Goal: Task Accomplishment & Management: Complete application form

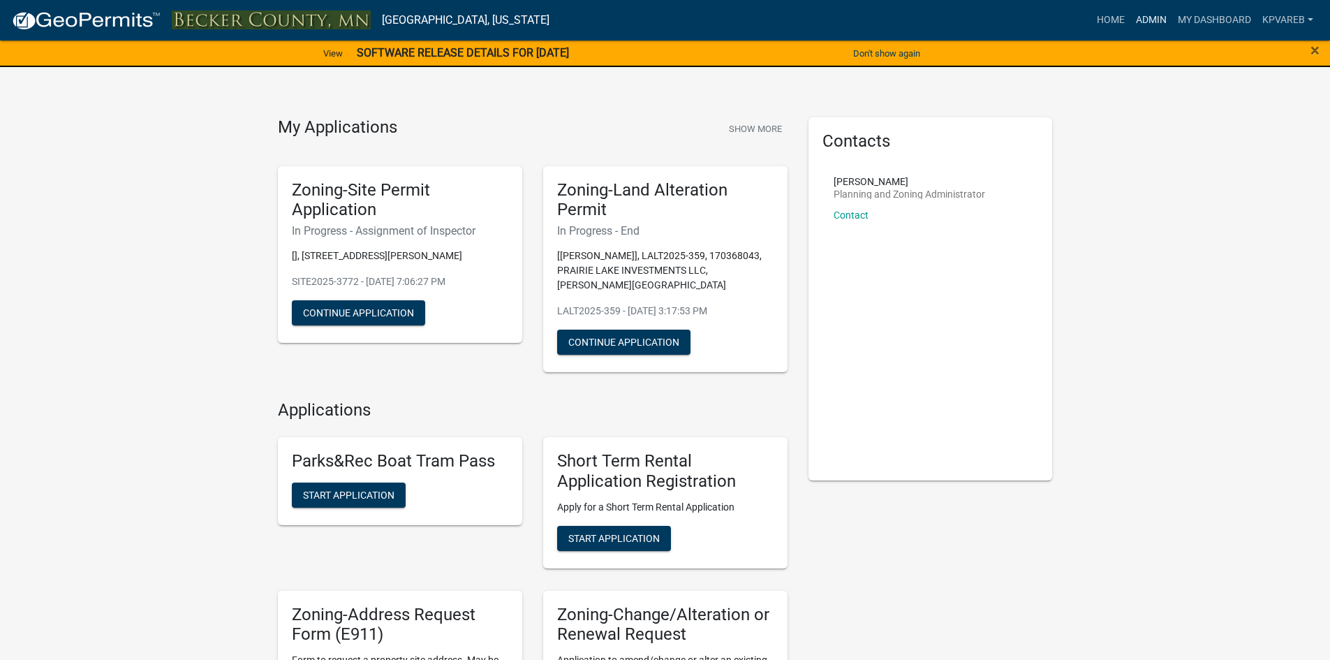
click at [1142, 16] on link "Admin" at bounding box center [1152, 20] width 42 height 27
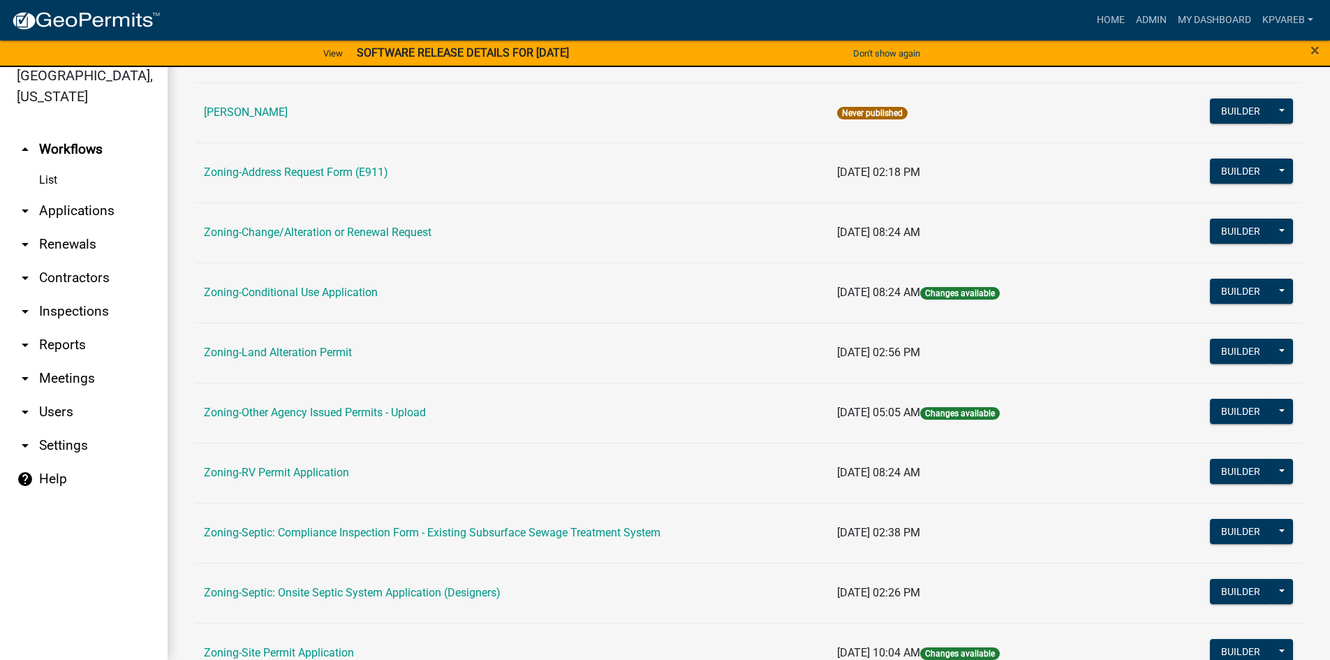
scroll to position [411, 0]
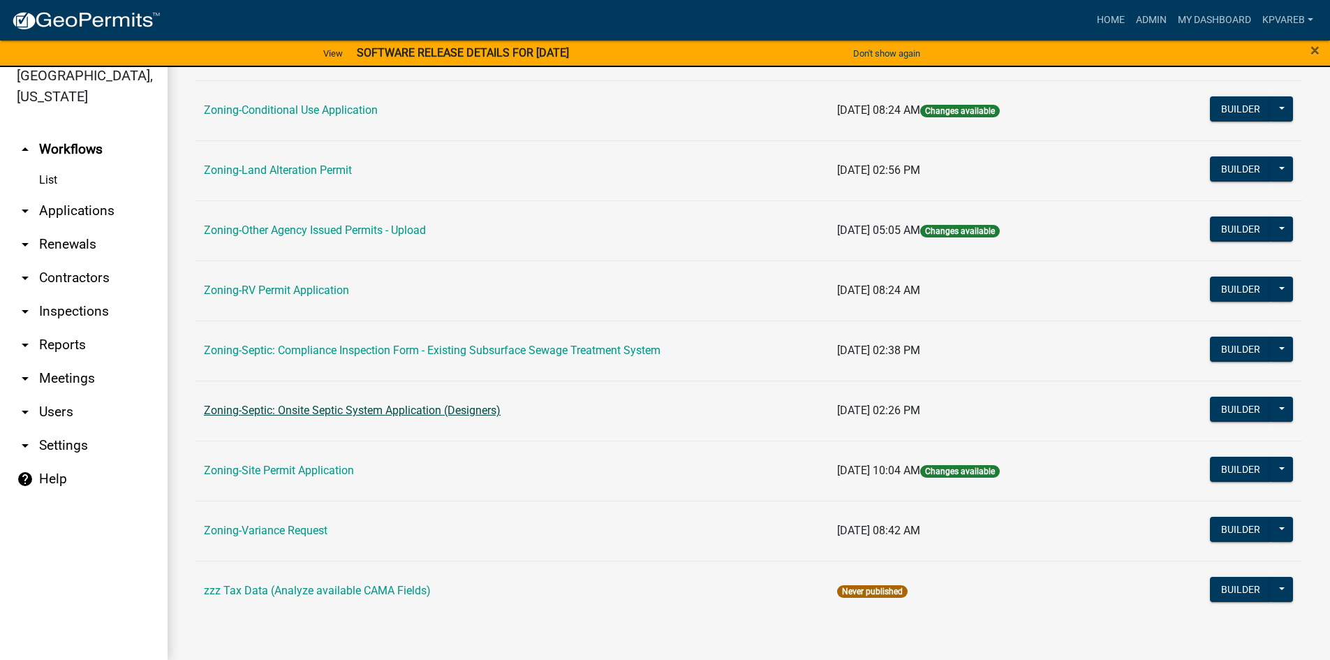
click at [392, 414] on link "Zoning-Septic: Onsite Septic System Application (Designers)" at bounding box center [352, 410] width 297 height 13
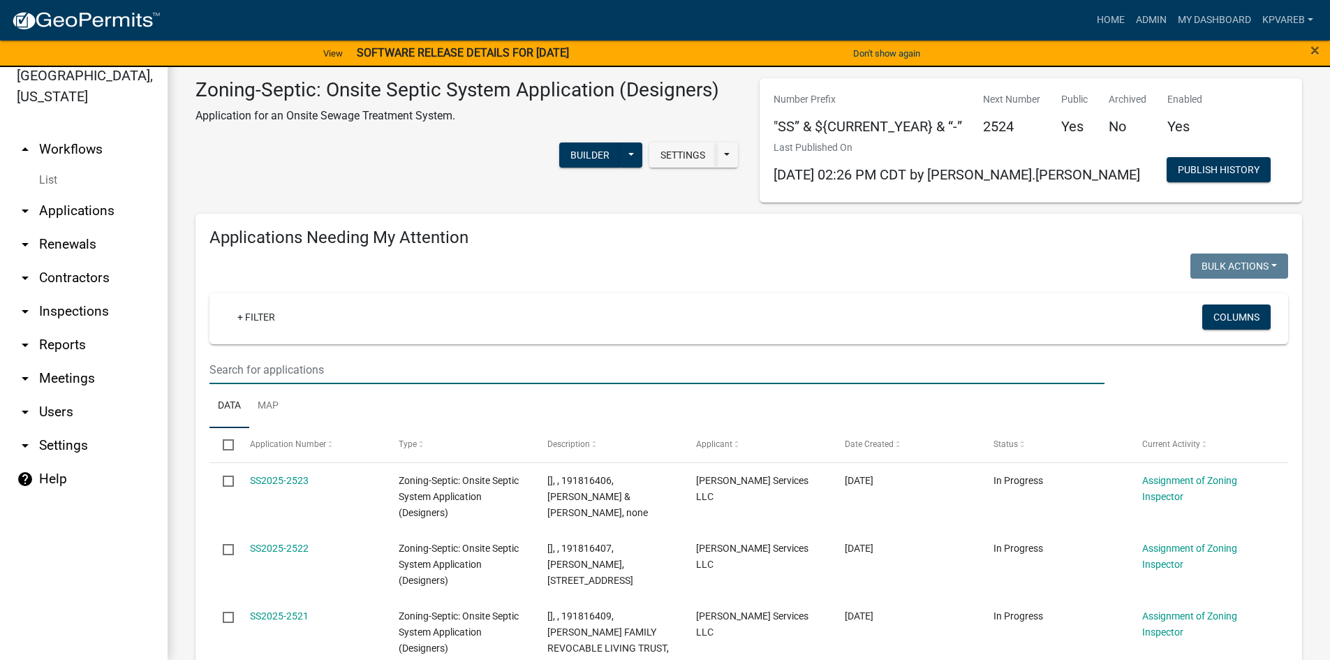
click at [252, 363] on input "text" at bounding box center [657, 369] width 895 height 29
type input "2516"
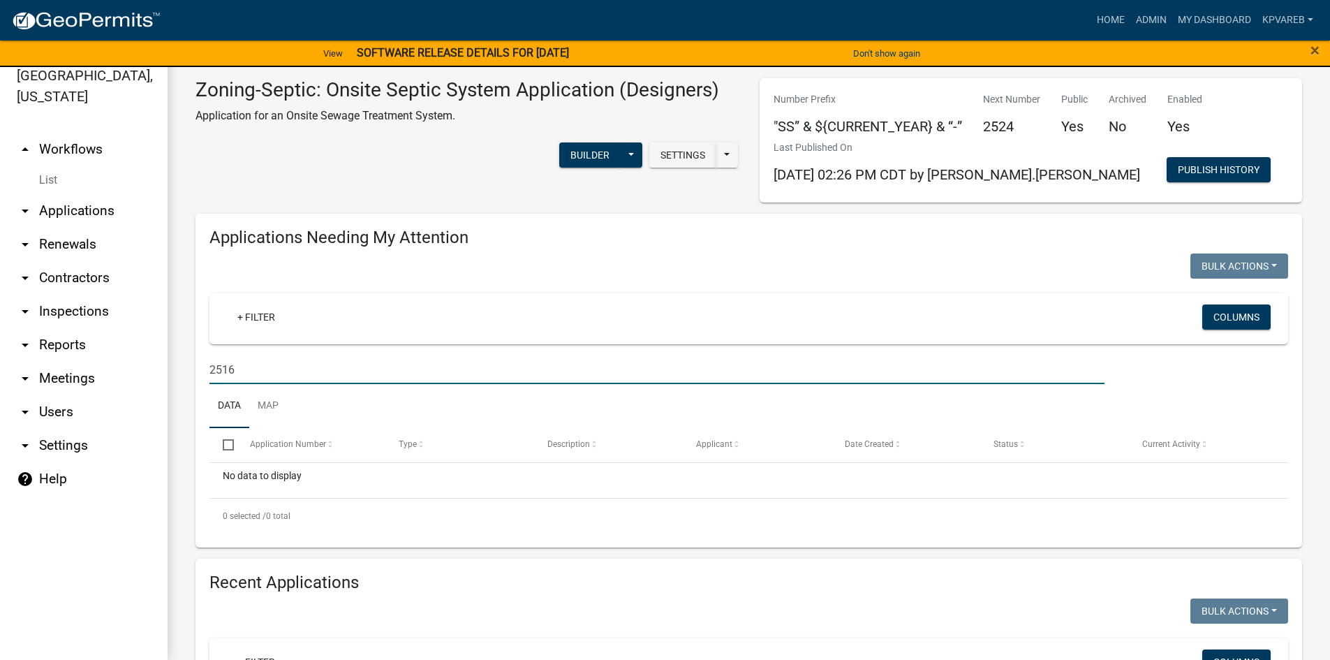
drag, startPoint x: 242, startPoint y: 375, endPoint x: 742, endPoint y: 324, distance: 501.9
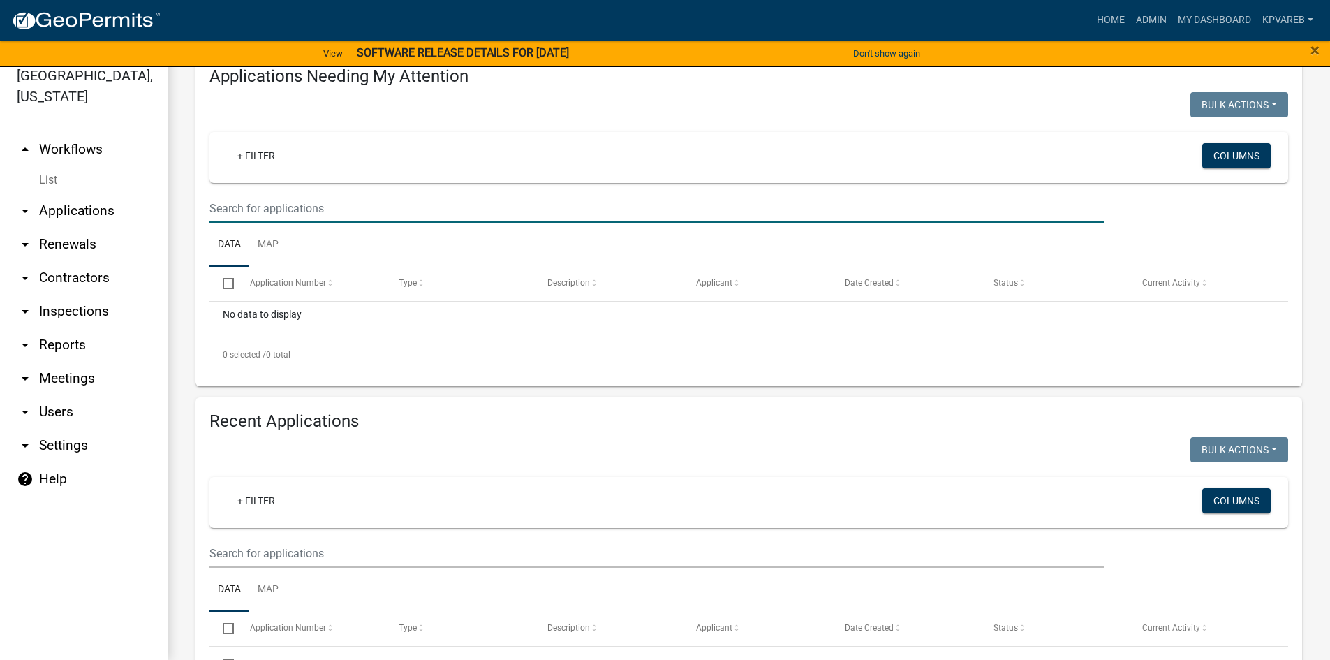
scroll to position [349, 0]
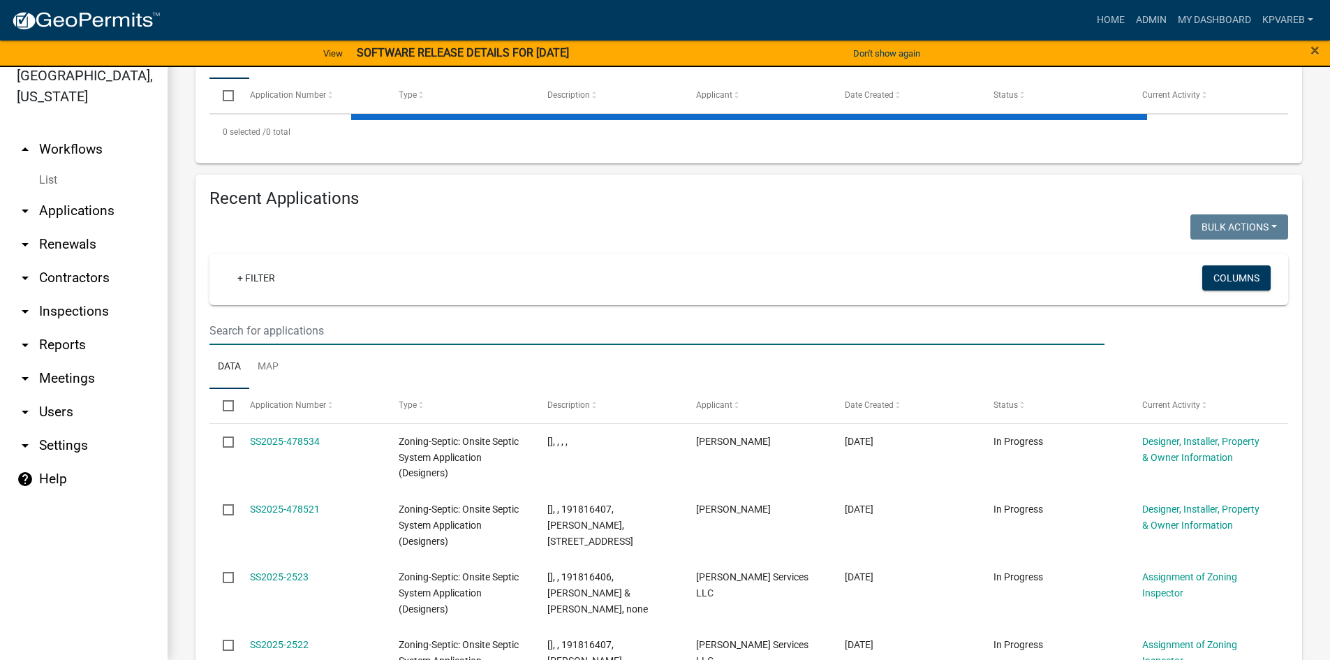
click at [244, 330] on input "text" at bounding box center [657, 330] width 895 height 29
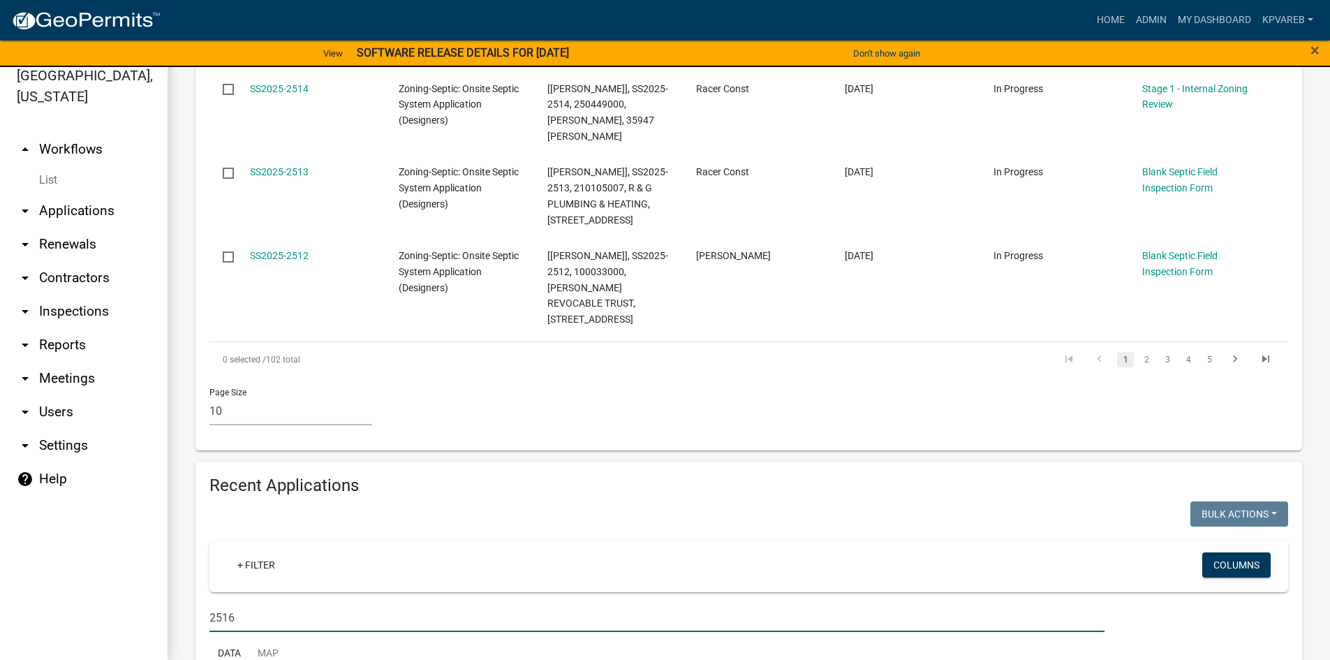
scroll to position [1131, 0]
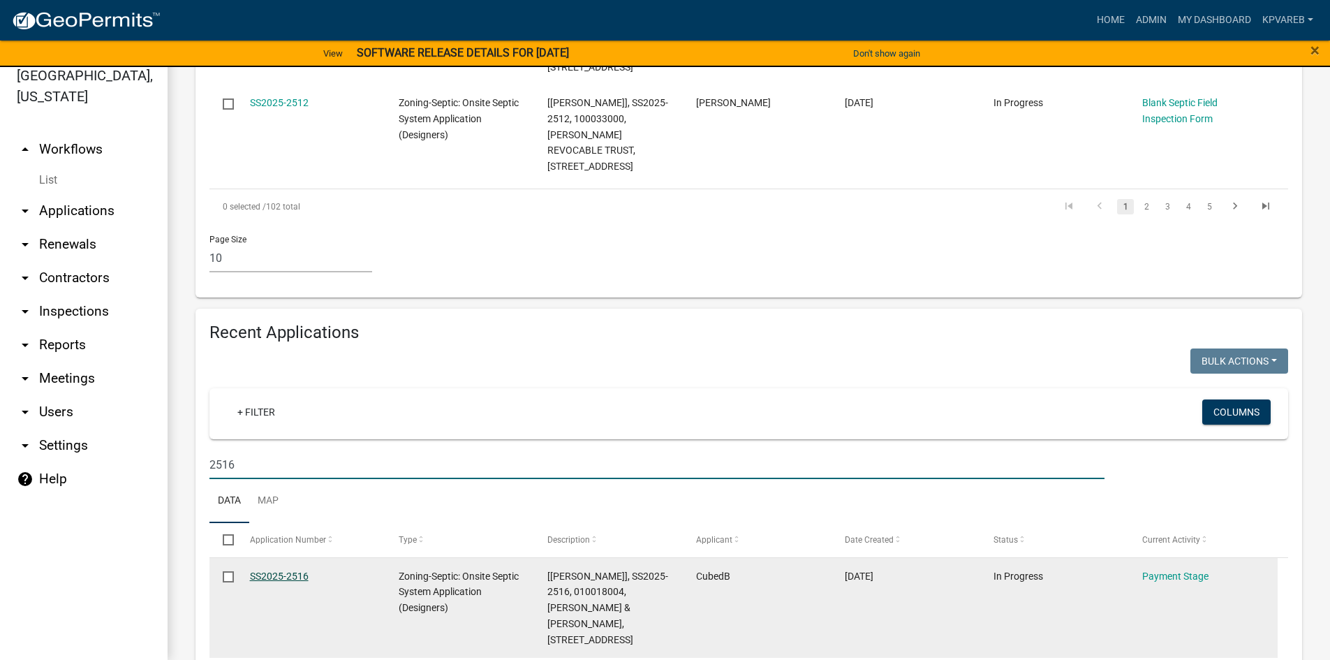
type input "2516"
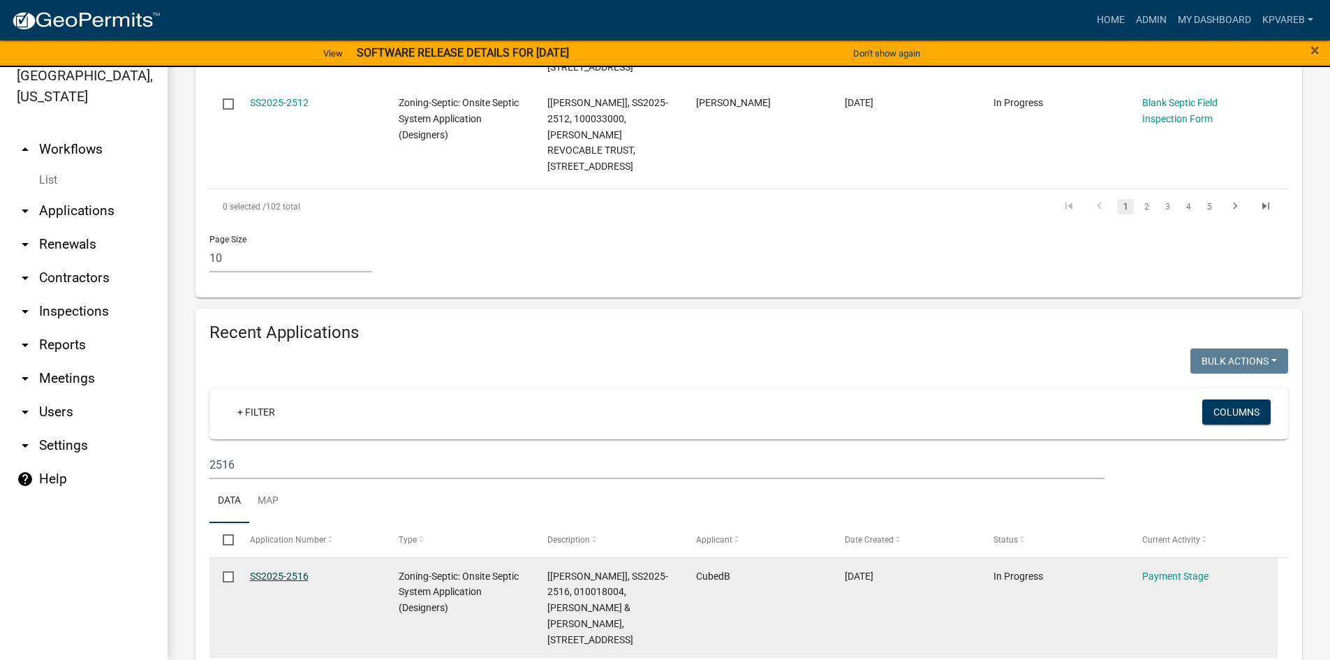
click at [298, 571] on link "SS2025-2516" at bounding box center [279, 576] width 59 height 11
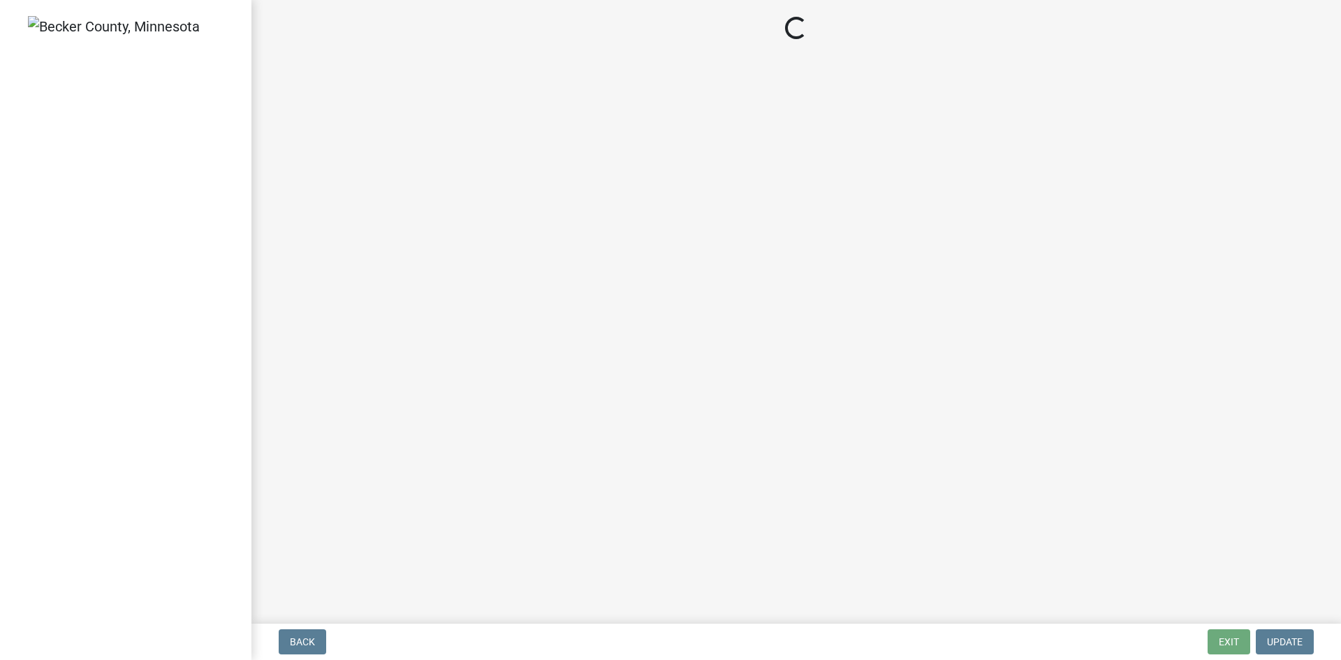
select select "3: 3"
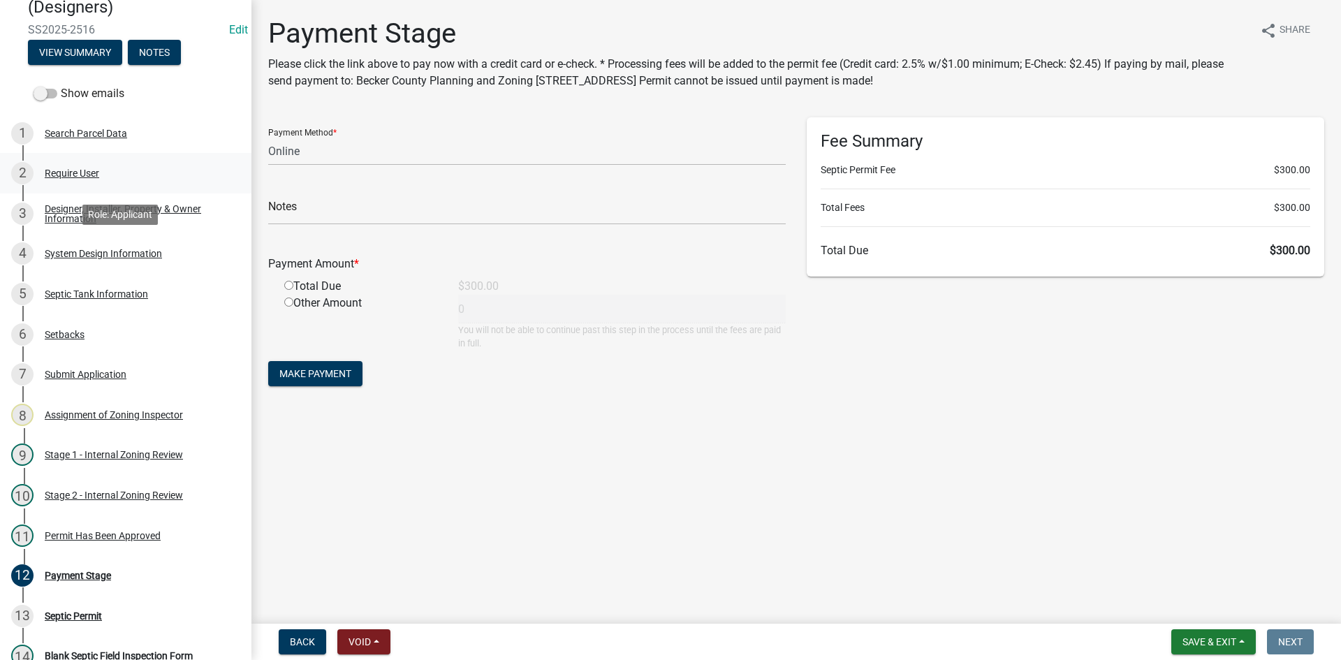
scroll to position [69, 0]
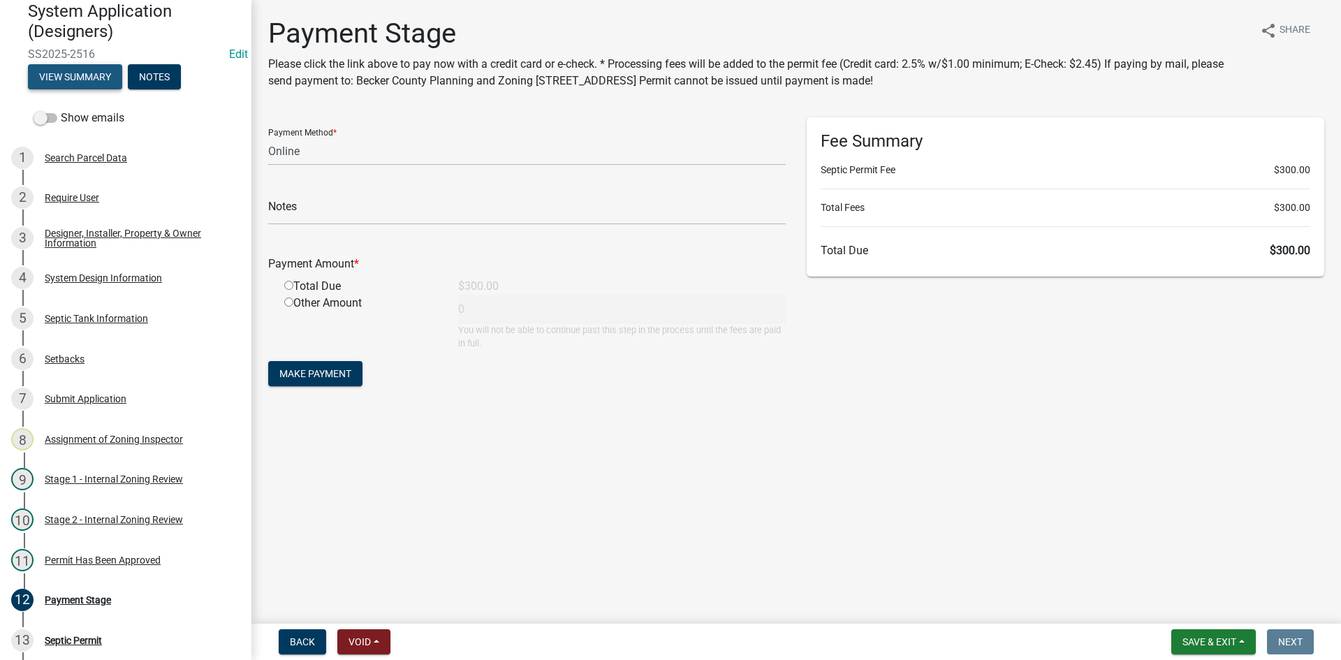
click at [91, 76] on button "View Summary" at bounding box center [75, 76] width 94 height 25
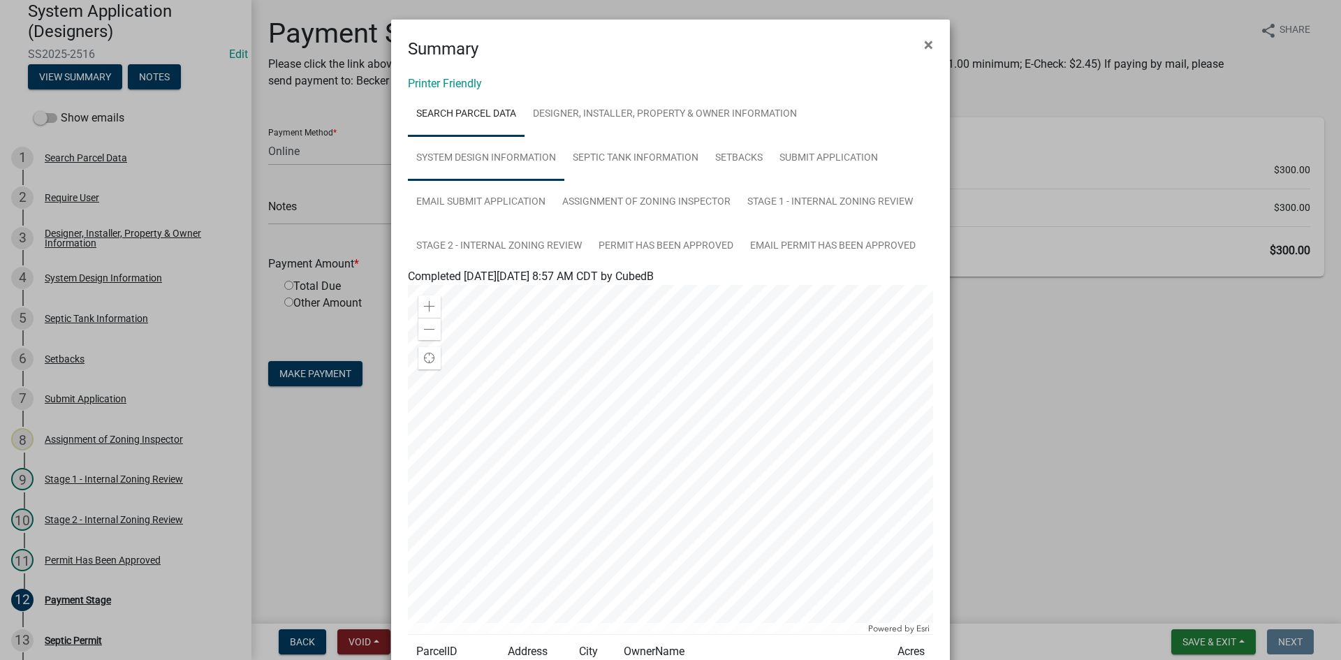
click at [493, 159] on link "System Design Information" at bounding box center [486, 158] width 156 height 45
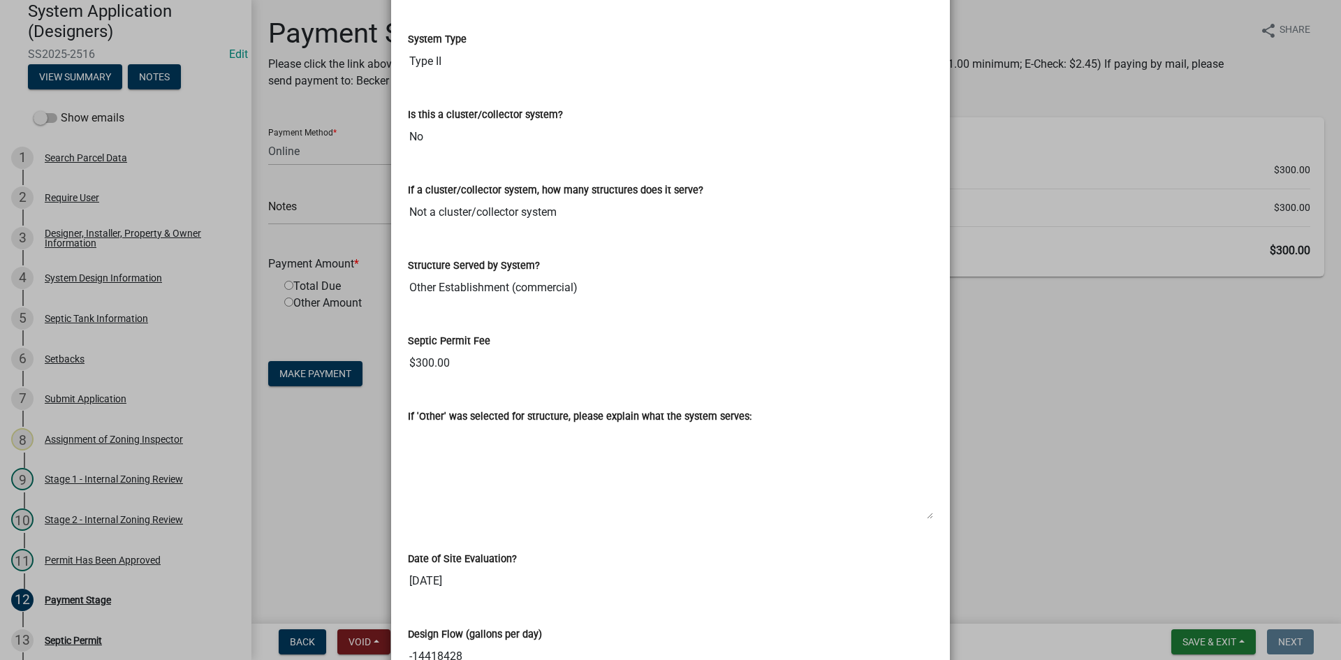
scroll to position [1905, 0]
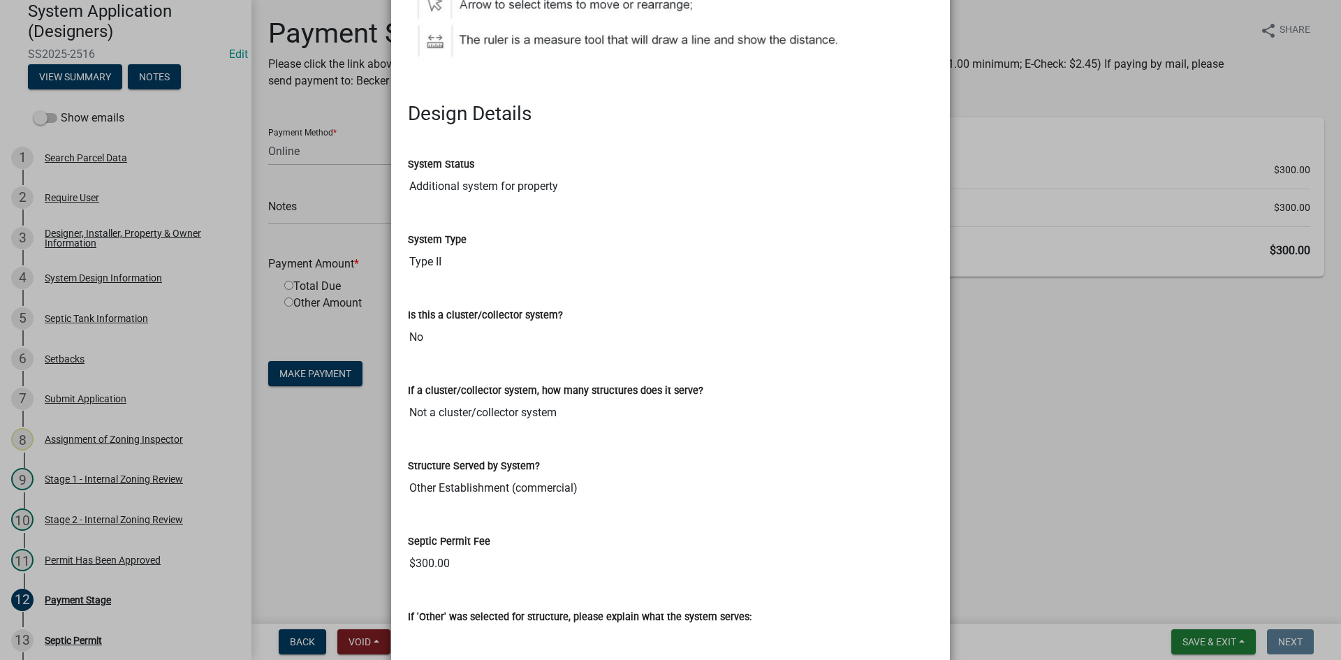
click at [1066, 108] on ngb-modal-window "Summary × Printer Friendly Search Parcel Data Designer, Installer, Property & O…" at bounding box center [670, 330] width 1341 height 660
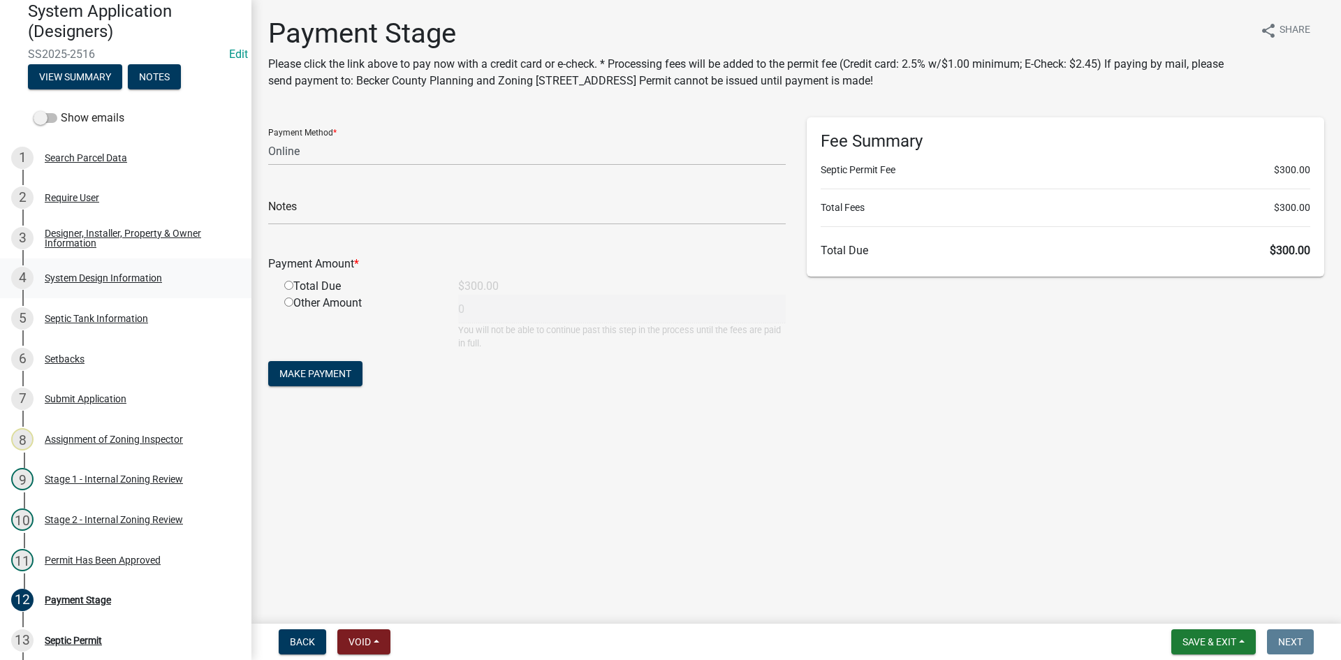
click at [130, 275] on div "System Design Information" at bounding box center [103, 278] width 117 height 10
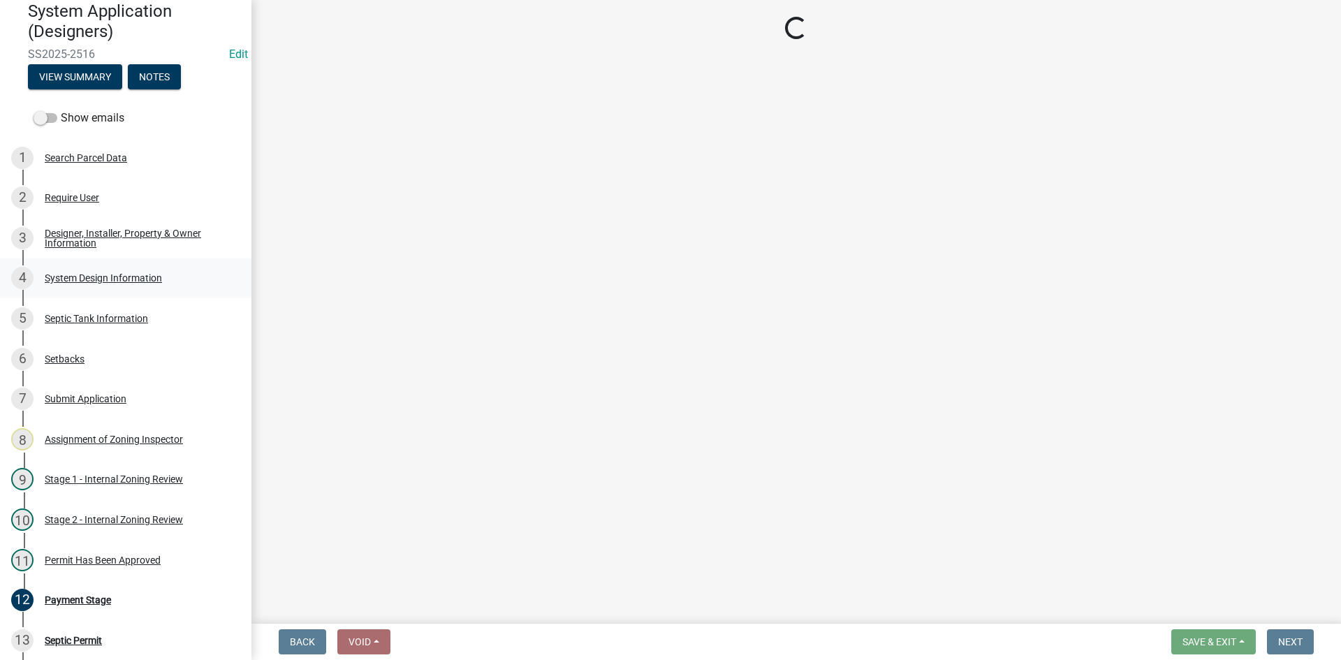
select select "454a198f-2b5b-4bb2-b044-9e5b1e604e9c"
select select "d11049ea-91d0-42ef-8f23-5bc08afa6acf"
select select "011fbff4-a41d-4a75-9bd8-71c7e6c69e0d"
select select "85fdfef2-2683-4311-b5d5-5505f6411127"
select select "02227de1-8f52-4955-8037-a82232194b80"
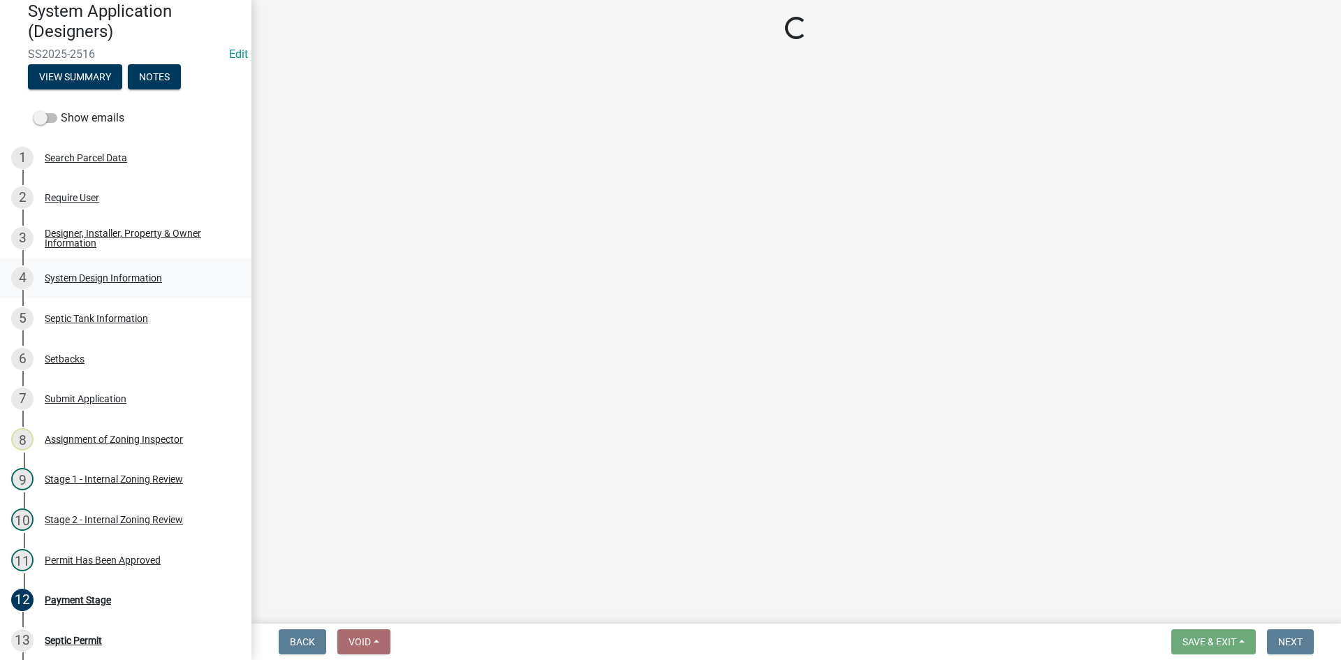
select select "ba735beb-519e-40f0-ae20-62d65fc4c46b"
select select "7b30f360-6895-496a-9f34-da1efdcbc234"
select select "384fc250-a67e-4e5e-a6e0-19116deb63e7"
select select "1beac6bb-92f1-48fc-a43d-dd4fbc824110"
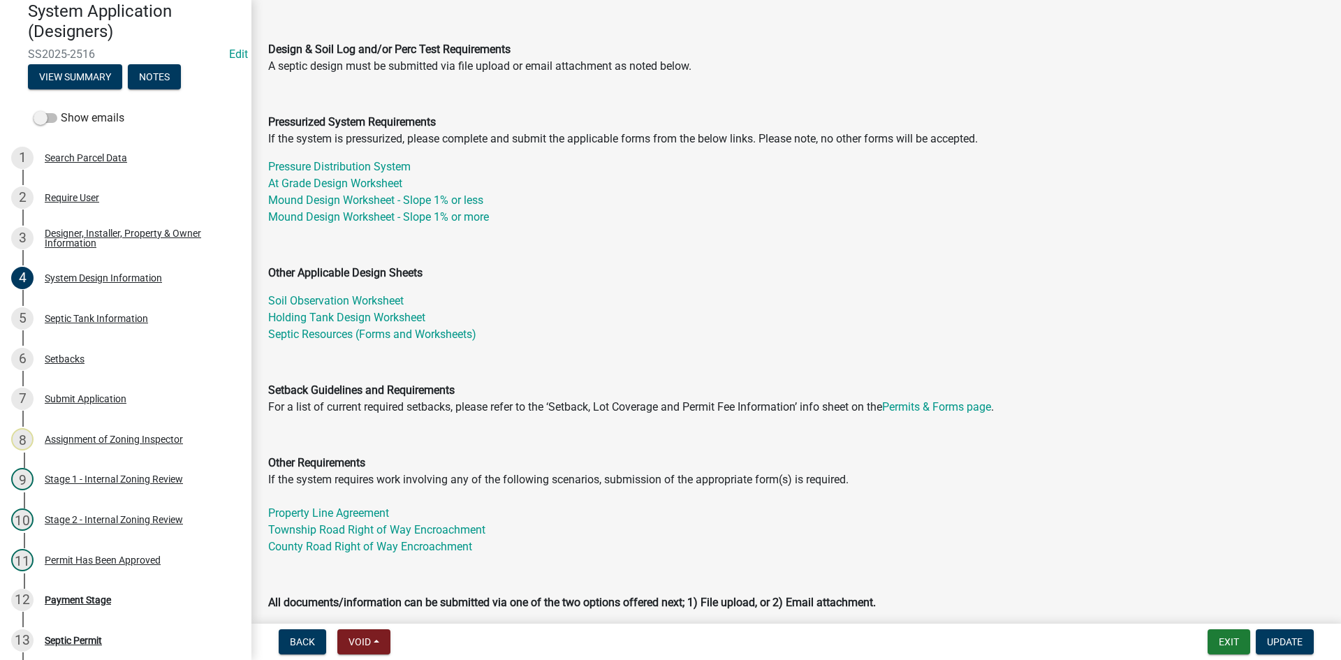
scroll to position [489, 0]
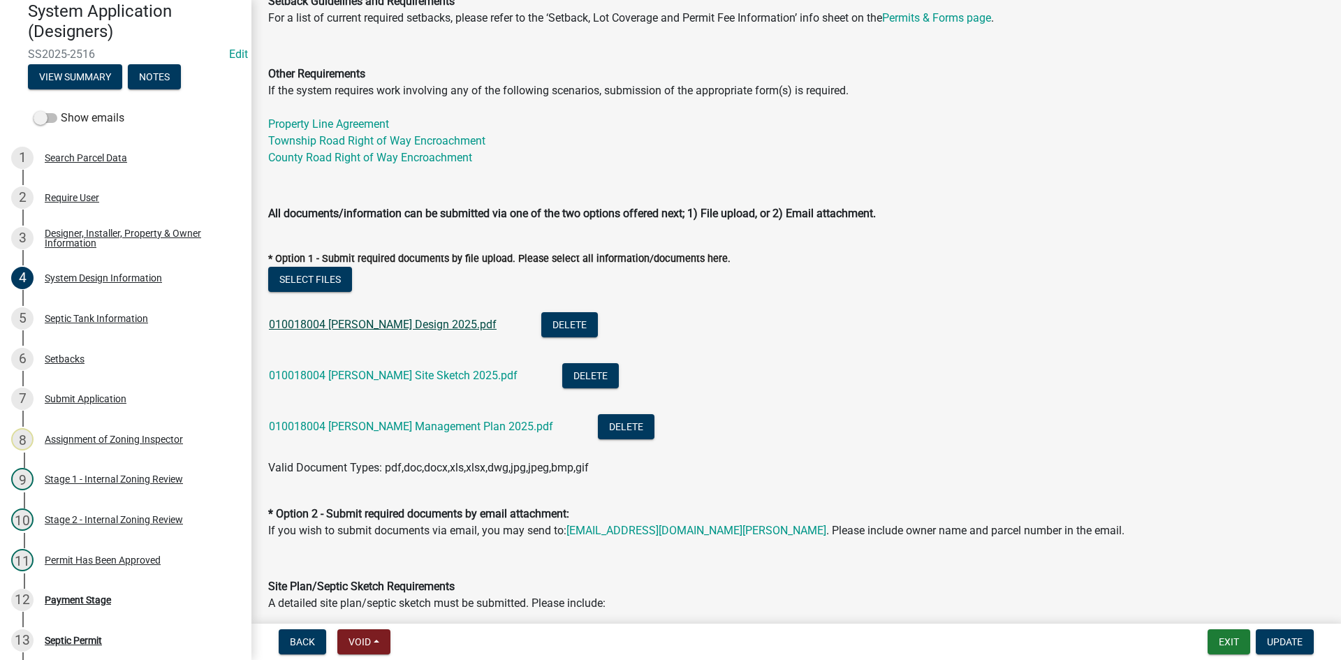
click at [371, 327] on link "010018004 Bakke Design 2025.pdf" at bounding box center [383, 324] width 228 height 13
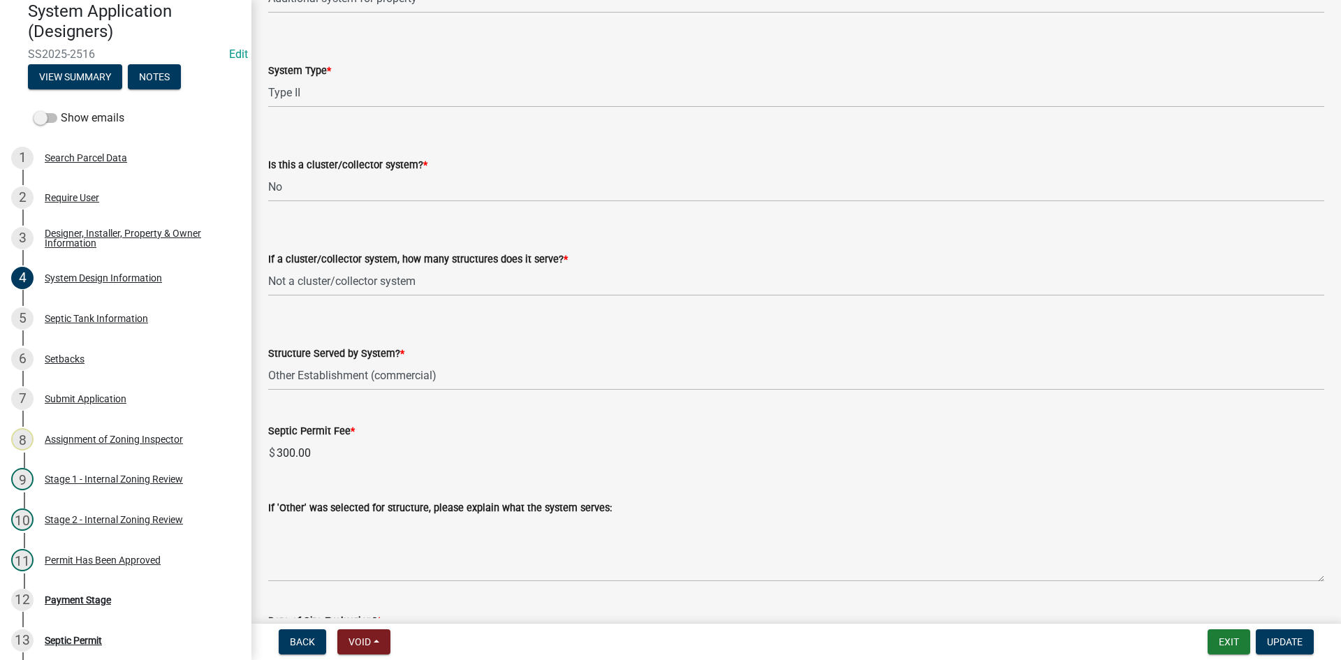
scroll to position [1955, 0]
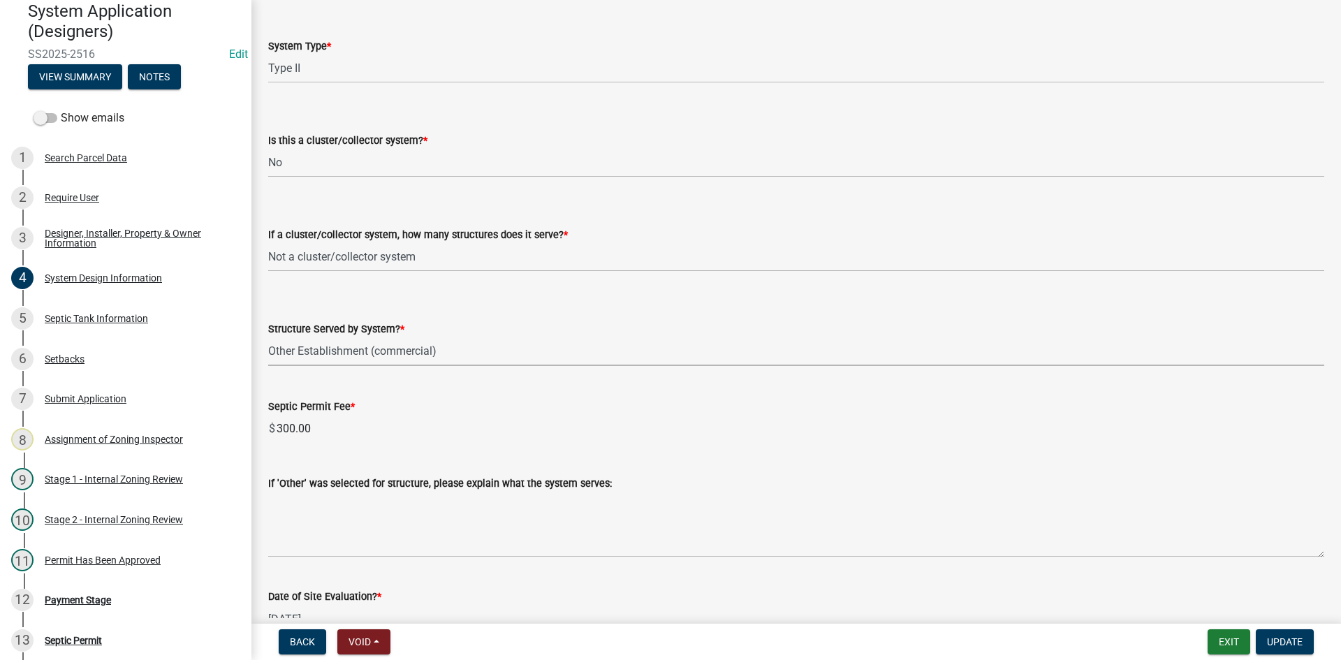
click at [412, 356] on select "Select Item... Commercial Resort Commercial - Non Resort Other Full-Time Dwelli…" at bounding box center [796, 351] width 1056 height 29
click at [268, 337] on select "Select Item... Commercial Resort Commercial - Non Resort Other Full-Time Dwelli…" at bounding box center [796, 351] width 1056 height 29
select select "acb956d0-fe38-4b39-a121-cf897fe74d21"
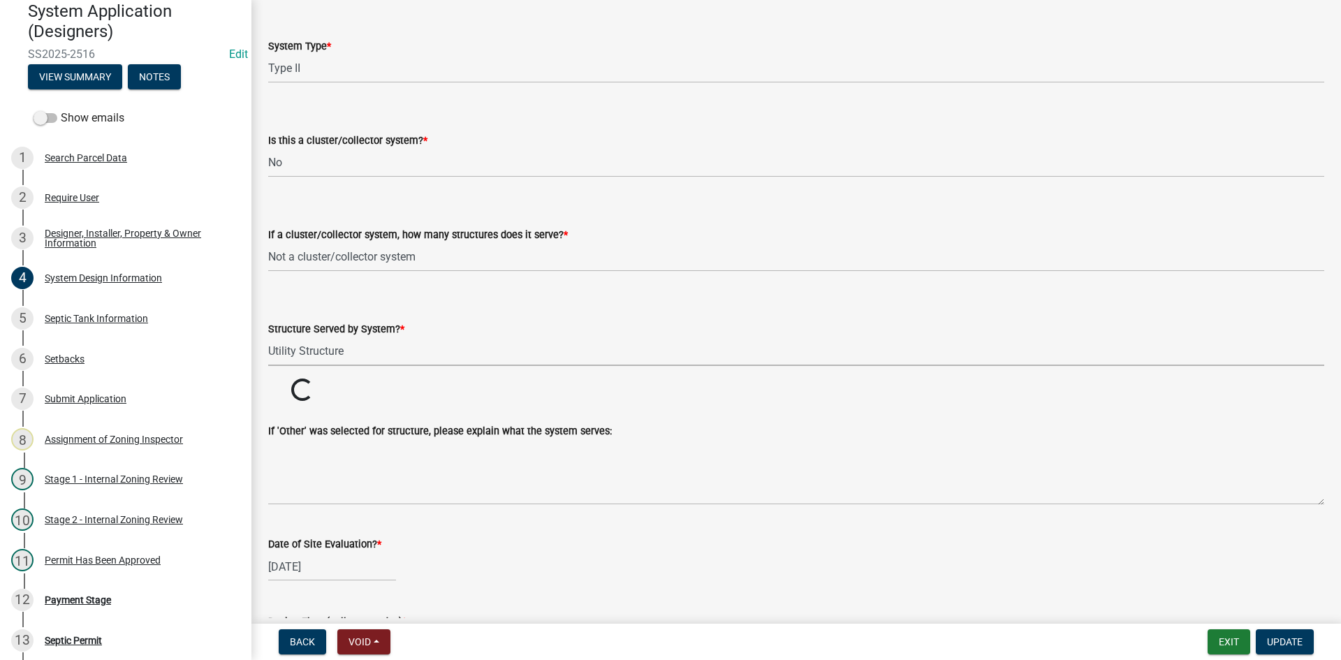
click at [719, 418] on div "If 'Other' was selected for structure, please explain what the system serves:" at bounding box center [796, 454] width 1056 height 102
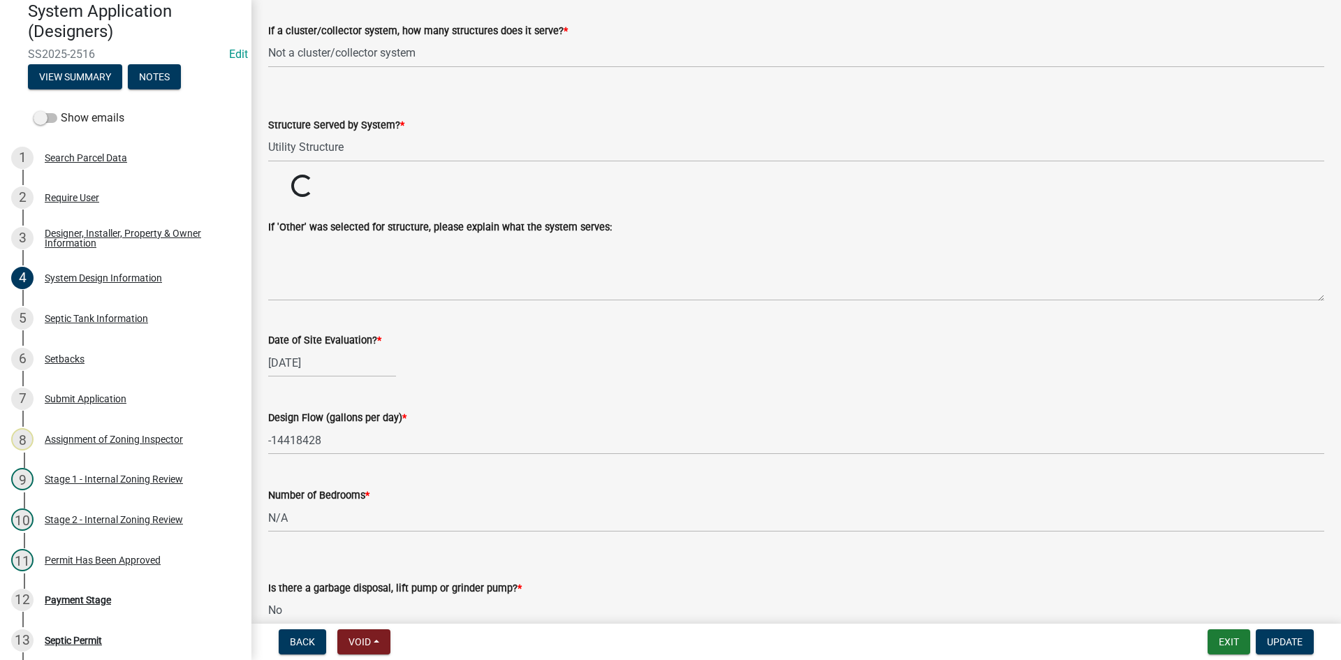
scroll to position [2165, 0]
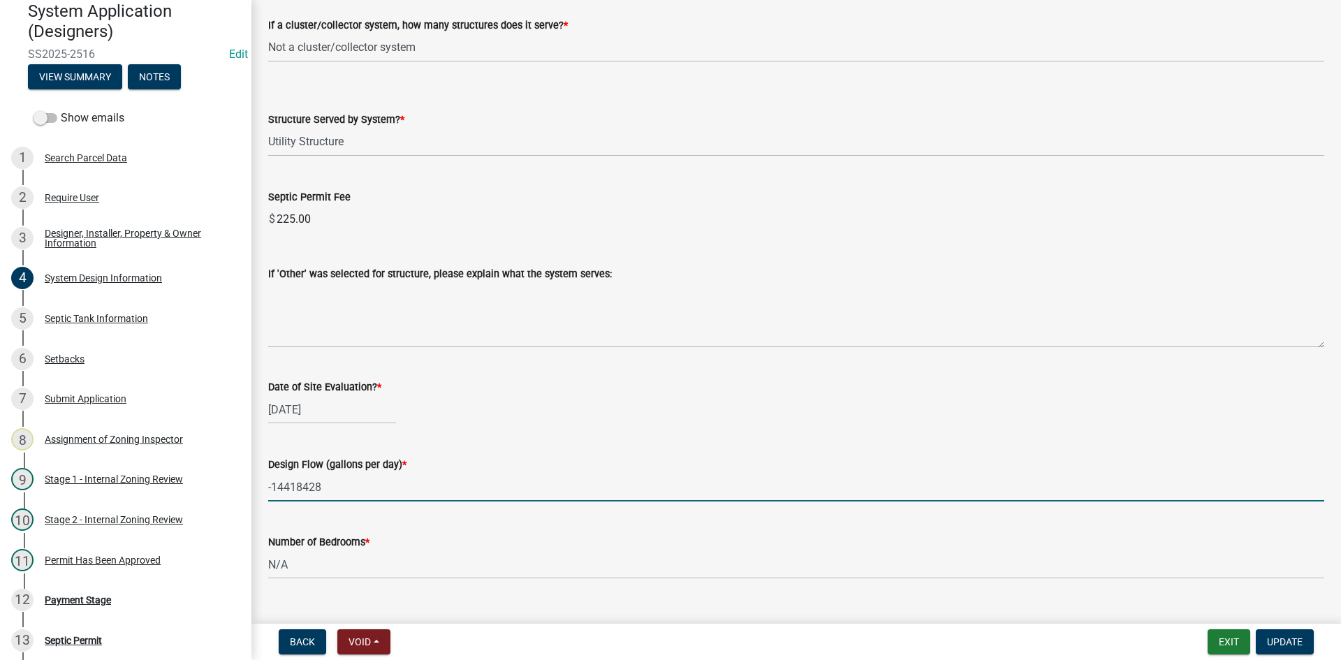
drag, startPoint x: 326, startPoint y: 490, endPoint x: 242, endPoint y: 518, distance: 89.0
click at [242, 518] on div "Zoning-Septic: Onsite Septic System Application (Designers) SS2025-2516 Edit Vi…" at bounding box center [670, 330] width 1341 height 660
type input "300"
click at [738, 471] on div "Design Flow (gallons per day) *" at bounding box center [796, 464] width 1056 height 17
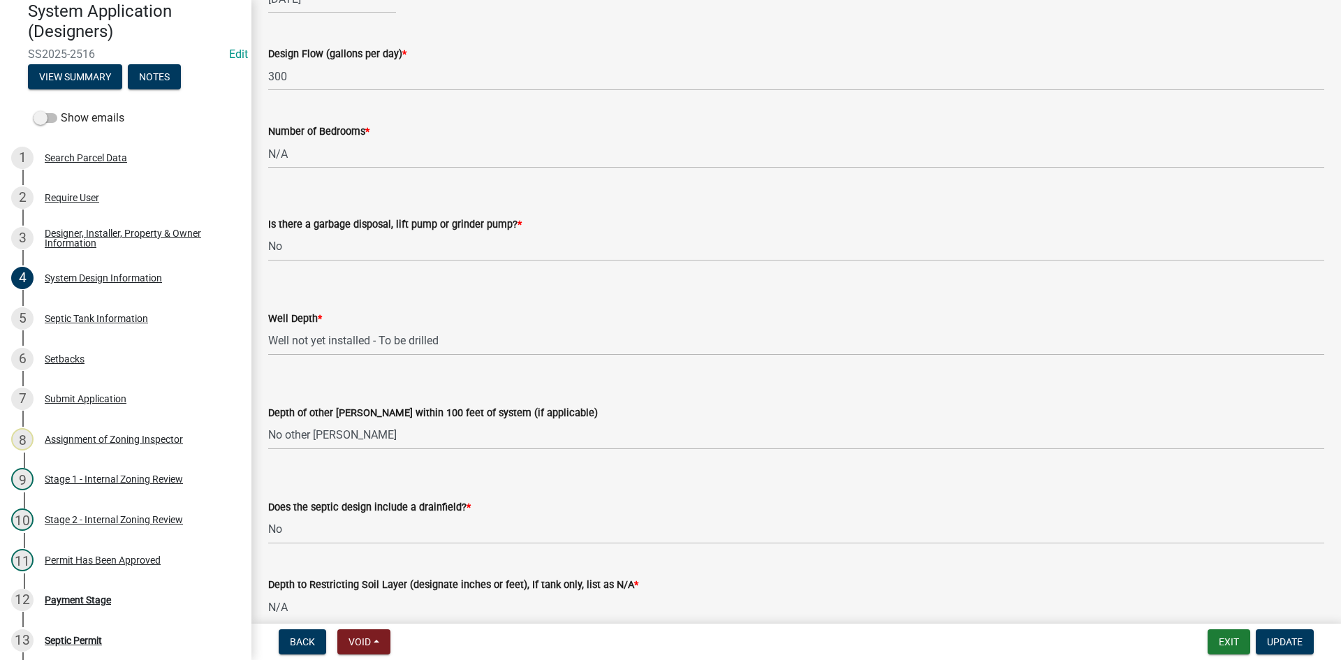
scroll to position [2721, 0]
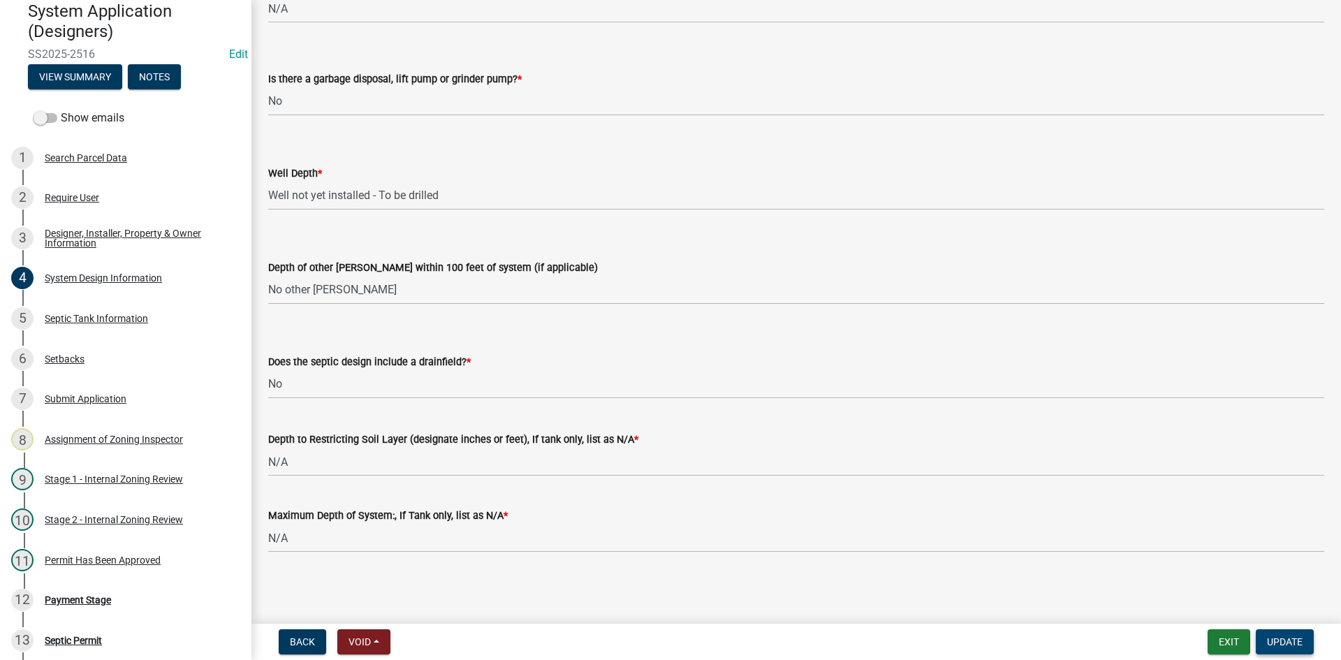
click at [1279, 643] on span "Update" at bounding box center [1285, 641] width 36 height 11
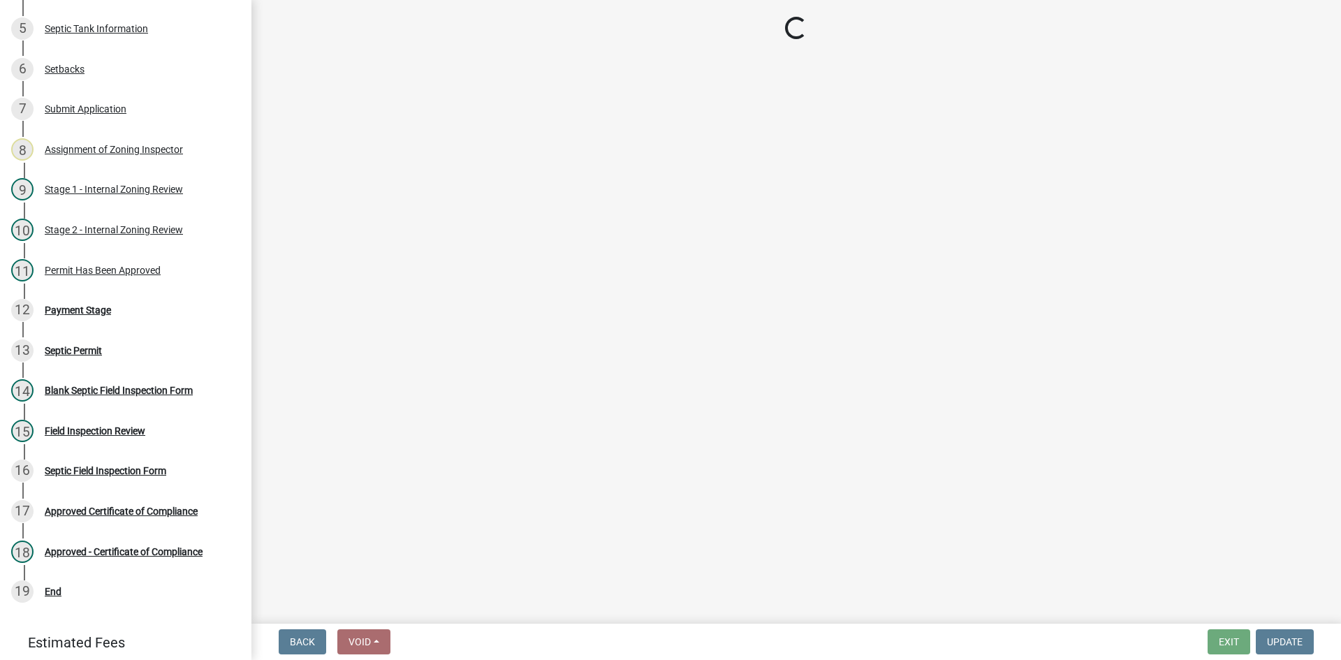
scroll to position [441, 0]
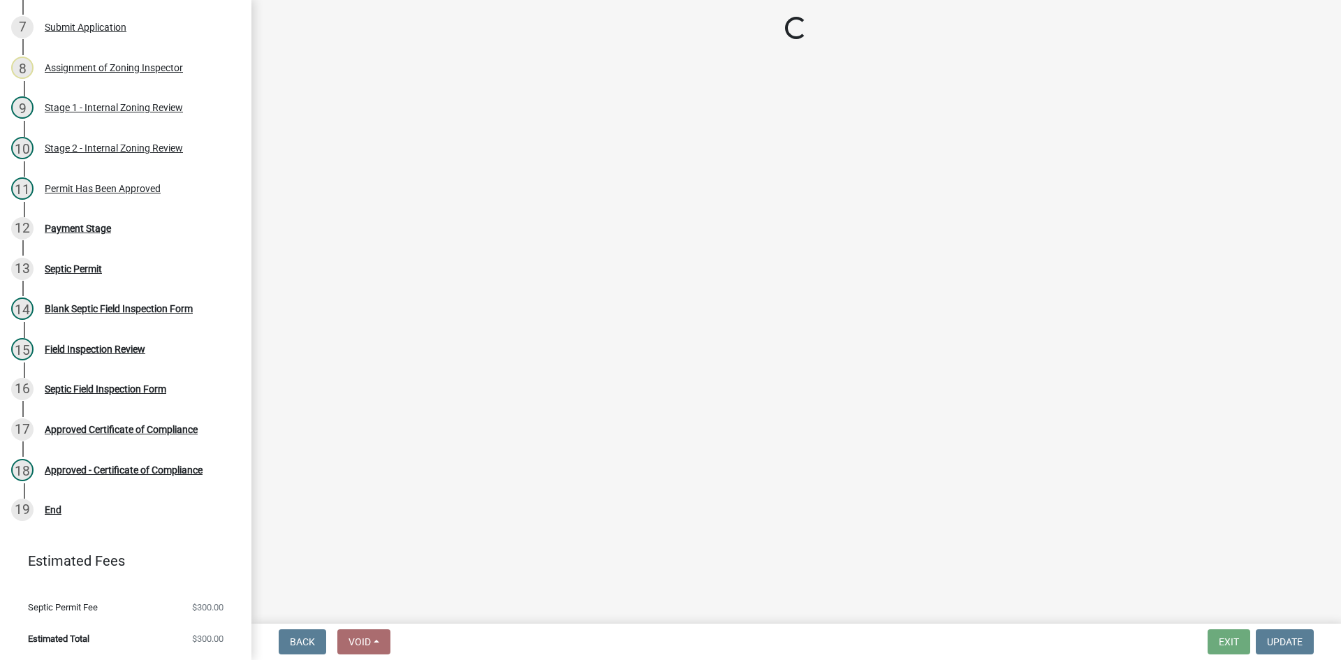
select select "49e49f1e-3b32-4342-8c2e-9cbd4919fe4d"
select select "ca07ae0a-7638-46ff-ada2-c67ca3524324"
select select "ec75a761-93b4-47c5-8535-fea253c32937"
select select "bcbb982e-a48c-4b4a-a83b-ed1363446a86"
select select "47a2a5dd-5977-4941-8e6f-09ff03cdfb75"
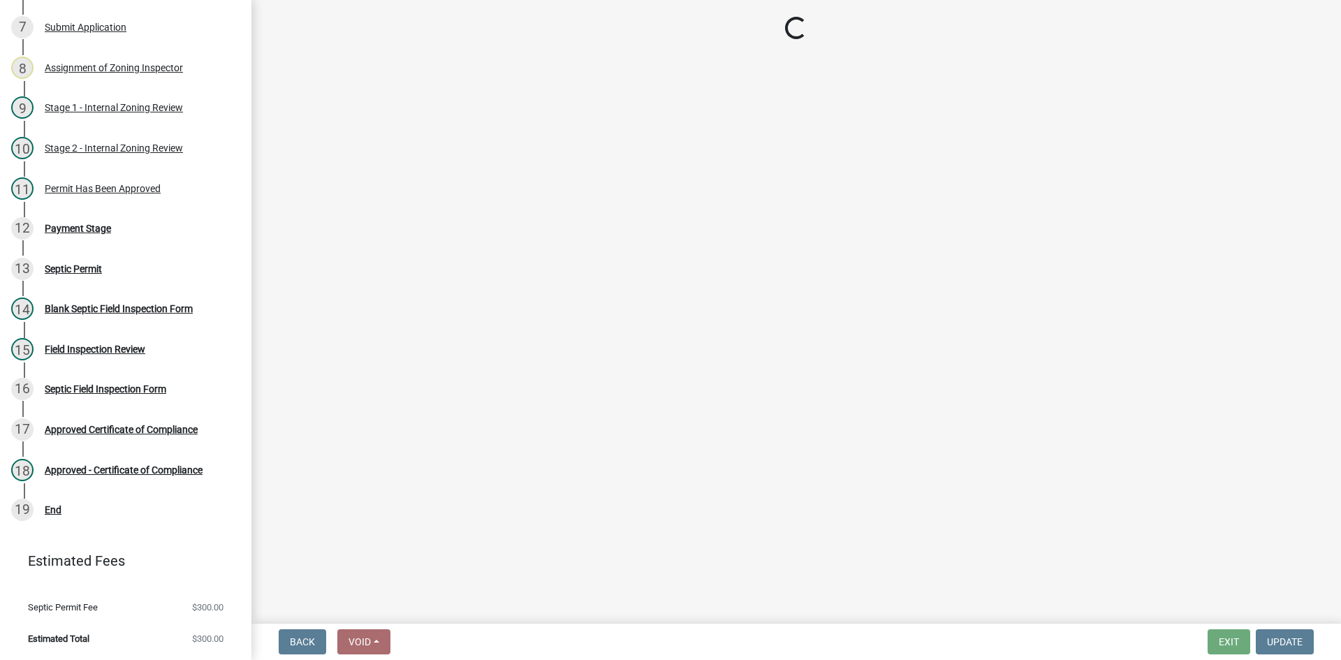
select select "bb79d4d7-231b-4b1d-b193-590fb78434b4"
select select "16f67b85-ee8d-44ae-bc4a-b6dc5f12ab64"
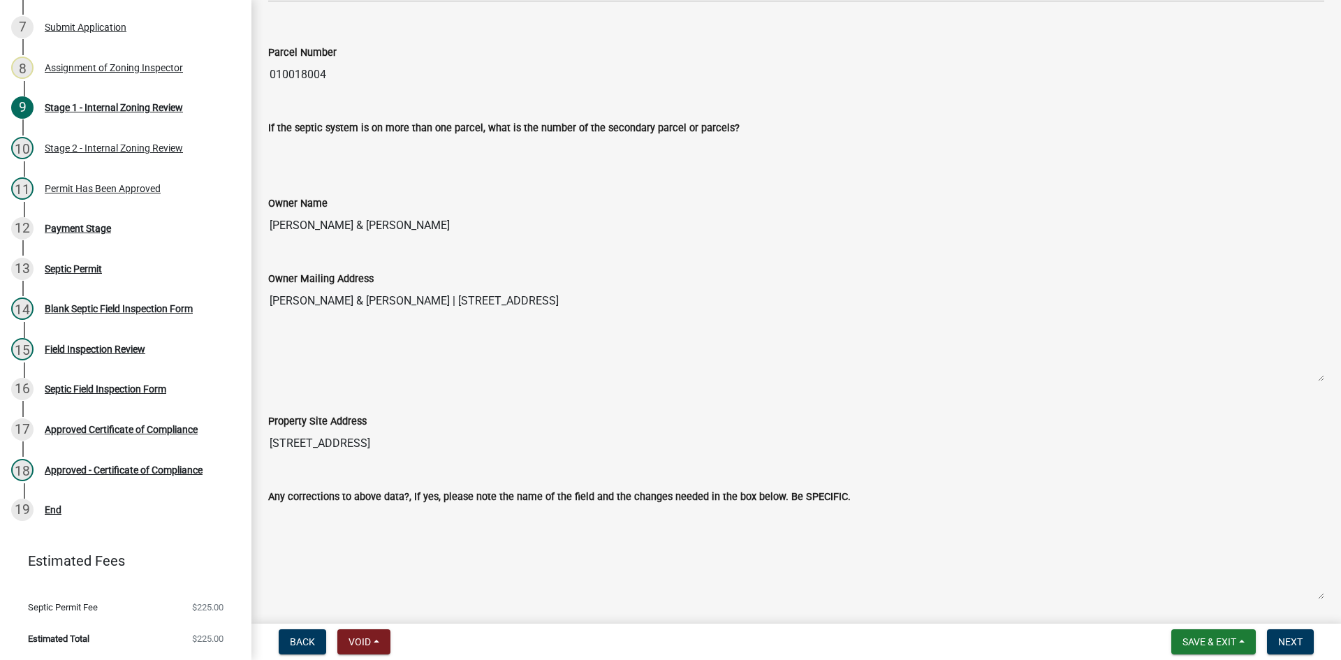
scroll to position [908, 0]
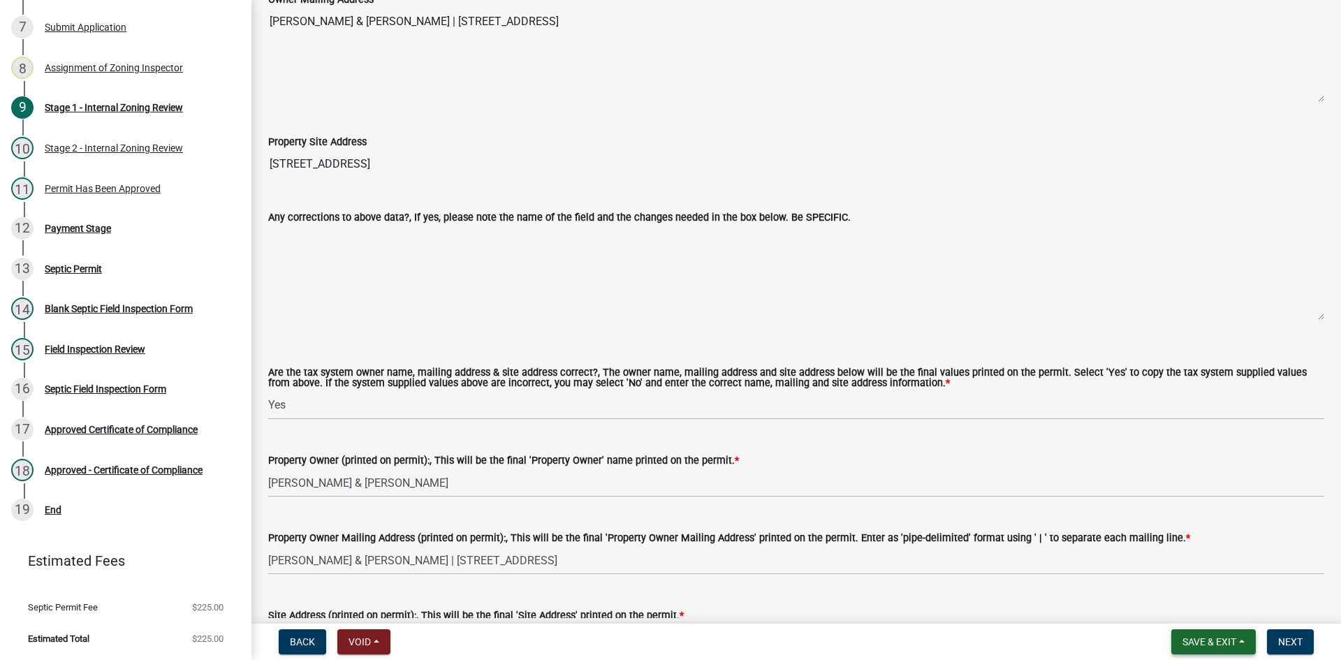
click at [1218, 645] on span "Save & Exit" at bounding box center [1209, 641] width 54 height 11
click at [1212, 610] on button "Save & Exit" at bounding box center [1200, 606] width 112 height 34
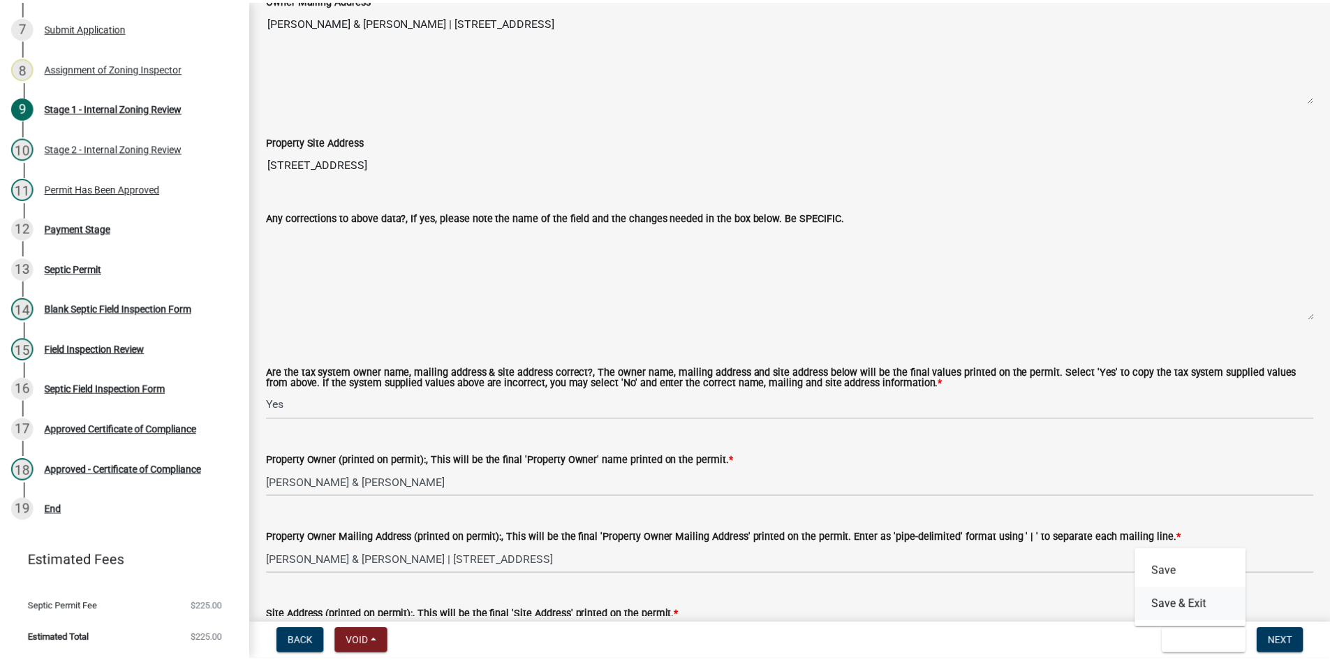
scroll to position [0, 0]
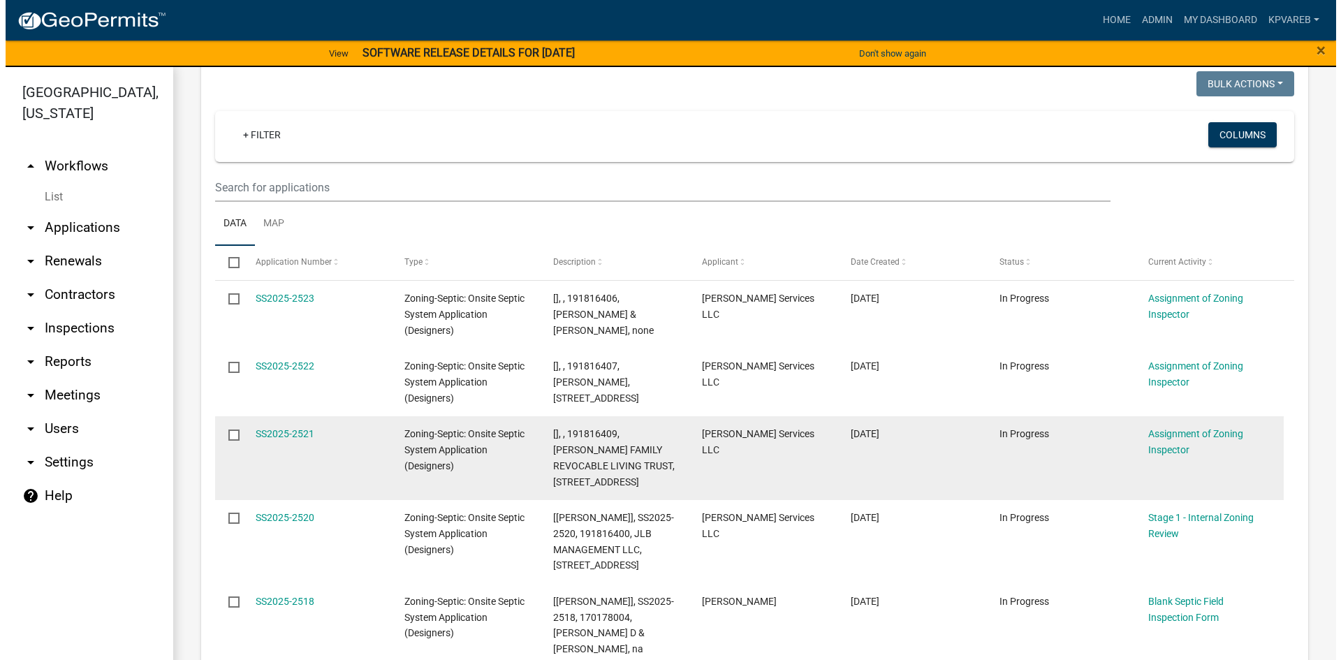
scroll to position [279, 0]
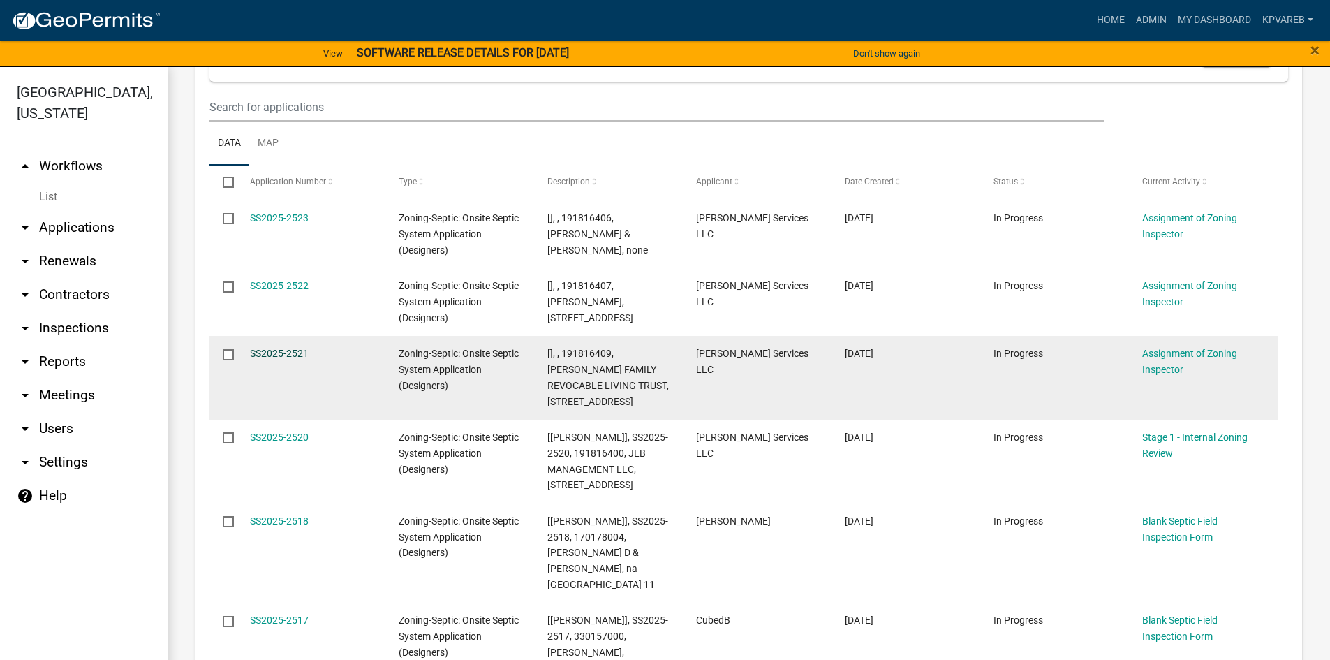
click at [288, 348] on link "SS2025-2521" at bounding box center [279, 353] width 59 height 11
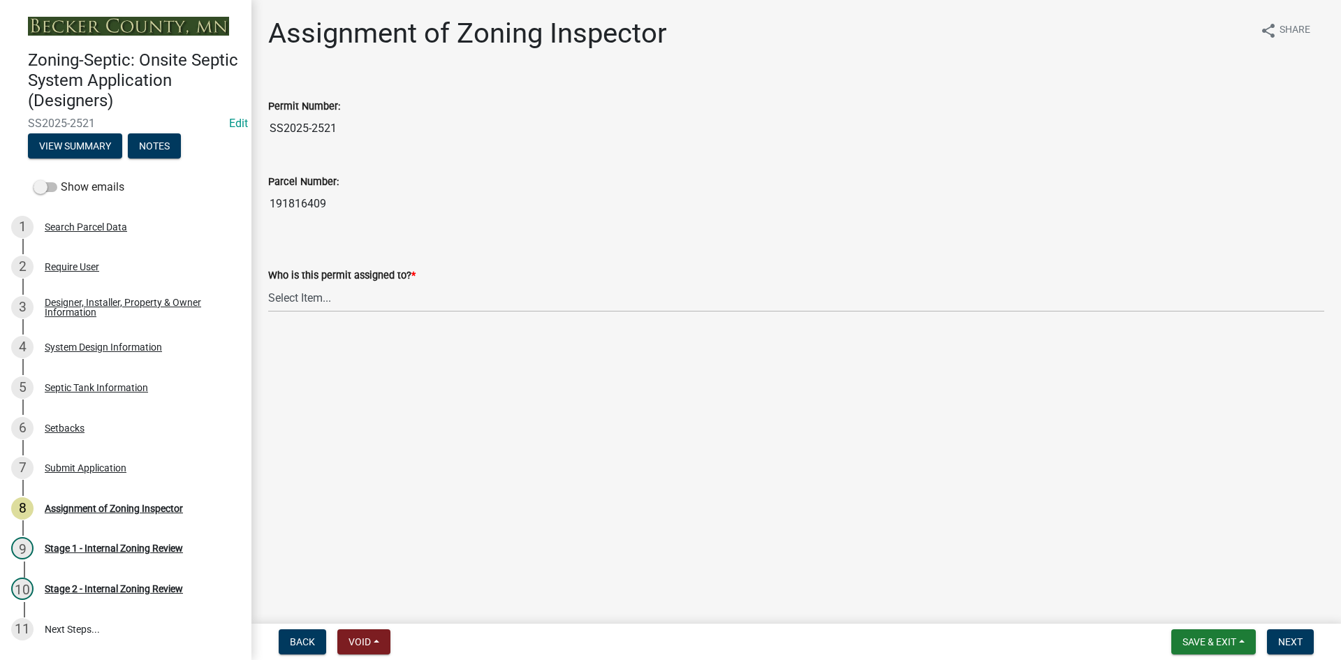
drag, startPoint x: 270, startPoint y: 206, endPoint x: 328, endPoint y: 207, distance: 57.3
click at [328, 207] on input "191816409" at bounding box center [796, 204] width 1056 height 28
drag, startPoint x: 326, startPoint y: 290, endPoint x: 333, endPoint y: 286, distance: 8.1
click at [326, 290] on select "Select Item... Nicole Bradbury Jeff Rusness Kyle Vareberg Susan Rockwell Tyler …" at bounding box center [796, 298] width 1056 height 29
click at [268, 284] on select "Select Item... Nicole Bradbury Jeff Rusness Kyle Vareberg Susan Rockwell Tyler …" at bounding box center [796, 298] width 1056 height 29
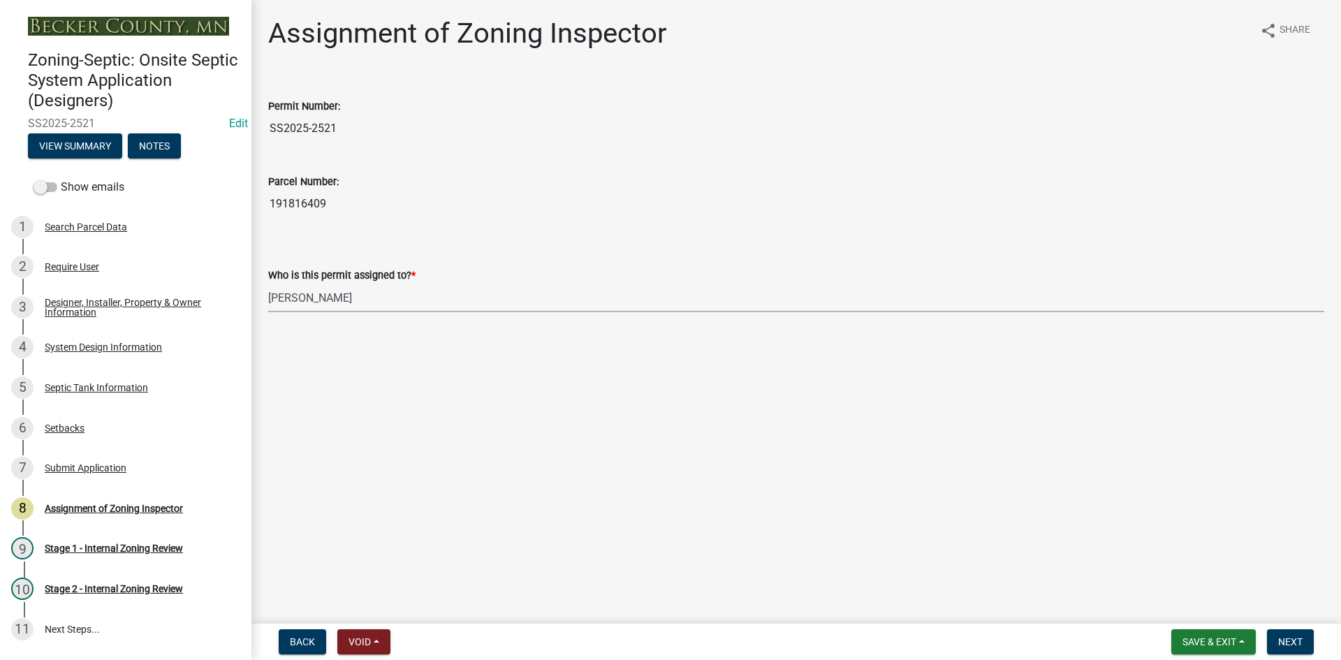
select select "7bfe52ba-73b7-4ac1-9bde-d3bb601555ca"
click at [1295, 645] on span "Next" at bounding box center [1290, 641] width 24 height 11
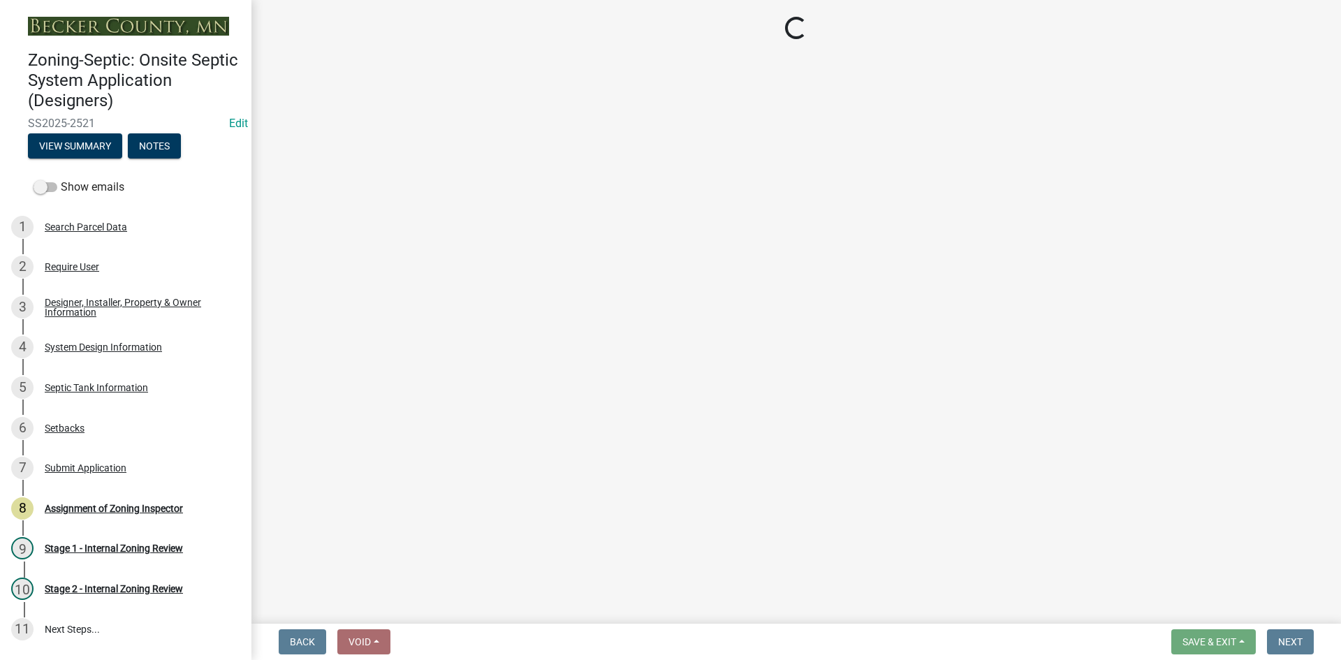
scroll to position [119, 0]
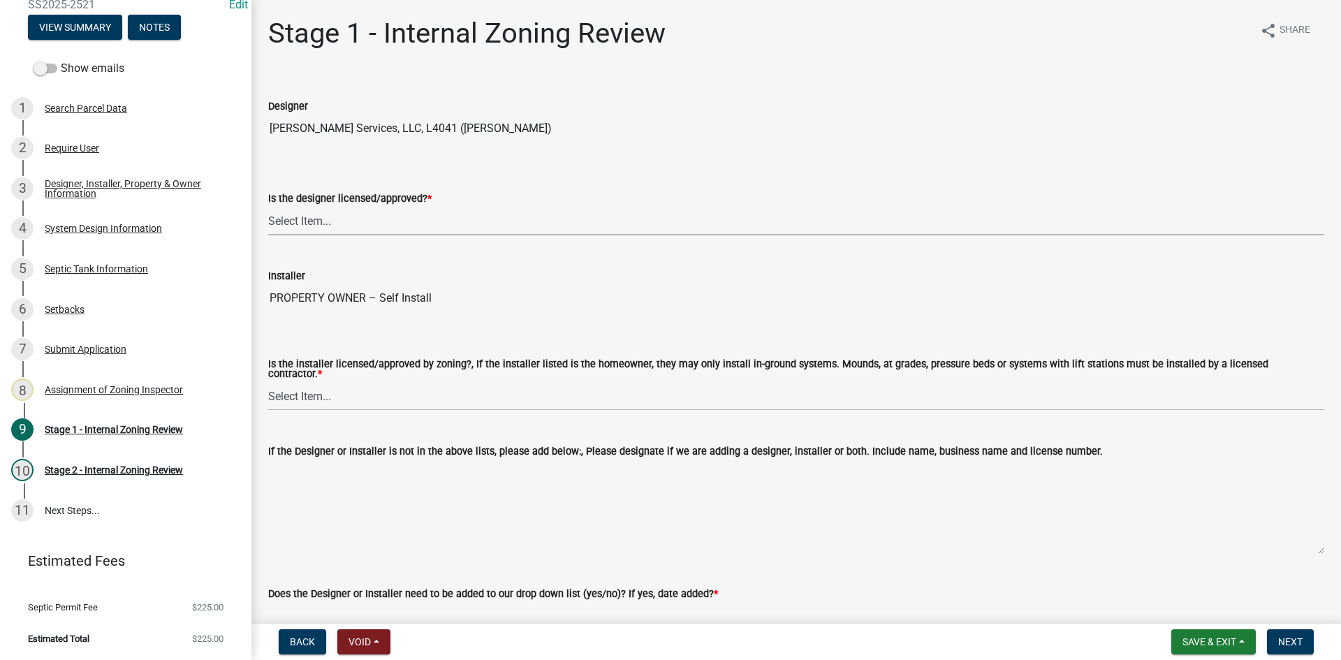
click at [319, 219] on select "Select Item... Yes No" at bounding box center [796, 221] width 1056 height 29
click at [268, 207] on select "Select Item... Yes No" at bounding box center [796, 221] width 1056 height 29
select select "49e49f1e-3b32-4342-8c2e-9cbd4919fe4d"
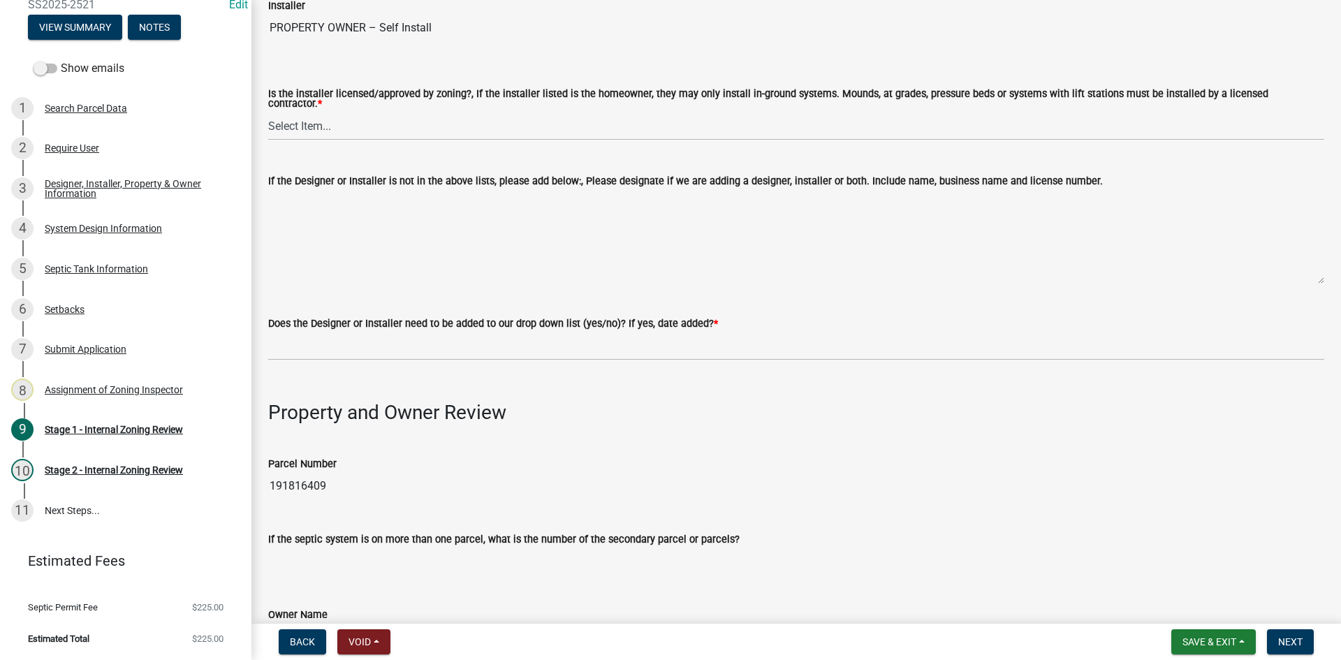
scroll to position [279, 0]
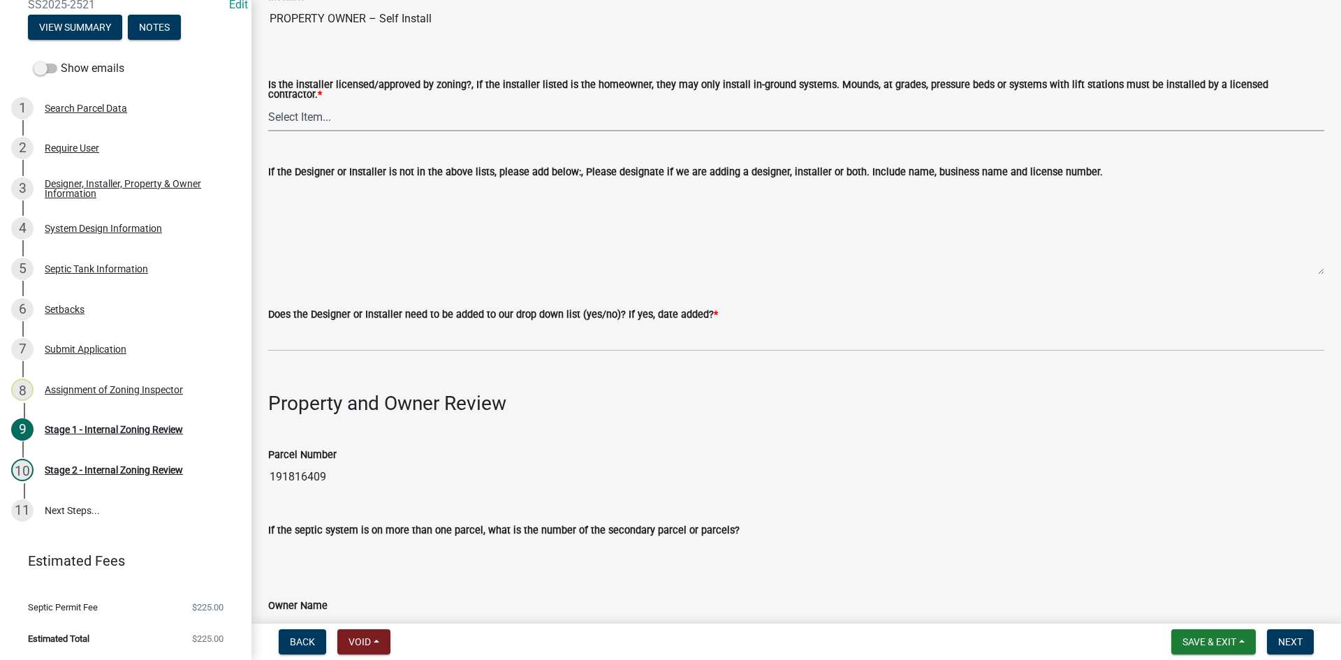
click at [325, 122] on select "Select Item... Yes No" at bounding box center [796, 117] width 1056 height 29
click at [268, 103] on select "Select Item... Yes No" at bounding box center [796, 117] width 1056 height 29
select select "ca07ae0a-7638-46ff-ada2-c67ca3524324"
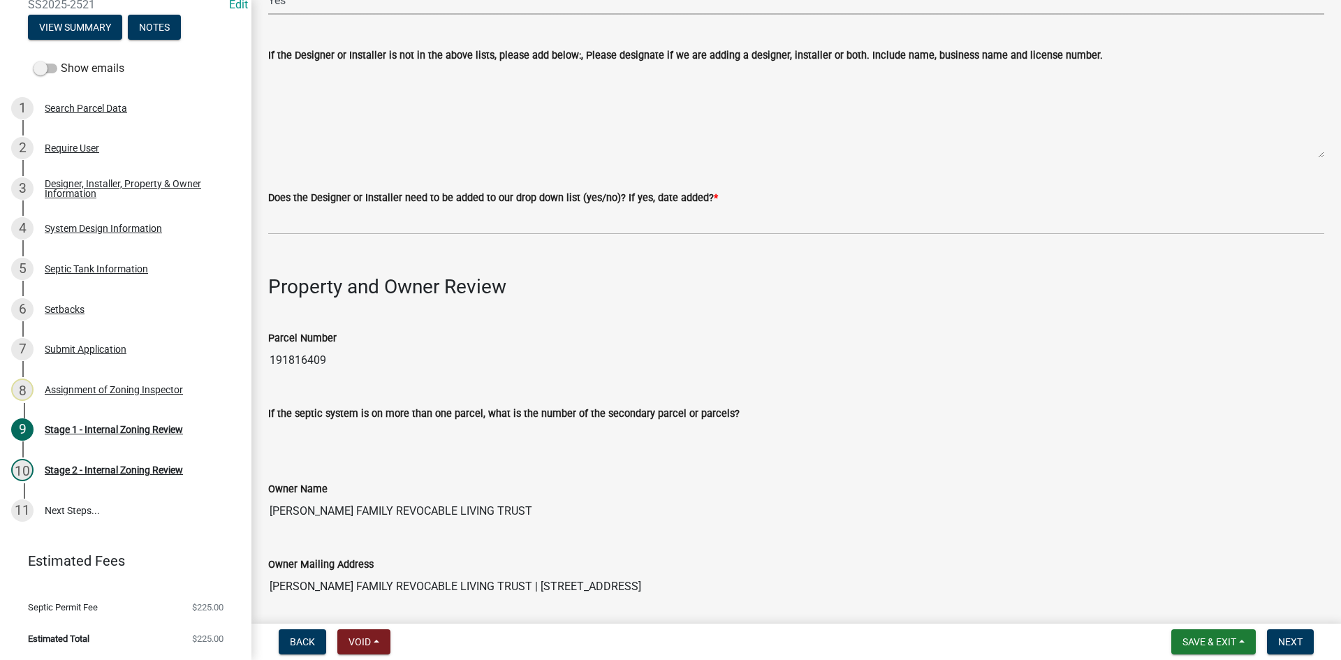
scroll to position [419, 0]
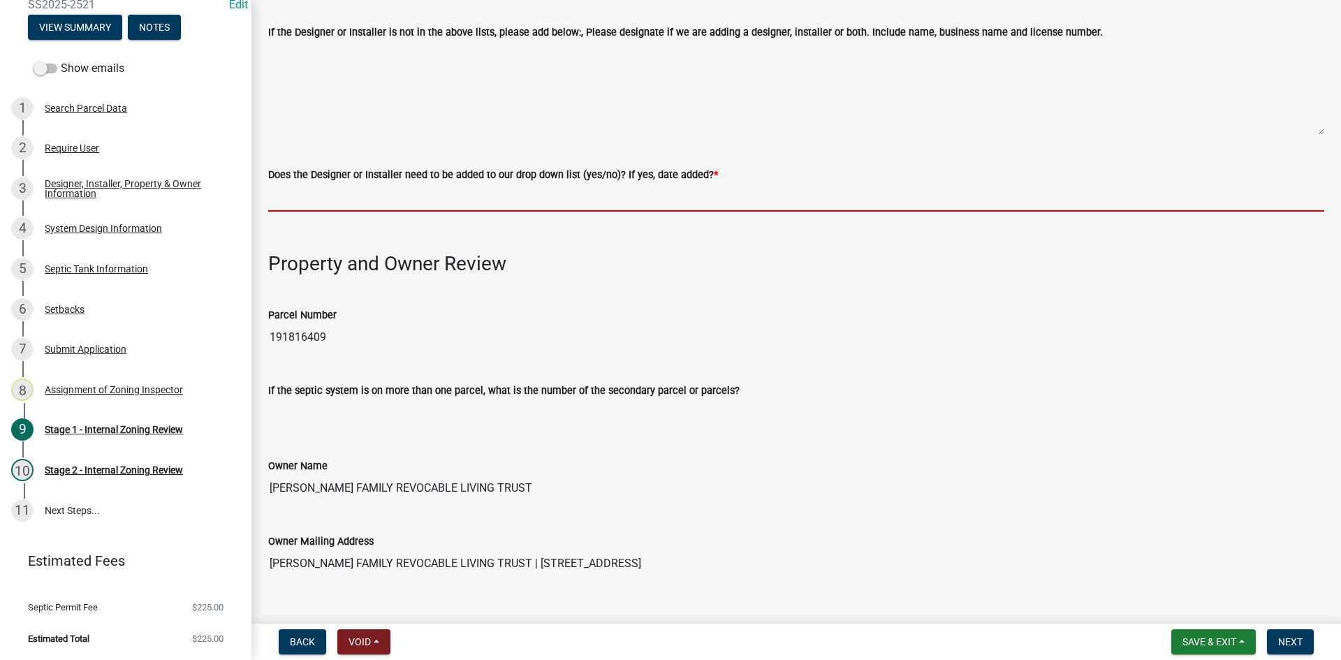
drag, startPoint x: 346, startPoint y: 183, endPoint x: 354, endPoint y: 197, distance: 16.3
click at [346, 183] on input "Does the Designer or Installer need to be added to our drop down list (yes/no)?…" at bounding box center [796, 197] width 1056 height 29
type input "NO"
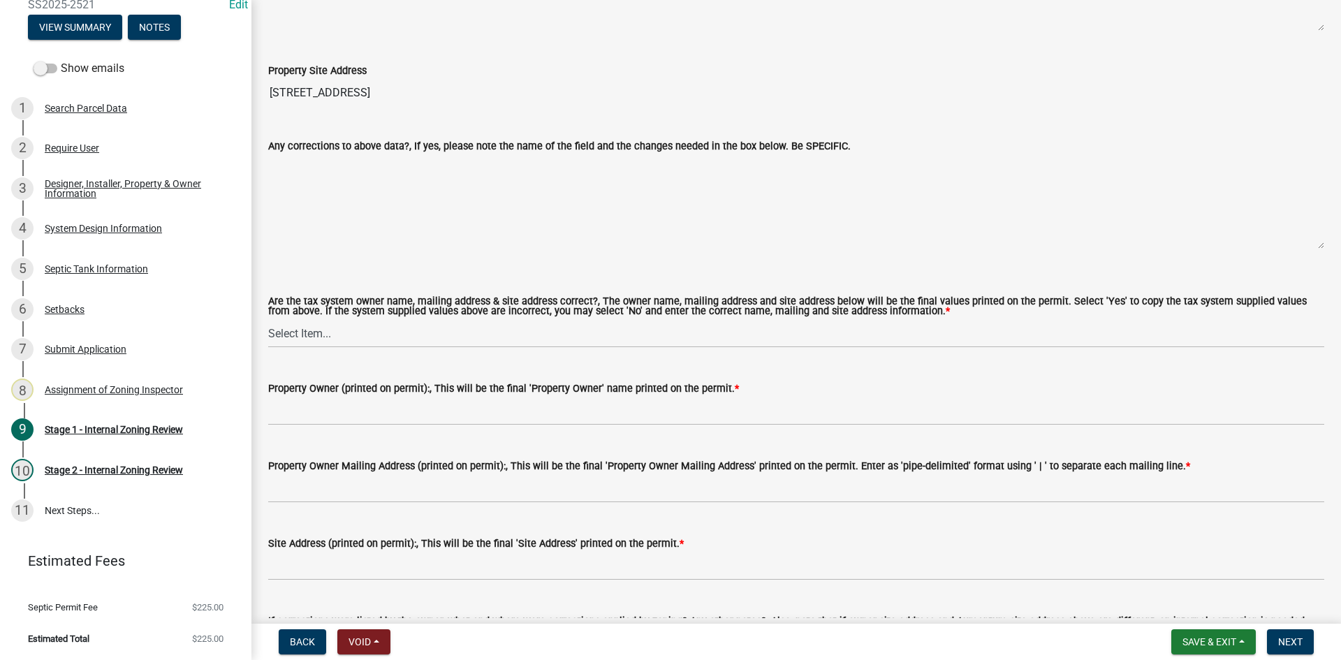
scroll to position [1117, 0]
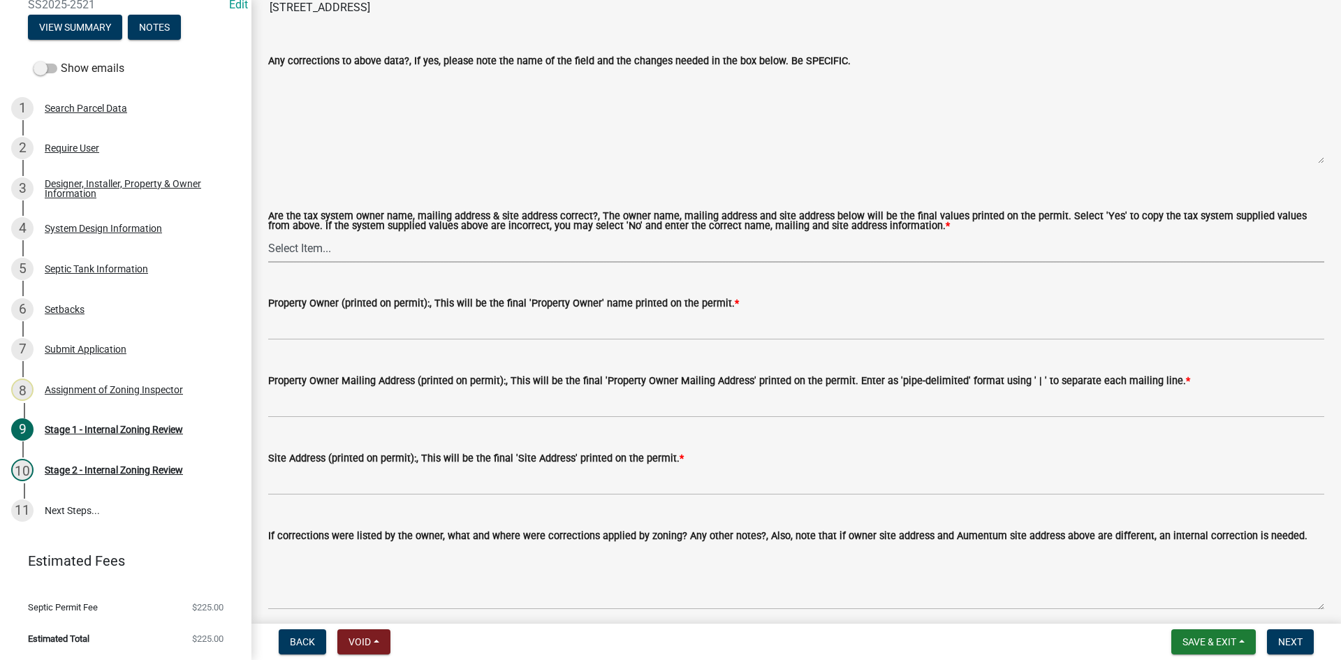
drag, startPoint x: 307, startPoint y: 240, endPoint x: 316, endPoint y: 247, distance: 11.5
click at [307, 240] on select "Select Item... Yes No" at bounding box center [796, 248] width 1056 height 29
click at [268, 234] on select "Select Item... Yes No" at bounding box center [796, 248] width 1056 height 29
select select "ec75a761-93b4-47c5-8535-fea253c32937"
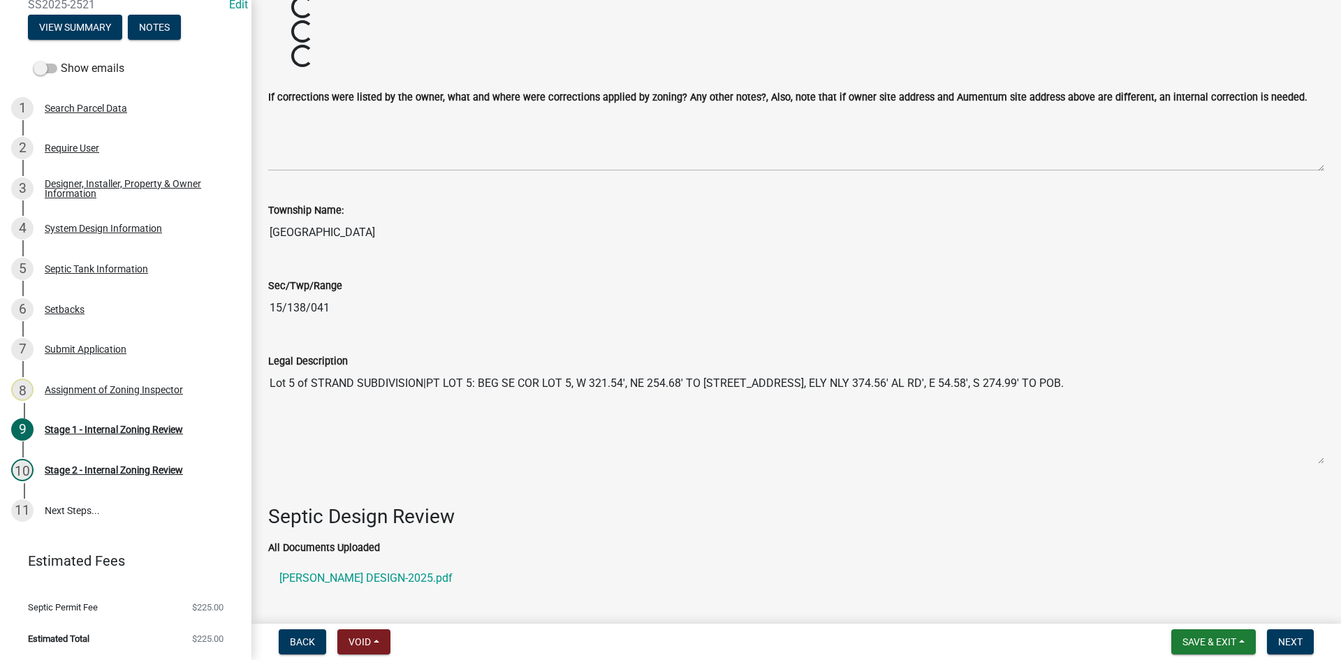
scroll to position [1816, 0]
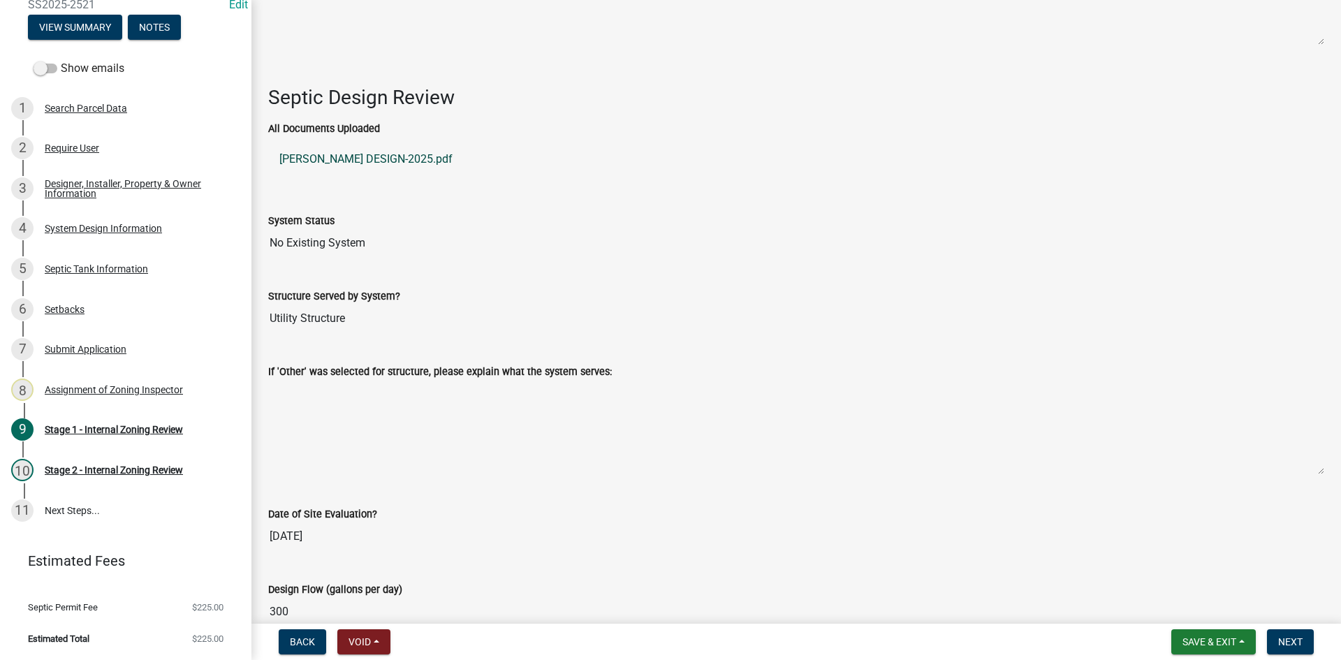
click at [381, 152] on link "TUCKER DESIGN-2025.pdf" at bounding box center [796, 159] width 1056 height 34
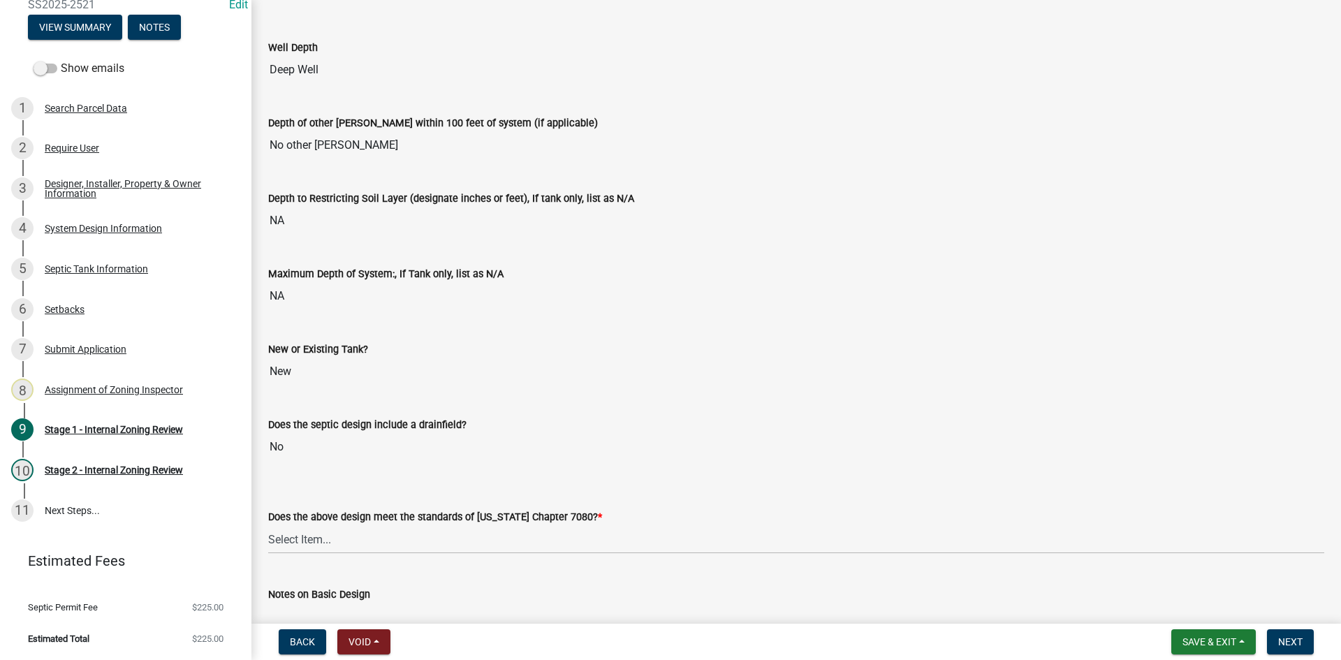
scroll to position [2883, 0]
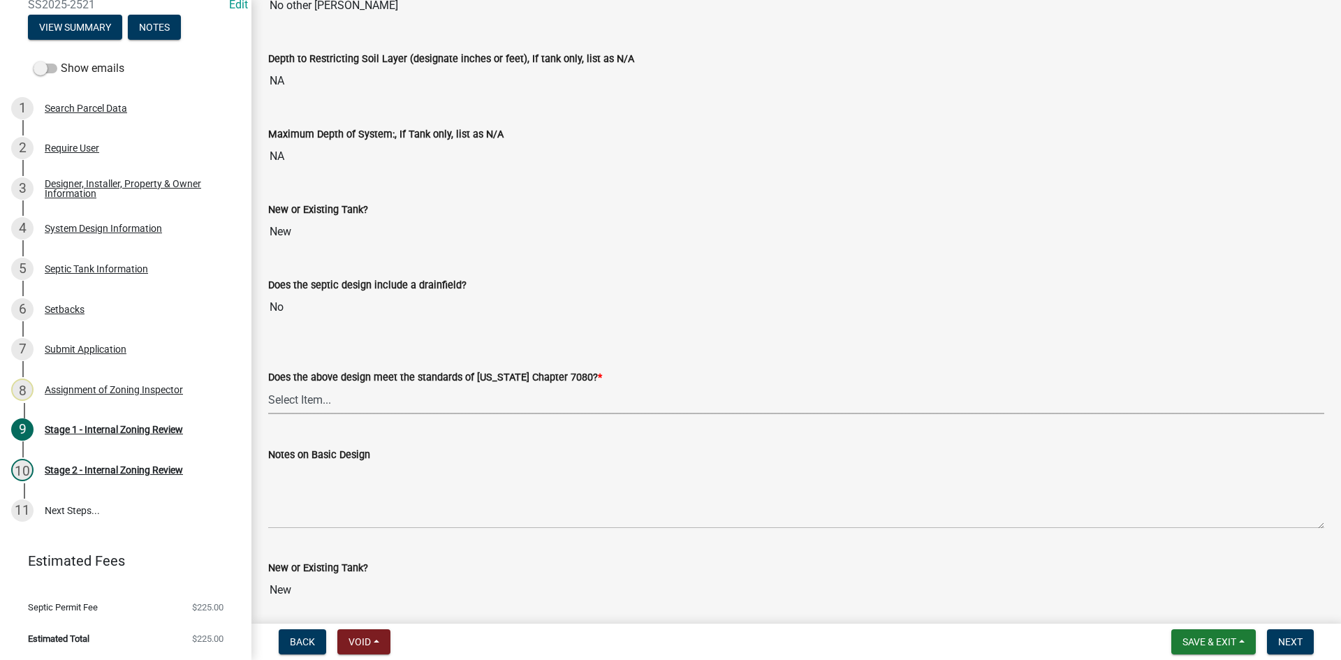
click at [317, 400] on select "Select Item... Yes No" at bounding box center [796, 399] width 1056 height 29
click at [268, 385] on select "Select Item... Yes No" at bounding box center [796, 399] width 1056 height 29
select select "bcbb982e-a48c-4b4a-a83b-ed1363446a86"
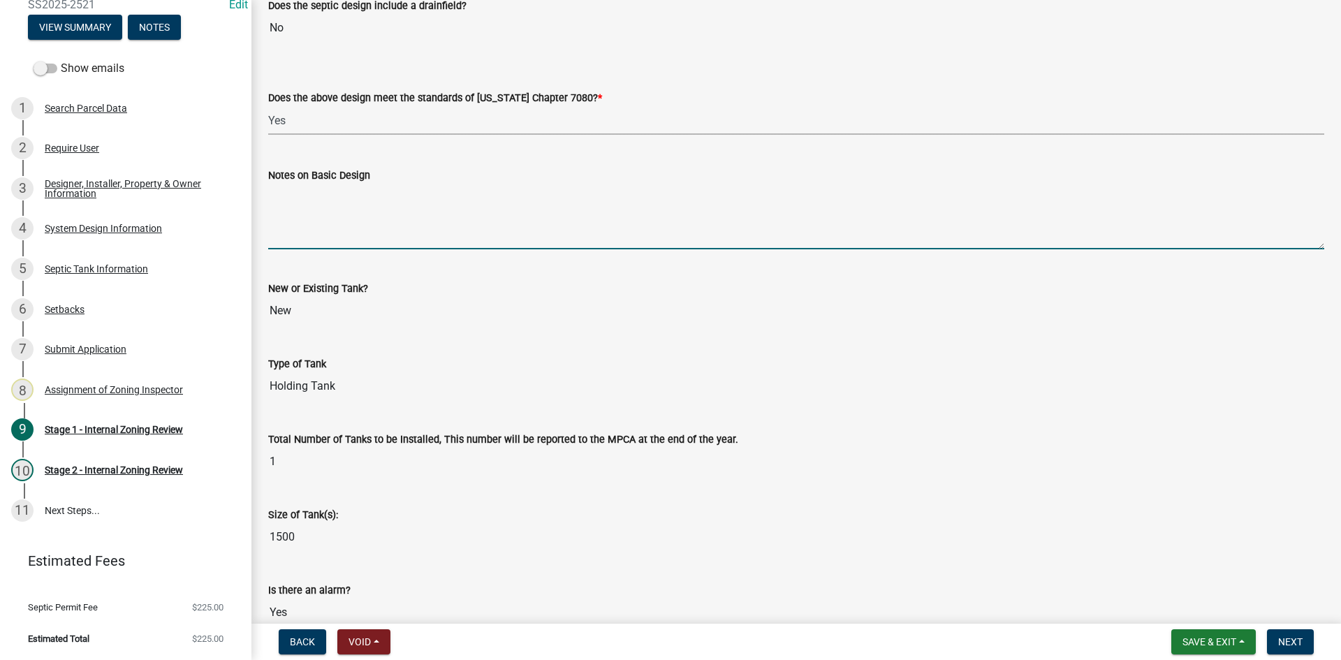
click at [314, 226] on textarea "Notes on Basic Design" at bounding box center [796, 217] width 1056 height 66
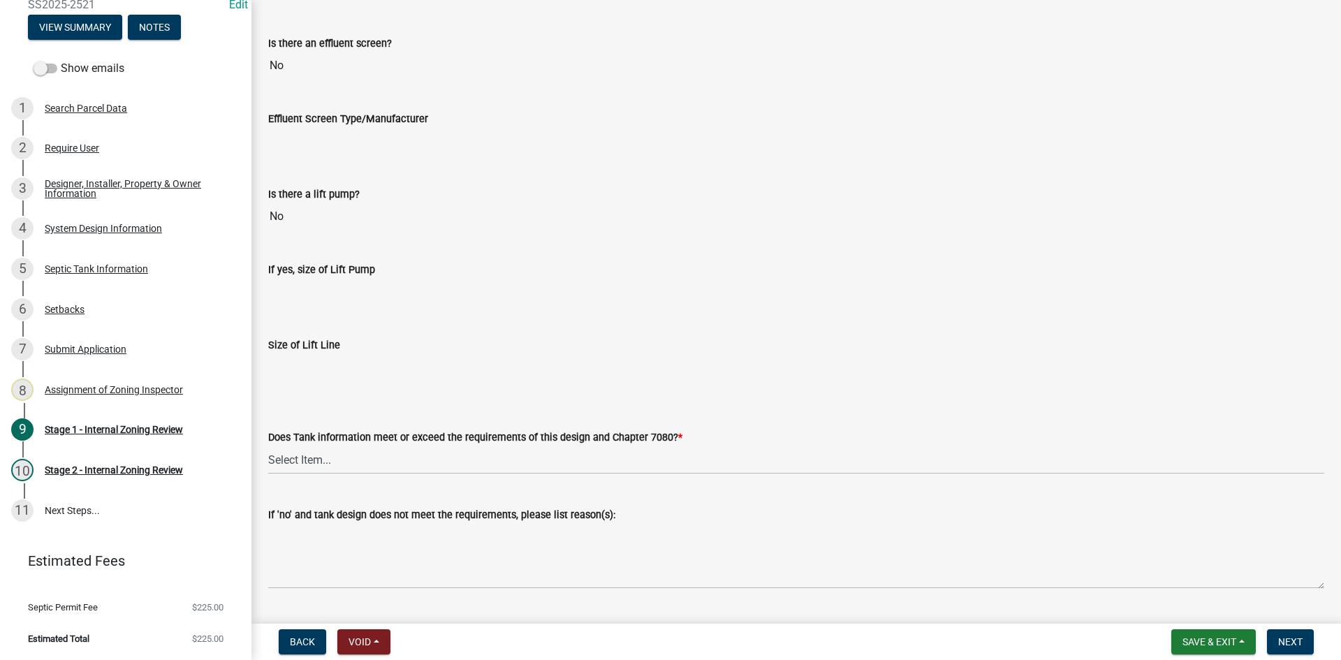
scroll to position [3860, 0]
type textarea "holding tank only"
click at [300, 453] on select "Select Item... Yes No" at bounding box center [796, 459] width 1056 height 29
click at [268, 445] on select "Select Item... Yes No" at bounding box center [796, 459] width 1056 height 29
select select "47a2a5dd-5977-4941-8e6f-09ff03cdfb75"
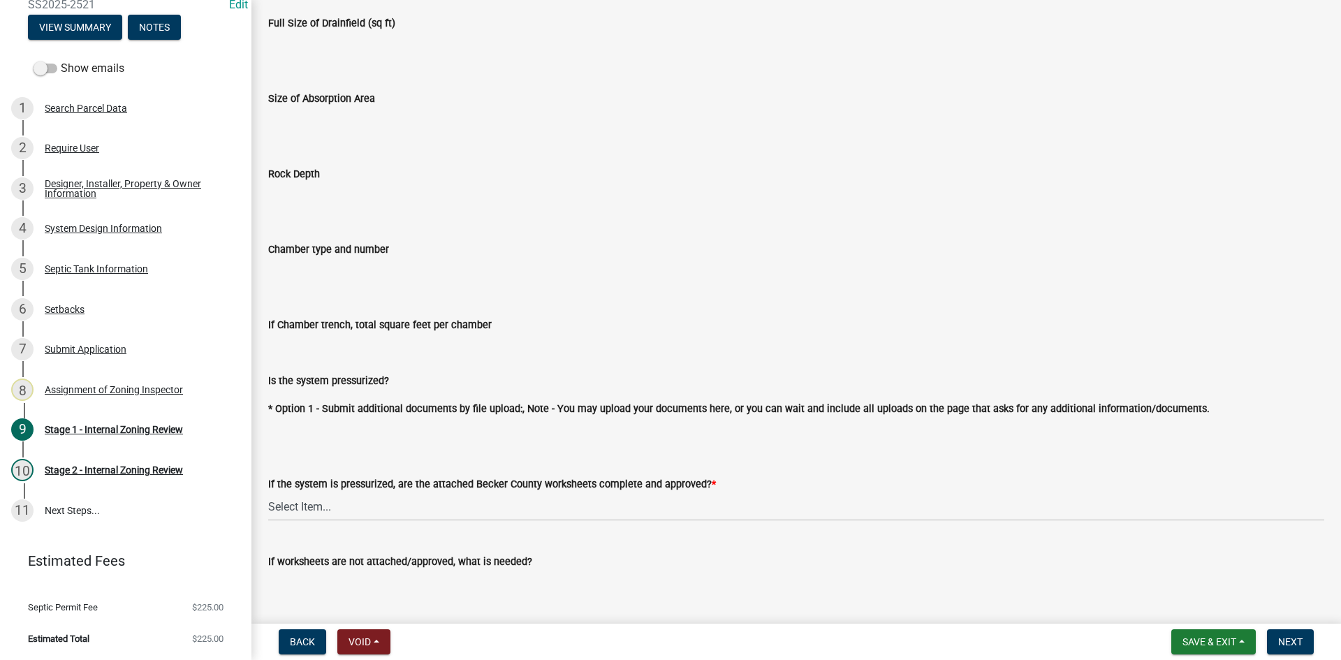
scroll to position [4908, 0]
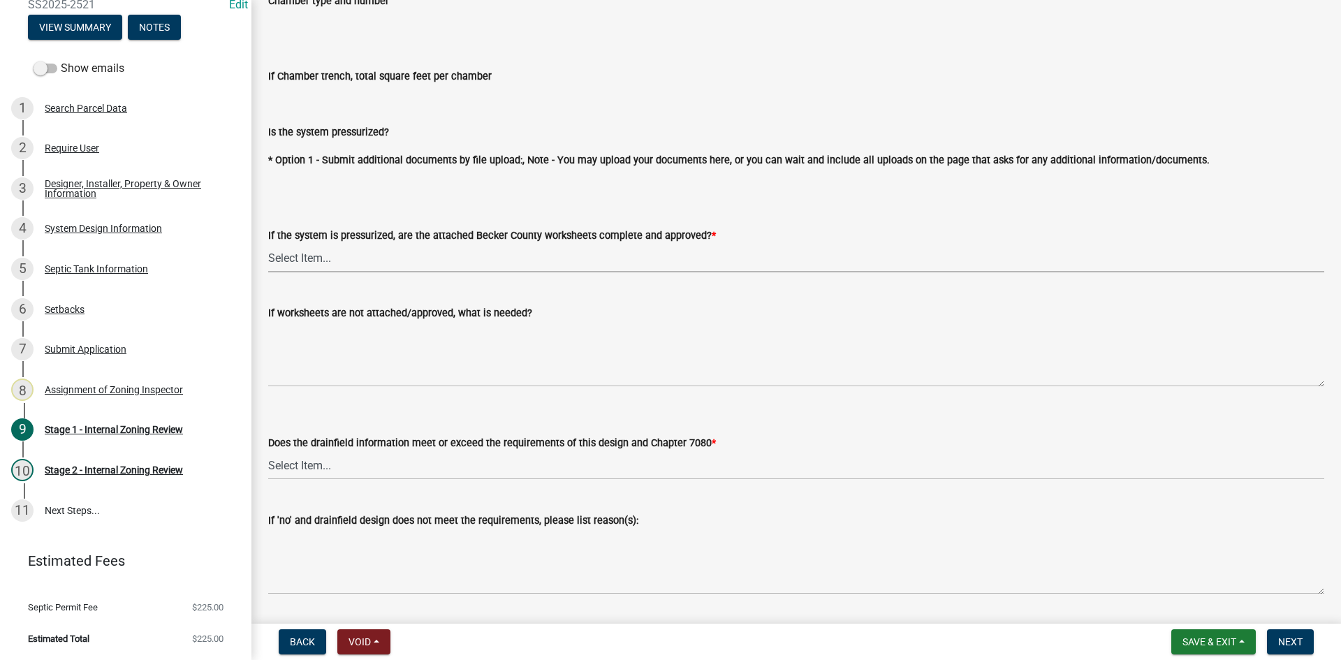
click at [314, 250] on select "Select Item... Yes No NA" at bounding box center [796, 258] width 1056 height 29
click at [268, 244] on select "Select Item... Yes No NA" at bounding box center [796, 258] width 1056 height 29
select select "bb79d4d7-231b-4b1d-b193-590fb78434b4"
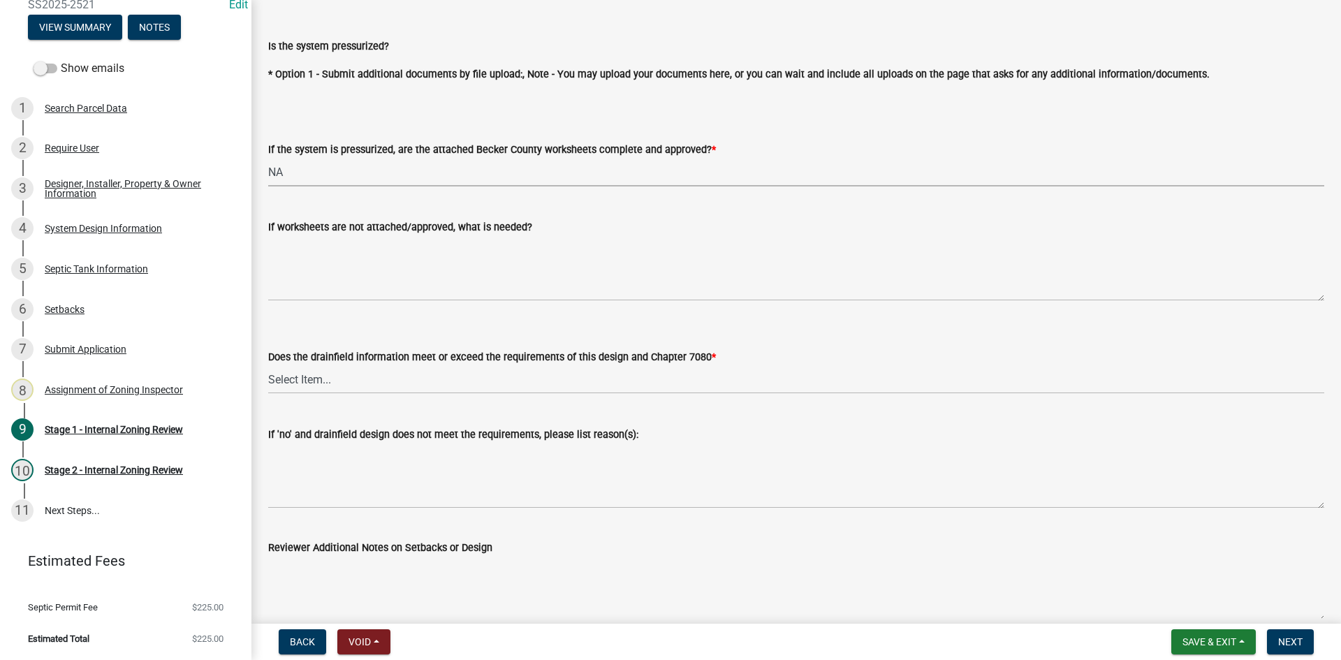
scroll to position [5117, 0]
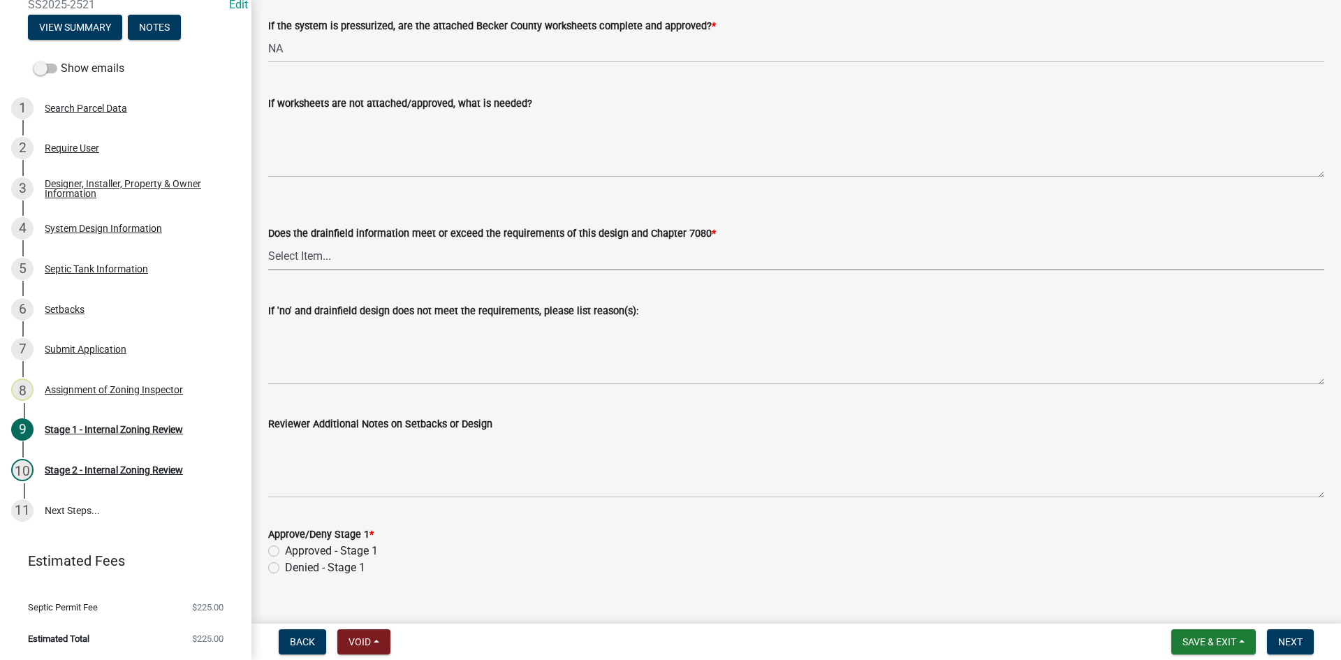
click at [300, 246] on select "Select Item... Yes No" at bounding box center [796, 256] width 1056 height 29
click at [268, 242] on select "Select Item... Yes No" at bounding box center [796, 256] width 1056 height 29
select select "16f67b85-ee8d-44ae-bc4a-b6dc5f12ab64"
click at [279, 545] on div "Approved - Stage 1" at bounding box center [796, 551] width 1056 height 17
click at [285, 544] on label "Approved - Stage 1" at bounding box center [331, 551] width 93 height 17
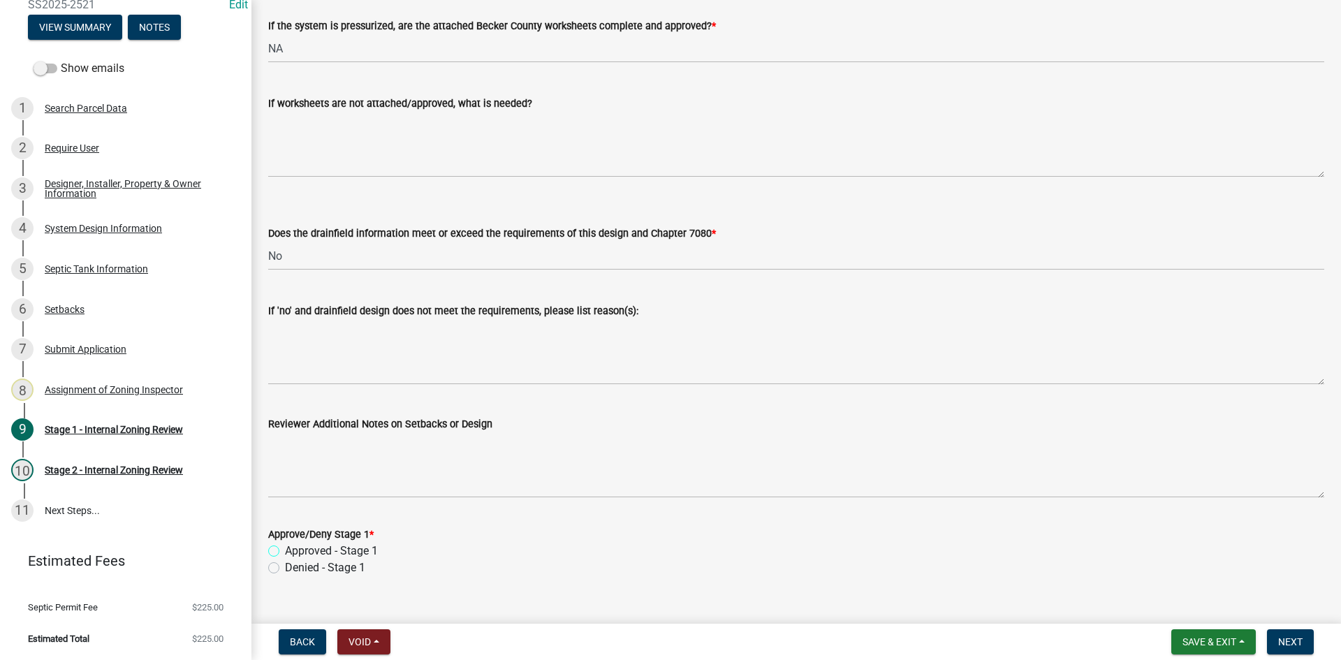
click at [285, 544] on input "Approved - Stage 1" at bounding box center [289, 547] width 9 height 9
radio input "true"
click at [1279, 645] on span "Next" at bounding box center [1290, 641] width 24 height 11
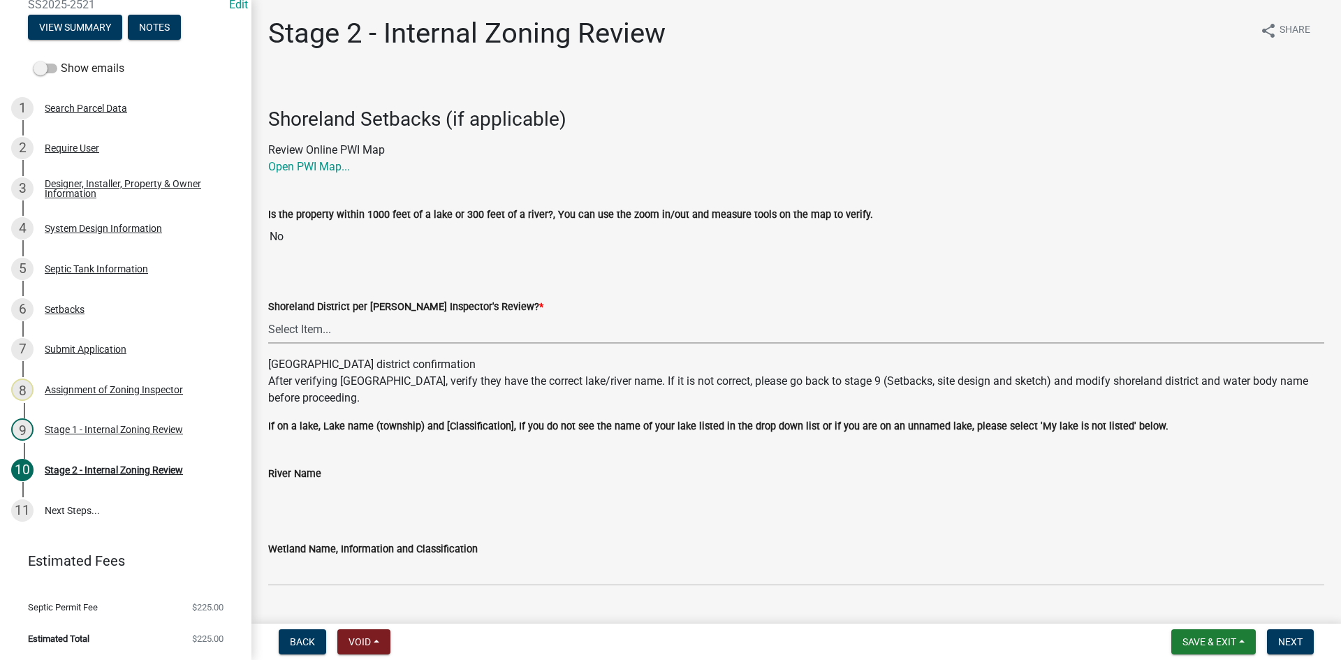
click at [300, 333] on select "Select Item... Yes No" at bounding box center [796, 329] width 1056 height 29
click at [268, 315] on select "Select Item... Yes No" at bounding box center [796, 329] width 1056 height 29
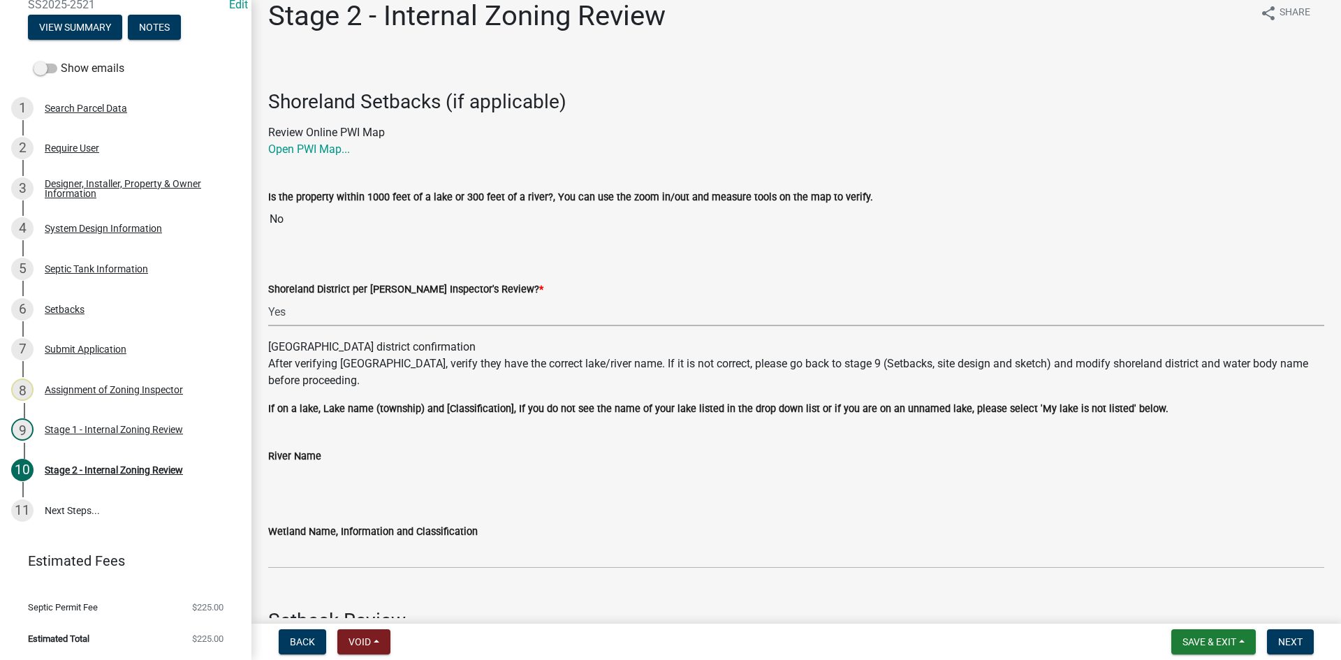
scroll to position [70, 0]
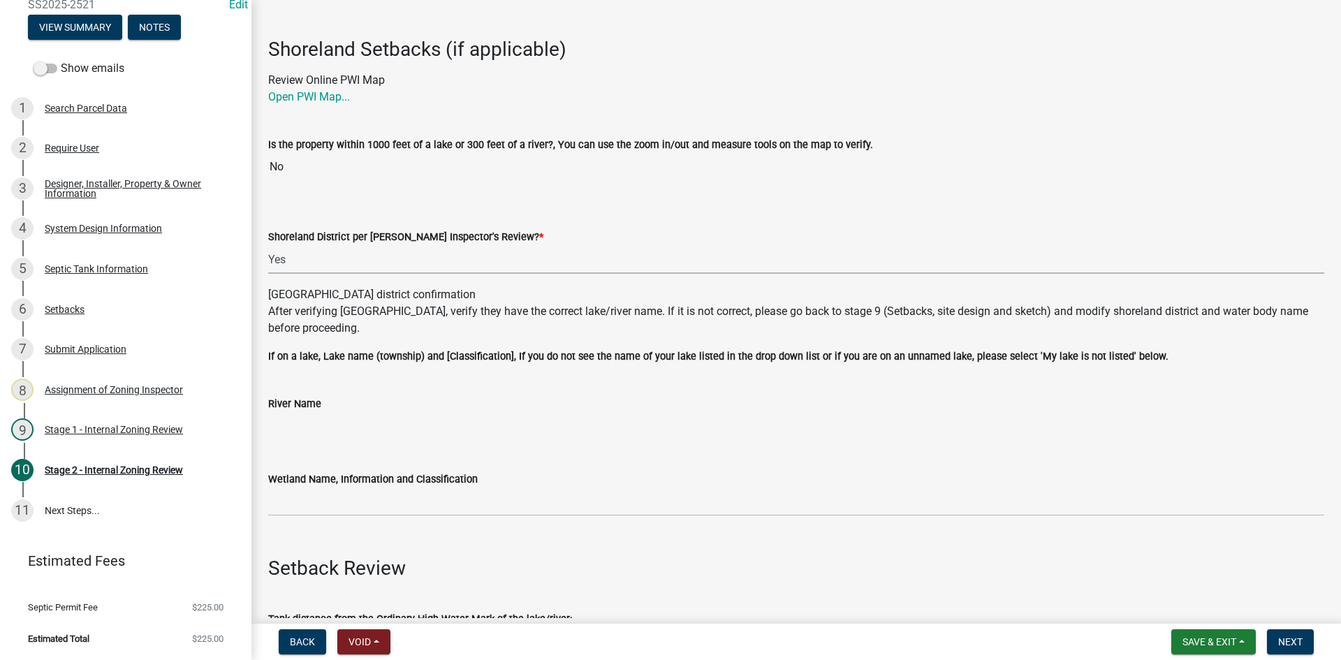
click at [302, 260] on select "Select Item... Yes No" at bounding box center [796, 259] width 1056 height 29
click at [268, 245] on select "Select Item... Yes No" at bounding box center [796, 259] width 1056 height 29
select select "6aff4bf5-f522-4fb2-96f1-02faf4b88fa3"
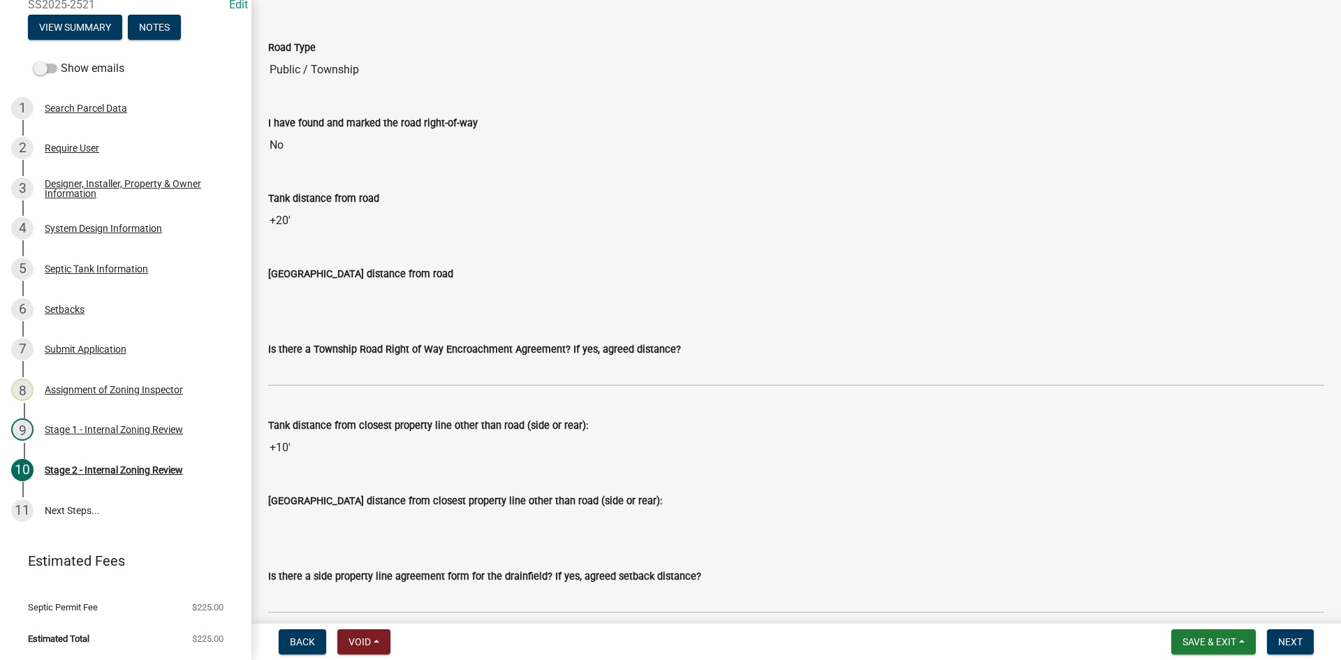
scroll to position [1048, 0]
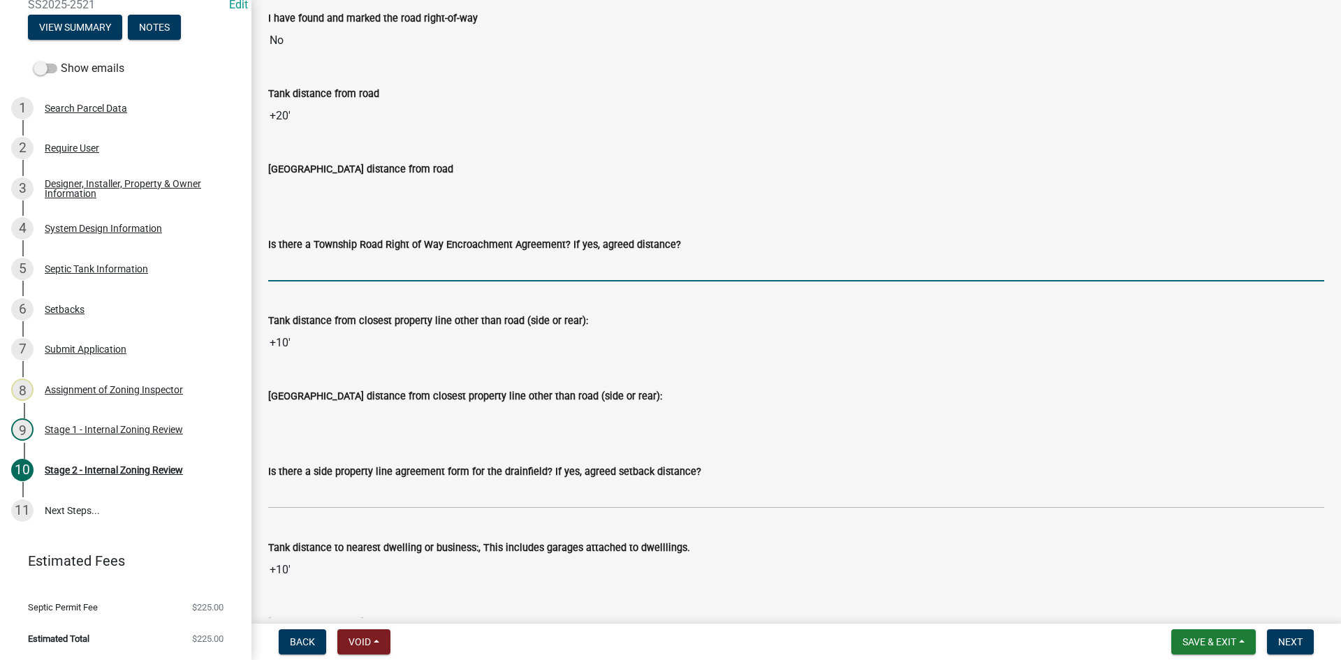
click at [295, 265] on input "Is there a Township Road Right of Way Encroachment Agreement? If yes, agreed di…" at bounding box center [796, 267] width 1056 height 29
type input "na"
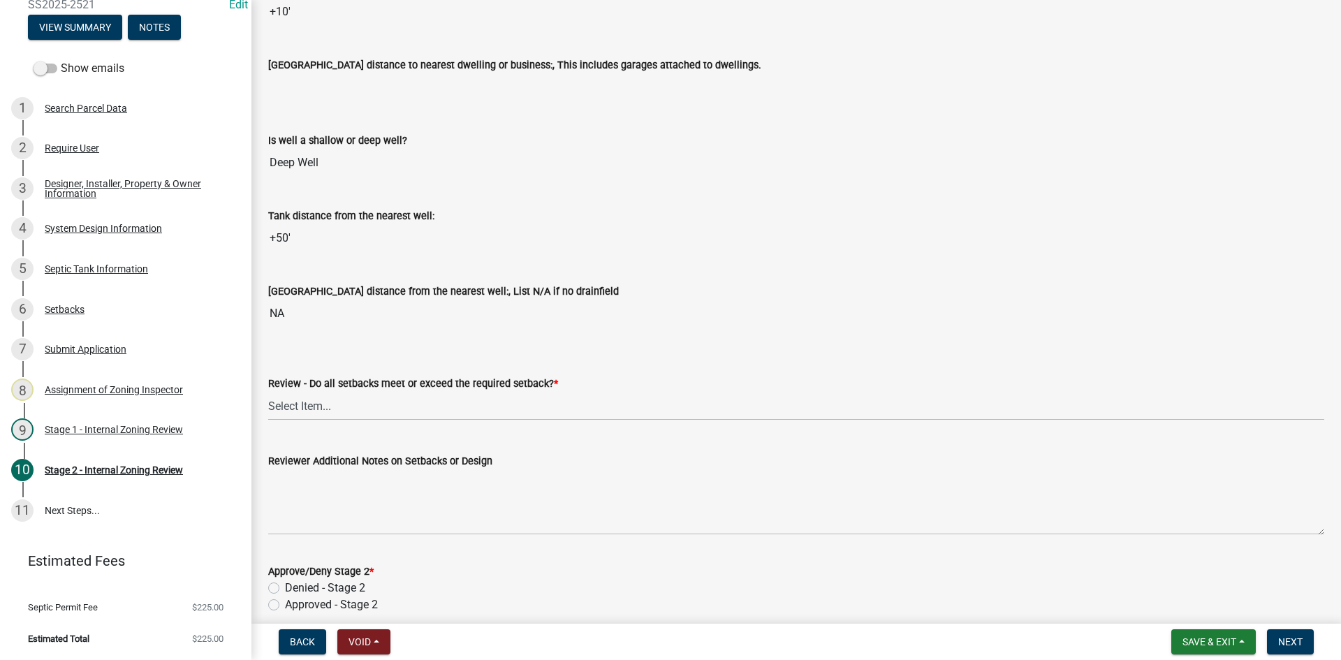
scroll to position [1606, 0]
click at [289, 412] on select "Select Item... Yes No N/A" at bounding box center [796, 405] width 1056 height 29
click at [268, 391] on select "Select Item... Yes No N/A" at bounding box center [796, 405] width 1056 height 29
click at [307, 412] on select "Select Item... Yes No N/A" at bounding box center [796, 405] width 1056 height 29
click at [268, 391] on select "Select Item... Yes No N/A" at bounding box center [796, 405] width 1056 height 29
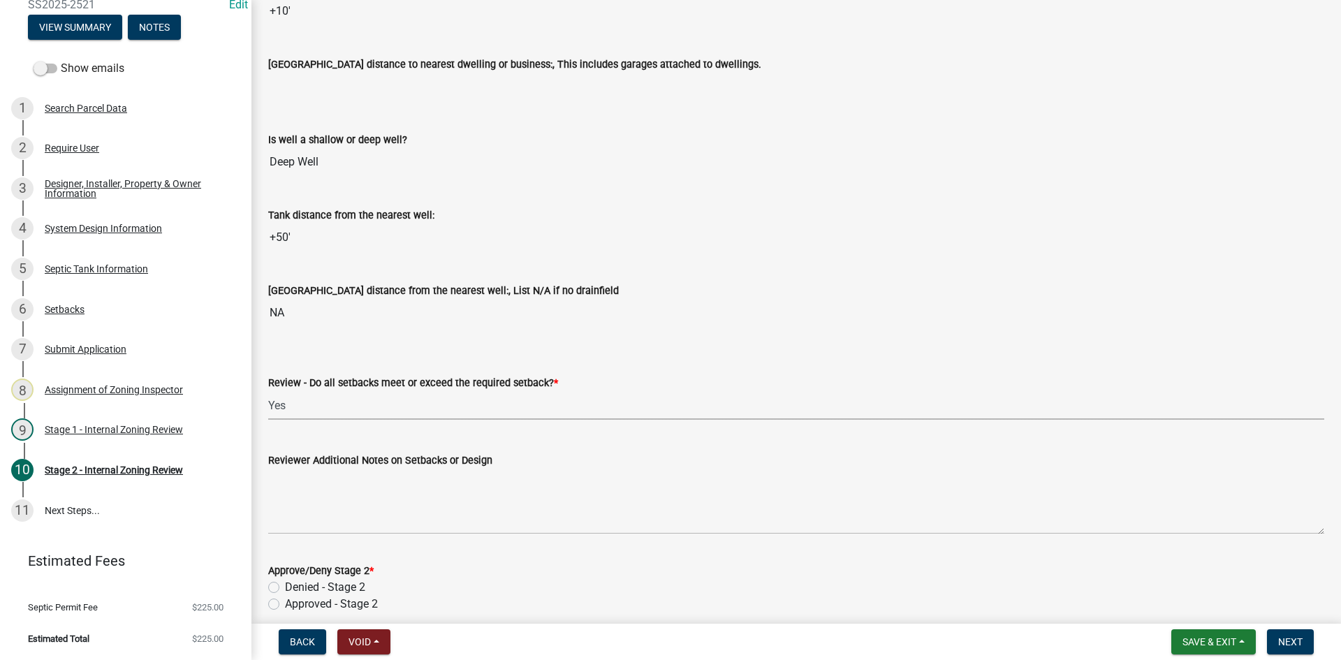
select select "1ad81be4-5d59-46bf-8b7b-d7c0f20ad891"
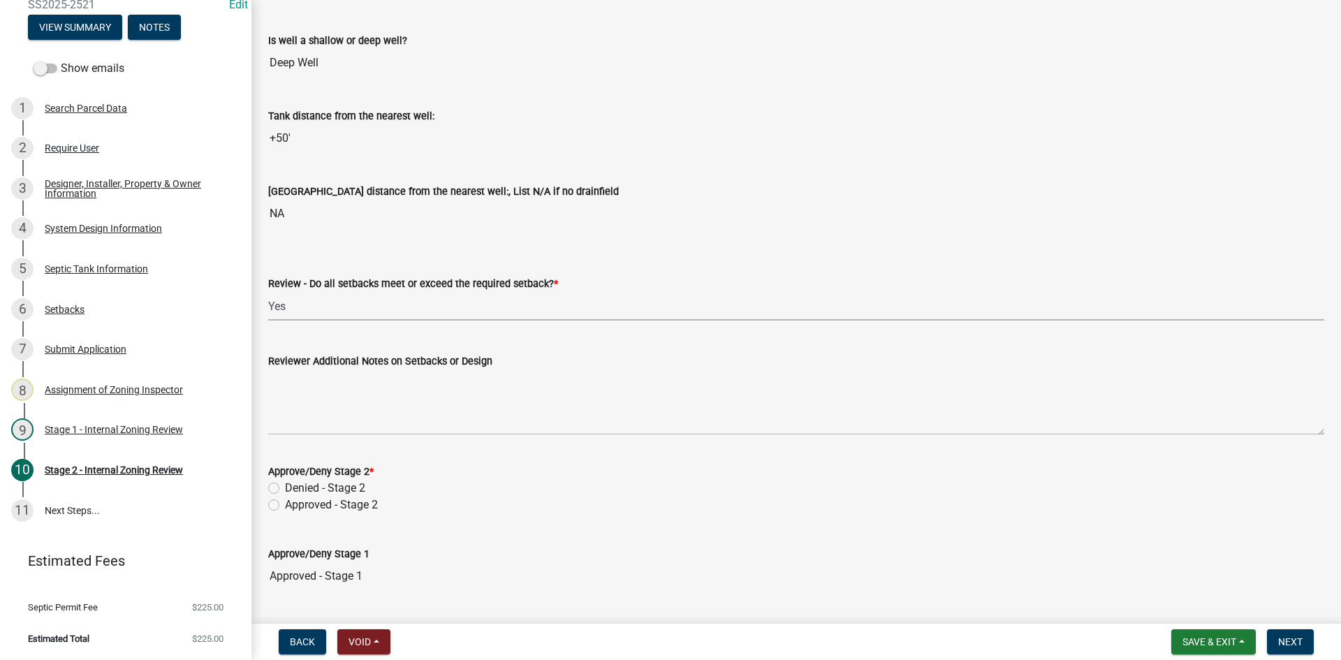
scroll to position [1886, 0]
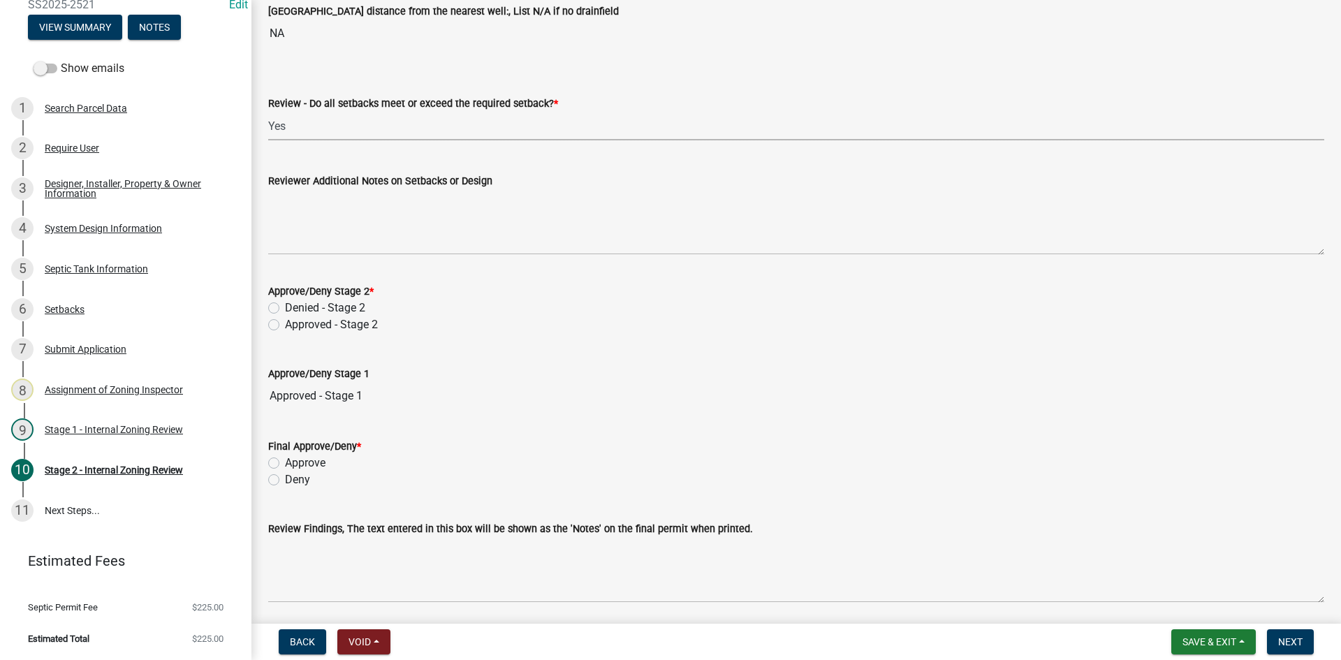
click at [285, 324] on label "Approved - Stage 2" at bounding box center [331, 324] width 93 height 17
click at [285, 324] on input "Approved - Stage 2" at bounding box center [289, 320] width 9 height 9
radio input "true"
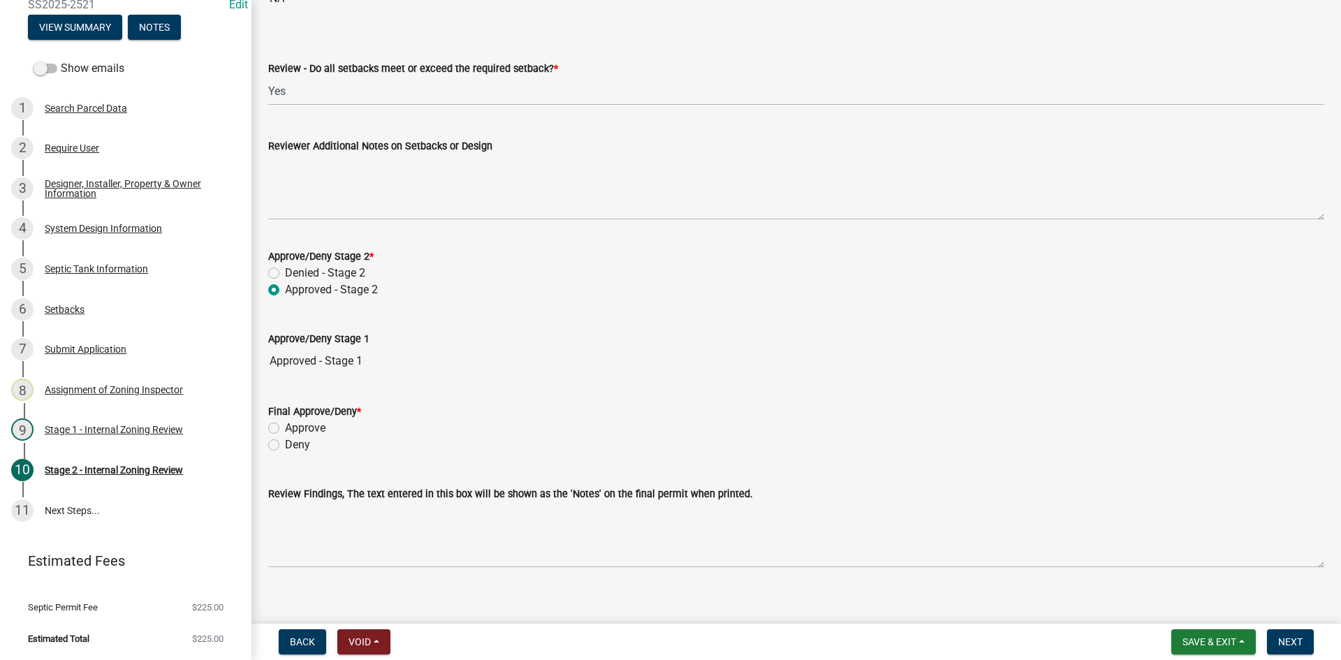
scroll to position [1936, 0]
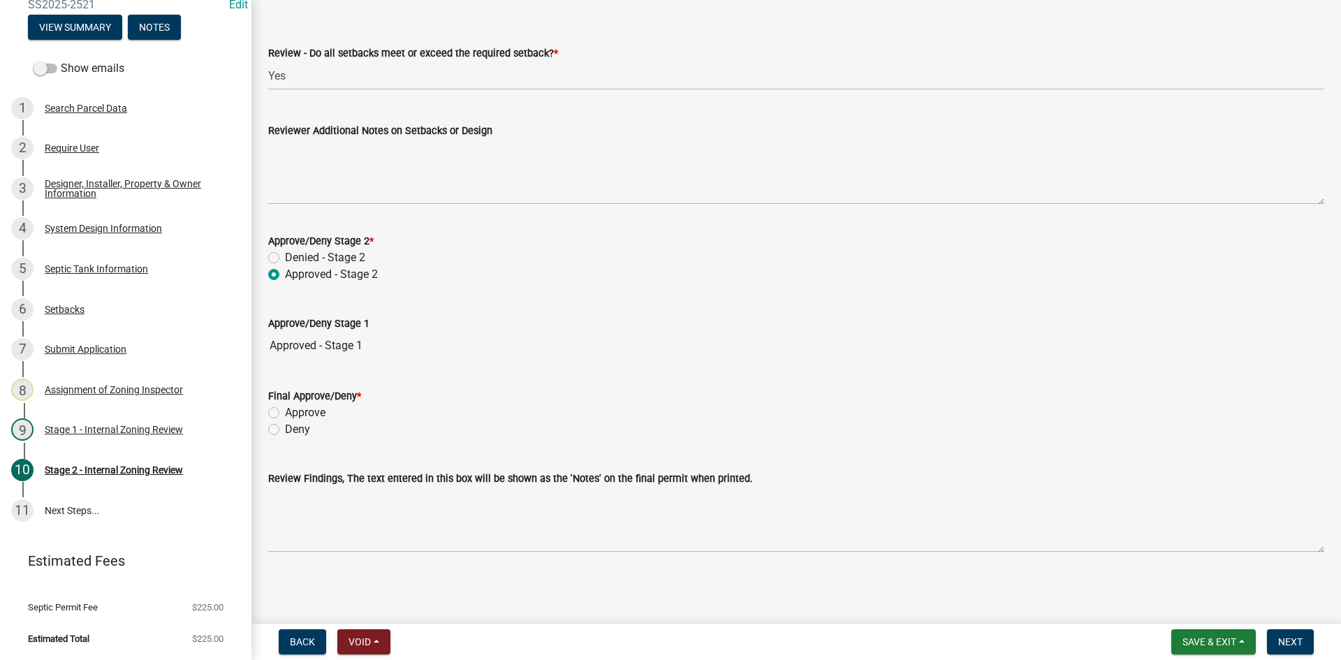
click at [285, 412] on label "Approve" at bounding box center [305, 412] width 41 height 17
click at [285, 412] on input "Approve" at bounding box center [289, 408] width 9 height 9
radio input "true"
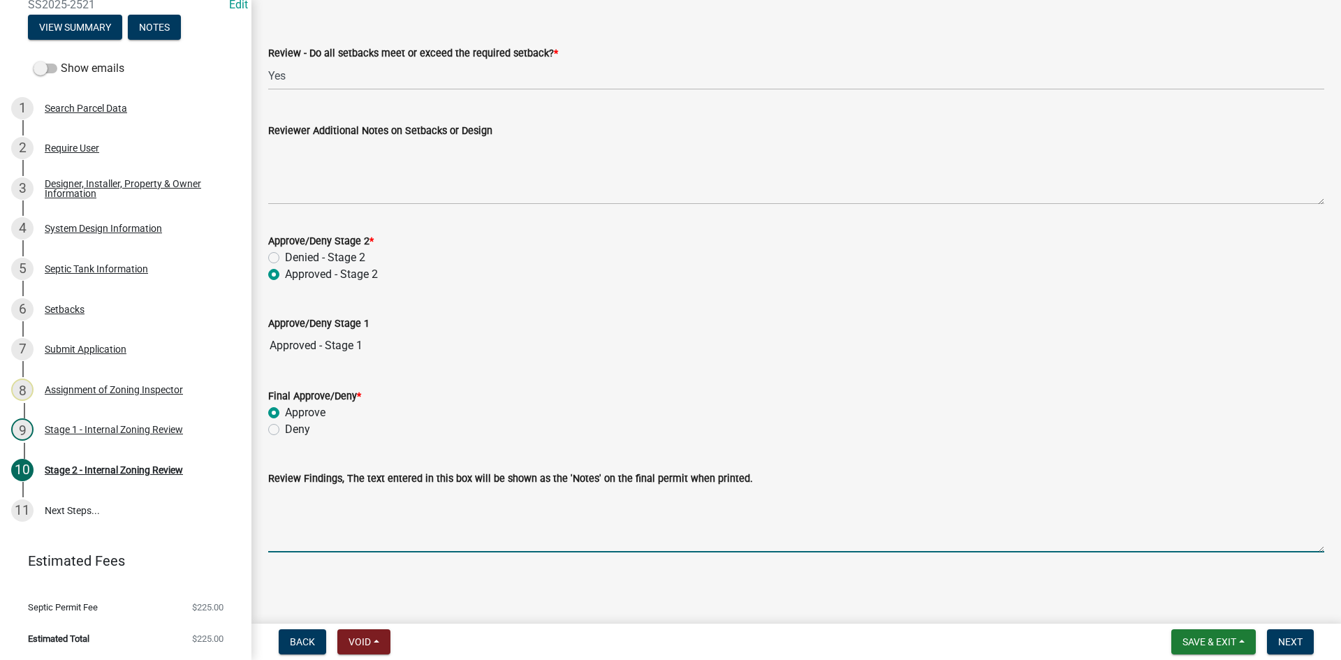
click at [314, 539] on textarea "Review Findings, The text entered in this box will be shown as the 'Notes' on t…" at bounding box center [796, 520] width 1056 height 66
paste textarea "191816409"
drag, startPoint x: 325, startPoint y: 497, endPoint x: 141, endPoint y: 543, distance: 190.0
click at [141, 543] on div "Zoning-Septic: Onsite Septic System Application (Designers) SS2025-2521 Edit Vi…" at bounding box center [670, 330] width 1341 height 660
type textarea "holding tank only"
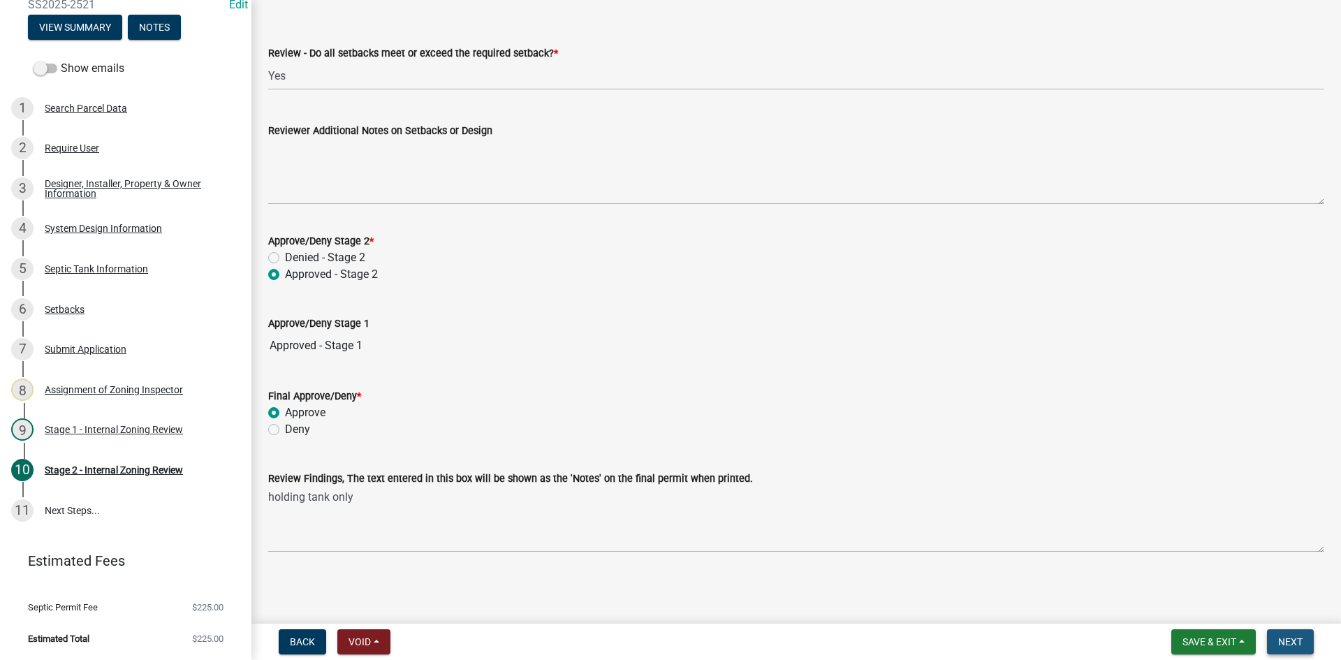
click at [1288, 647] on span "Next" at bounding box center [1290, 641] width 24 height 11
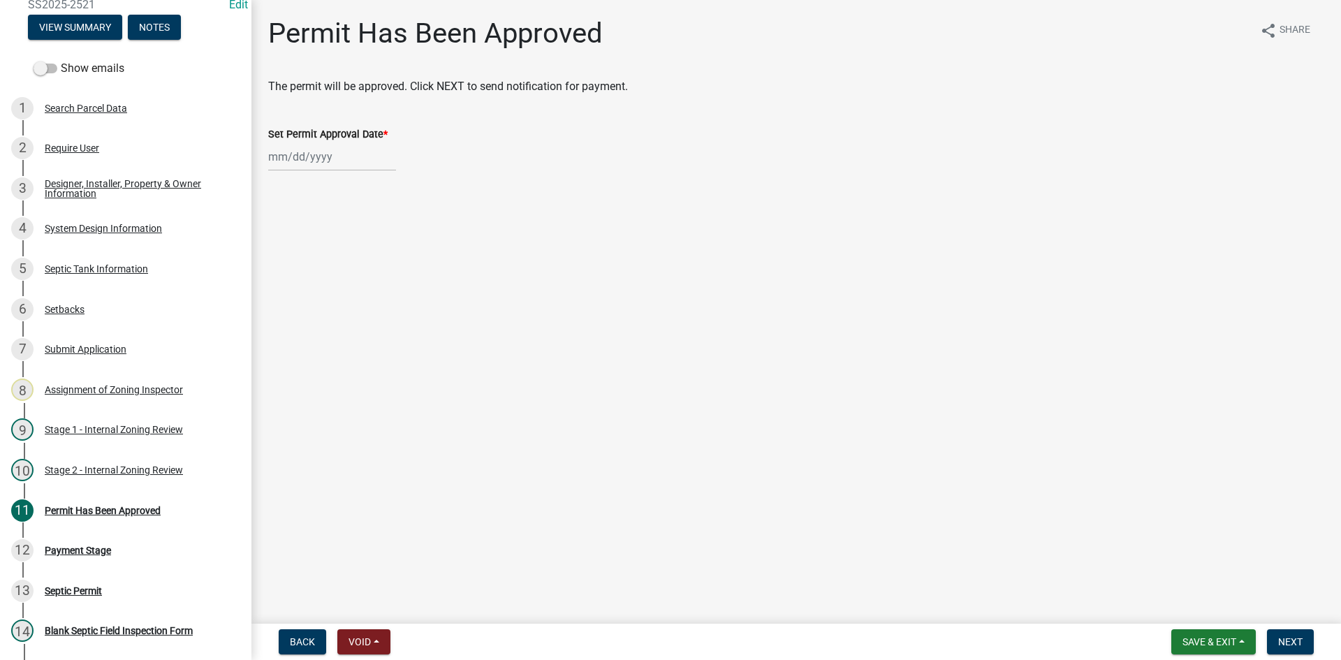
click at [344, 167] on div at bounding box center [332, 156] width 128 height 29
select select "9"
select select "2025"
drag, startPoint x: 281, startPoint y: 274, endPoint x: 303, endPoint y: 287, distance: 25.6
click at [281, 274] on div "15" at bounding box center [282, 276] width 22 height 22
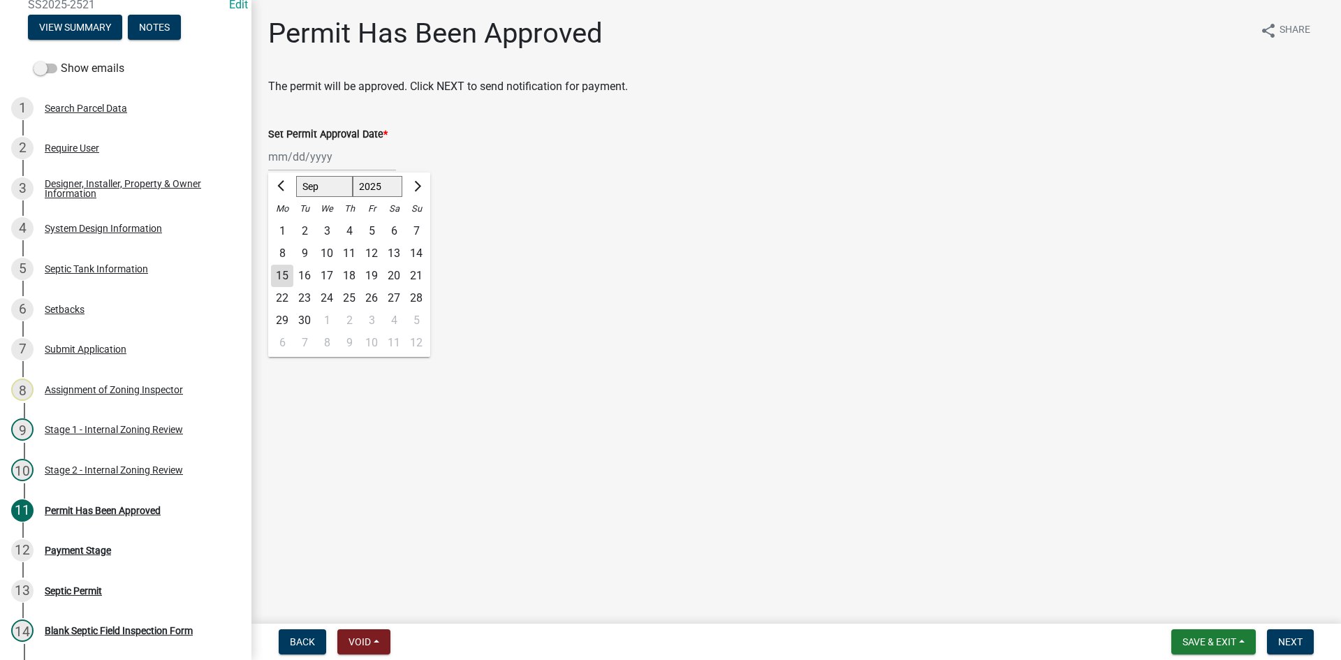
type input "[DATE]"
click at [1279, 634] on button "Next" at bounding box center [1290, 641] width 47 height 25
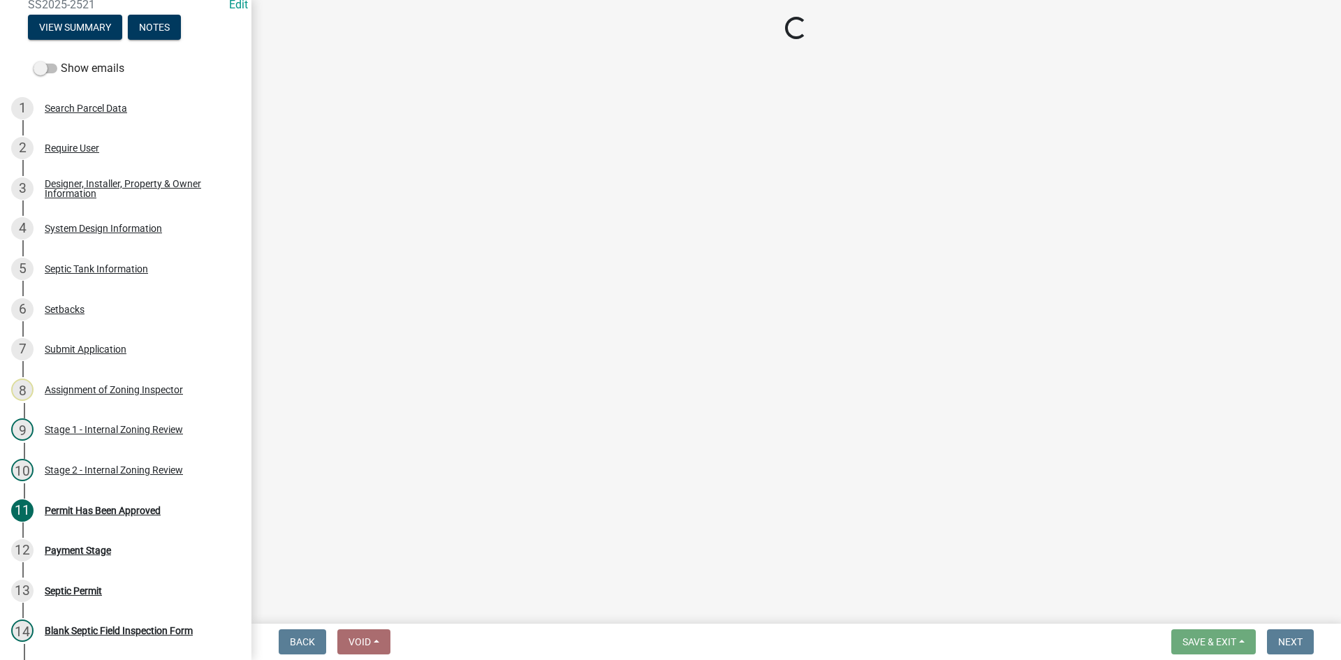
select select "3: 3"
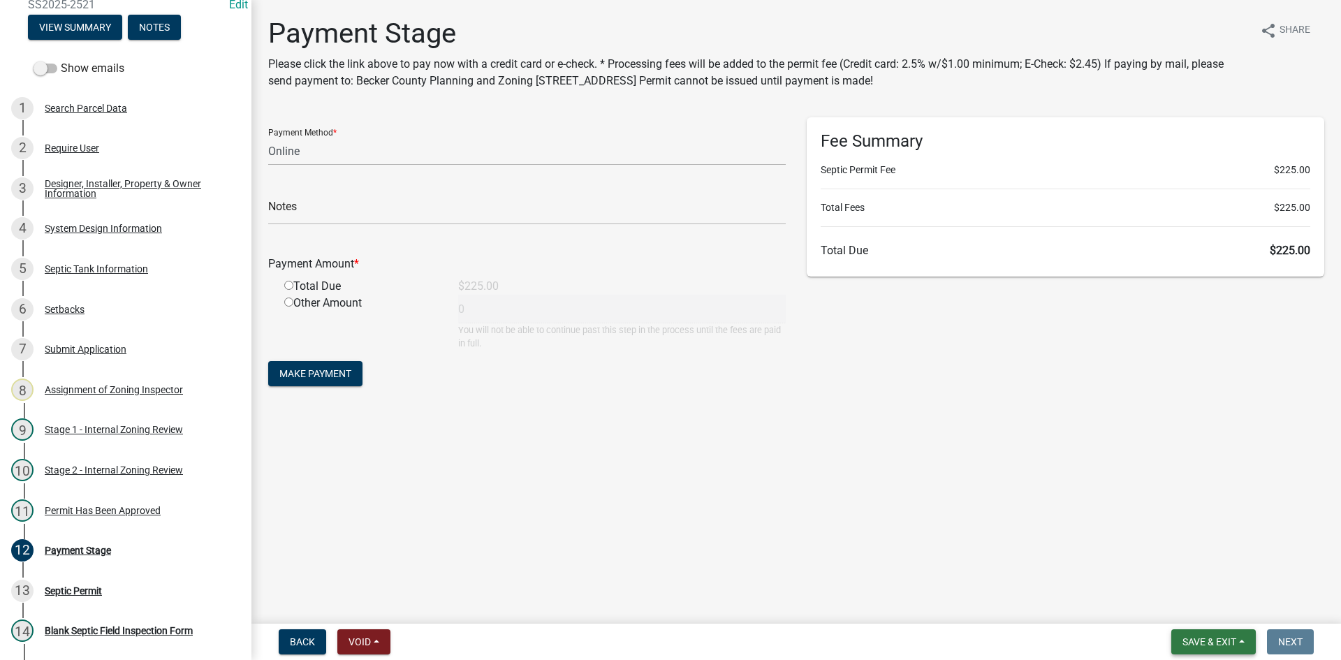
drag, startPoint x: 1205, startPoint y: 645, endPoint x: 1203, endPoint y: 631, distance: 14.0
click at [1203, 642] on span "Save & Exit" at bounding box center [1209, 641] width 54 height 11
click at [1202, 592] on button "Save & Exit" at bounding box center [1200, 606] width 112 height 34
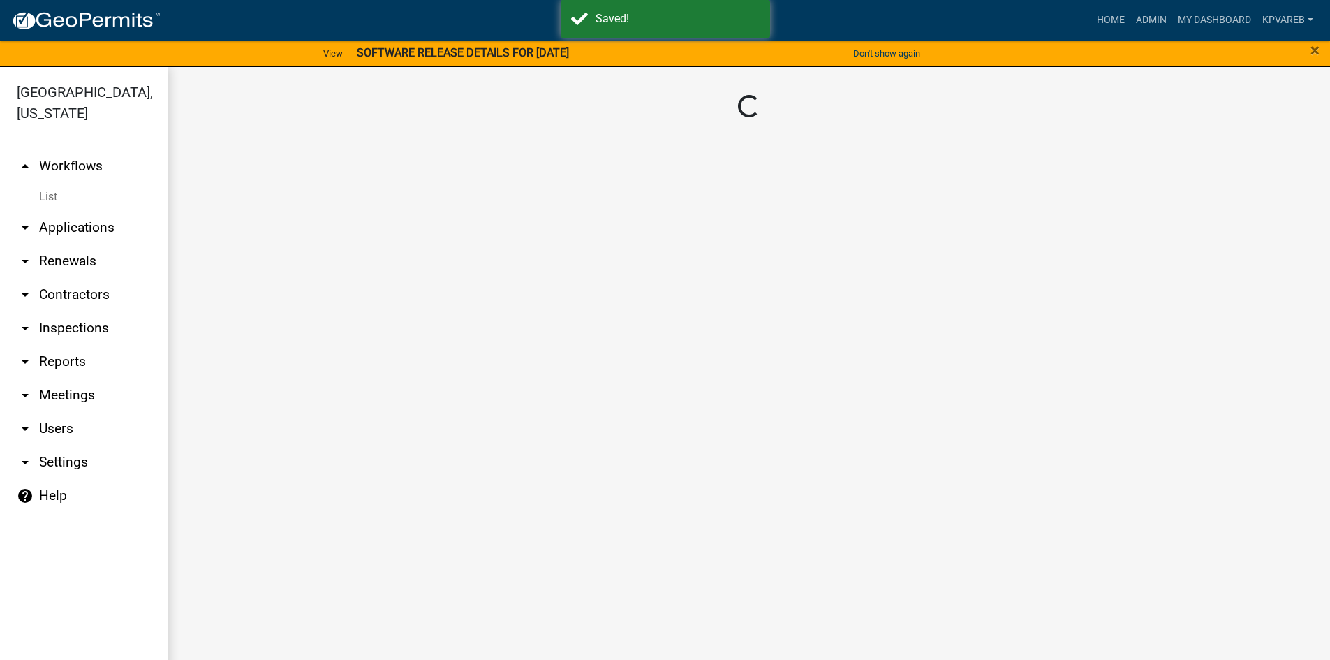
drag, startPoint x: 248, startPoint y: 135, endPoint x: 223, endPoint y: 257, distance: 124.8
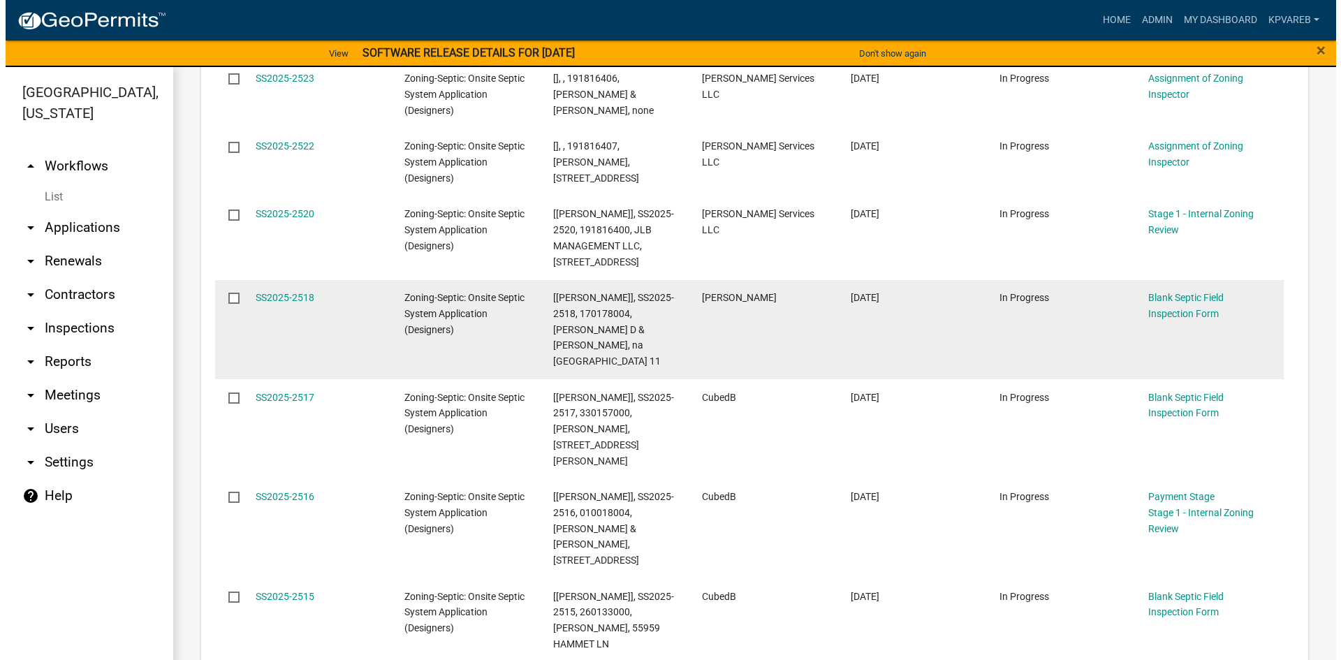
scroll to position [279, 0]
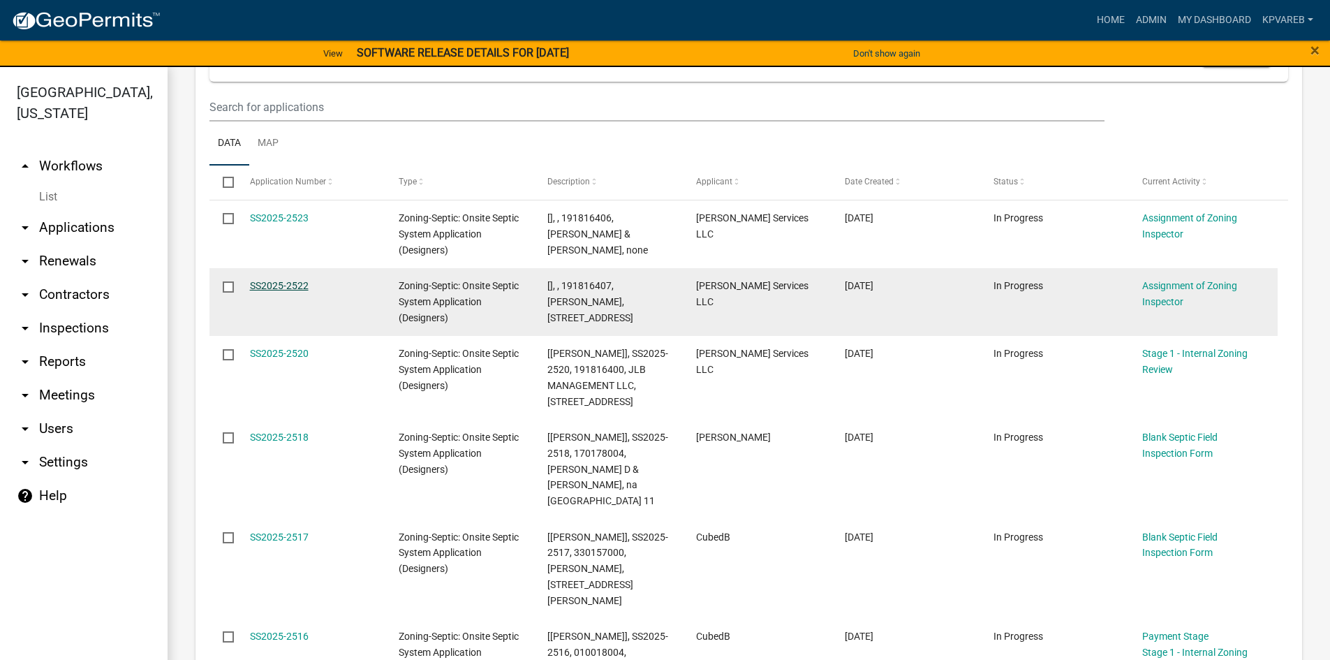
click at [282, 288] on link "SS2025-2522" at bounding box center [279, 285] width 59 height 11
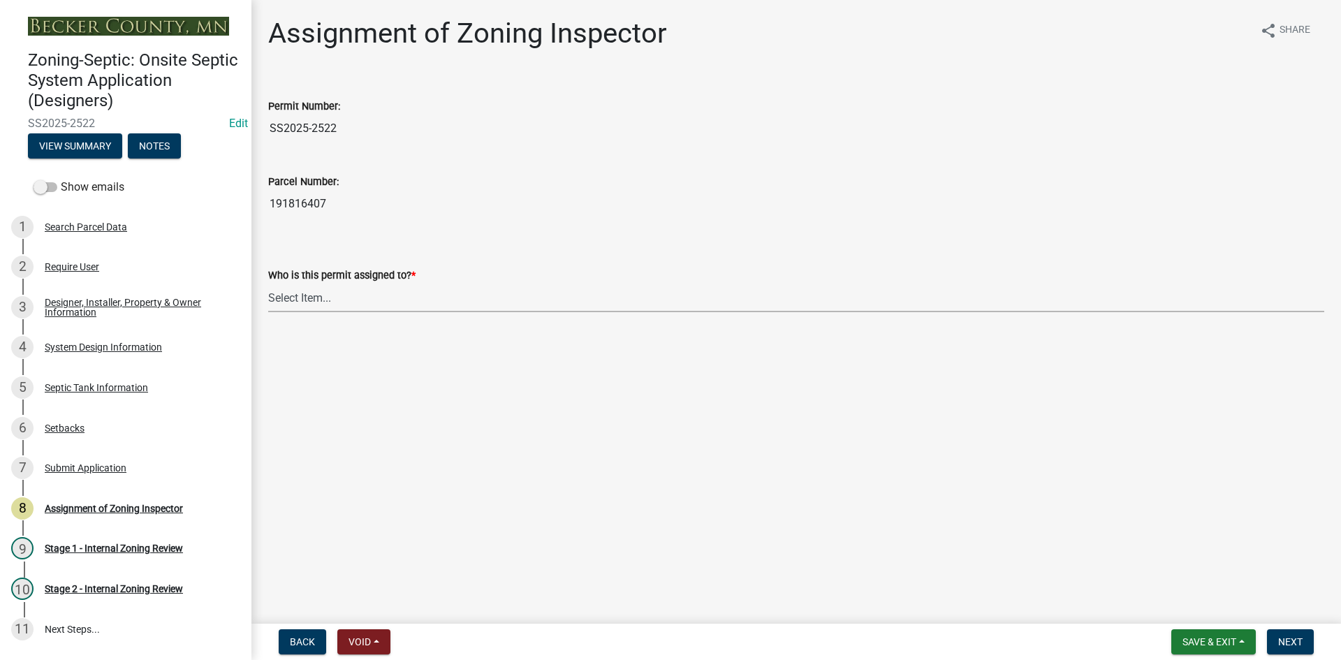
click at [336, 301] on select "Select Item... Nicole Bradbury Jeff Rusness Kyle Vareberg Susan Rockwell Tyler …" at bounding box center [796, 298] width 1056 height 29
click at [268, 284] on select "Select Item... Nicole Bradbury Jeff Rusness Kyle Vareberg Susan Rockwell Tyler …" at bounding box center [796, 298] width 1056 height 29
select select "7bfe52ba-73b7-4ac1-9bde-d3bb601555ca"
click at [1295, 640] on span "Next" at bounding box center [1290, 641] width 24 height 11
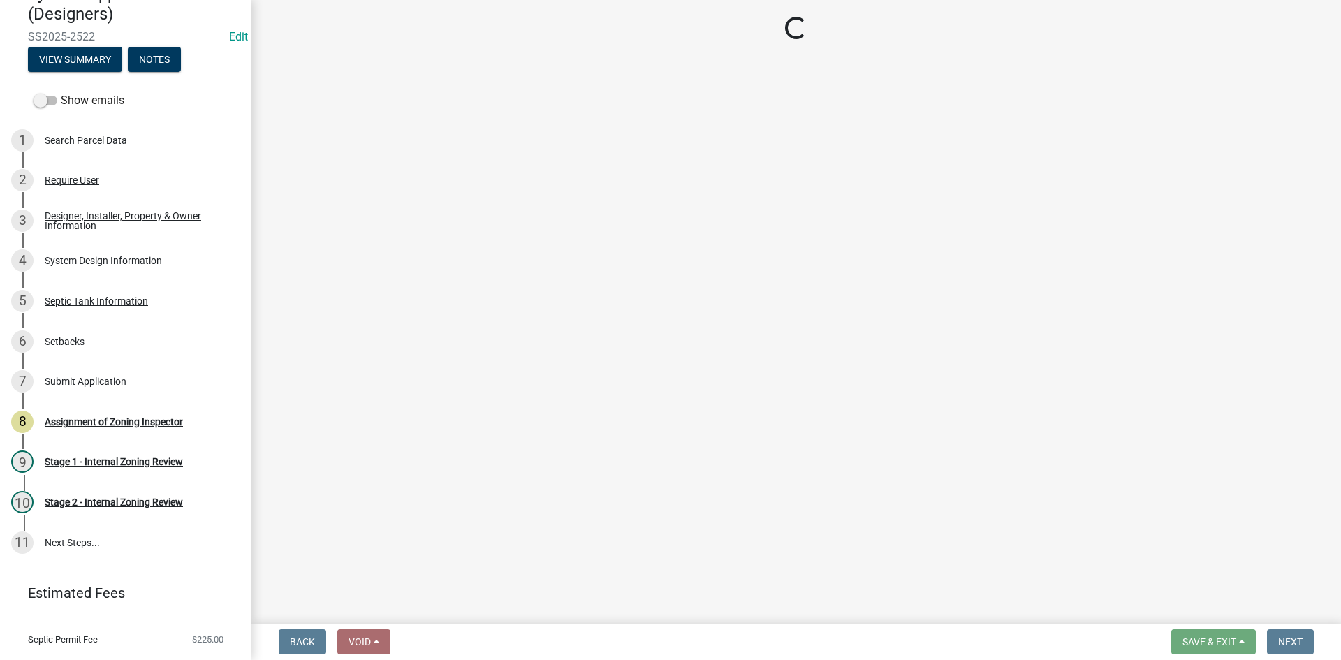
scroll to position [119, 0]
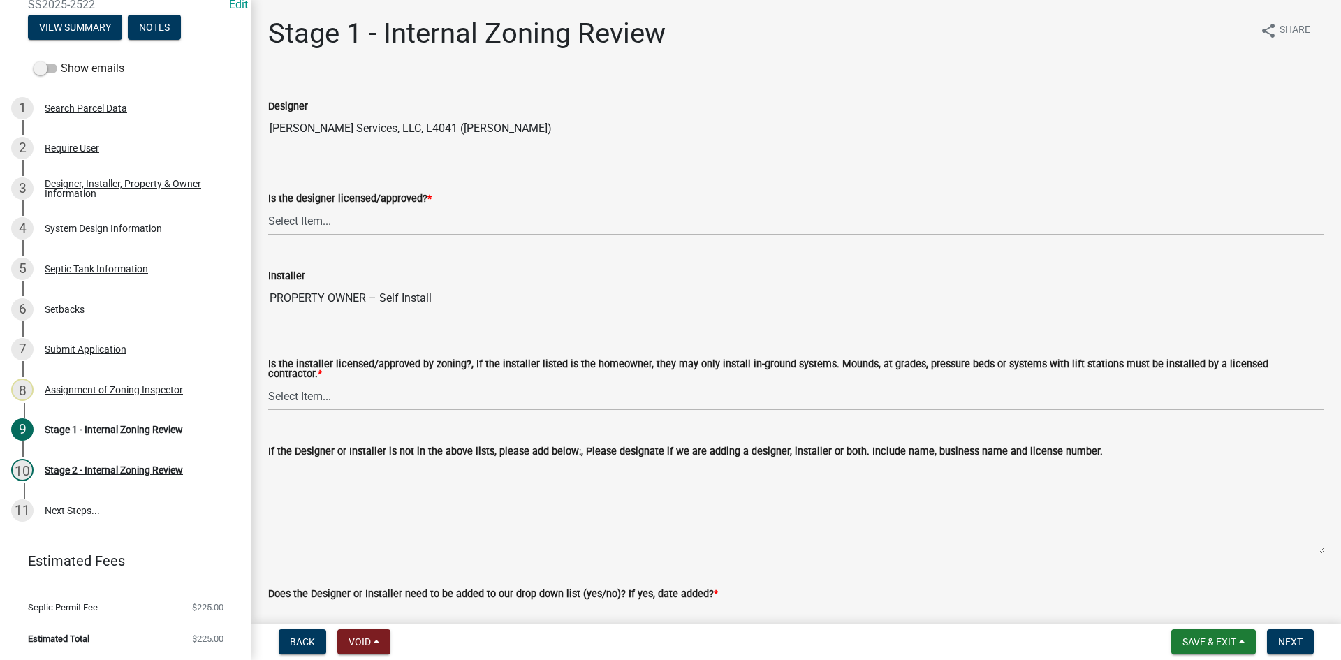
click at [325, 219] on select "Select Item... Yes No" at bounding box center [796, 221] width 1056 height 29
click at [268, 207] on select "Select Item... Yes No" at bounding box center [796, 221] width 1056 height 29
select select "49e49f1e-3b32-4342-8c2e-9cbd4919fe4d"
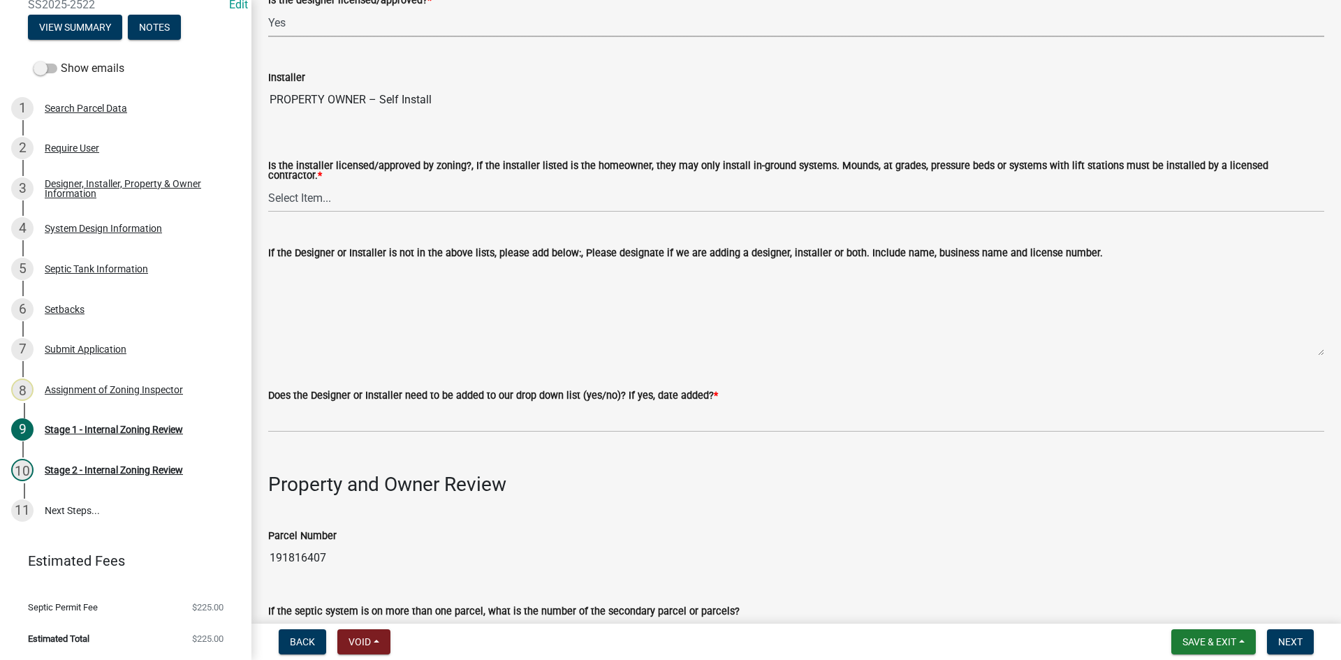
scroll to position [210, 0]
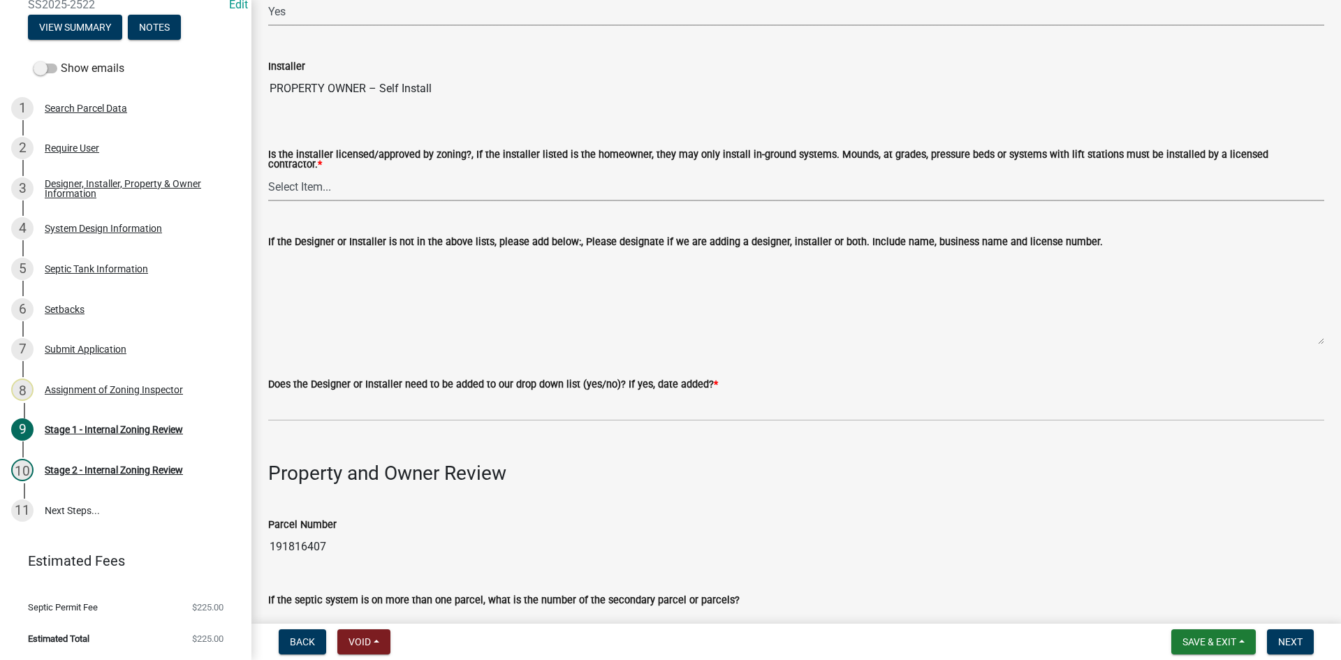
click at [291, 186] on select "Select Item... Yes No" at bounding box center [796, 186] width 1056 height 29
click at [268, 172] on select "Select Item... Yes No" at bounding box center [796, 186] width 1056 height 29
select select "ca07ae0a-7638-46ff-ada2-c67ca3524324"
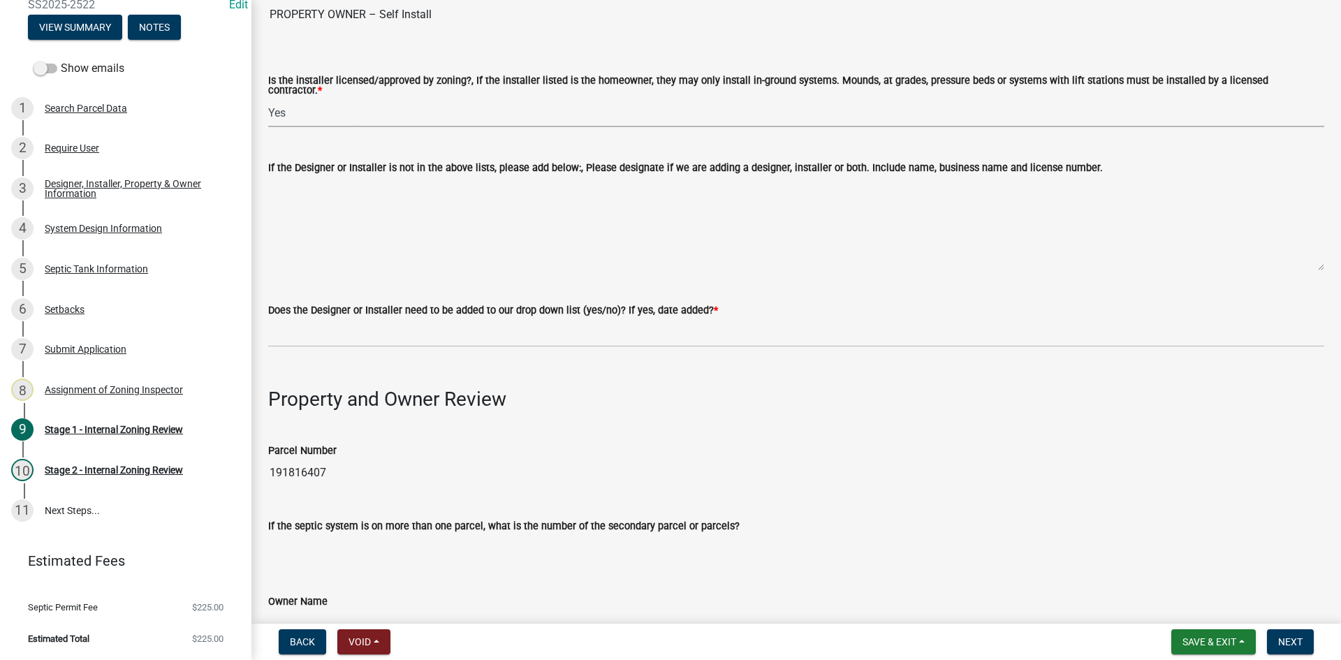
scroll to position [419, 0]
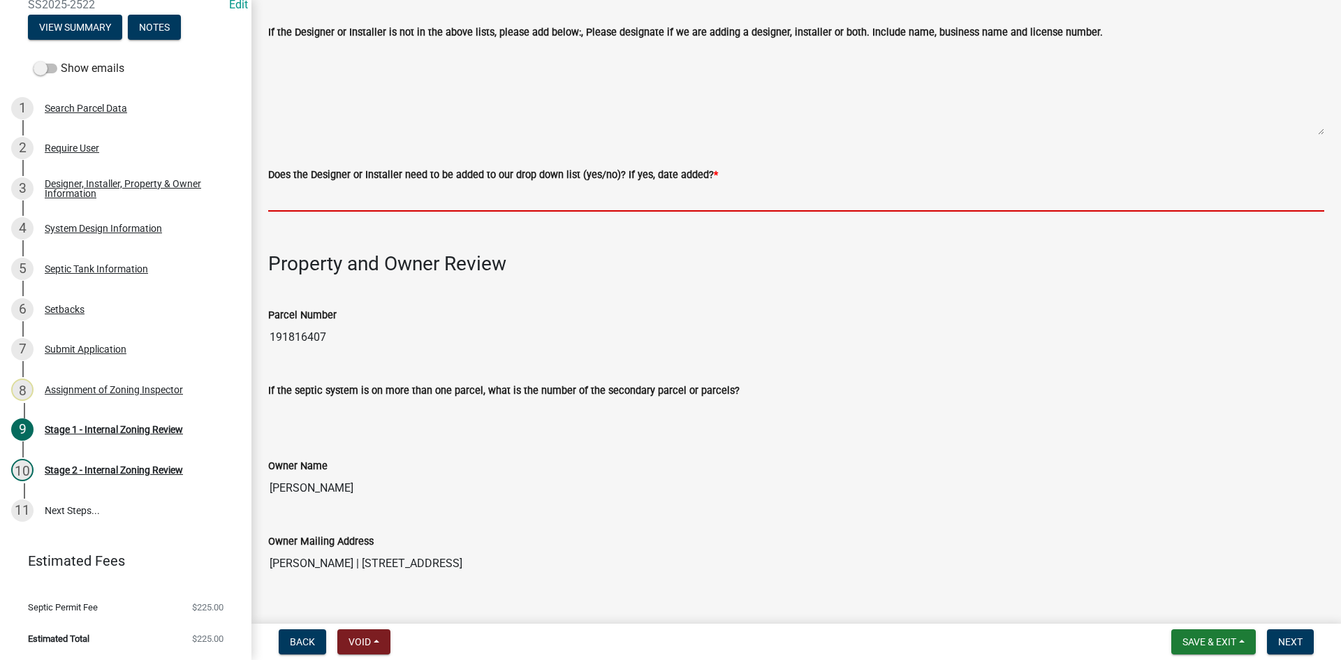
click at [323, 191] on input "Does the Designer or Installer need to be added to our drop down list (yes/no)?…" at bounding box center [796, 197] width 1056 height 29
type input "NO"
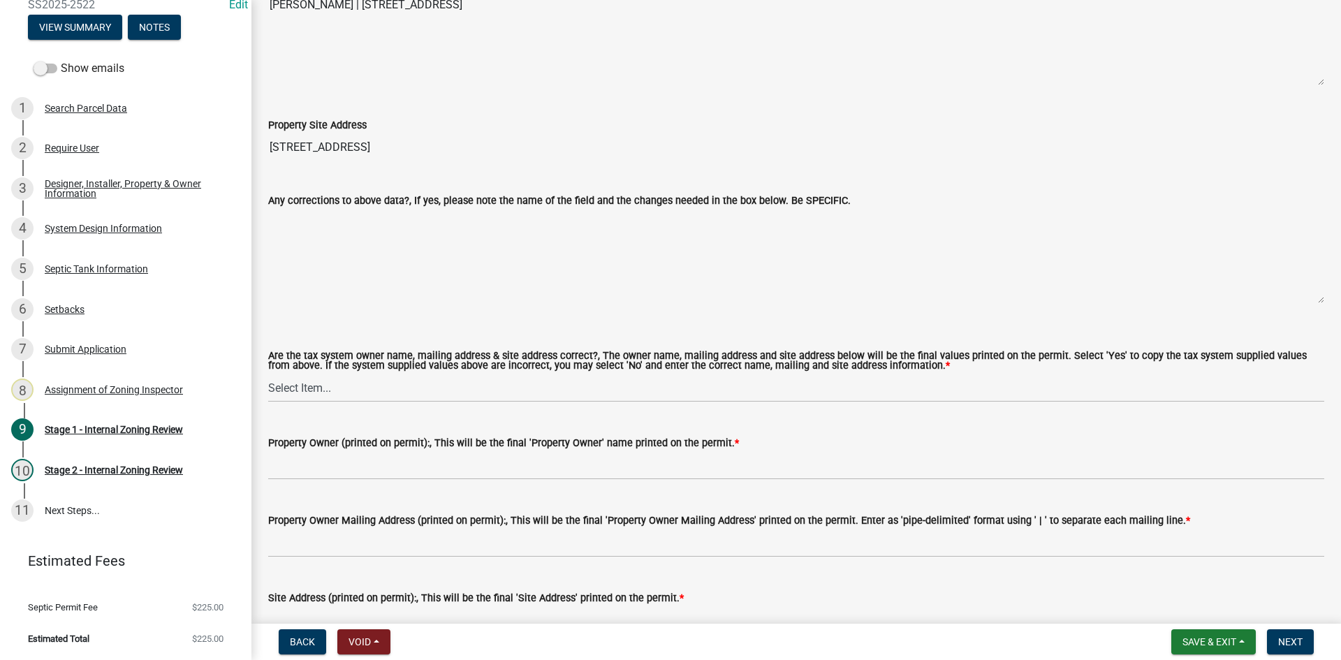
scroll to position [1257, 0]
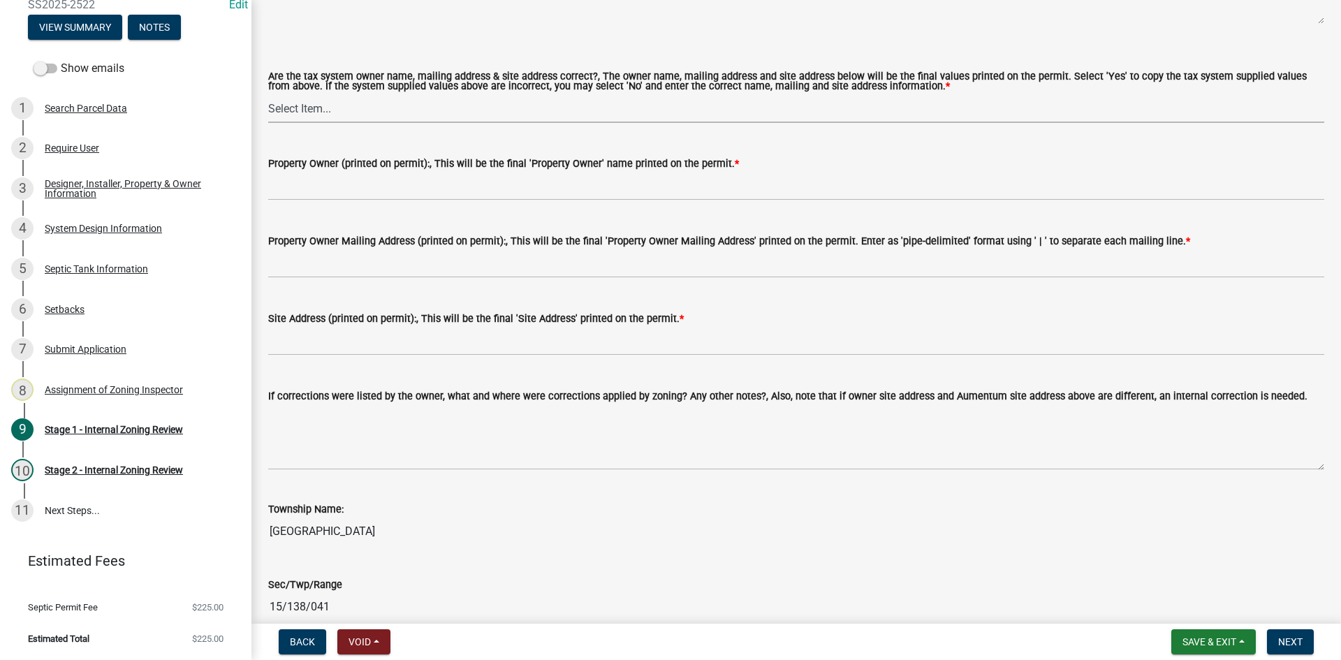
click at [300, 95] on select "Select Item... Yes No" at bounding box center [796, 108] width 1056 height 29
click at [268, 94] on select "Select Item... Yes No" at bounding box center [796, 108] width 1056 height 29
select select "ec75a761-93b4-47c5-8535-fea253c32937"
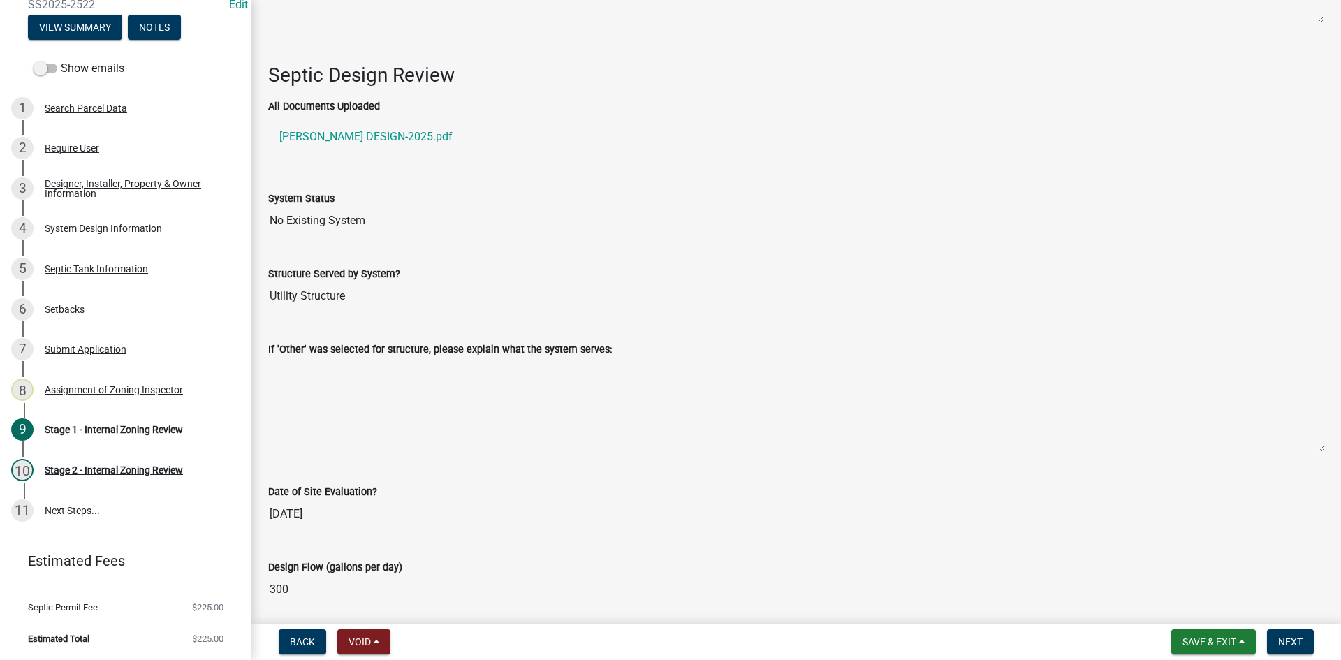
scroll to position [1886, 0]
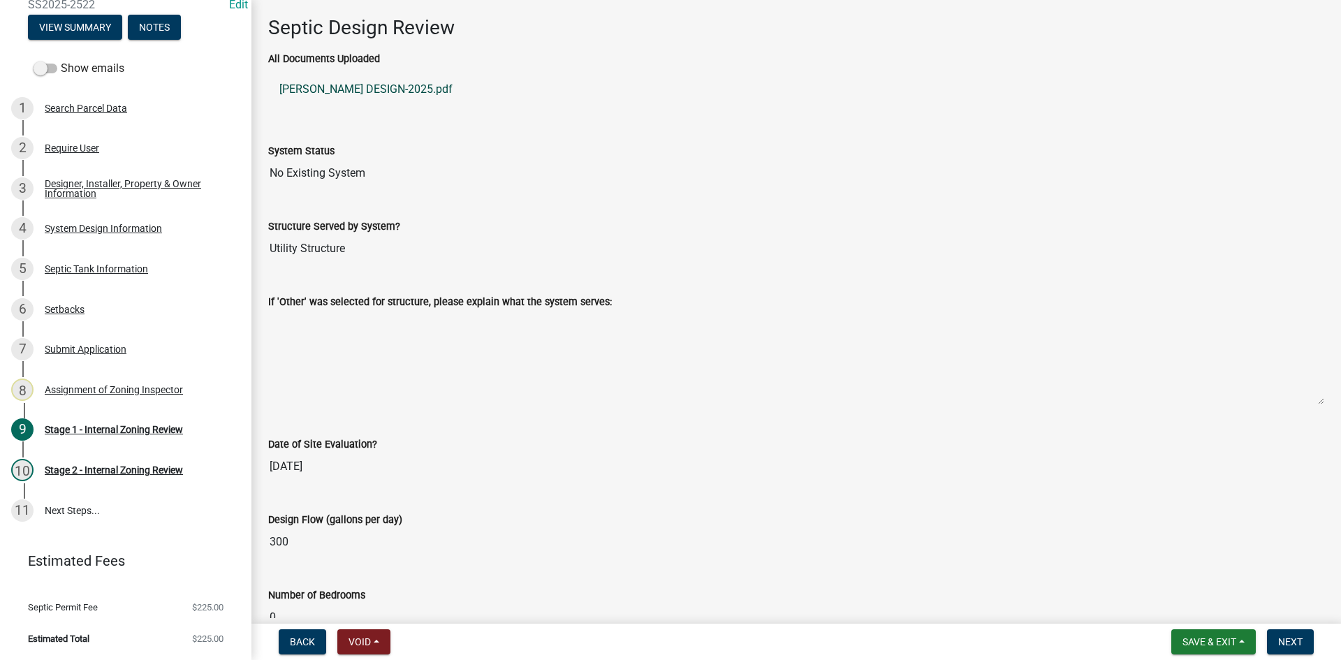
click at [360, 88] on link "FORSGREN DESIGN-2025.pdf" at bounding box center [796, 90] width 1056 height 34
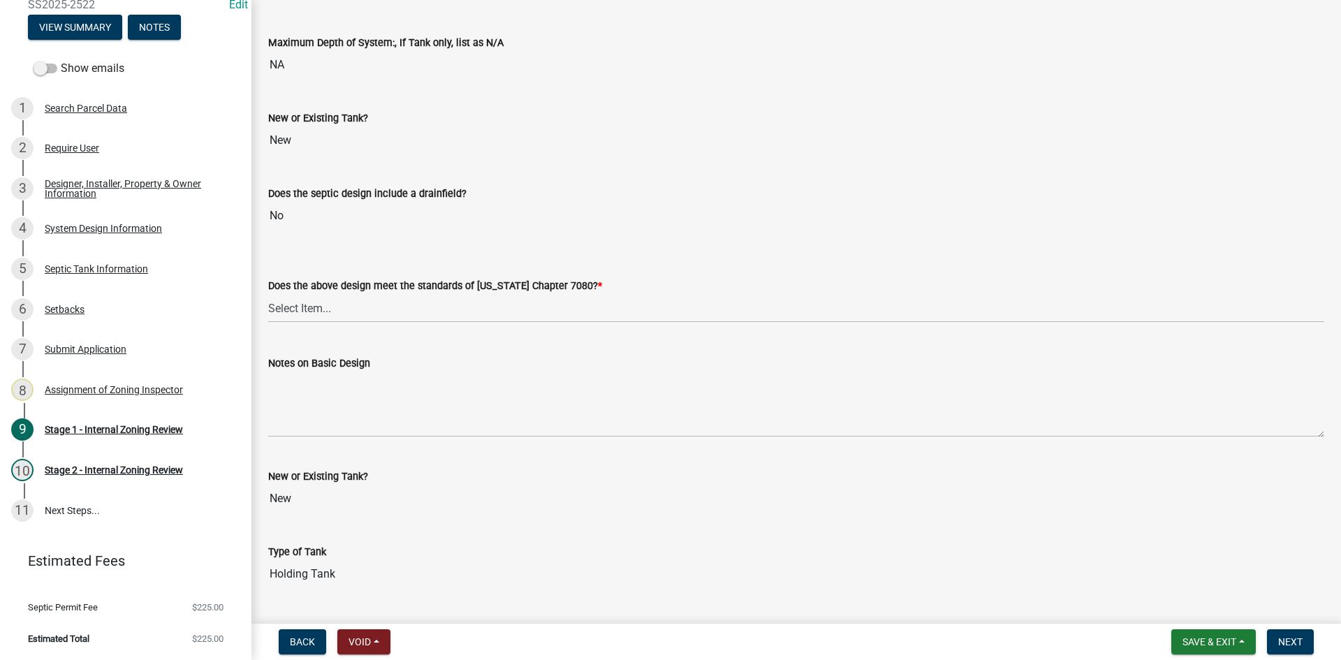
scroll to position [3022, 0]
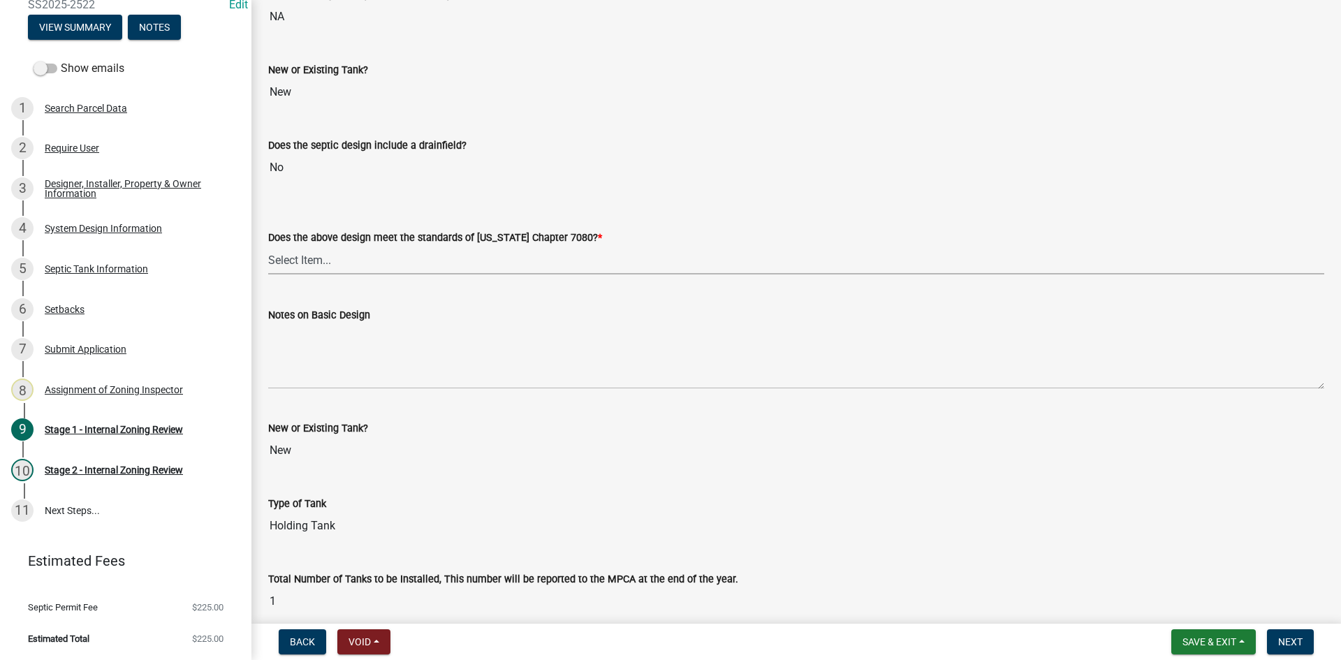
click at [277, 258] on select "Select Item... Yes No" at bounding box center [796, 260] width 1056 height 29
click at [268, 246] on select "Select Item... Yes No" at bounding box center [796, 260] width 1056 height 29
select select "bcbb982e-a48c-4b4a-a83b-ed1363446a86"
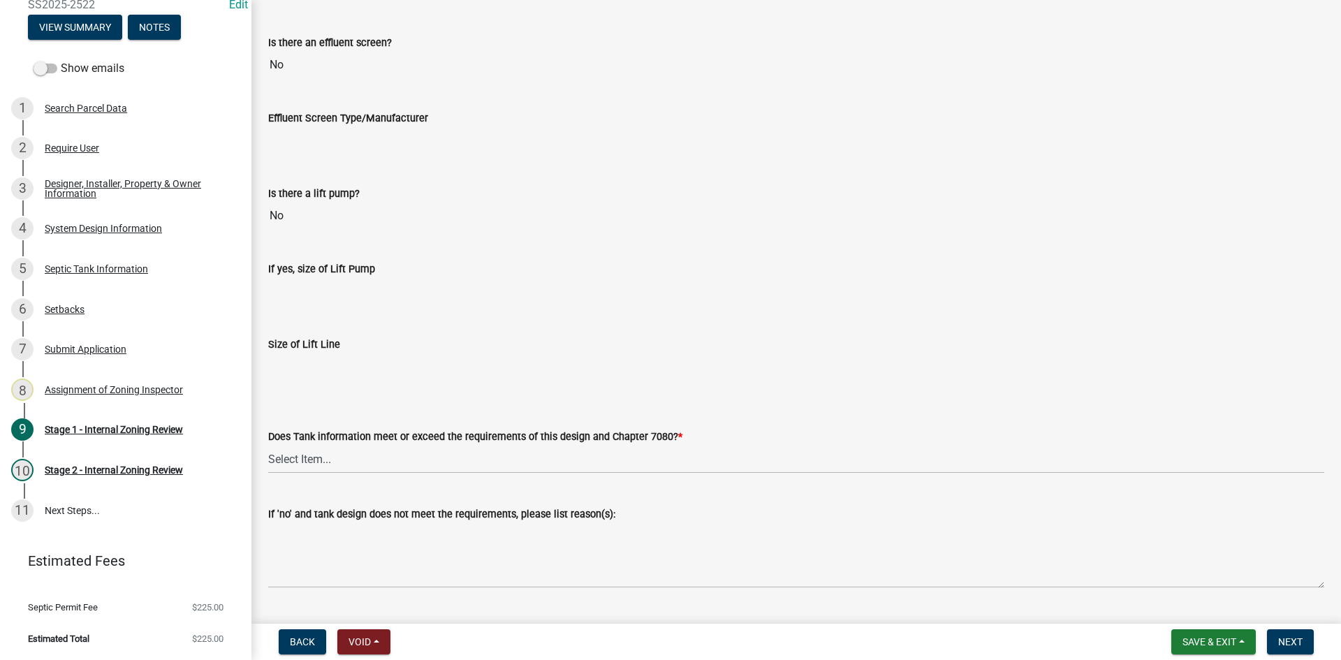
scroll to position [4070, 0]
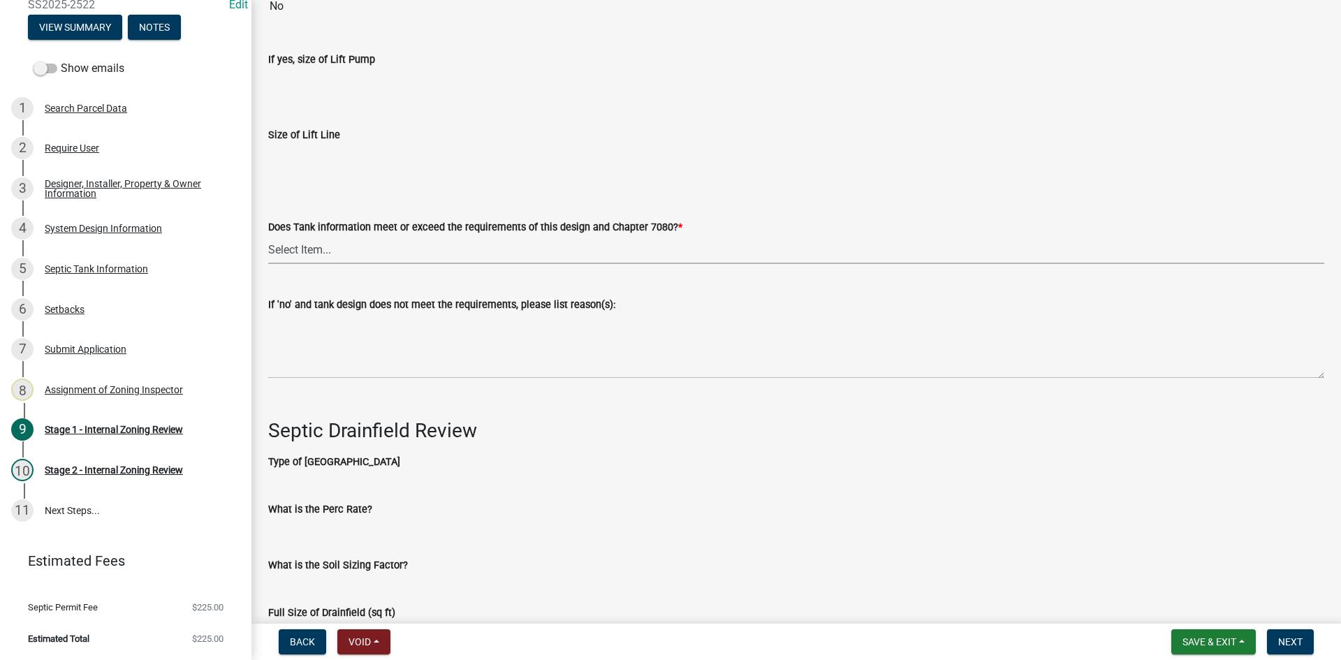
click at [318, 242] on select "Select Item... Yes No" at bounding box center [796, 249] width 1056 height 29
click at [268, 235] on select "Select Item... Yes No" at bounding box center [796, 249] width 1056 height 29
select select "47a2a5dd-5977-4941-8e6f-09ff03cdfb75"
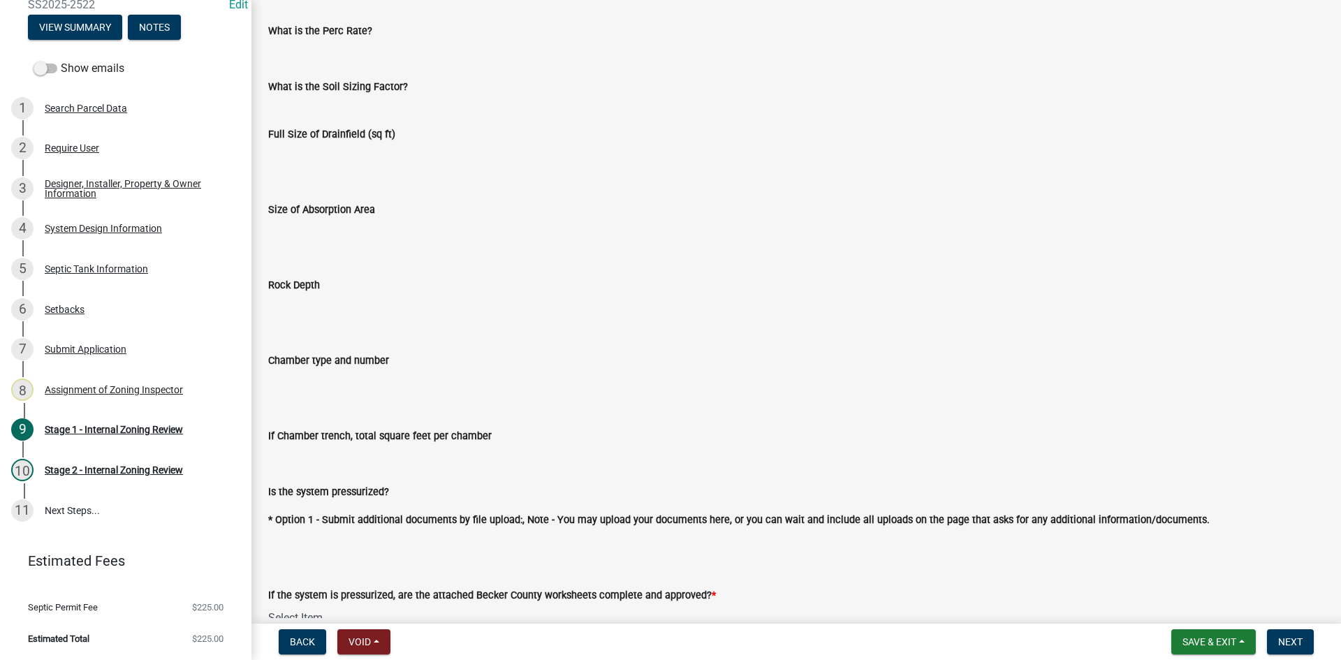
scroll to position [4768, 0]
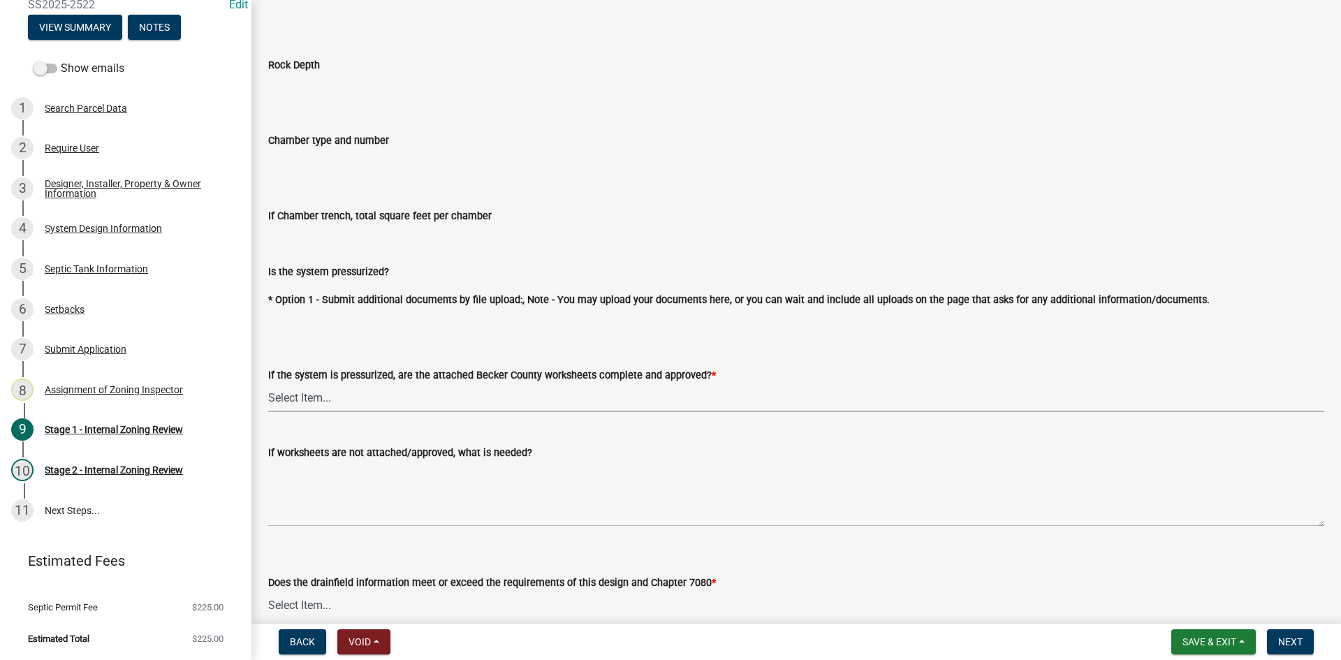
click at [323, 383] on select "Select Item... Yes No NA" at bounding box center [796, 397] width 1056 height 29
click at [268, 383] on select "Select Item... Yes No NA" at bounding box center [796, 397] width 1056 height 29
select select "bb79d4d7-231b-4b1d-b193-590fb78434b4"
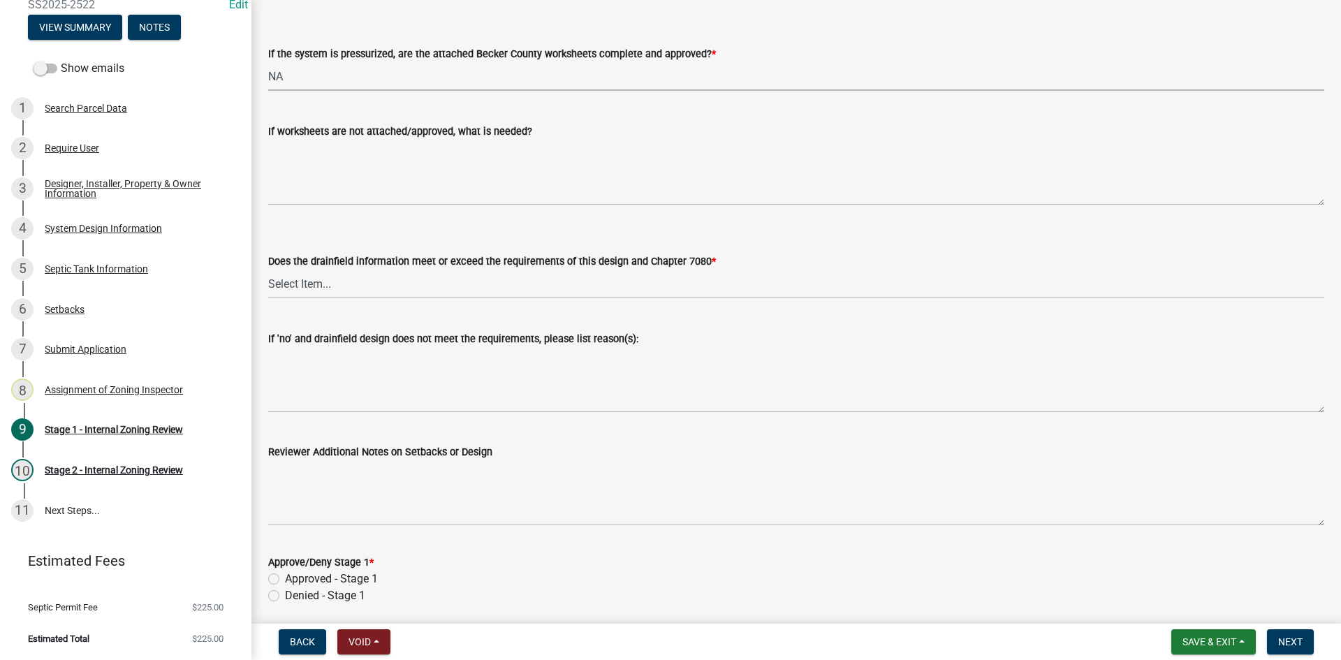
scroll to position [5117, 0]
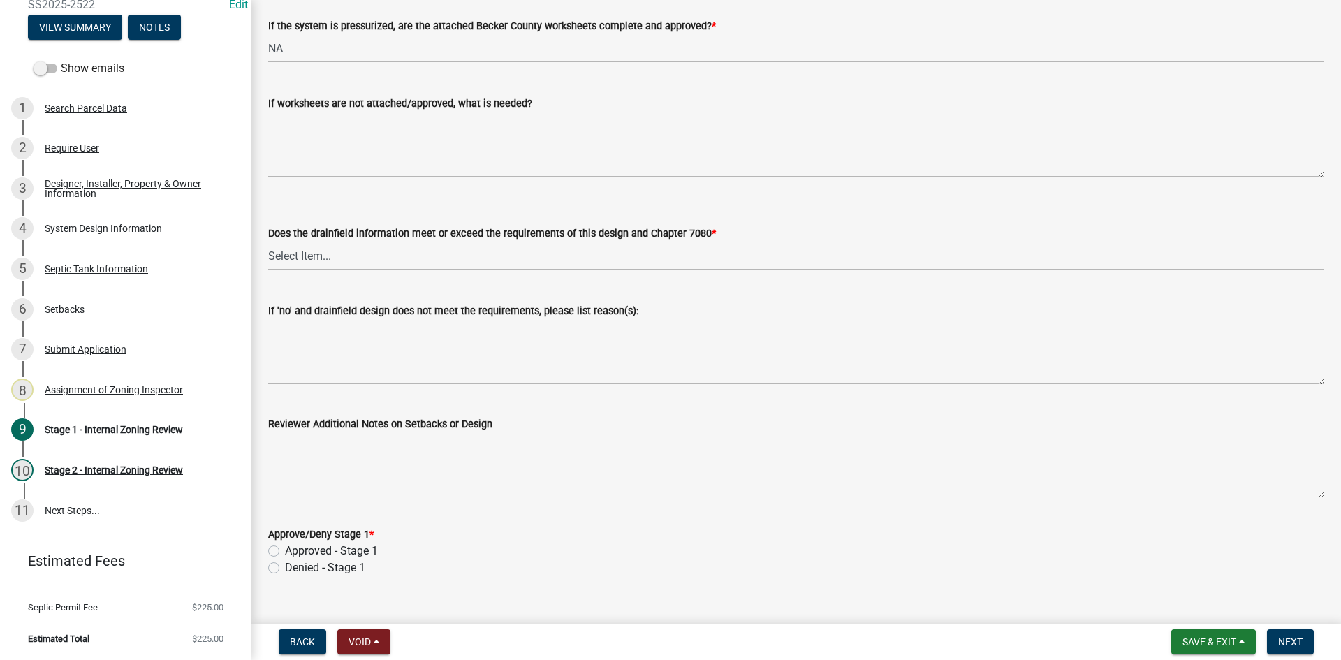
click at [314, 249] on select "Select Item... Yes No" at bounding box center [796, 256] width 1056 height 29
click at [268, 242] on select "Select Item... Yes No" at bounding box center [796, 256] width 1056 height 29
select select "16f67b85-ee8d-44ae-bc4a-b6dc5f12ab64"
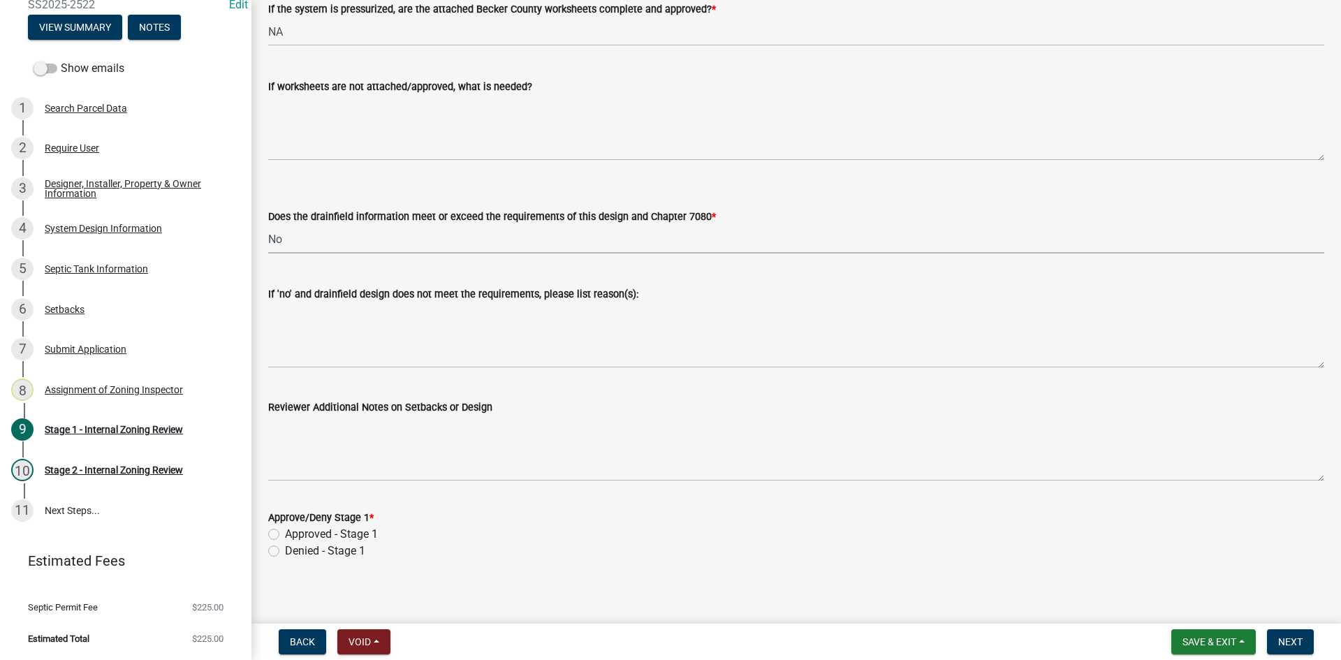
scroll to position [5138, 0]
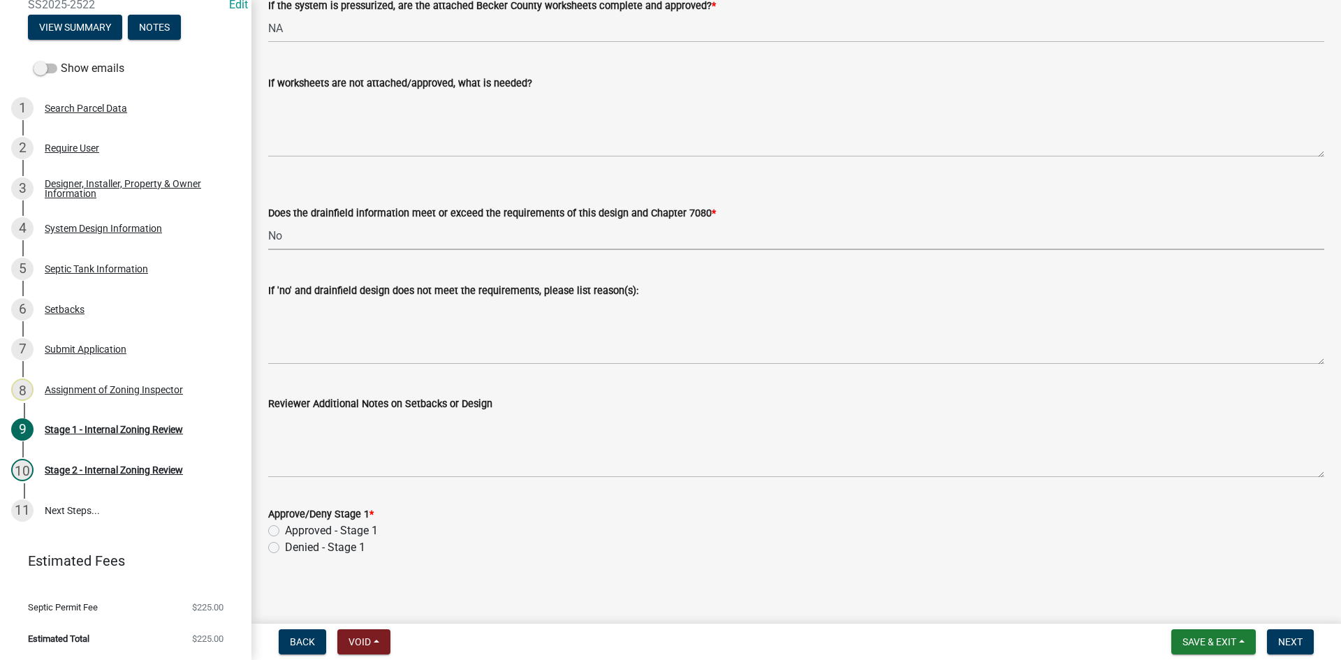
click at [281, 528] on div "Approved - Stage 1" at bounding box center [796, 530] width 1056 height 17
click at [285, 529] on label "Approved - Stage 1" at bounding box center [331, 530] width 93 height 17
click at [285, 529] on input "Approved - Stage 1" at bounding box center [289, 526] width 9 height 9
radio input "true"
click at [1276, 641] on button "Next" at bounding box center [1290, 641] width 47 height 25
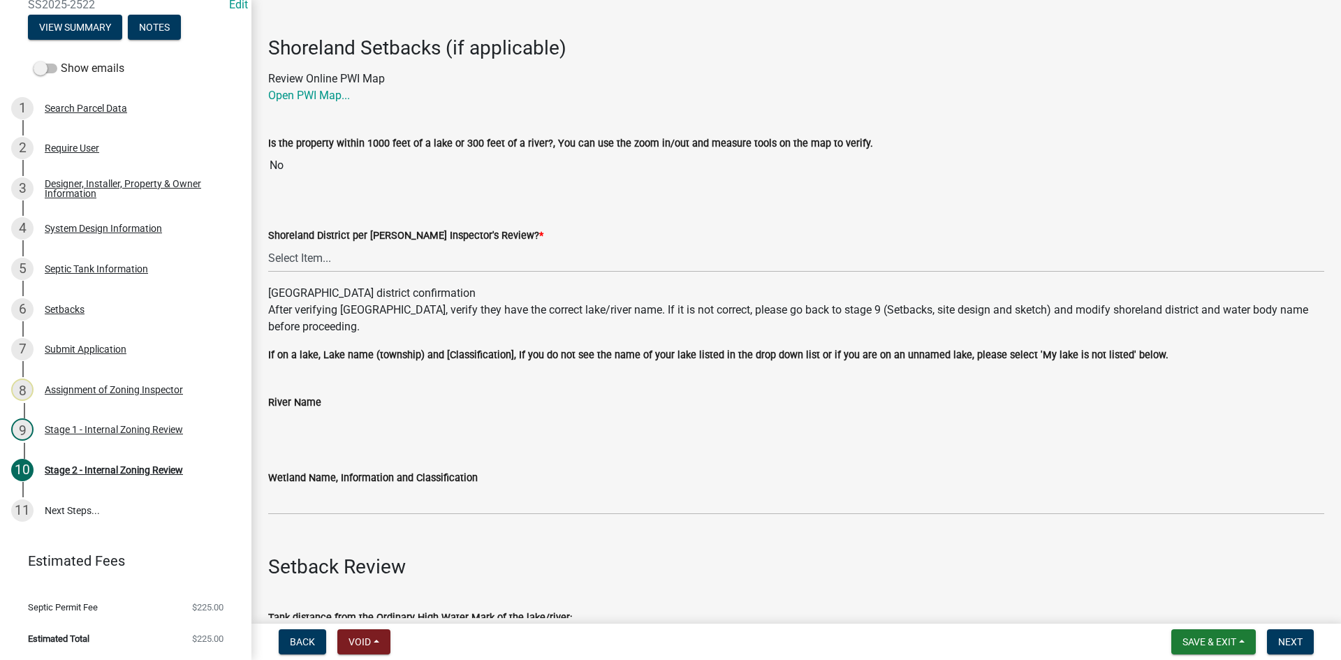
scroll to position [70, 0]
drag, startPoint x: 309, startPoint y: 263, endPoint x: 314, endPoint y: 272, distance: 10.7
click at [310, 264] on select "Select Item... Yes No" at bounding box center [796, 259] width 1056 height 29
click at [268, 245] on select "Select Item... Yes No" at bounding box center [796, 259] width 1056 height 29
select select "6aff4bf5-f522-4fb2-96f1-02faf4b88fa3"
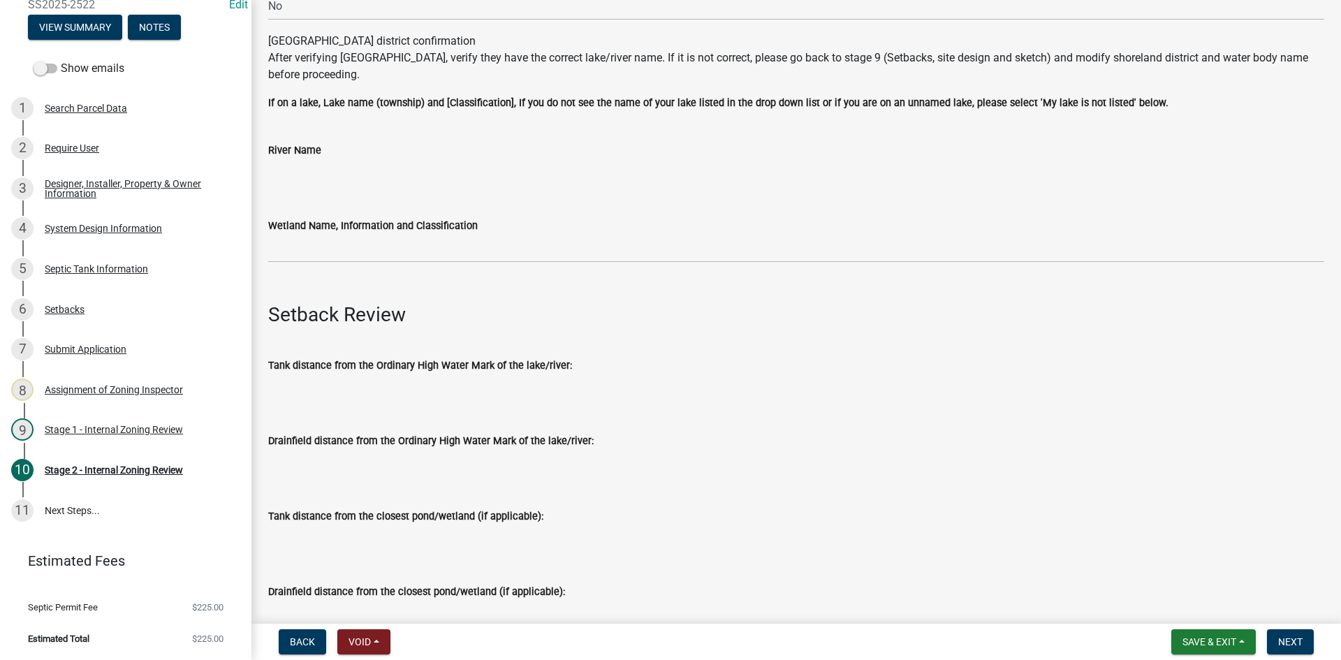
scroll to position [349, 0]
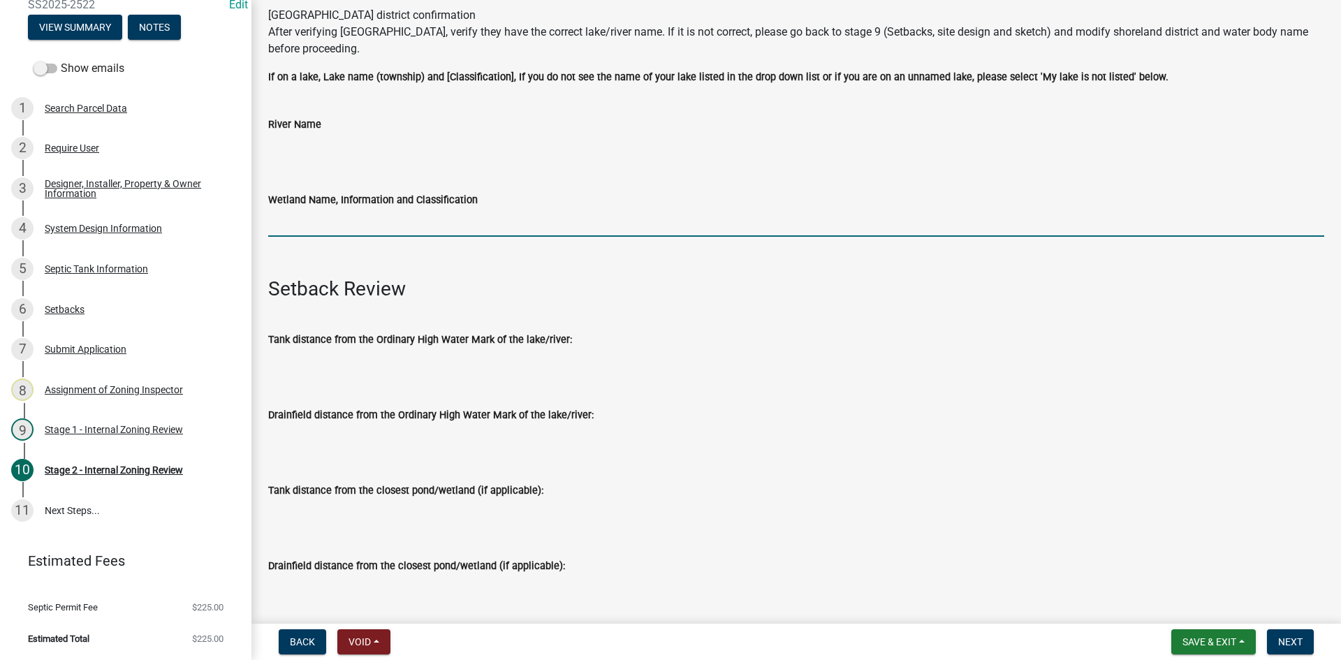
click at [330, 226] on input "Wetland Name, Information and Classification" at bounding box center [796, 222] width 1056 height 29
type input "na"
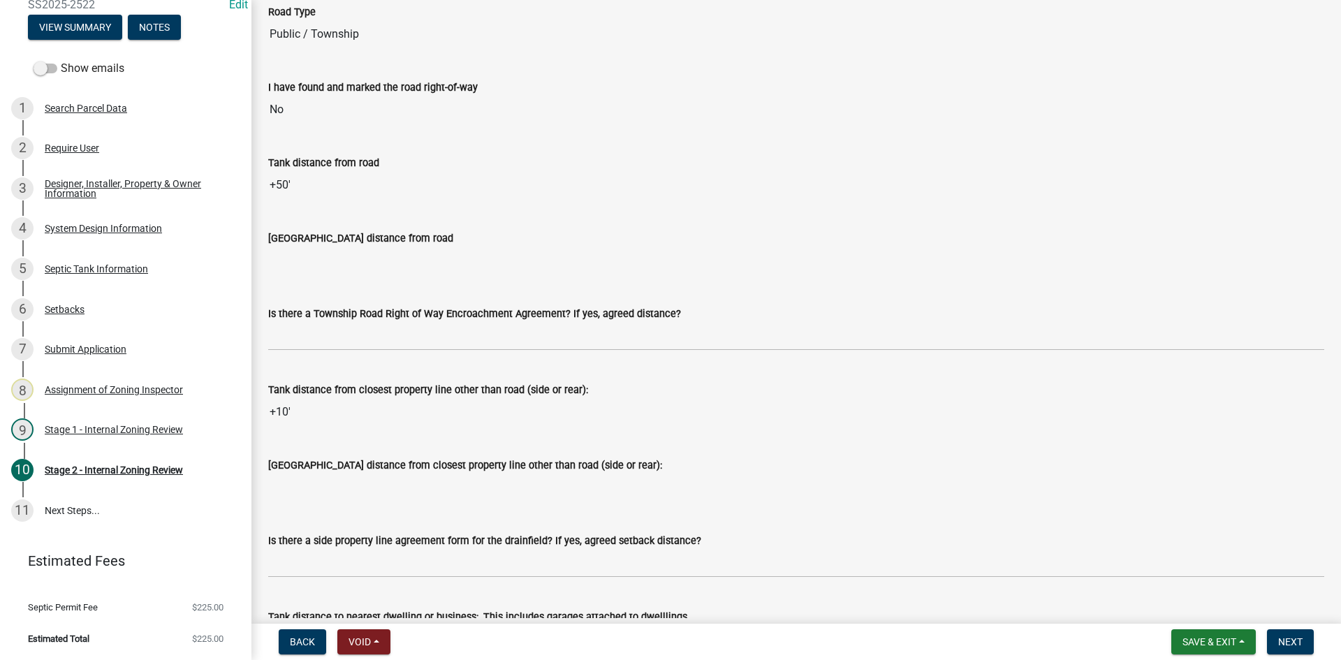
scroll to position [1117, 0]
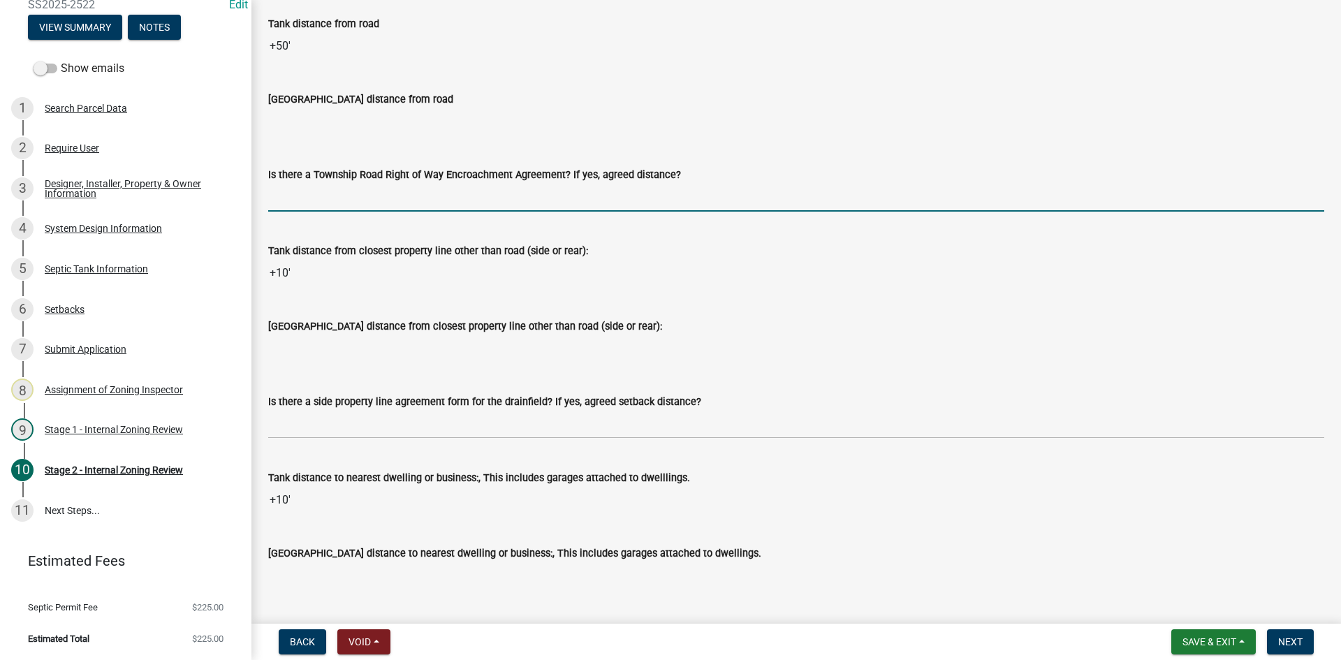
click at [333, 198] on input "Is there a Township Road Right of Way Encroachment Agreement? If yes, agreed di…" at bounding box center [796, 197] width 1056 height 29
type input "na"
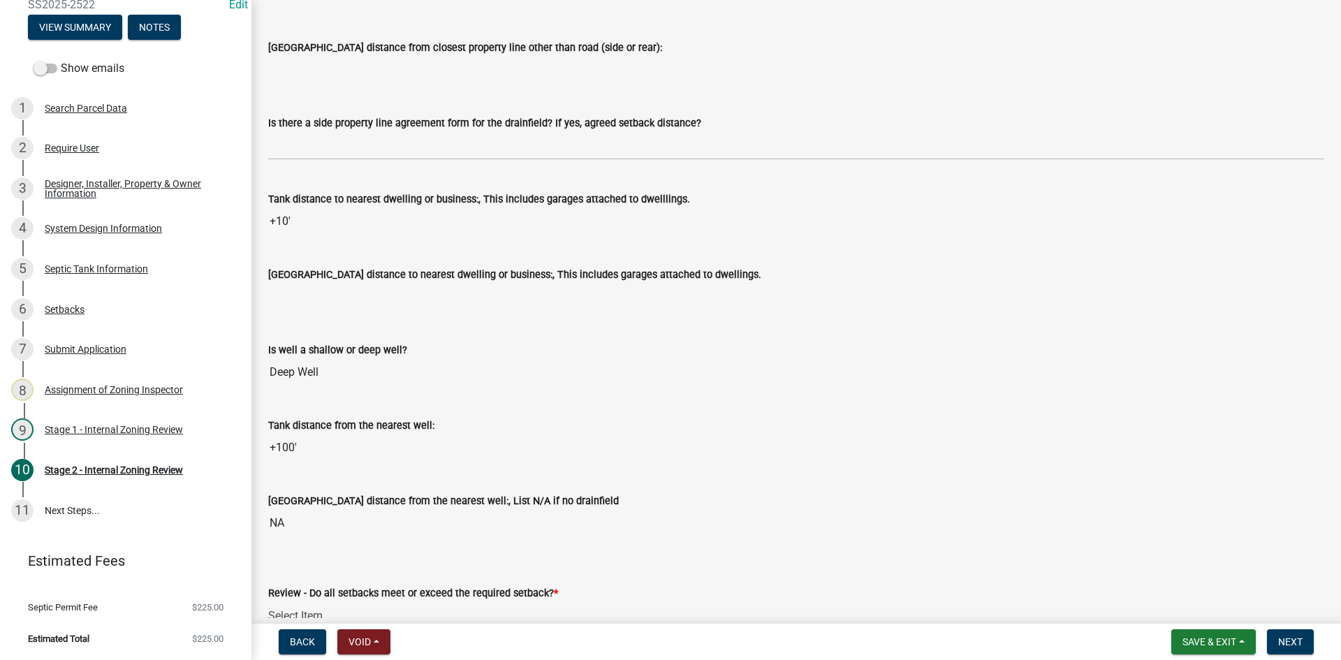
scroll to position [1397, 0]
click at [299, 212] on input "+10'" at bounding box center [796, 221] width 1056 height 28
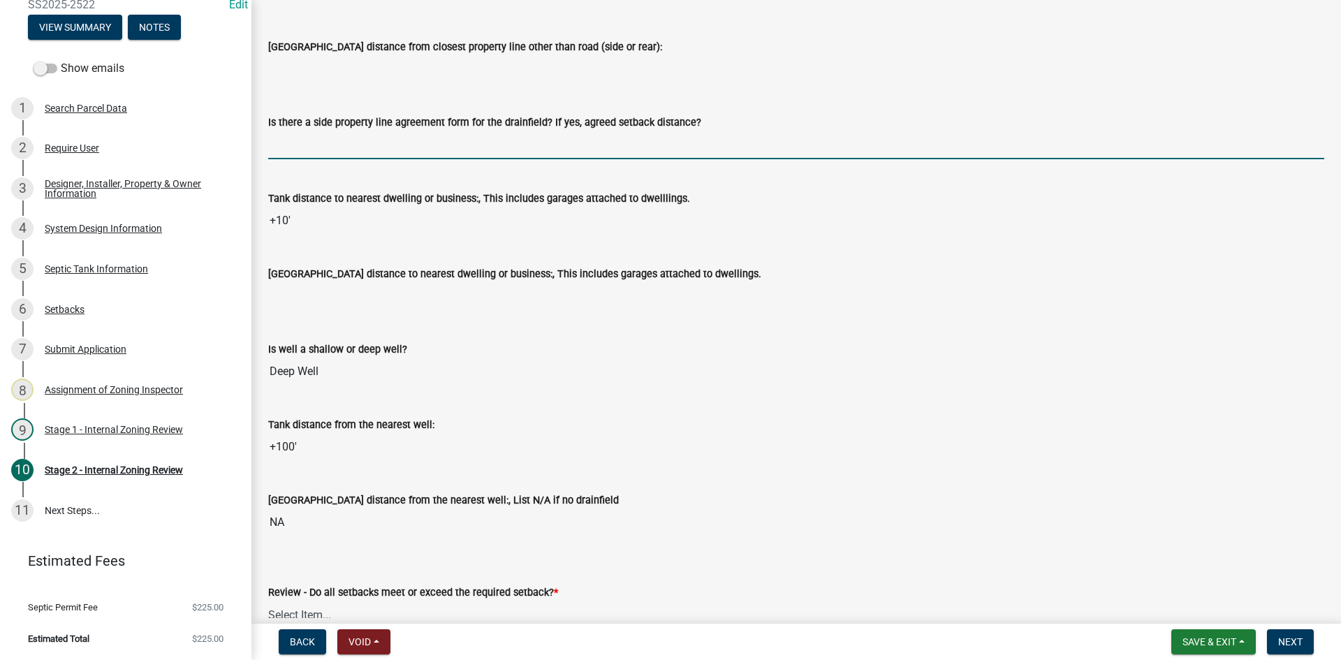
click at [312, 151] on input "Is there a side property line agreement form for the drainfield? If yes, agreed…" at bounding box center [796, 145] width 1056 height 29
type input "na"
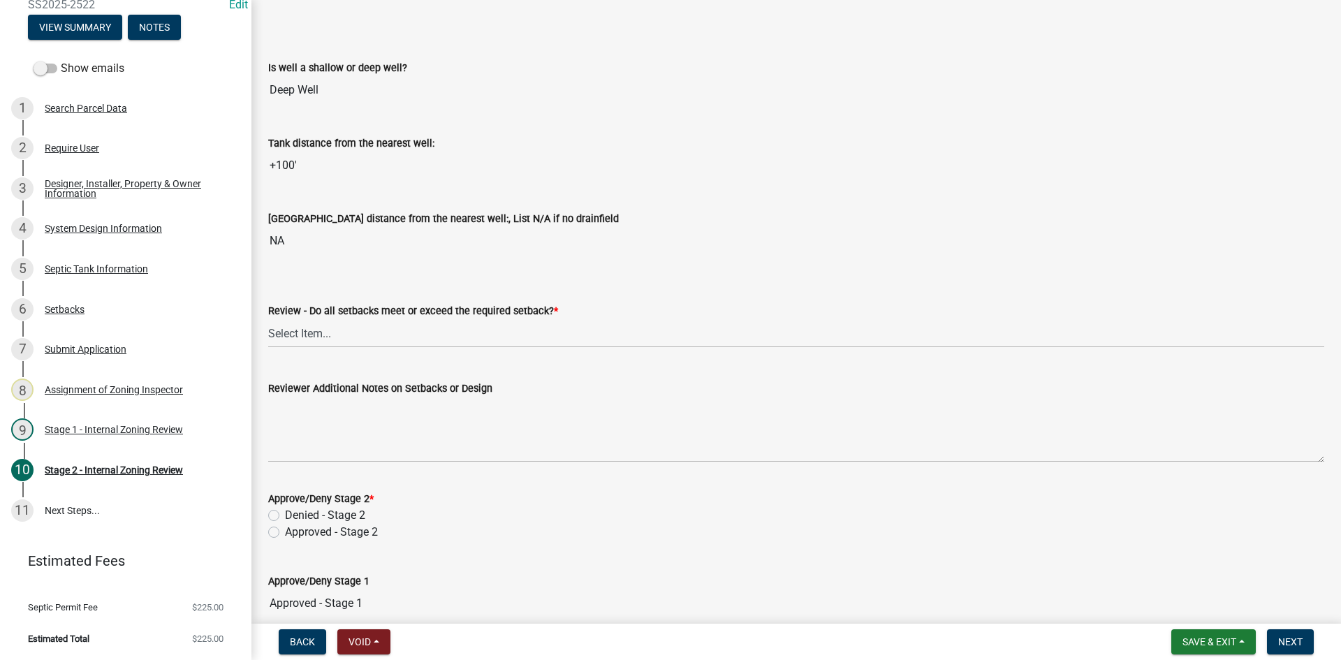
scroll to position [1746, 0]
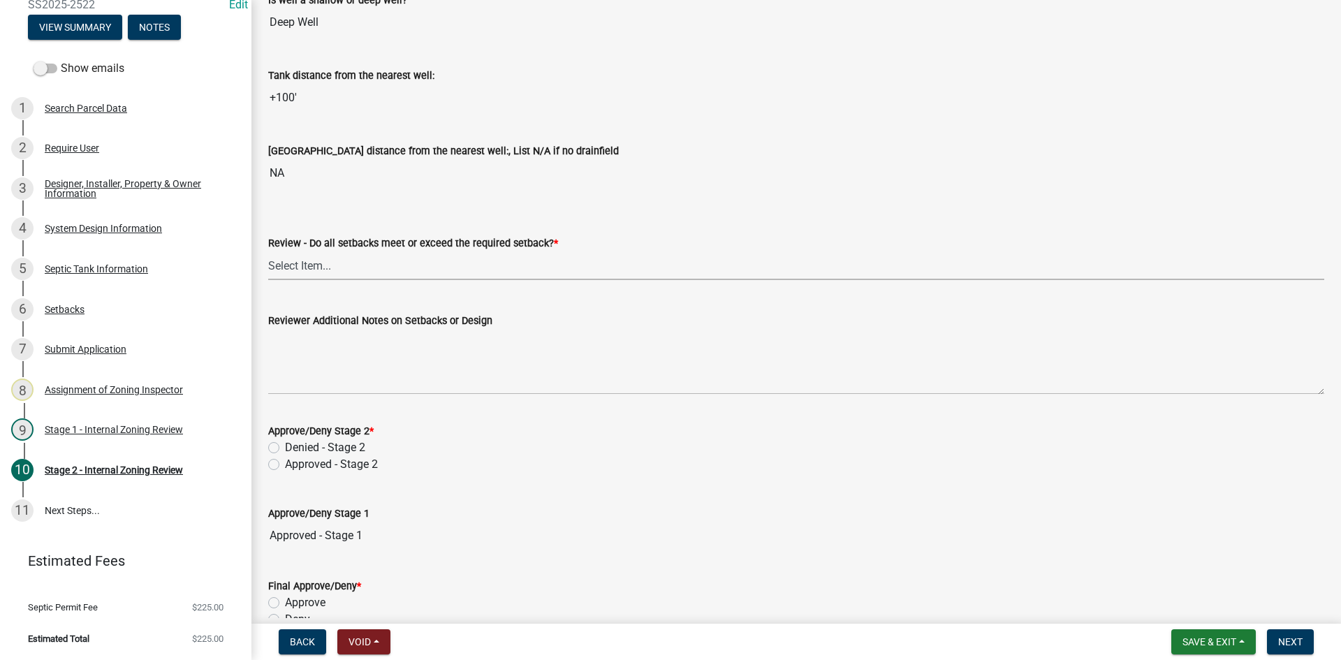
drag, startPoint x: 300, startPoint y: 263, endPoint x: 308, endPoint y: 270, distance: 10.4
click at [300, 263] on select "Select Item... Yes No N/A" at bounding box center [796, 265] width 1056 height 29
click at [268, 251] on select "Select Item... Yes No N/A" at bounding box center [796, 265] width 1056 height 29
select select "1ad81be4-5d59-46bf-8b7b-d7c0f20ad891"
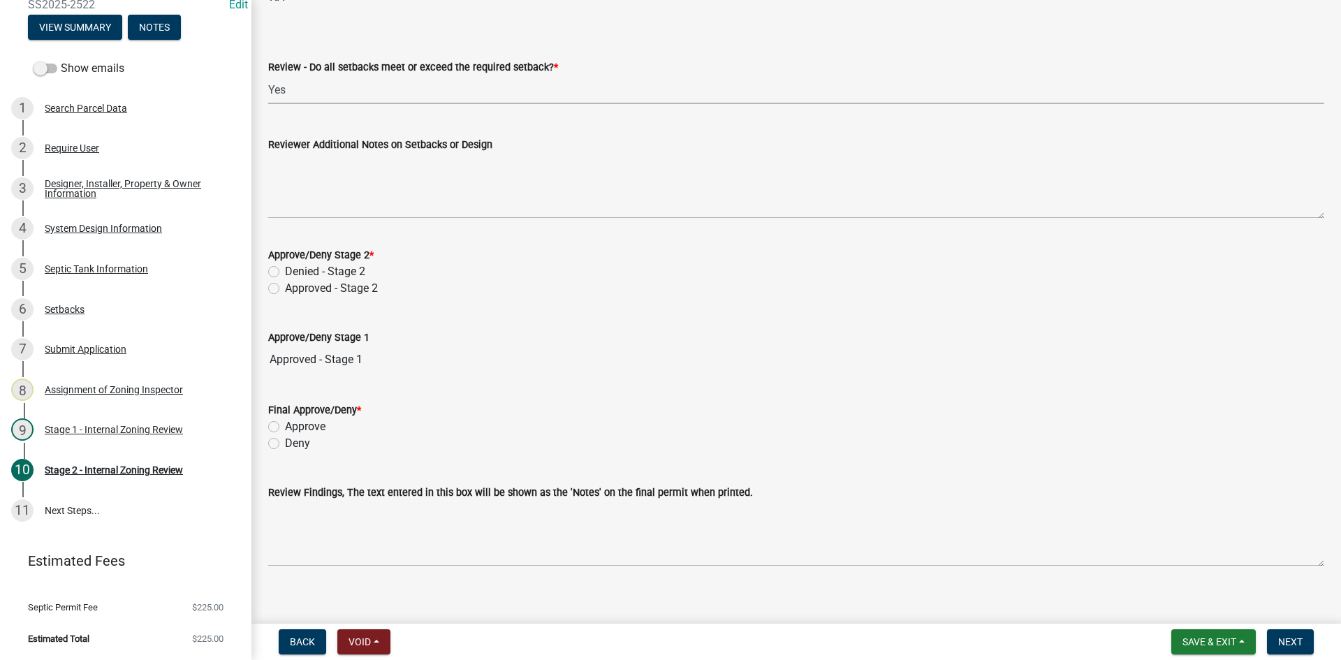
scroll to position [1936, 0]
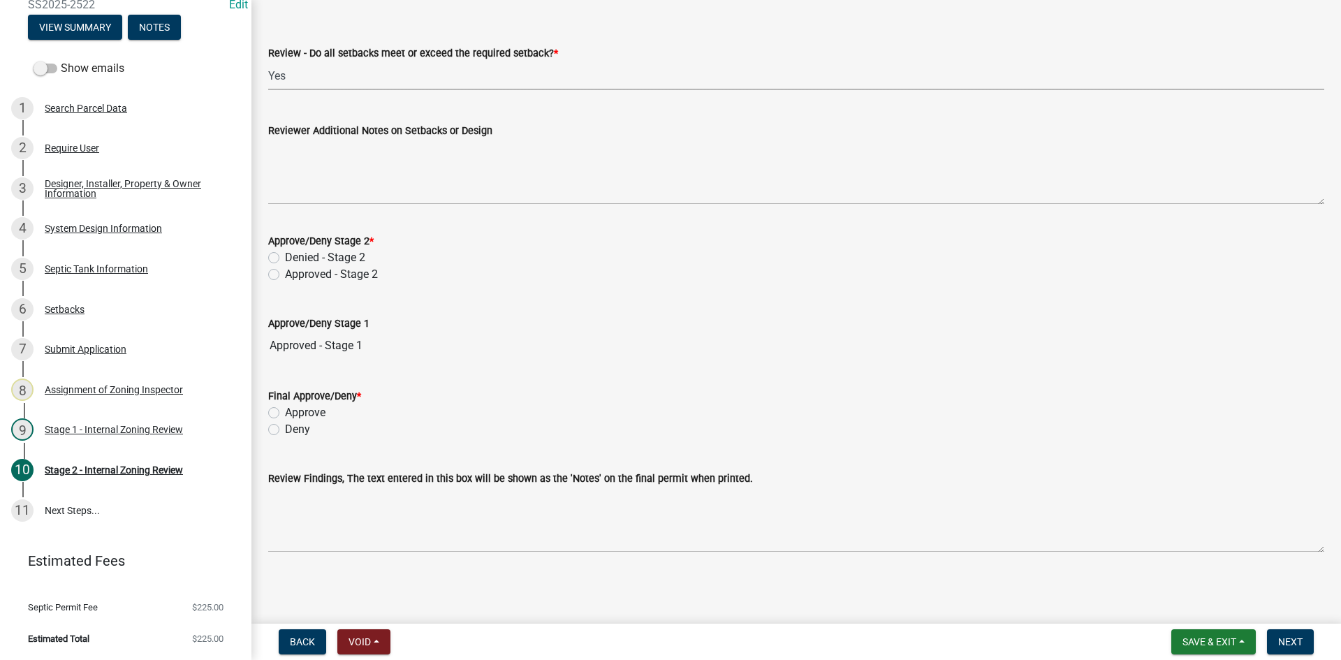
drag, startPoint x: 277, startPoint y: 273, endPoint x: 296, endPoint y: 300, distance: 33.1
click at [285, 273] on label "Approved - Stage 2" at bounding box center [331, 274] width 93 height 17
click at [285, 273] on input "Approved - Stage 2" at bounding box center [289, 270] width 9 height 9
radio input "true"
click at [285, 413] on label "Approve" at bounding box center [305, 412] width 41 height 17
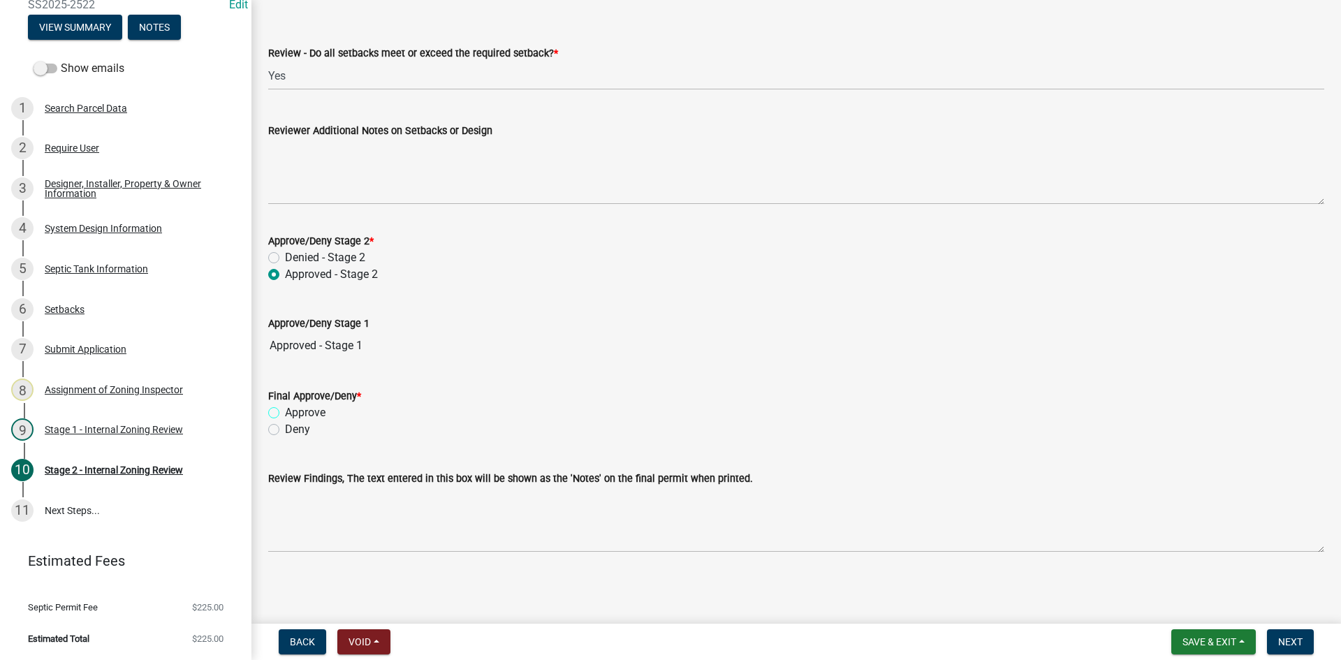
click at [285, 413] on input "Approve" at bounding box center [289, 408] width 9 height 9
radio input "true"
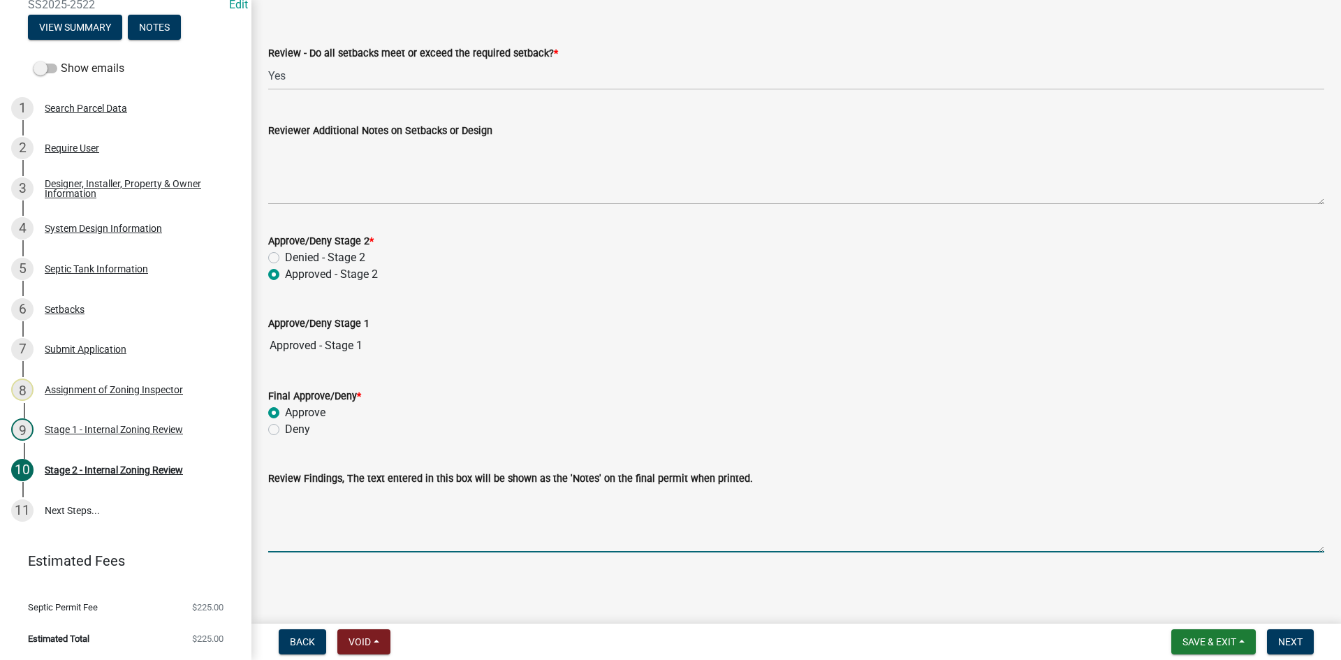
click at [382, 531] on textarea "Review Findings, The text entered in this box will be shown as the 'Notes' on t…" at bounding box center [796, 520] width 1056 height 66
drag, startPoint x: 452, startPoint y: 503, endPoint x: 633, endPoint y: 506, distance: 180.9
click at [633, 506] on textarea "tank only prop. lines must be marked /must have mechanical float" at bounding box center [796, 520] width 1056 height 66
click at [450, 491] on textarea "tank only prop. lines must be marked" at bounding box center [796, 520] width 1056 height 66
type textarea "tank only prop. lines must be marked"
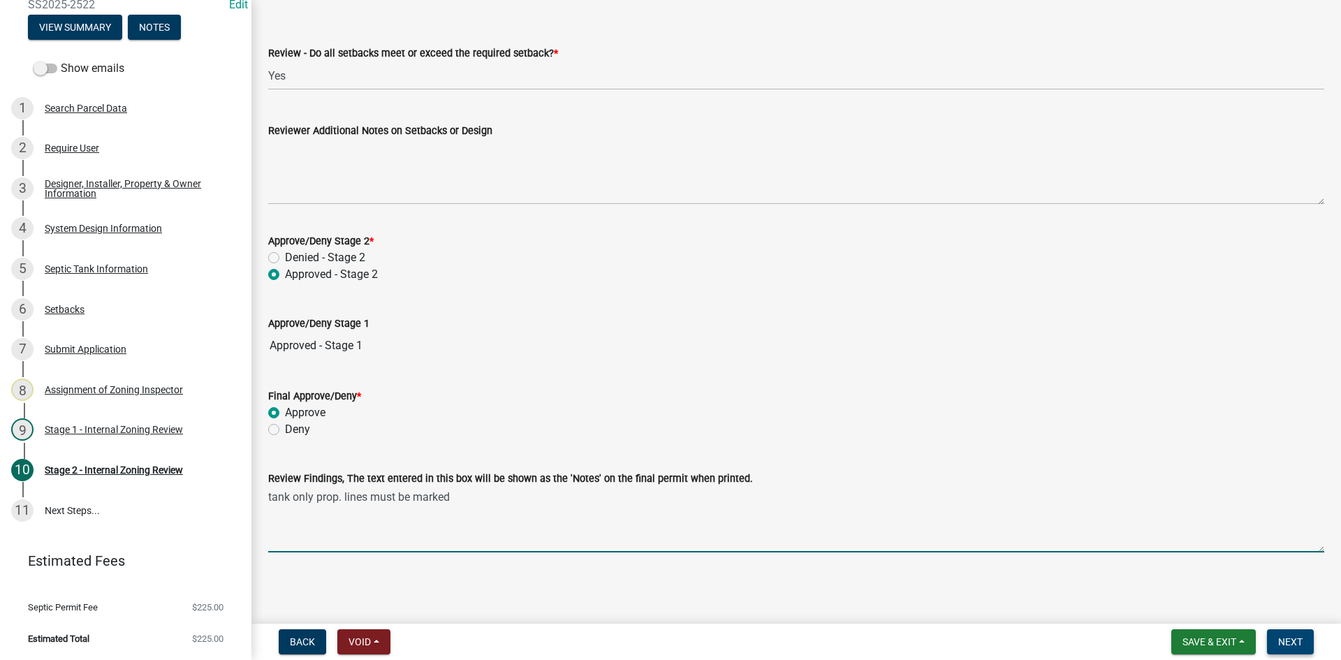
click at [1303, 645] on button "Next" at bounding box center [1290, 641] width 47 height 25
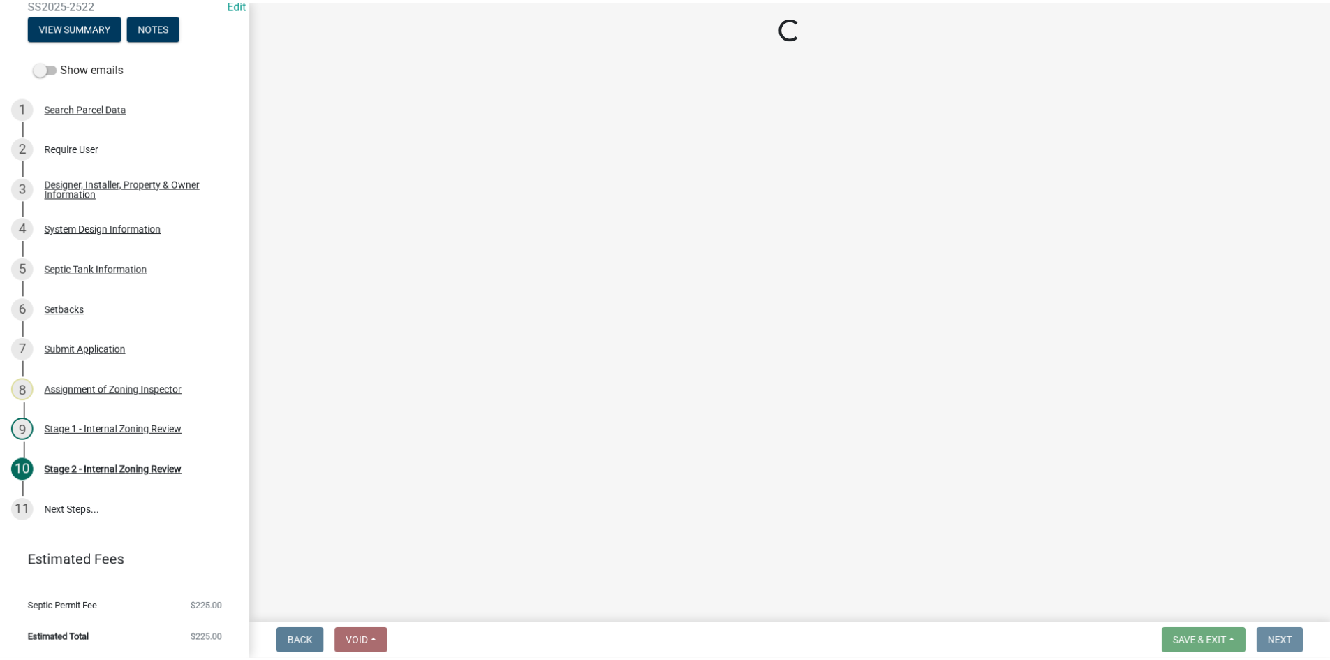
scroll to position [0, 0]
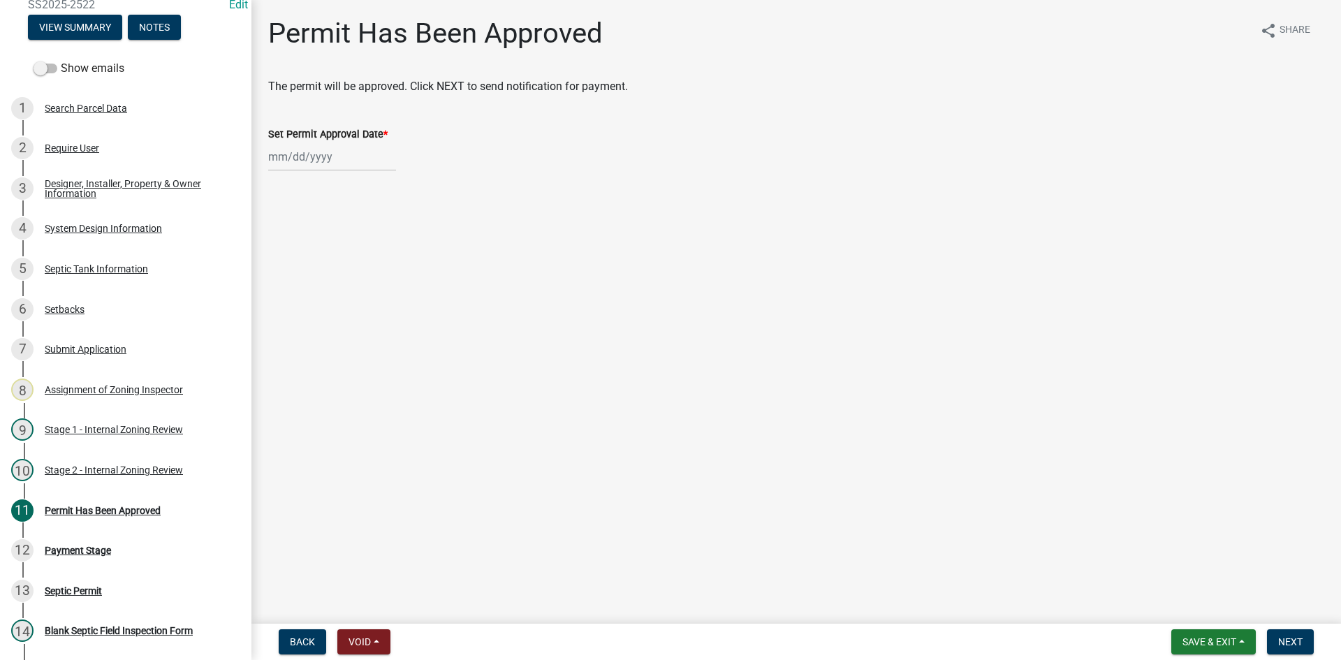
select select "9"
select select "2025"
click at [347, 159] on div "Jan Feb Mar Apr May Jun Jul Aug Sep Oct Nov Dec 1525 1526 1527 1528 1529 1530 1…" at bounding box center [332, 156] width 128 height 29
click at [284, 272] on div "15" at bounding box center [282, 276] width 22 height 22
type input "[DATE]"
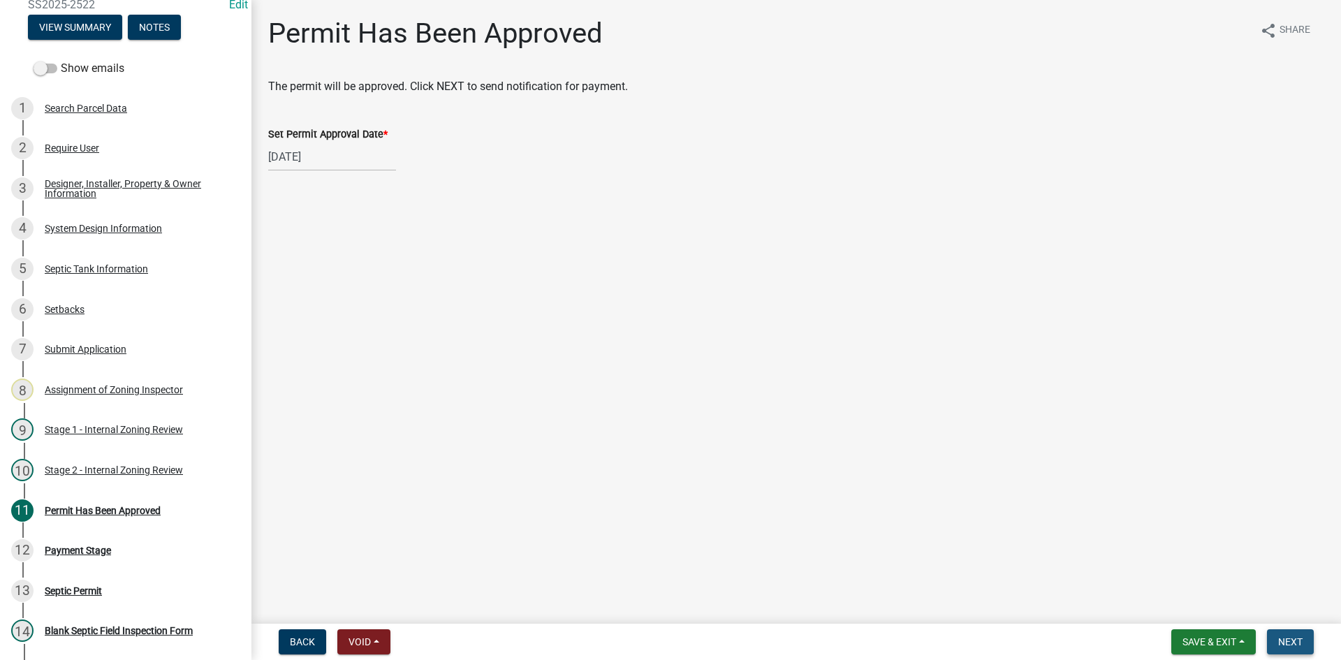
click at [1297, 642] on span "Next" at bounding box center [1290, 641] width 24 height 11
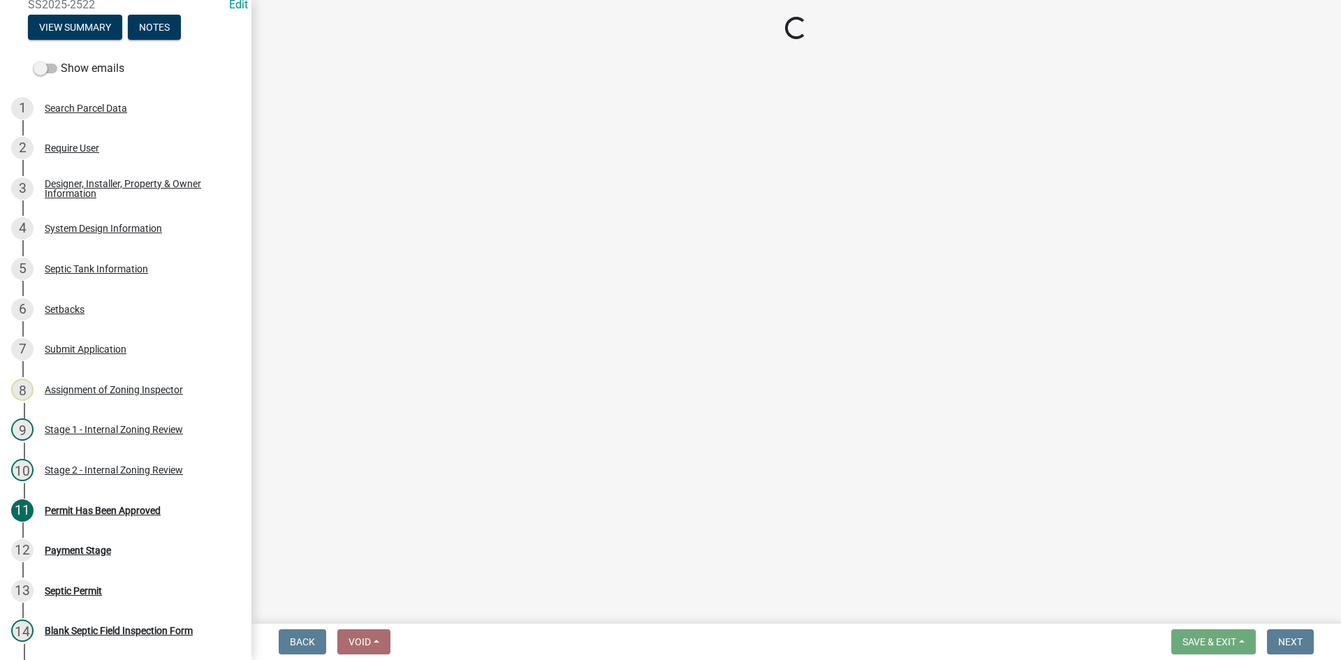
select select "3: 3"
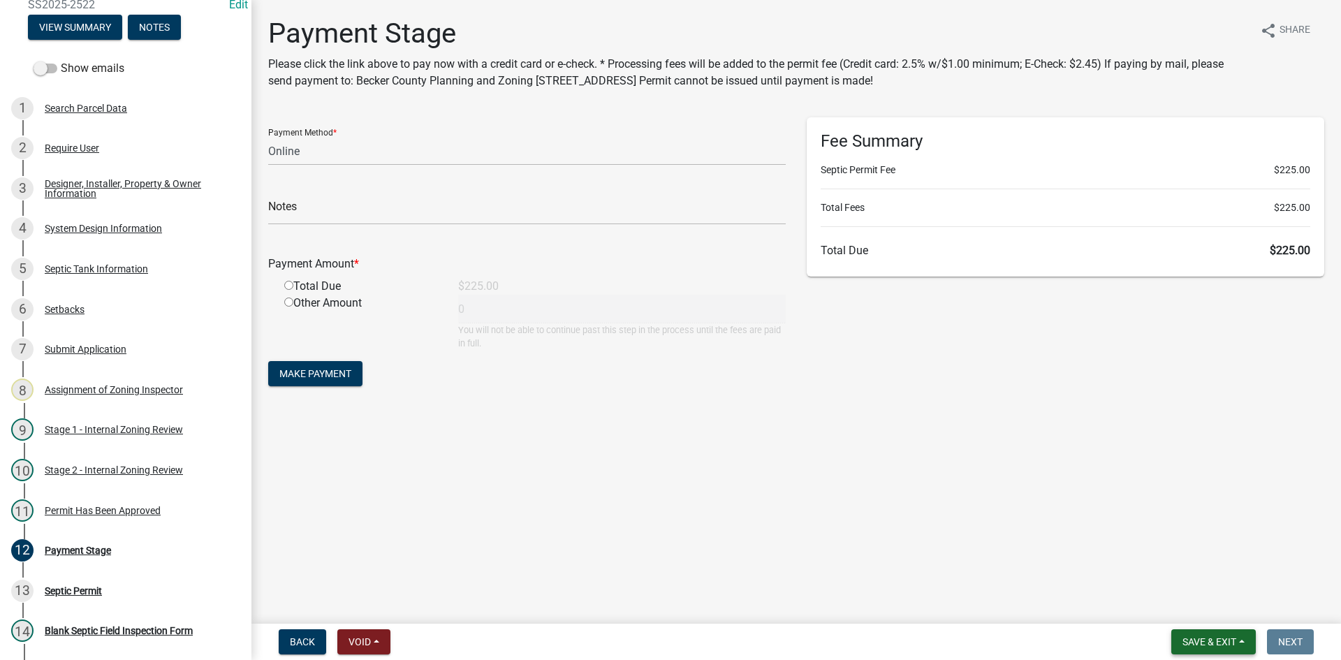
click at [1202, 642] on span "Save & Exit" at bounding box center [1209, 641] width 54 height 11
click at [1210, 605] on button "Save & Exit" at bounding box center [1200, 606] width 112 height 34
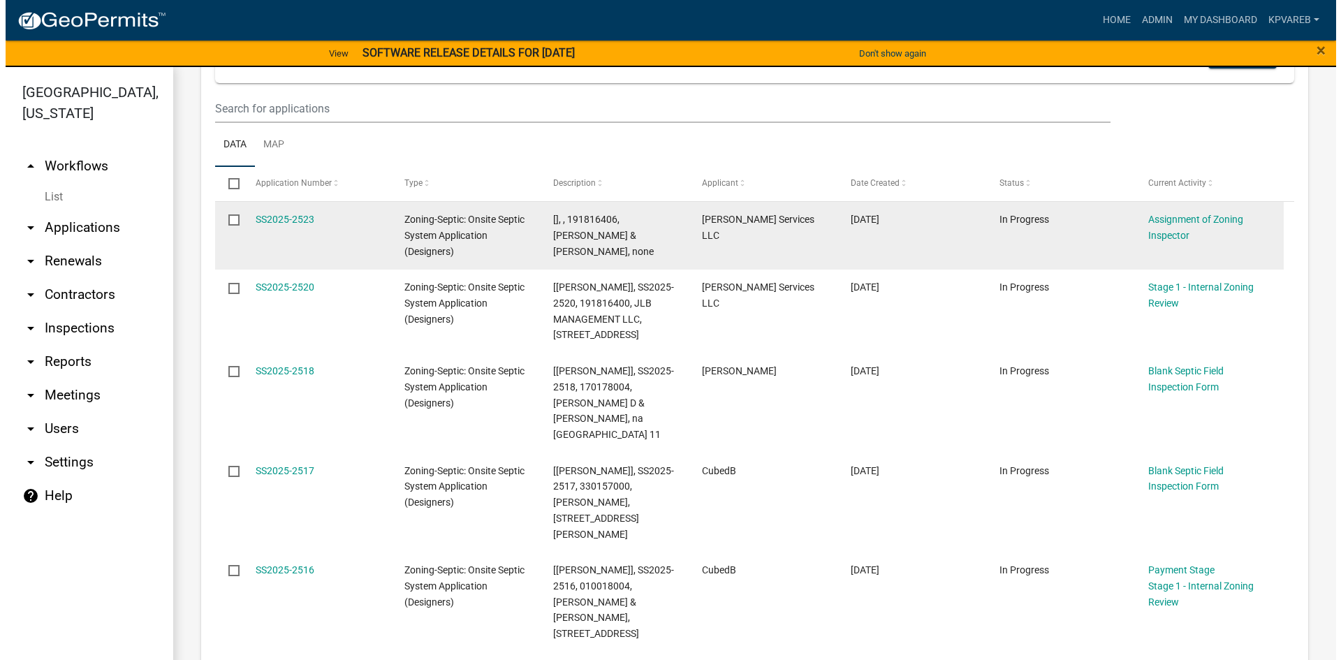
scroll to position [279, 0]
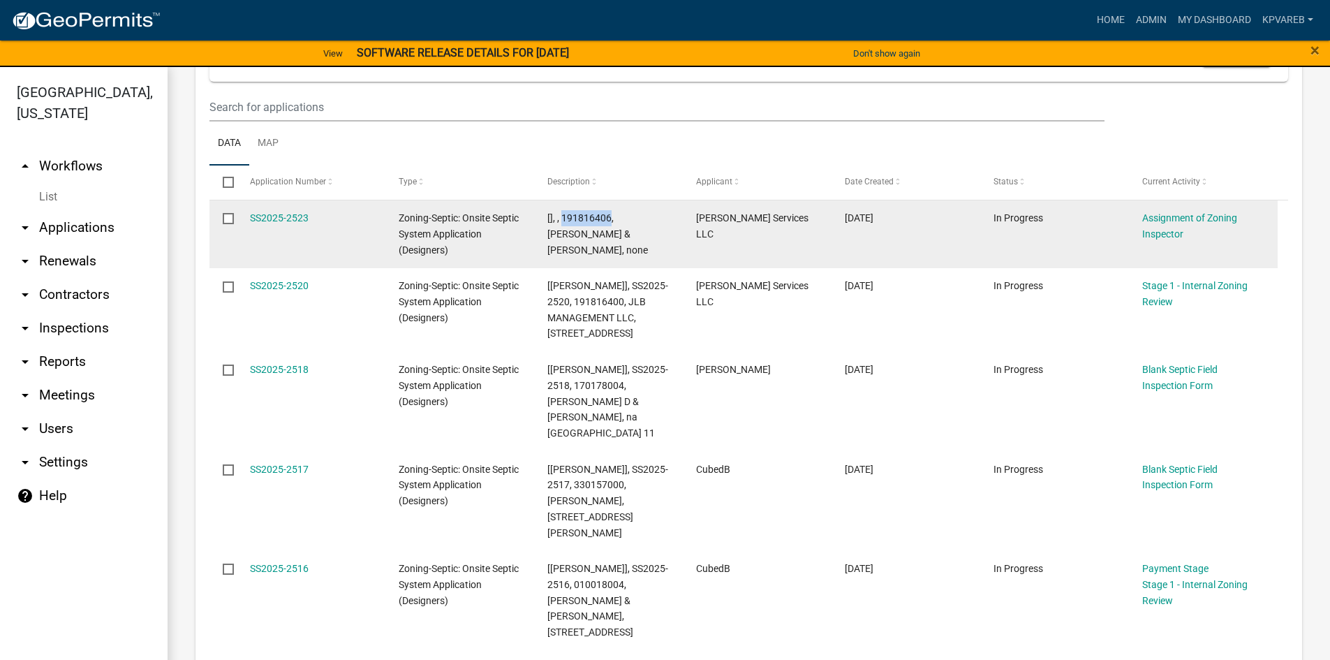
drag, startPoint x: 563, startPoint y: 216, endPoint x: 610, endPoint y: 216, distance: 46.8
click at [610, 216] on span "[], , 191816406, RONALD D & MELISSA M MATTSON, none" at bounding box center [597, 233] width 101 height 43
copy span "191816406"
click at [269, 214] on link "SS2025-2523" at bounding box center [279, 217] width 59 height 11
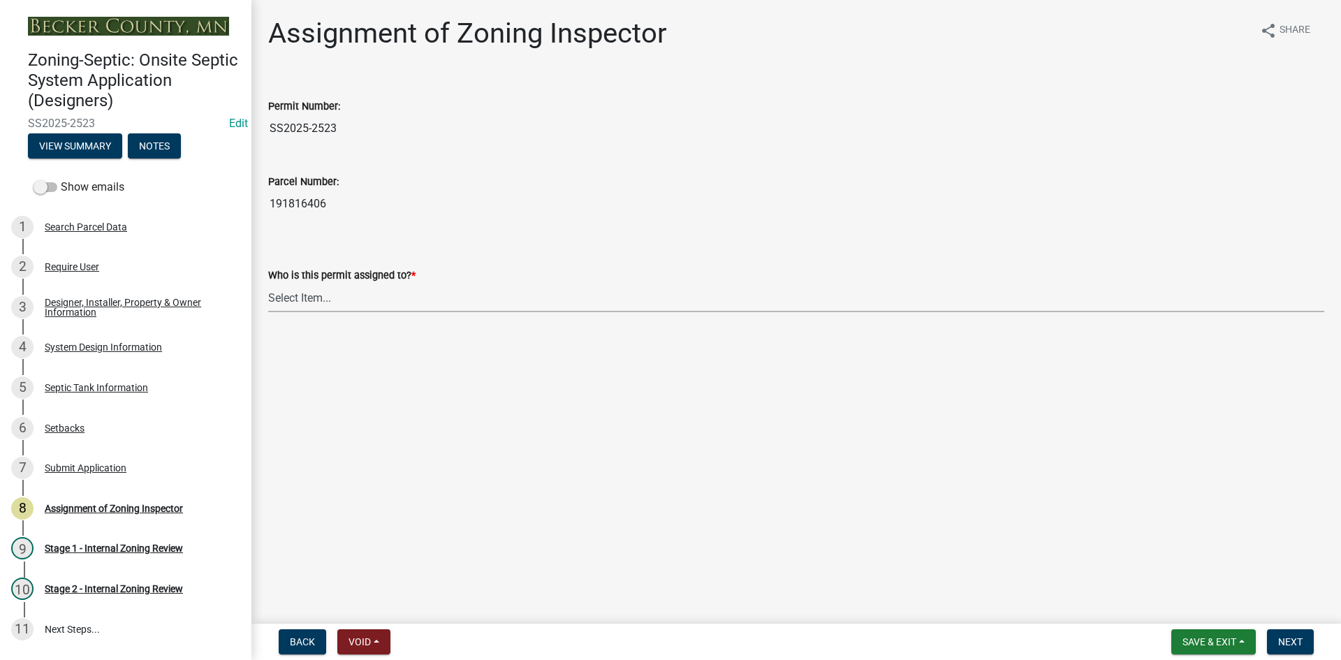
drag, startPoint x: 331, startPoint y: 297, endPoint x: 336, endPoint y: 309, distance: 12.2
click at [331, 297] on select "Select Item... Nicole Bradbury Jeff Rusness Kyle Vareberg Susan Rockwell Tyler …" at bounding box center [796, 298] width 1056 height 29
click at [268, 284] on select "Select Item... Nicole Bradbury Jeff Rusness Kyle Vareberg Susan Rockwell Tyler …" at bounding box center [796, 298] width 1056 height 29
select select "7bfe52ba-73b7-4ac1-9bde-d3bb601555ca"
click at [1304, 641] on button "Next" at bounding box center [1290, 641] width 47 height 25
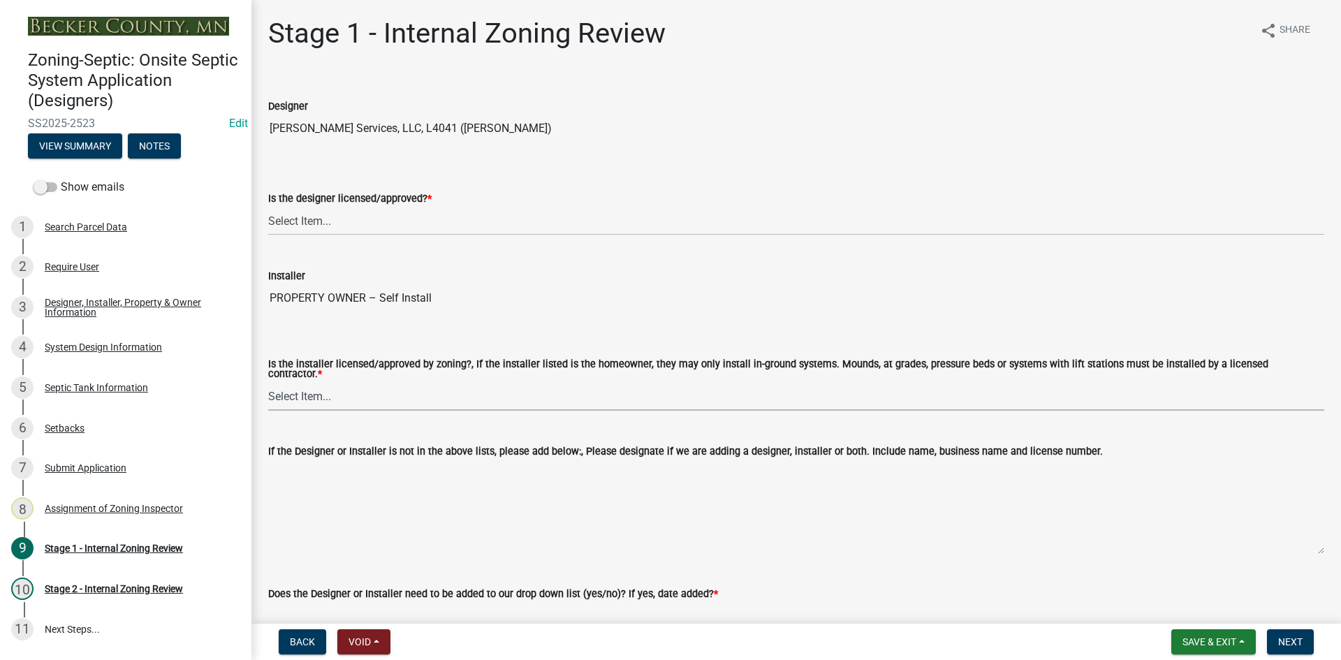
click at [330, 388] on select "Select Item... Yes No" at bounding box center [796, 396] width 1056 height 29
click at [268, 382] on select "Select Item... Yes No" at bounding box center [796, 396] width 1056 height 29
select select "ca07ae0a-7638-46ff-ada2-c67ca3524324"
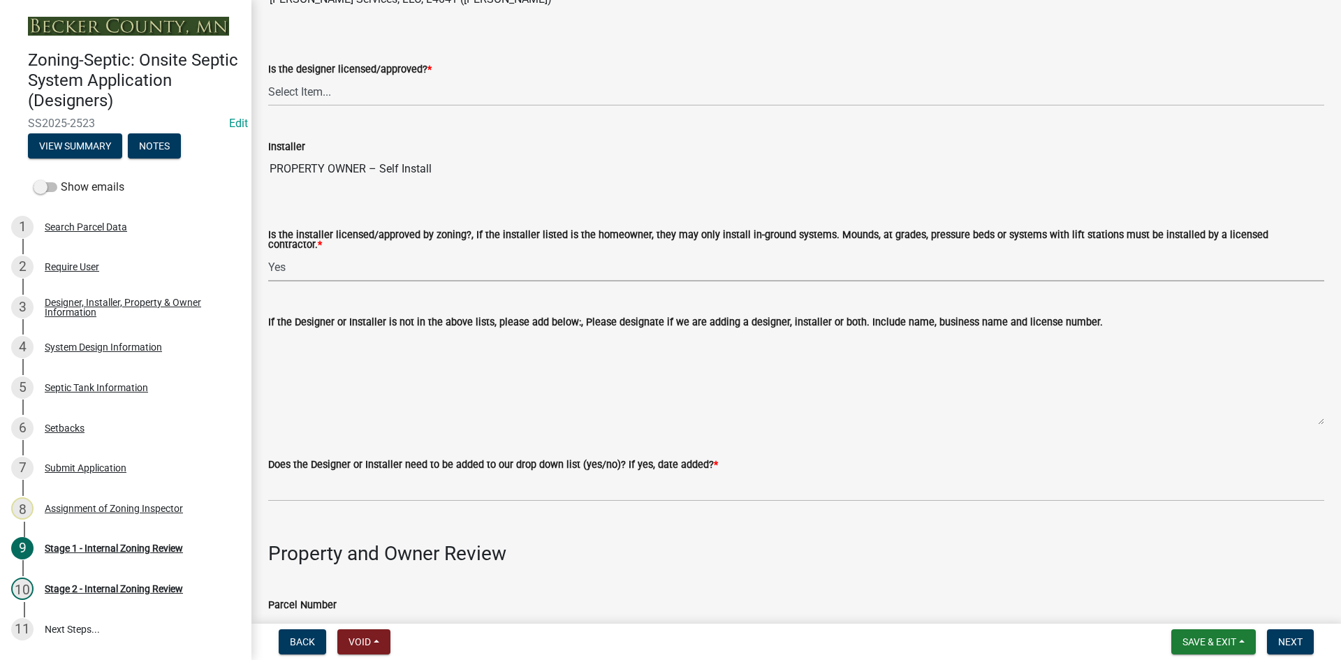
scroll to position [279, 0]
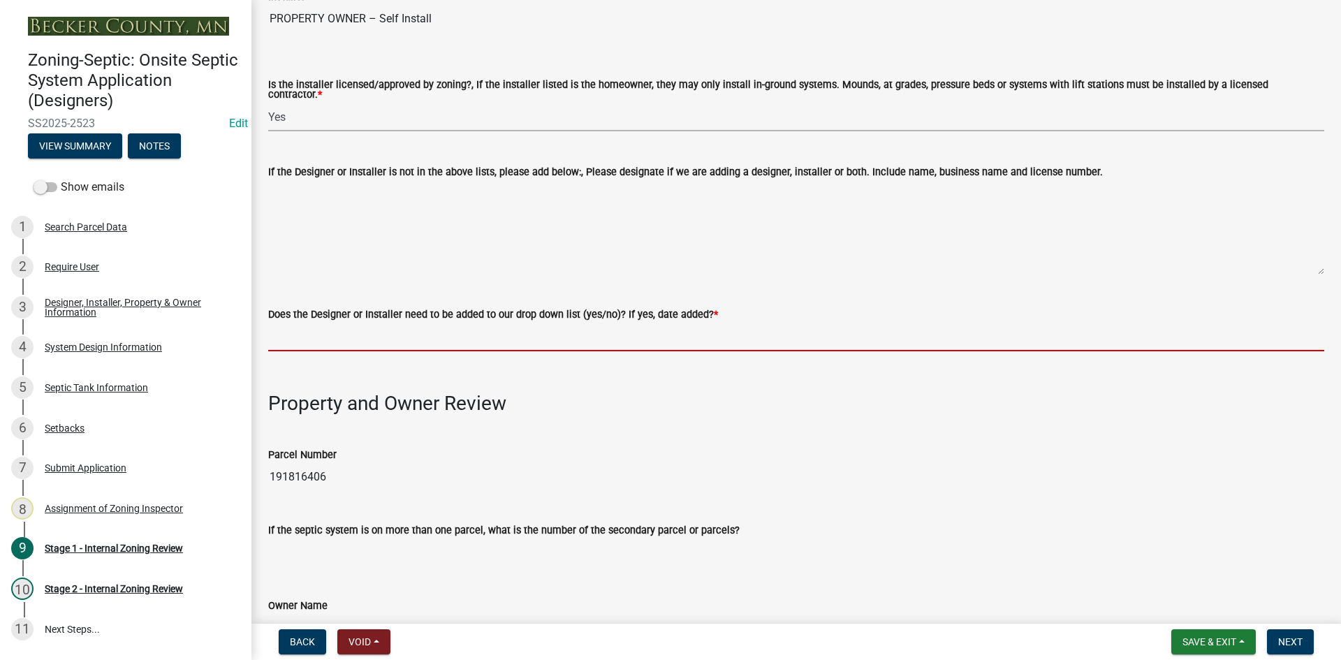
click at [385, 332] on input "Does the Designer or Installer need to be added to our drop down list (yes/no)?…" at bounding box center [796, 337] width 1056 height 29
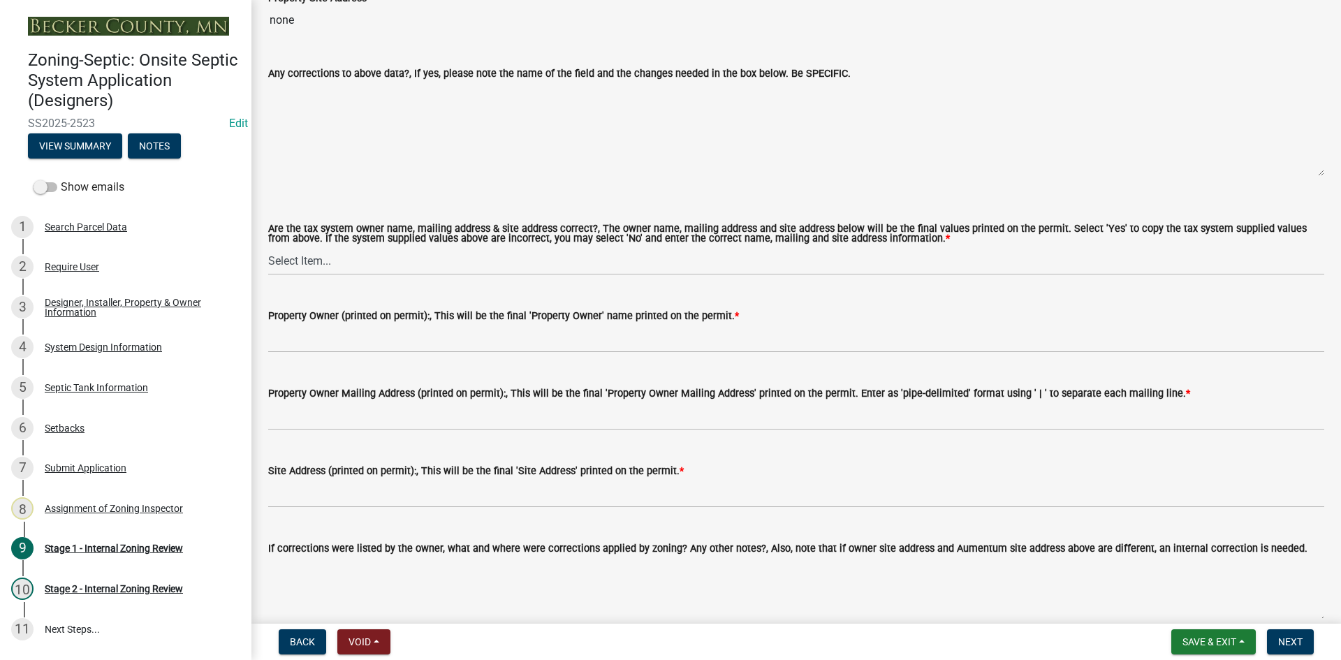
scroll to position [1257, 0]
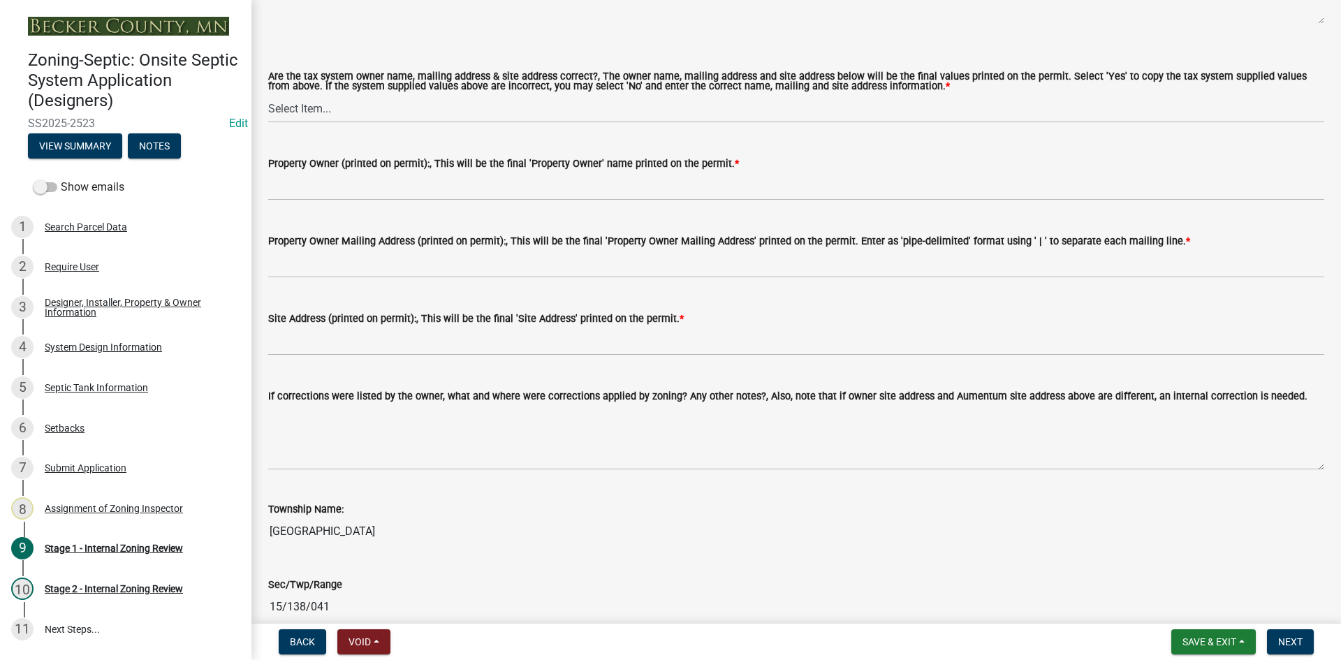
type input "NO self instal"
click at [317, 95] on select "Select Item... Yes No" at bounding box center [796, 108] width 1056 height 29
click at [268, 94] on select "Select Item... Yes No" at bounding box center [796, 108] width 1056 height 29
select select "ec75a761-93b4-47c5-8535-fea253c32937"
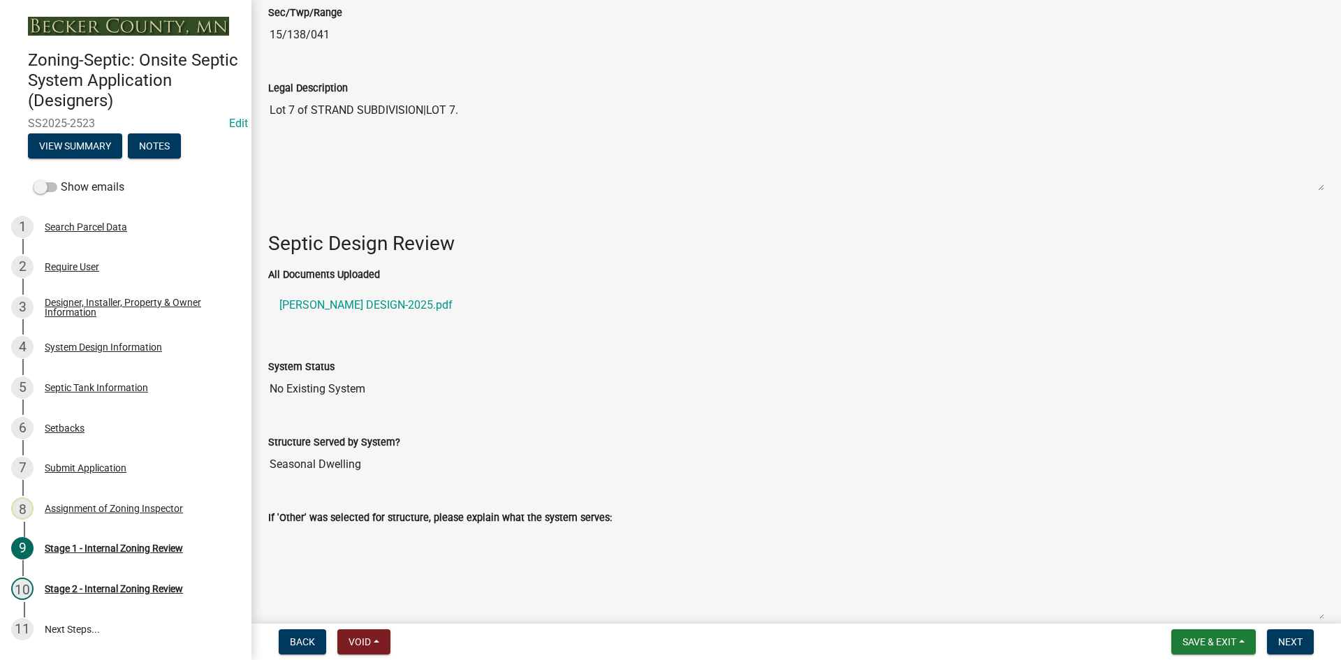
scroll to position [1816, 0]
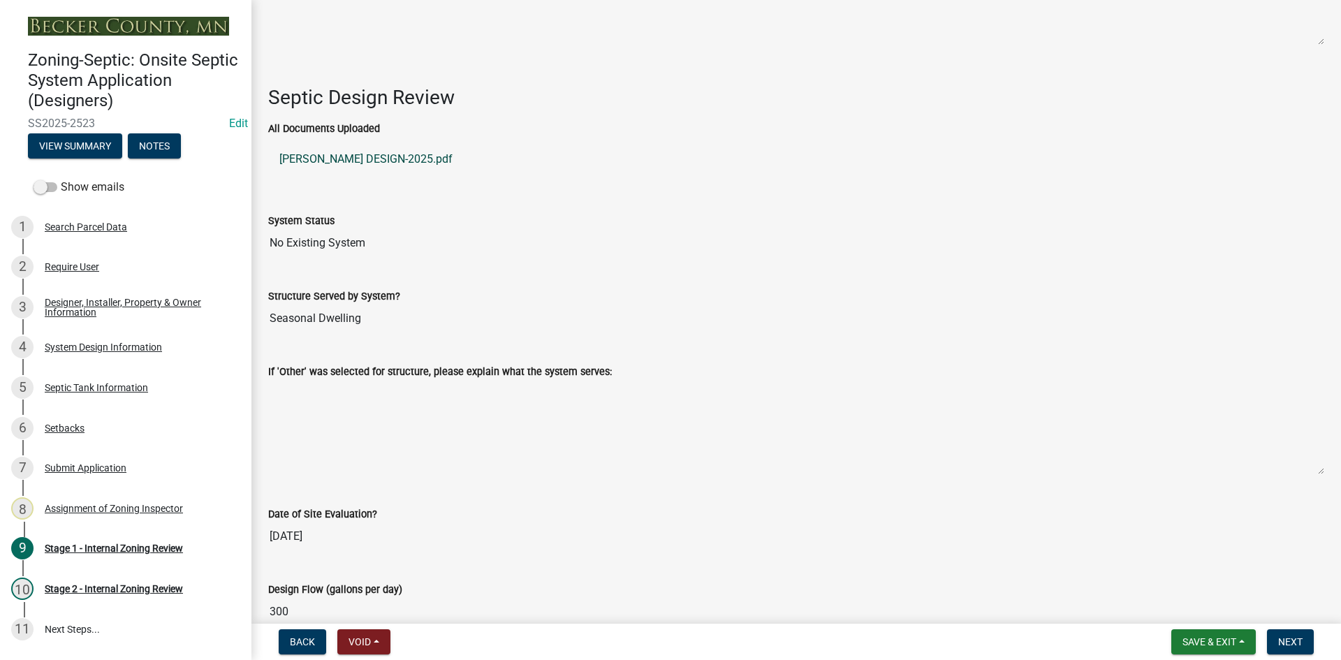
click at [409, 153] on link "MATTSON DESIGN-2025.pdf" at bounding box center [796, 159] width 1056 height 34
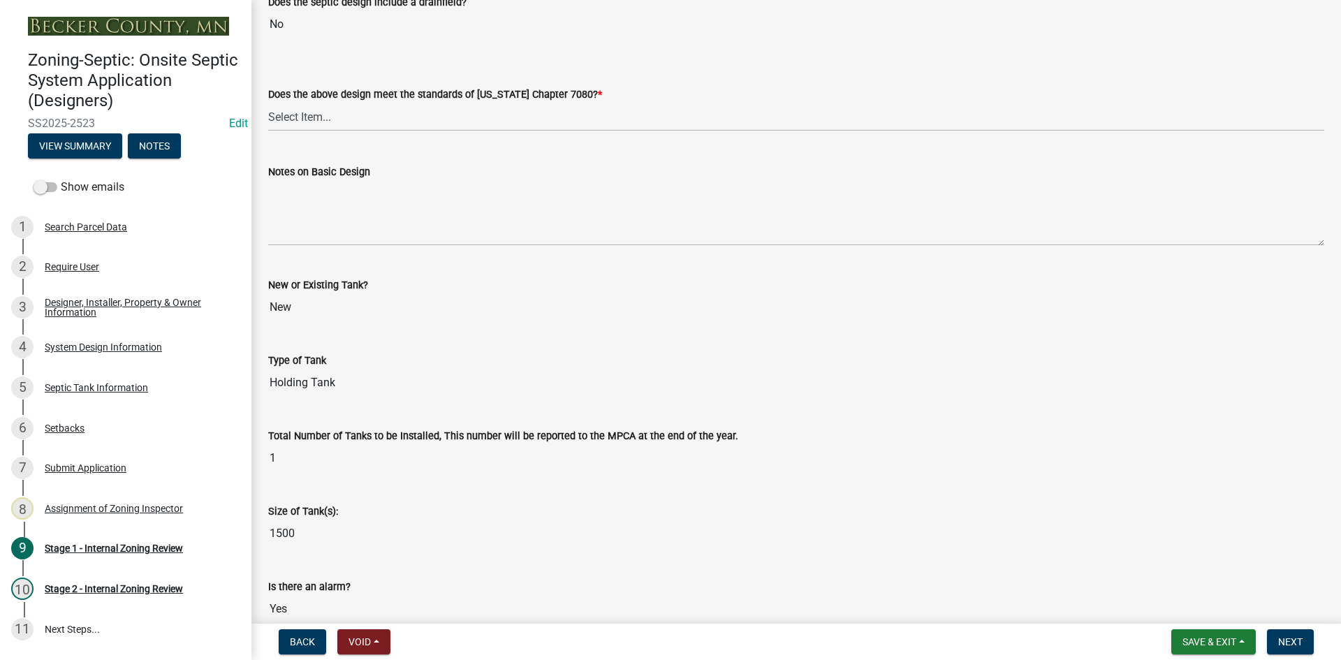
scroll to position [2953, 0]
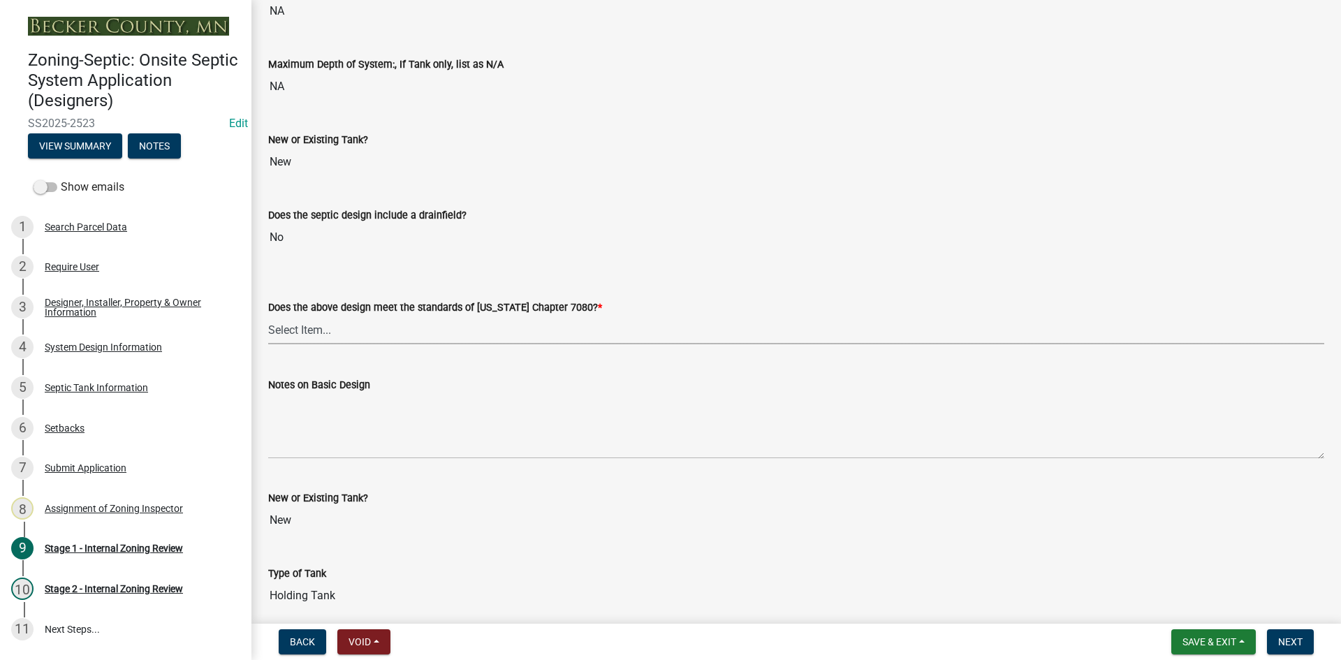
click at [318, 331] on select "Select Item... Yes No" at bounding box center [796, 330] width 1056 height 29
click at [268, 316] on select "Select Item... Yes No" at bounding box center [796, 330] width 1056 height 29
select select "bcbb982e-a48c-4b4a-a83b-ed1363446a86"
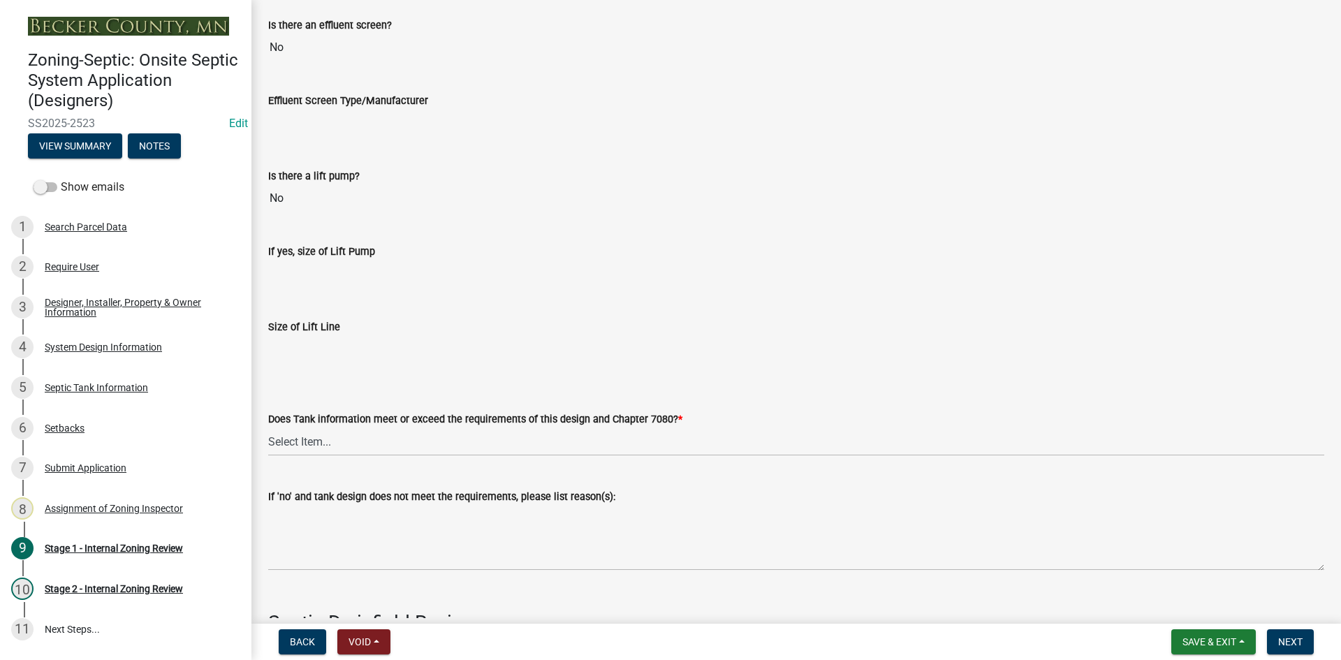
scroll to position [3930, 0]
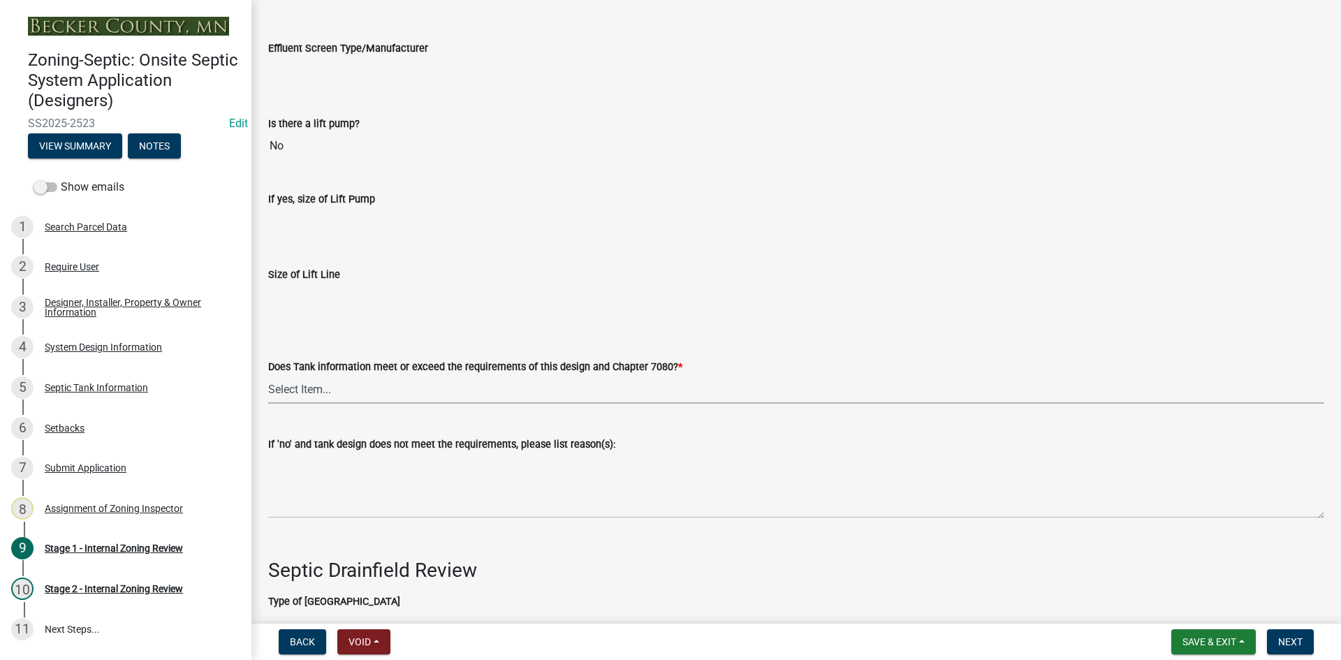
click at [312, 381] on select "Select Item... Yes No" at bounding box center [796, 389] width 1056 height 29
click at [268, 375] on select "Select Item... Yes No" at bounding box center [796, 389] width 1056 height 29
select select "47a2a5dd-5977-4941-8e6f-09ff03cdfb75"
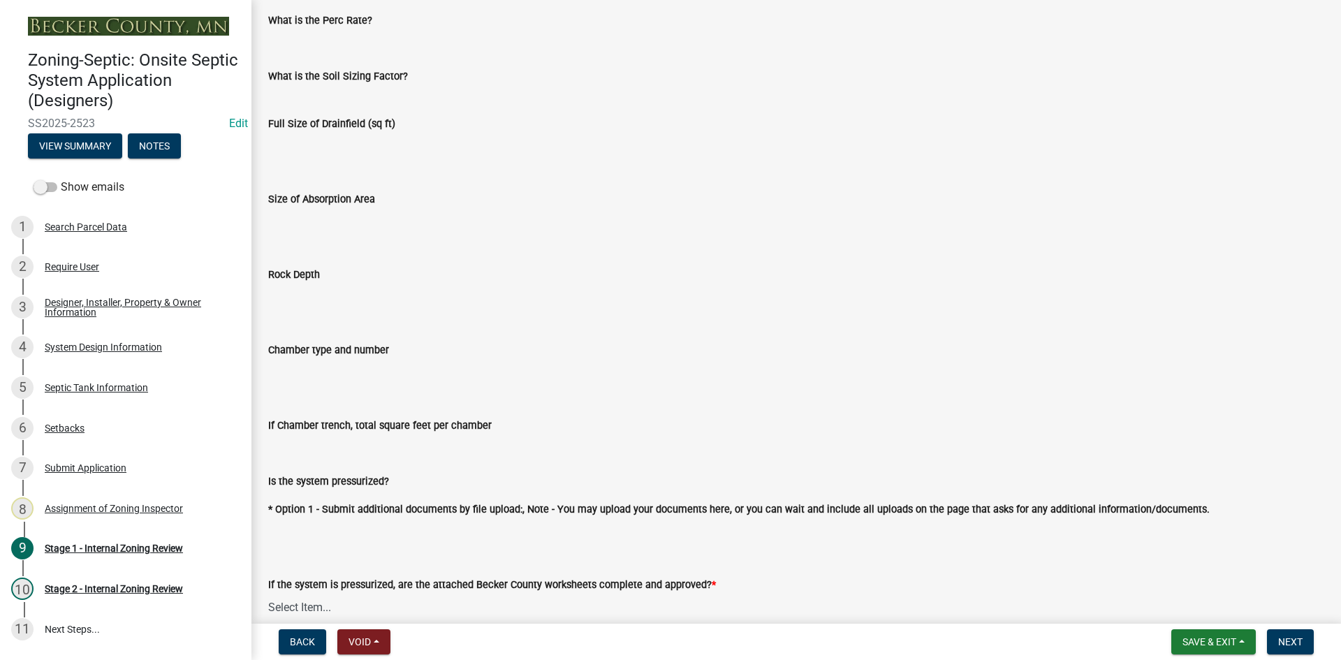
scroll to position [4908, 0]
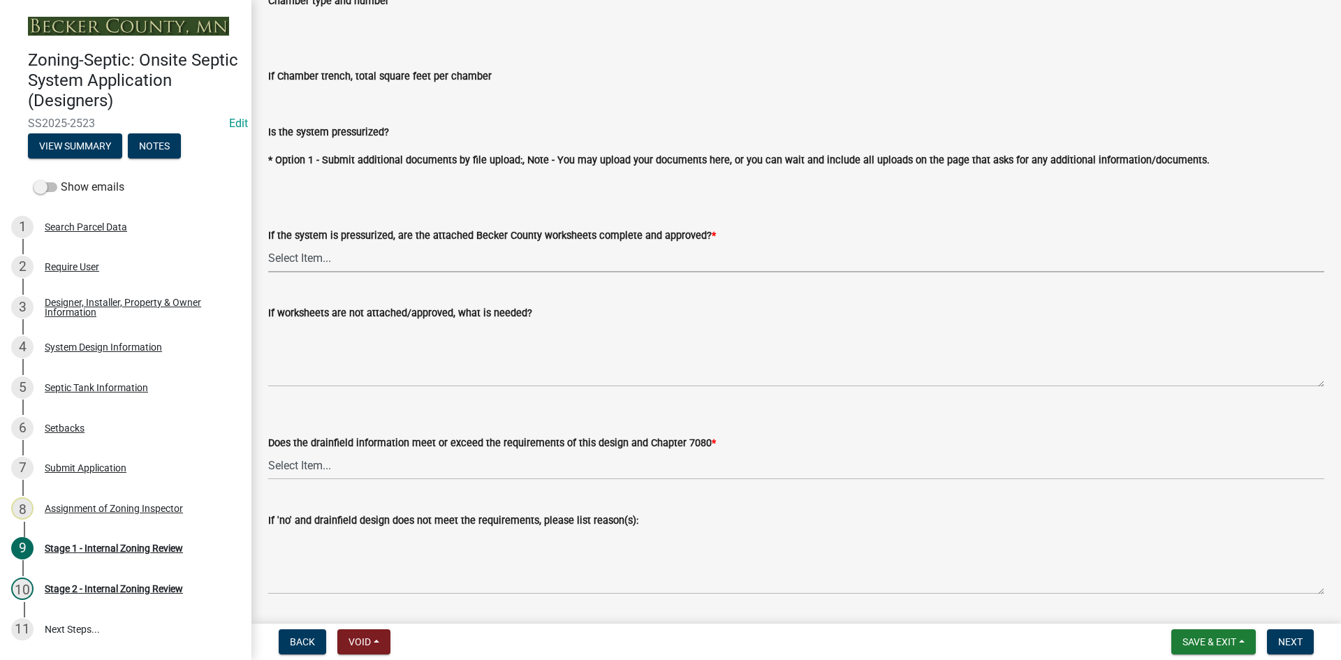
click at [309, 263] on select "Select Item... Yes No NA" at bounding box center [796, 258] width 1056 height 29
click at [268, 244] on select "Select Item... Yes No NA" at bounding box center [796, 258] width 1056 height 29
select select "bb79d4d7-231b-4b1d-b193-590fb78434b4"
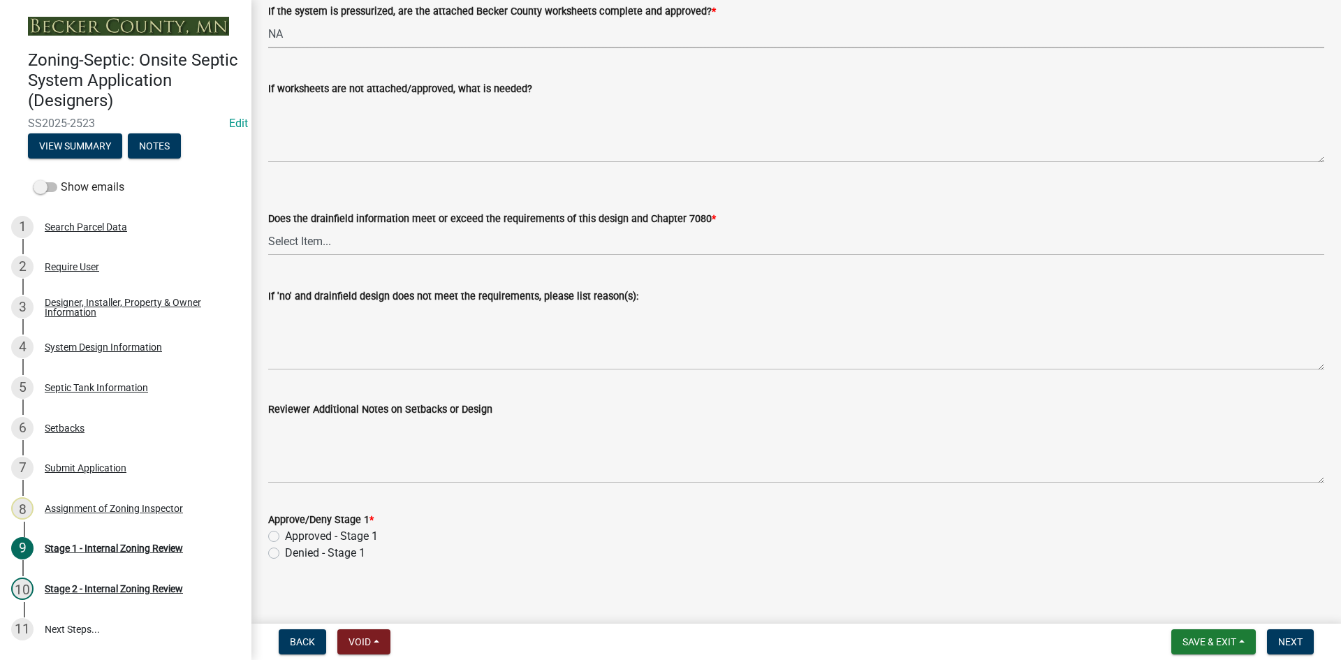
scroll to position [5138, 0]
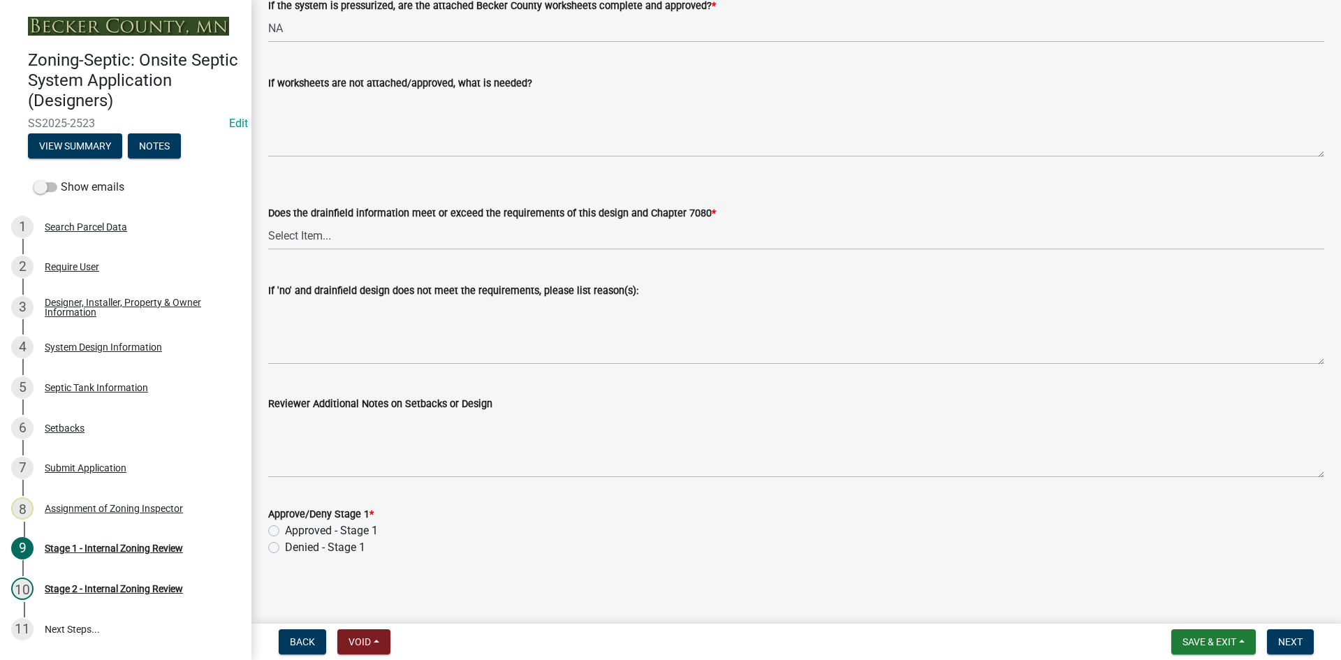
click at [397, 214] on label "Does the drainfield information meet or exceed the requirements of this design …" at bounding box center [492, 214] width 448 height 10
click at [397, 221] on select "Select Item... Yes No" at bounding box center [796, 235] width 1056 height 29
click at [409, 244] on select "Select Item... Yes No" at bounding box center [796, 235] width 1056 height 29
click at [268, 221] on select "Select Item... Yes No" at bounding box center [796, 235] width 1056 height 29
select select "16f67b85-ee8d-44ae-bc4a-b6dc5f12ab64"
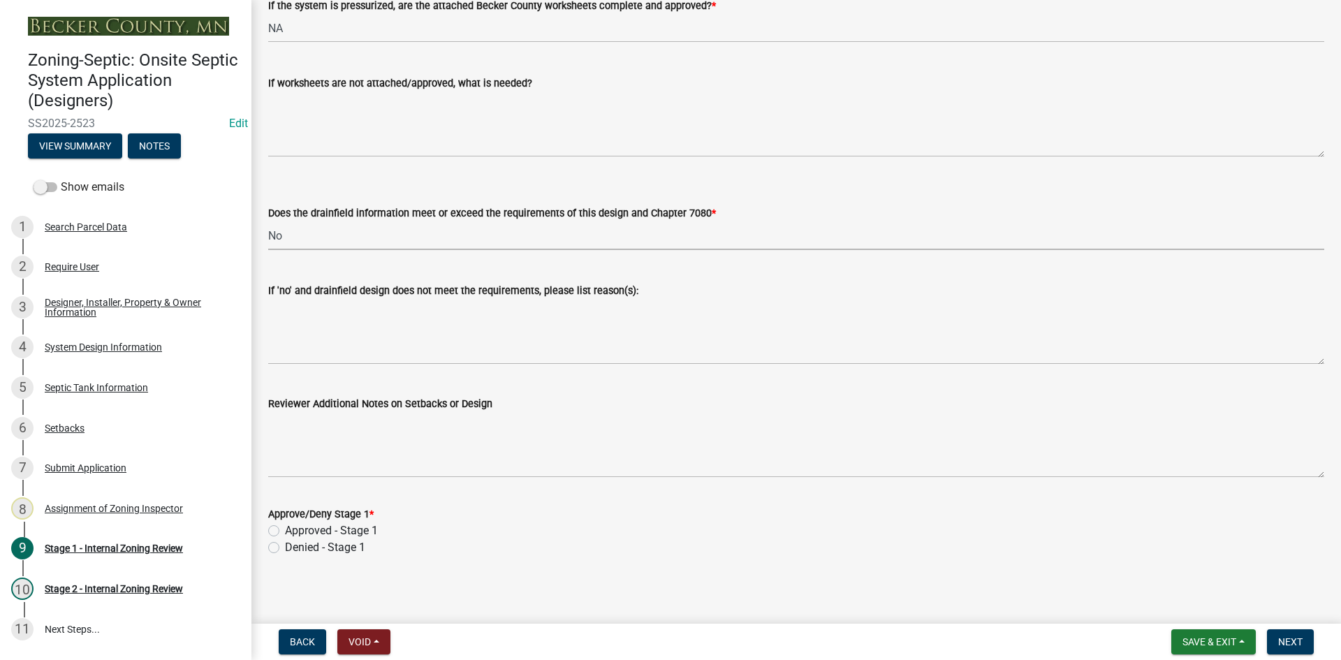
click at [285, 529] on label "Approved - Stage 1" at bounding box center [331, 530] width 93 height 17
click at [285, 529] on input "Approved - Stage 1" at bounding box center [289, 526] width 9 height 9
radio input "true"
drag, startPoint x: 1190, startPoint y: 640, endPoint x: 1084, endPoint y: 527, distance: 155.1
click at [1031, 522] on wm-app "Zoning-Septic: Onsite Septic System Application (Designers) SS2025-2523 Edit Vi…" at bounding box center [670, 330] width 1341 height 660
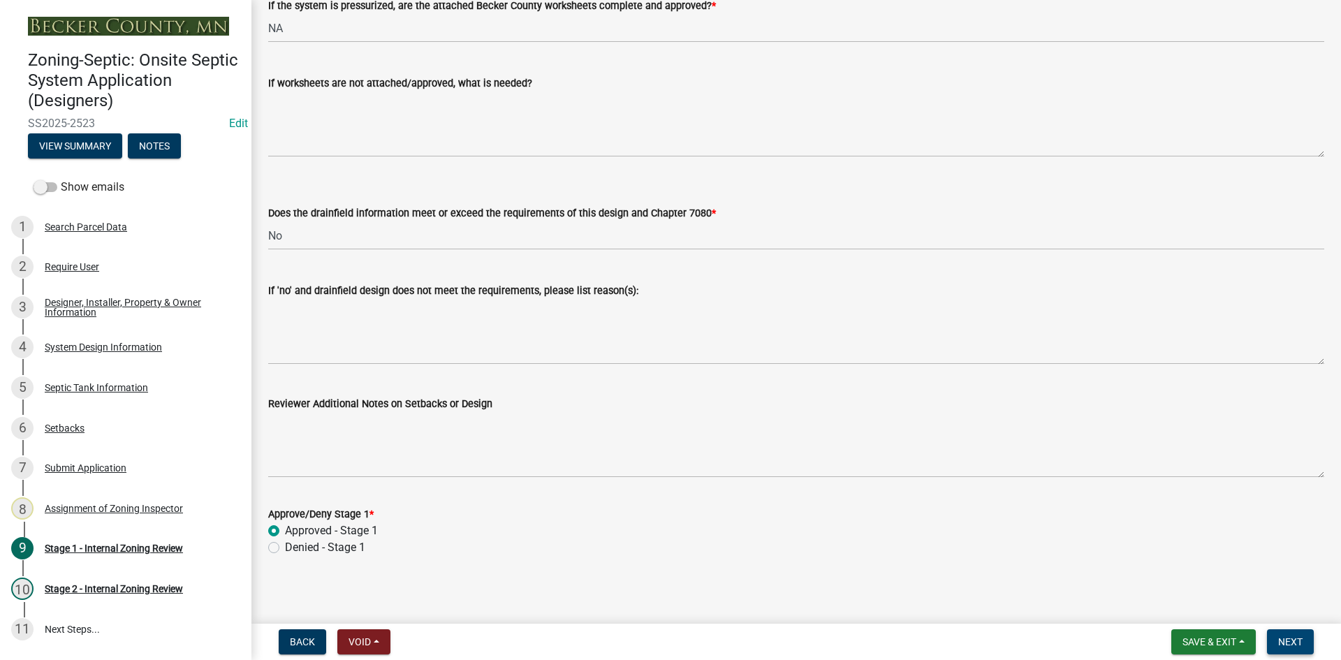
click at [1295, 640] on span "Next" at bounding box center [1290, 641] width 24 height 11
click at [1298, 639] on span "Next" at bounding box center [1290, 641] width 24 height 11
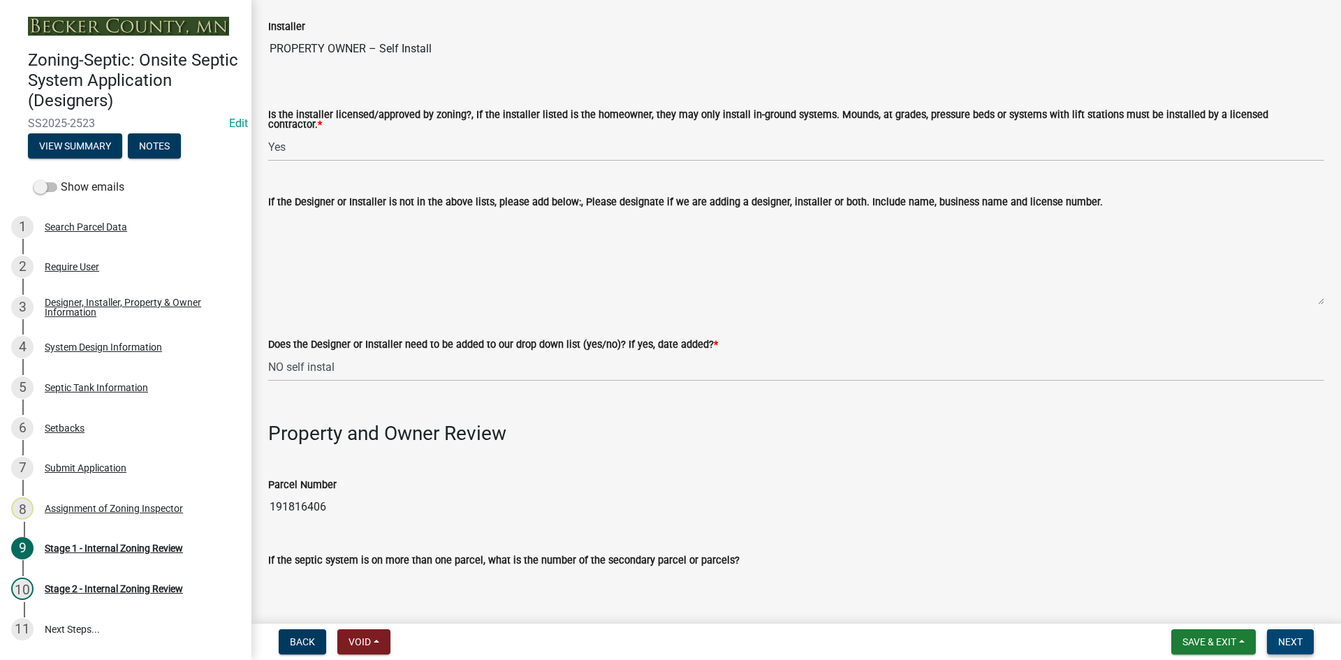
scroll to position [0, 0]
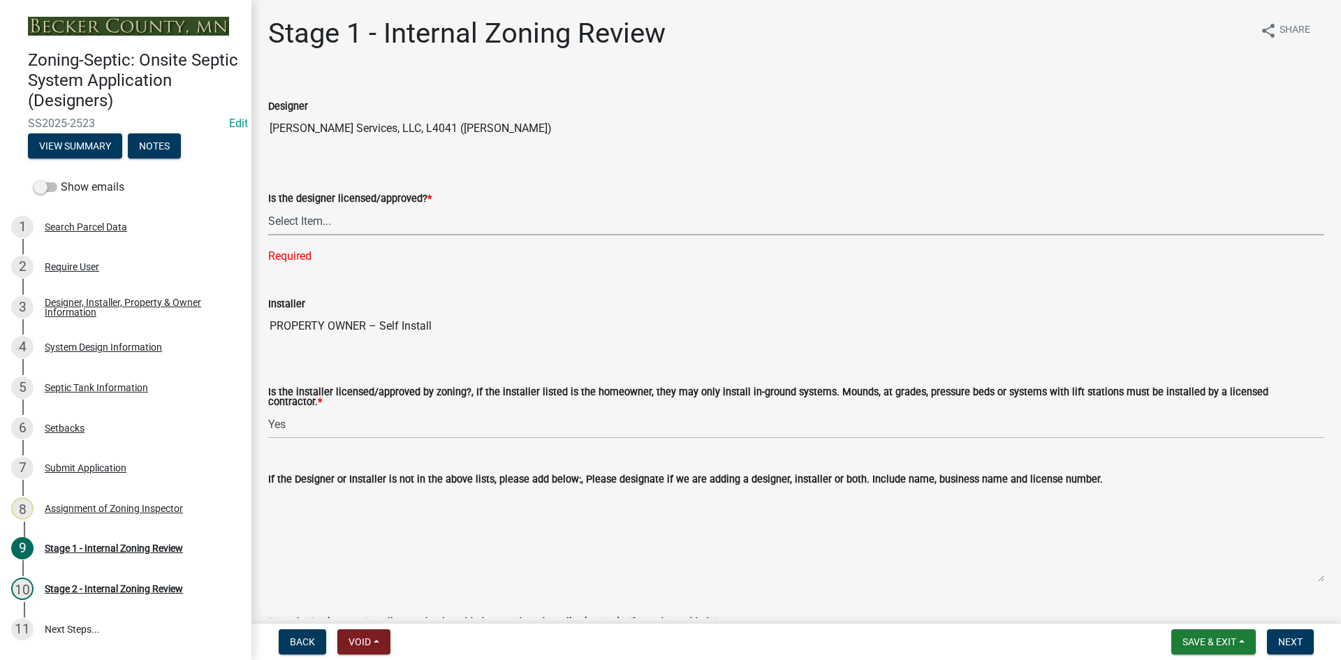
click at [294, 228] on select "Select Item... Yes No" at bounding box center [796, 221] width 1056 height 29
click at [268, 207] on select "Select Item... Yes No" at bounding box center [796, 221] width 1056 height 29
select select "49e49f1e-3b32-4342-8c2e-9cbd4919fe4d"
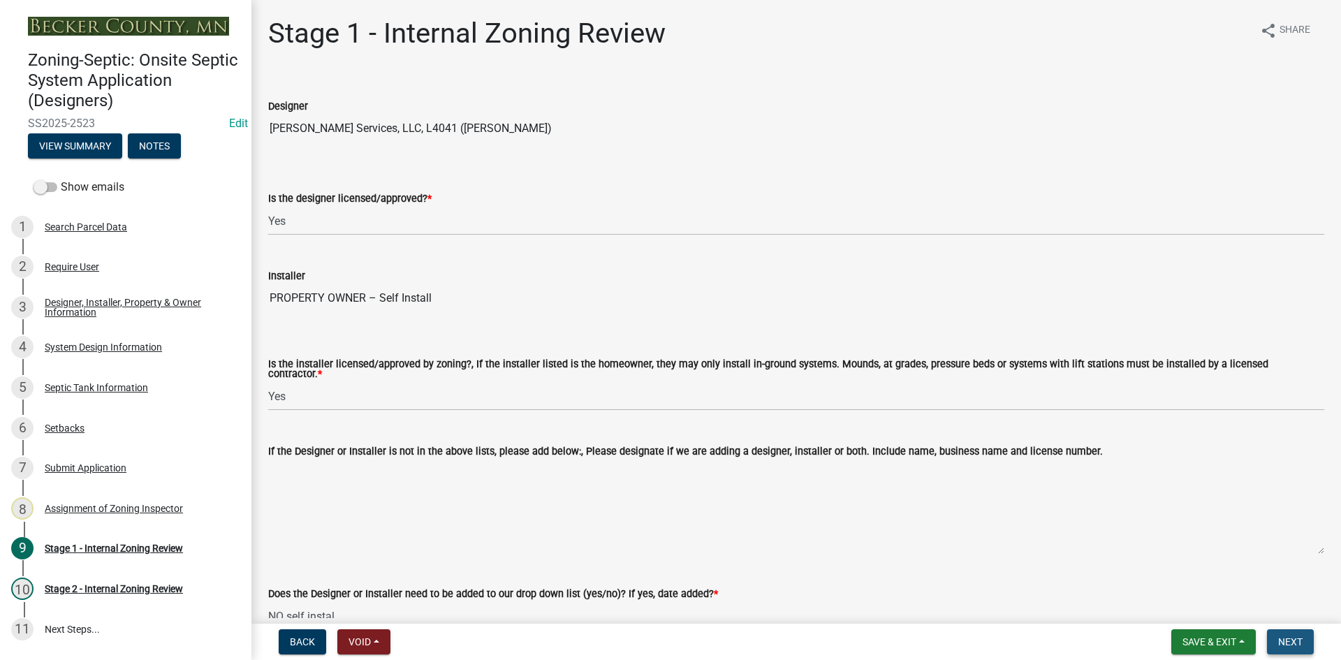
click at [1299, 648] on button "Next" at bounding box center [1290, 641] width 47 height 25
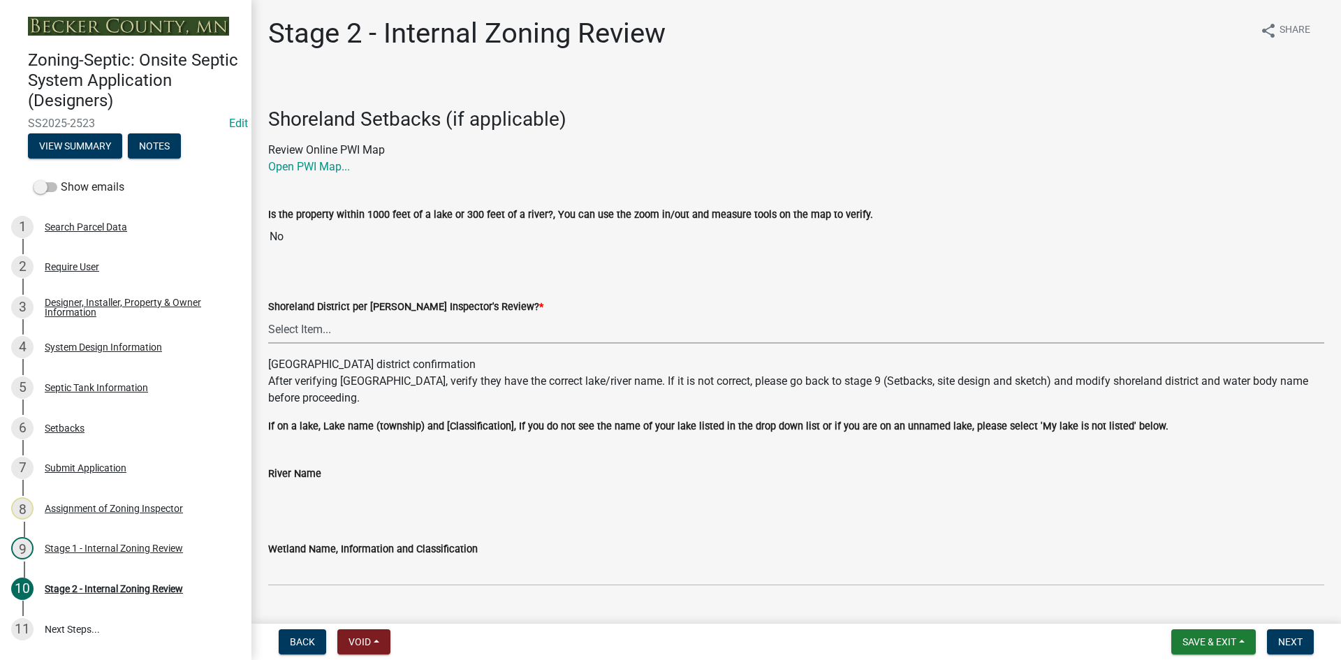
click at [290, 321] on select "Select Item... Yes No" at bounding box center [796, 329] width 1056 height 29
click at [268, 315] on select "Select Item... Yes No" at bounding box center [796, 329] width 1056 height 29
select select "6aff4bf5-f522-4fb2-96f1-02faf4b88fa3"
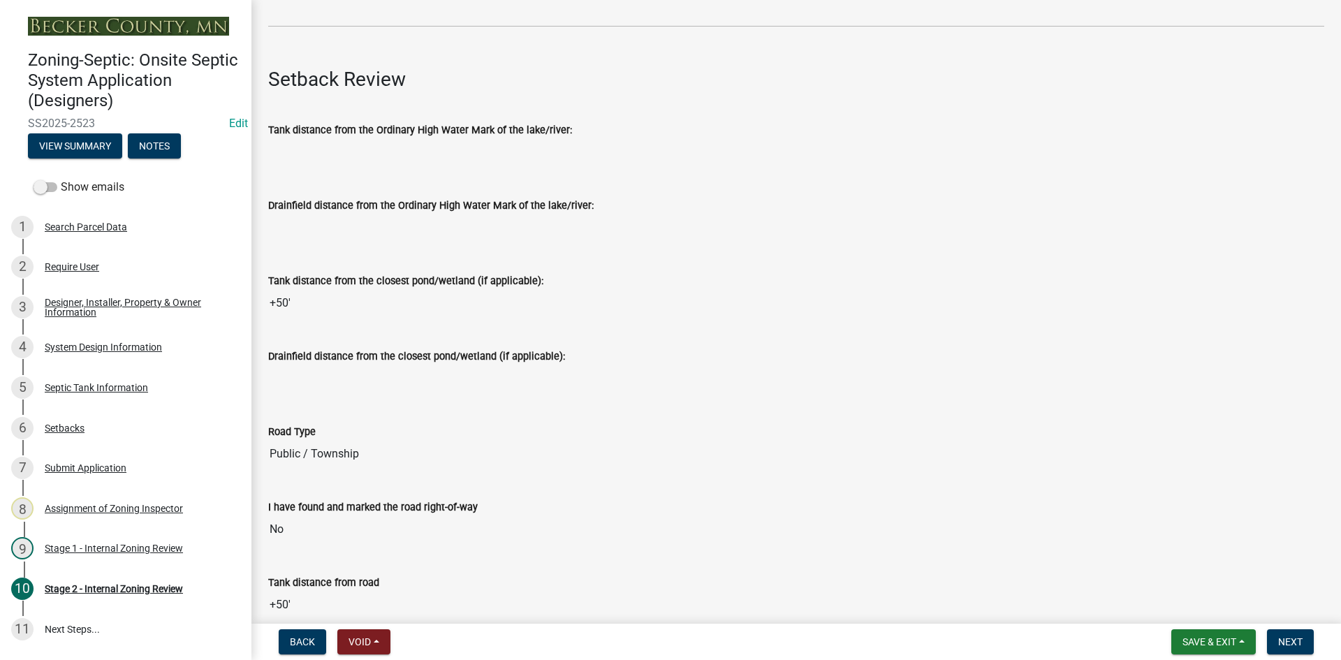
scroll to position [349, 0]
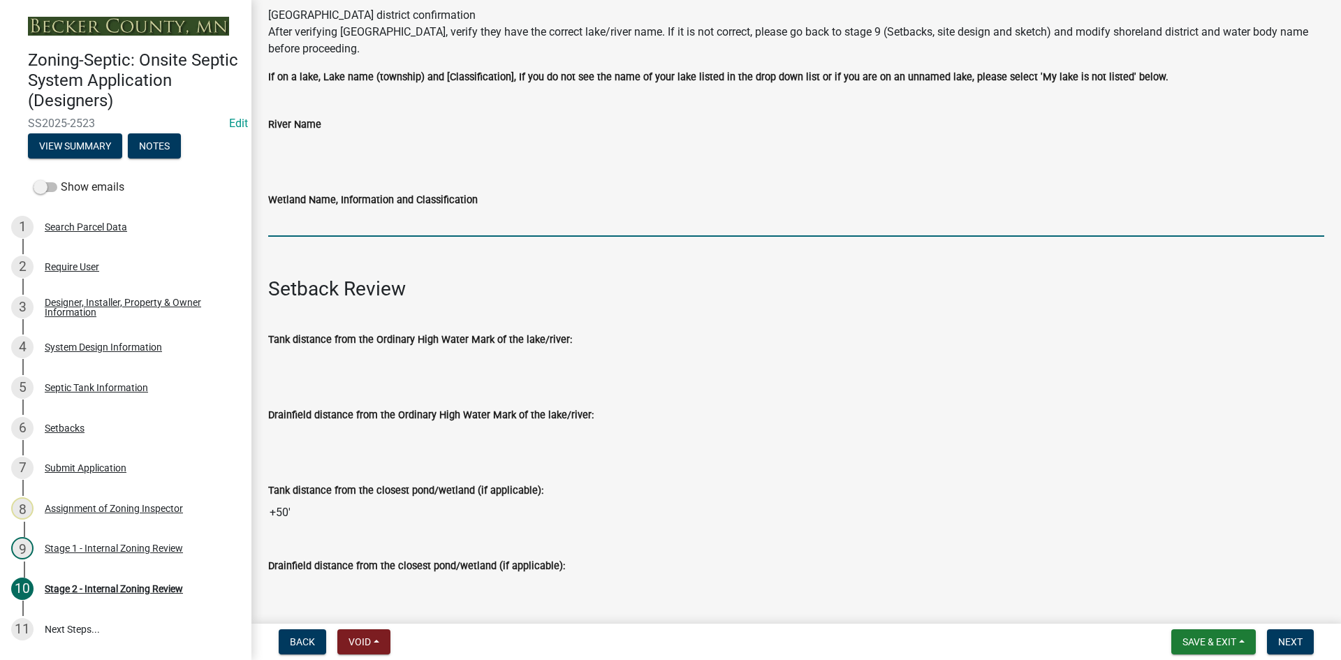
click at [306, 230] on input "Wetland Name, Information and Classification" at bounding box center [796, 222] width 1056 height 29
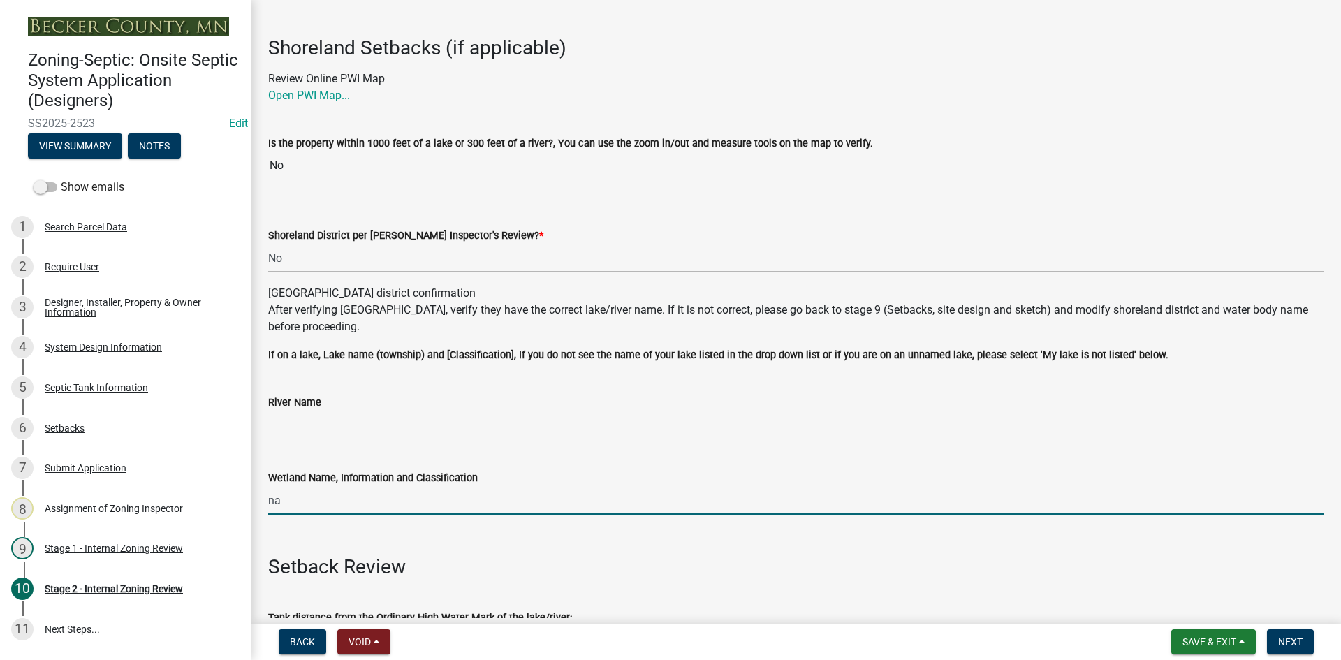
scroll to position [70, 0]
drag, startPoint x: 337, startPoint y: 512, endPoint x: 233, endPoint y: 520, distance: 103.6
click at [233, 520] on div "Zoning-Septic: Onsite Septic System Application (Designers) SS2025-2523 Edit Vi…" at bounding box center [670, 330] width 1341 height 660
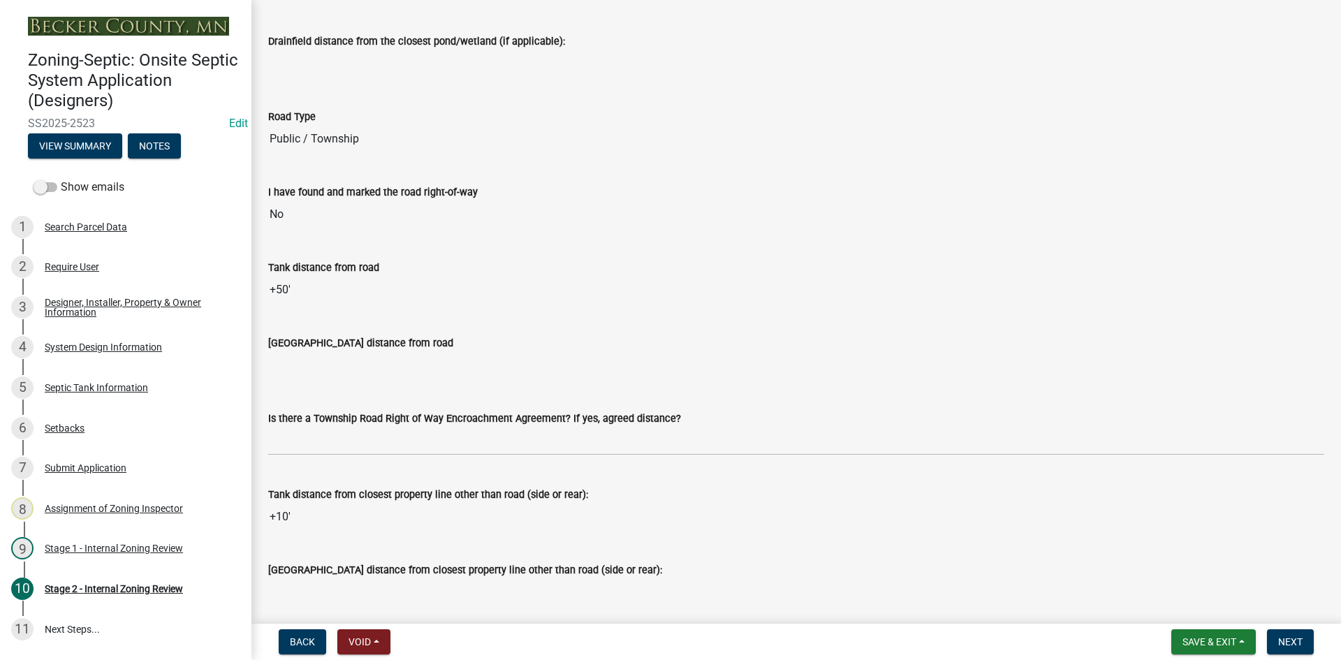
scroll to position [1187, 0]
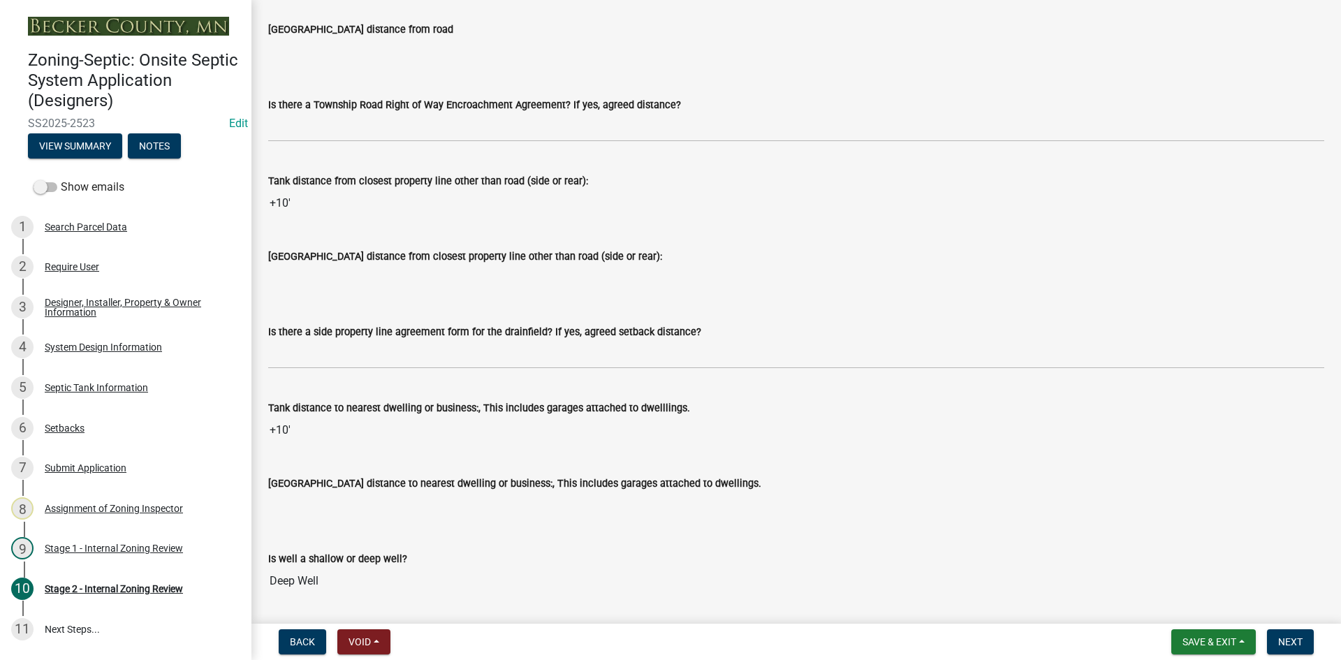
type input "50"
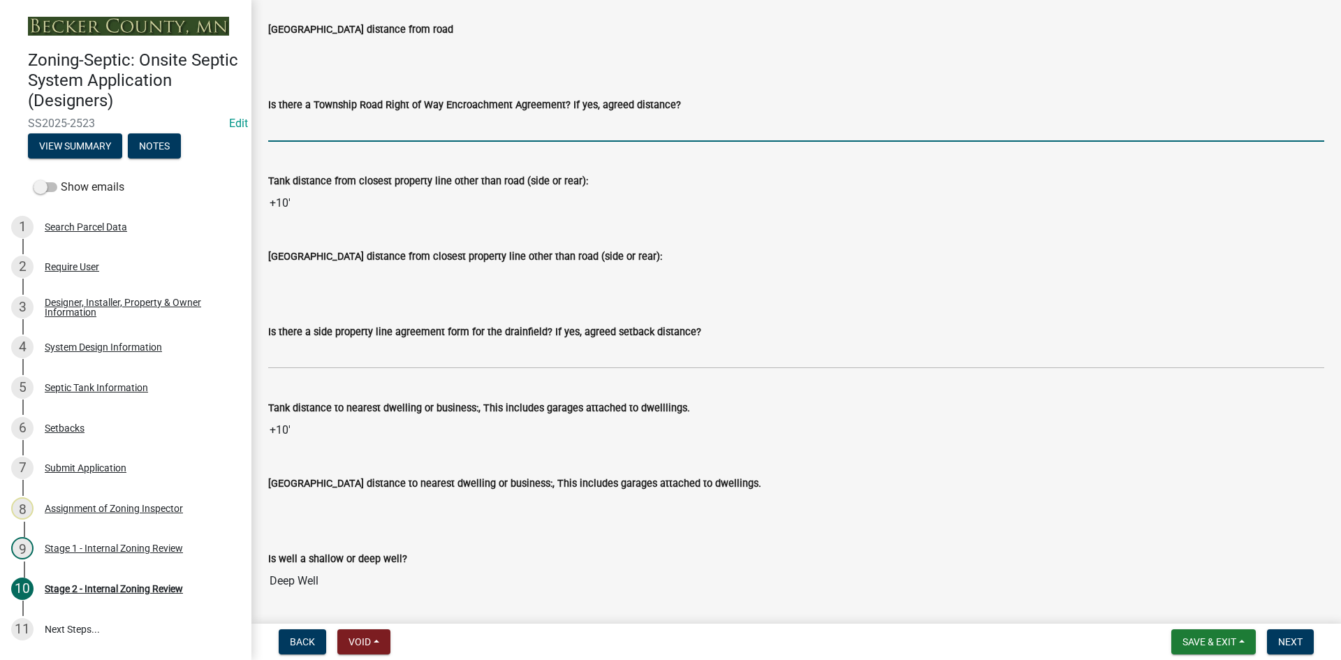
click at [329, 122] on input "Is there a Township Road Right of Way Encroachment Agreement? If yes, agreed di…" at bounding box center [796, 127] width 1056 height 29
type input "na"
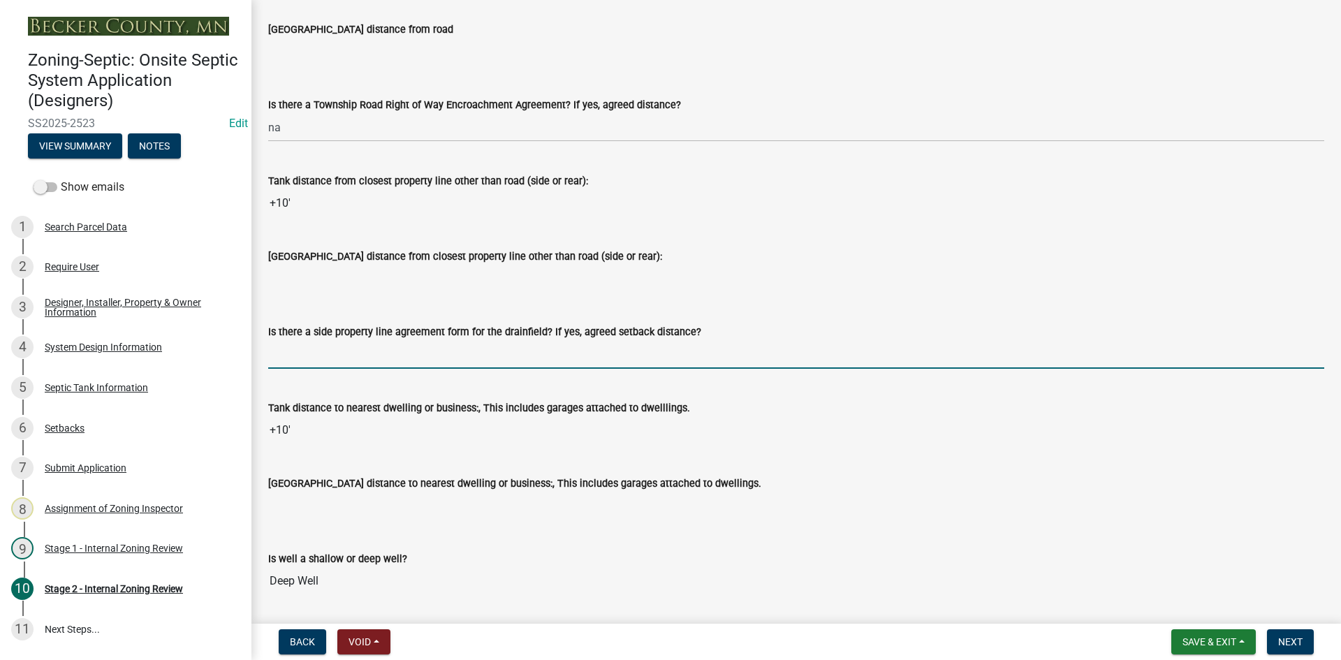
drag, startPoint x: 309, startPoint y: 345, endPoint x: 333, endPoint y: 380, distance: 42.6
click at [309, 345] on input "Is there a side property line agreement form for the drainfield? If yes, agreed…" at bounding box center [796, 354] width 1056 height 29
type input "na"
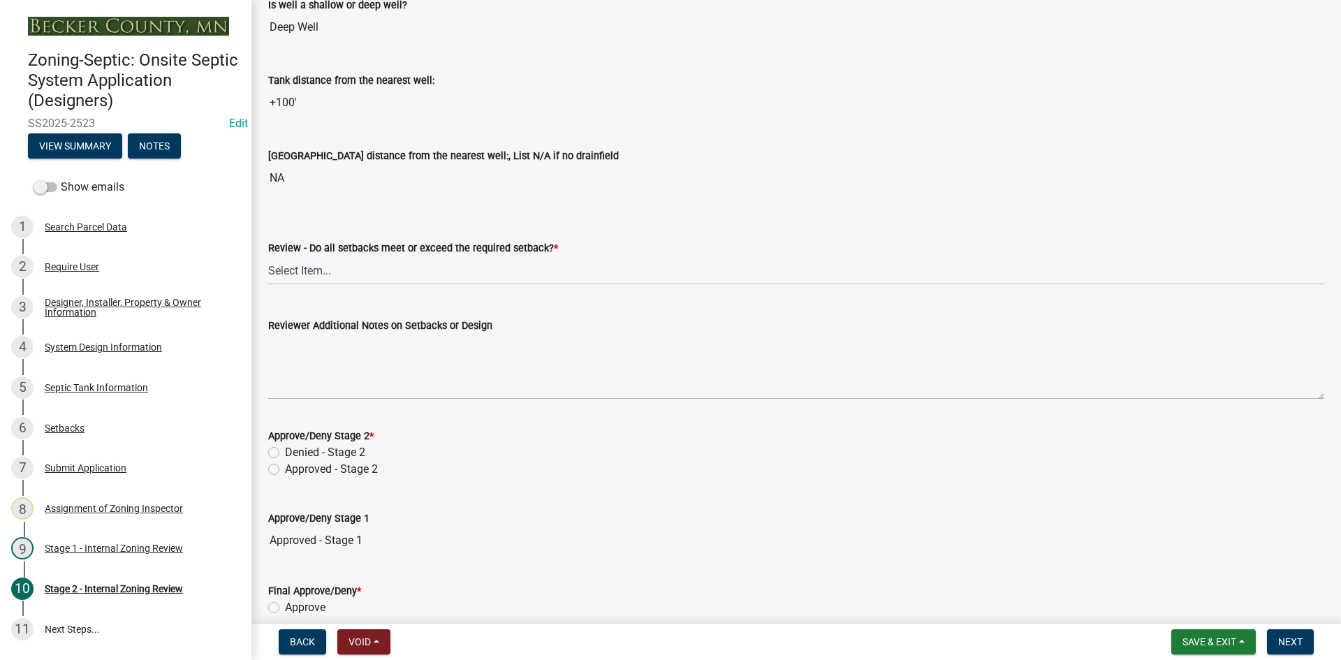
scroll to position [1746, 0]
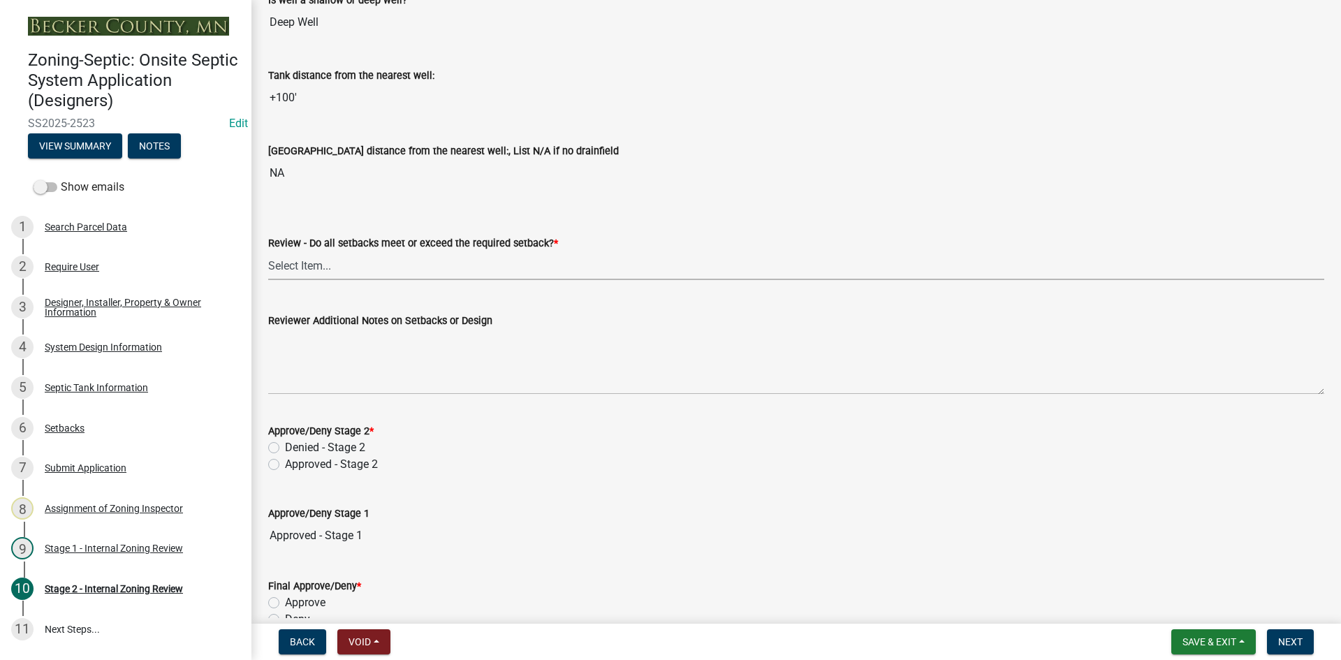
click at [302, 260] on select "Select Item... Yes No N/A" at bounding box center [796, 265] width 1056 height 29
click at [268, 251] on select "Select Item... Yes No N/A" at bounding box center [796, 265] width 1056 height 29
select select "1ad81be4-5d59-46bf-8b7b-d7c0f20ad891"
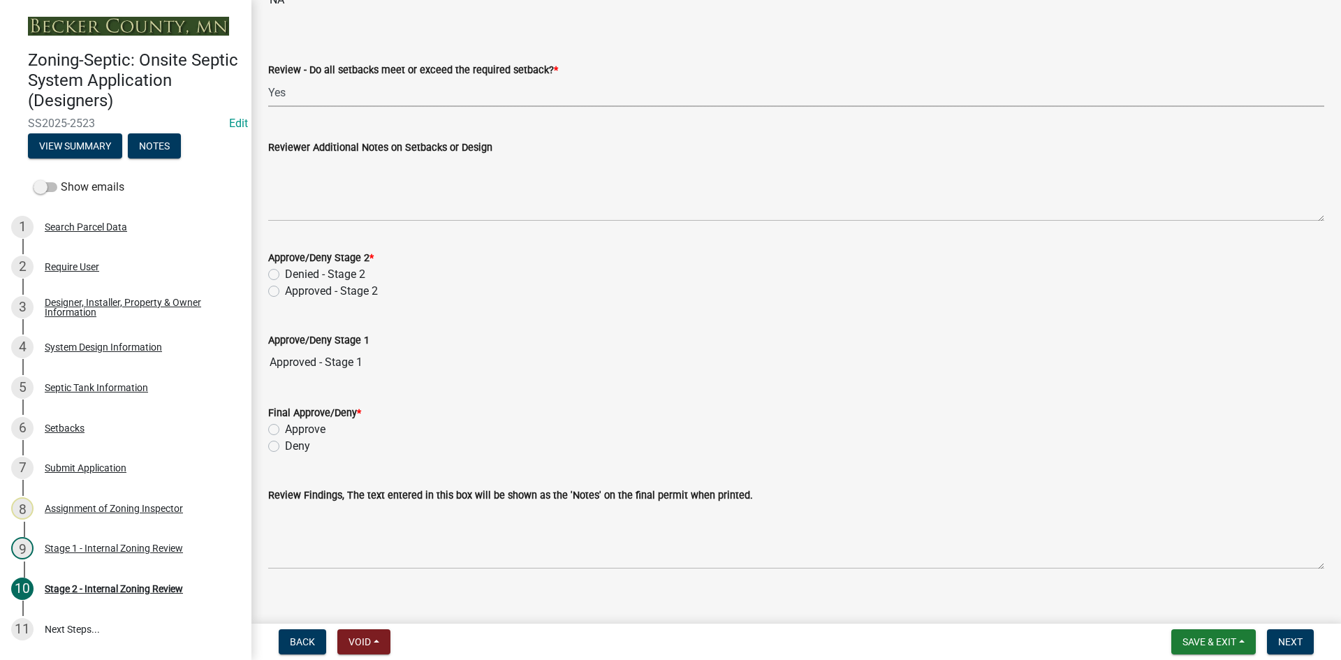
scroll to position [1936, 0]
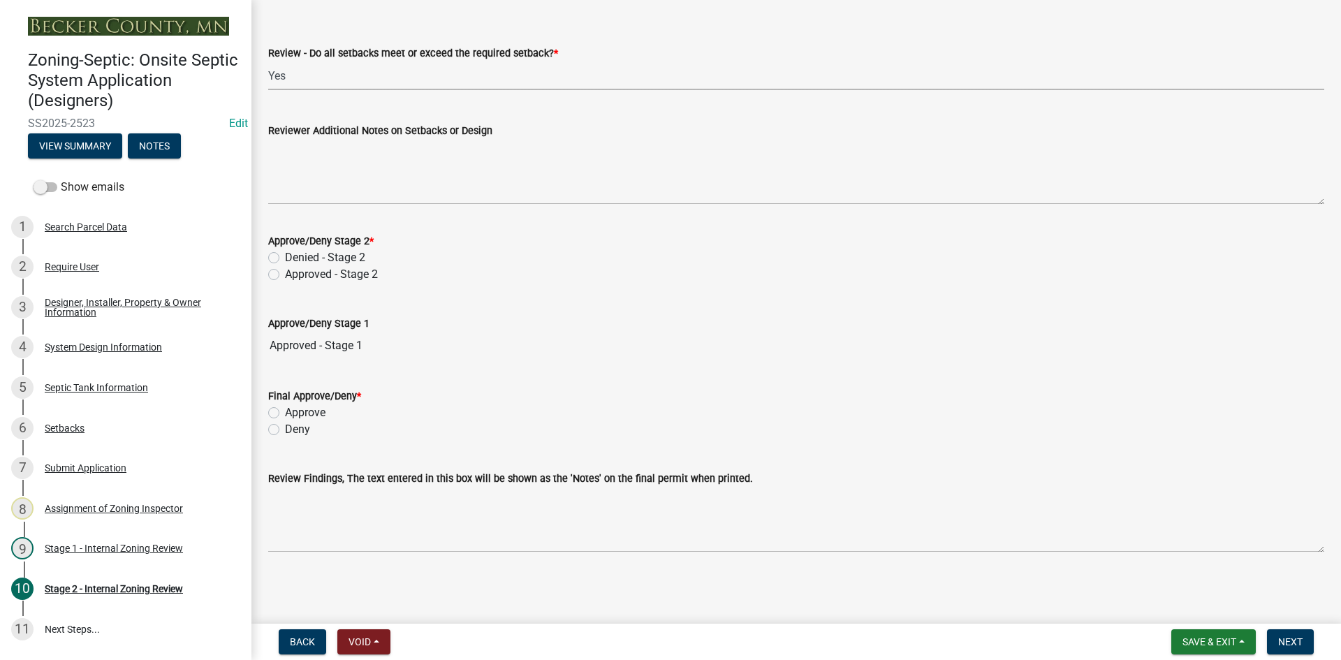
click at [285, 271] on label "Approved - Stage 2" at bounding box center [331, 274] width 93 height 17
click at [285, 271] on input "Approved - Stage 2" at bounding box center [289, 270] width 9 height 9
radio input "true"
click at [280, 412] on div "Approve" at bounding box center [796, 412] width 1056 height 17
click at [285, 411] on label "Approve" at bounding box center [305, 412] width 41 height 17
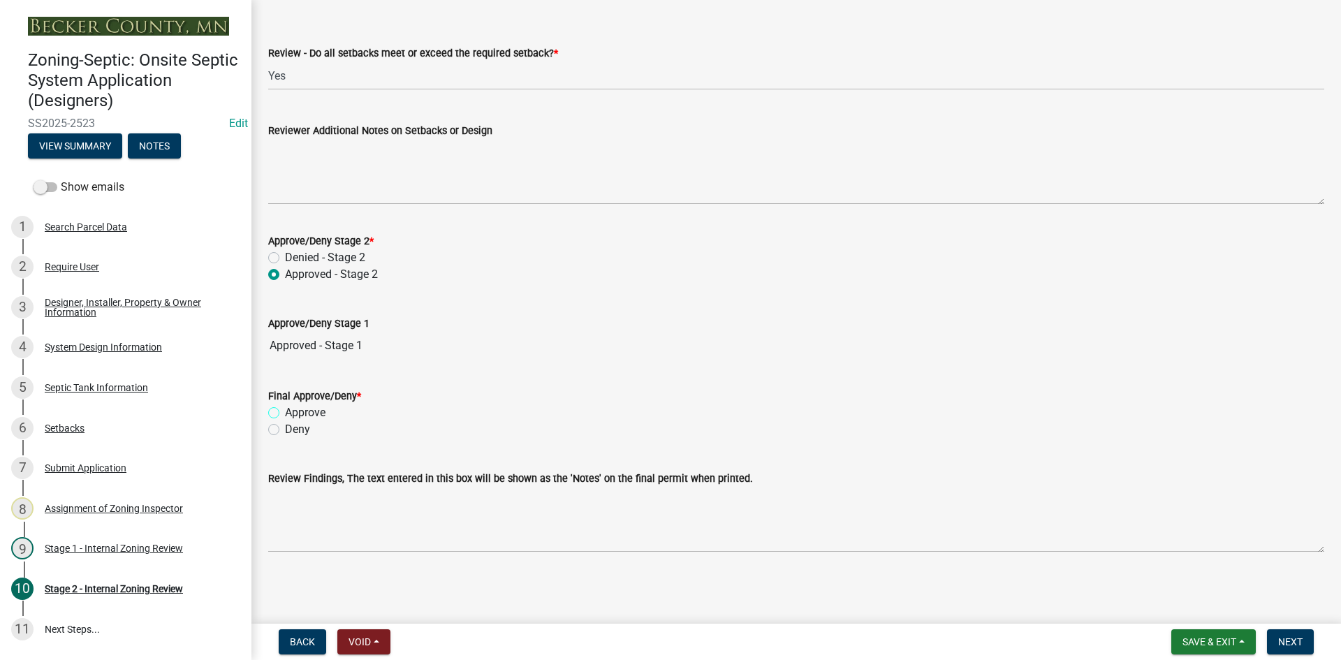
click at [285, 411] on input "Approve" at bounding box center [289, 408] width 9 height 9
radio input "true"
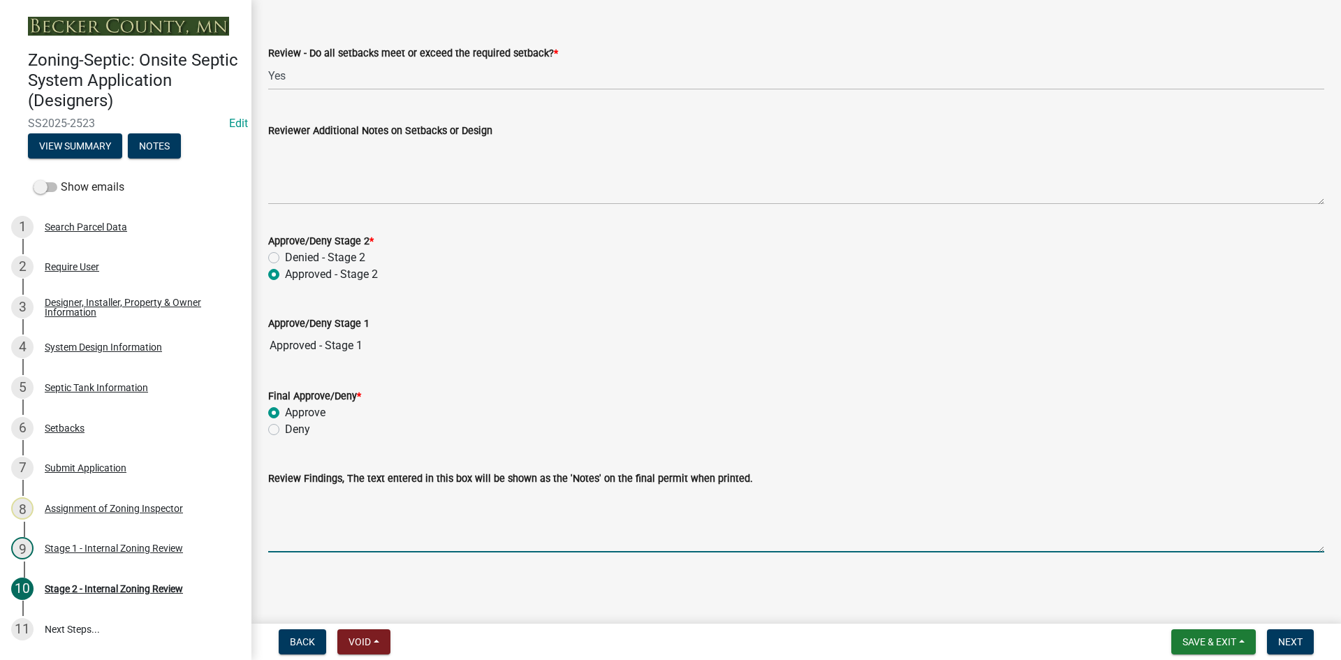
click at [321, 528] on textarea "Review Findings, The text entered in this box will be shown as the 'Notes' on t…" at bounding box center [796, 520] width 1056 height 66
paste textarea "191816406"
drag, startPoint x: 304, startPoint y: 513, endPoint x: 260, endPoint y: 522, distance: 44.9
click at [260, 522] on div "Review Findings, The text entered in this box will be shown as the 'Notes' on t…" at bounding box center [796, 501] width 1077 height 102
click at [408, 501] on textarea "holding tank only /pro lines to be marked" at bounding box center [796, 520] width 1056 height 66
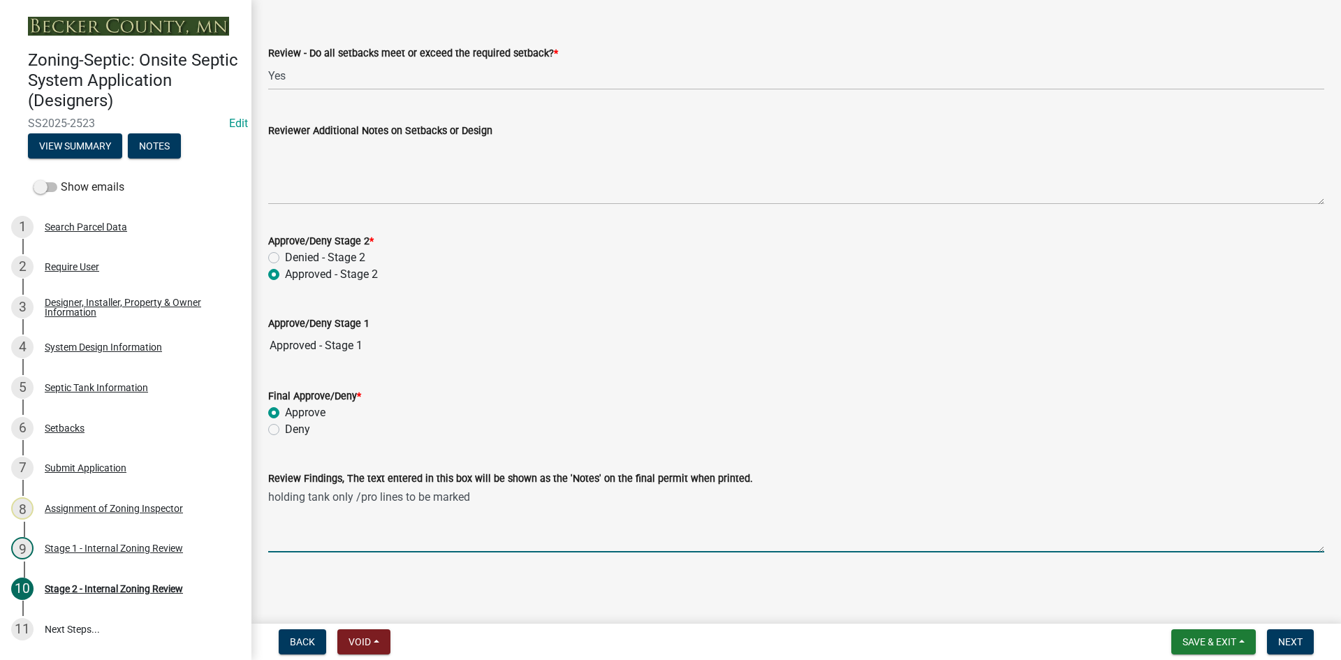
drag, startPoint x: 406, startPoint y: 499, endPoint x: 415, endPoint y: 497, distance: 9.3
click at [414, 497] on textarea "holding tank only /pro lines to be marked" at bounding box center [796, 520] width 1056 height 66
type textarea "holding tank only /pro lines must be marked"
click at [1286, 647] on span "Next" at bounding box center [1290, 641] width 24 height 11
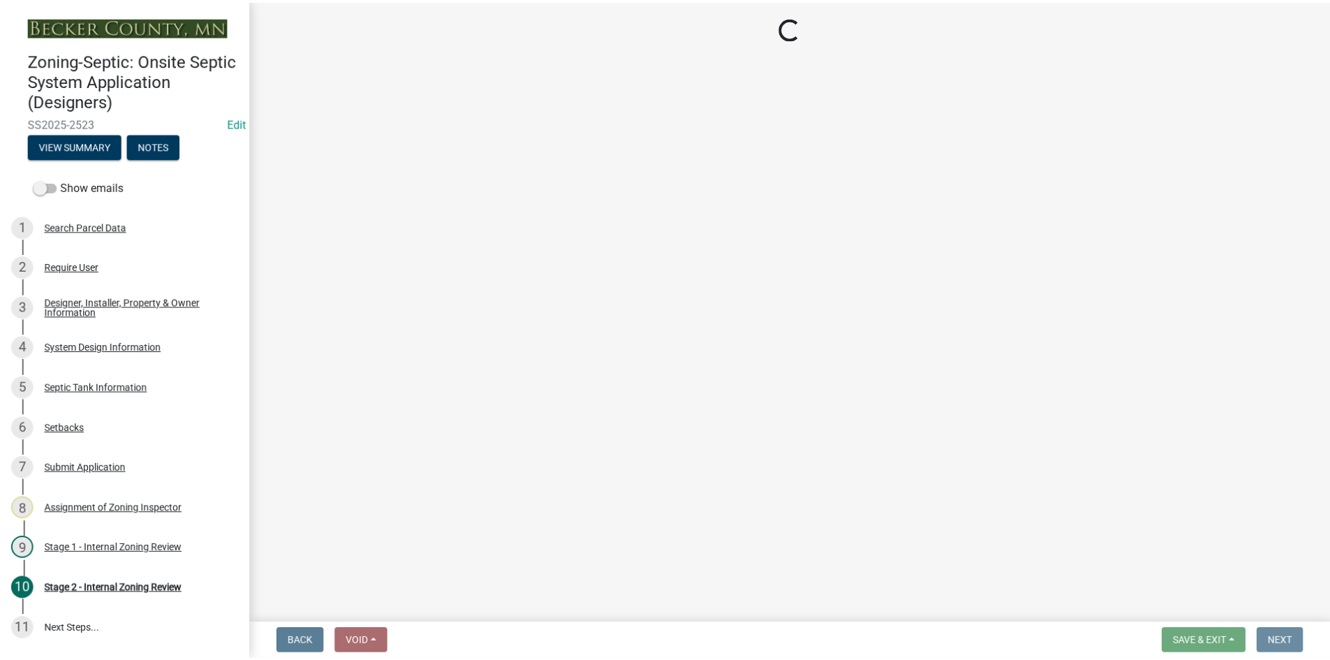
scroll to position [0, 0]
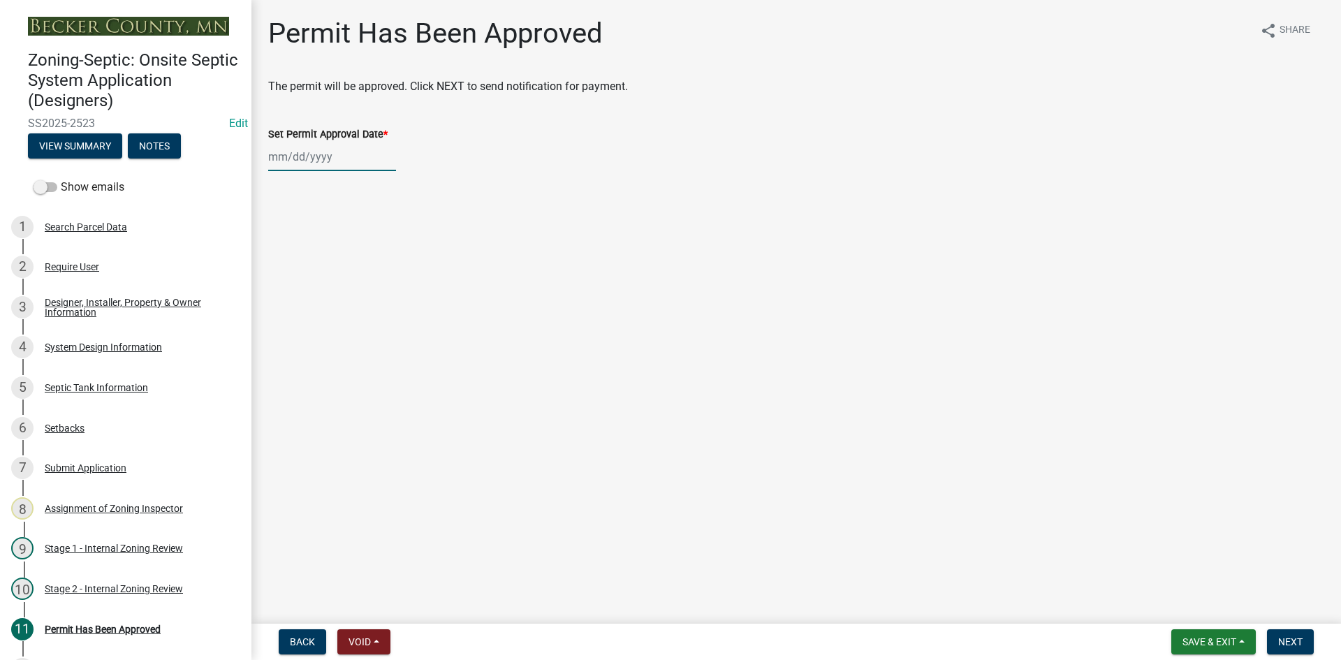
click at [348, 164] on div at bounding box center [332, 156] width 128 height 29
select select "9"
select select "2025"
click at [286, 278] on div "15" at bounding box center [282, 276] width 22 height 22
type input "[DATE]"
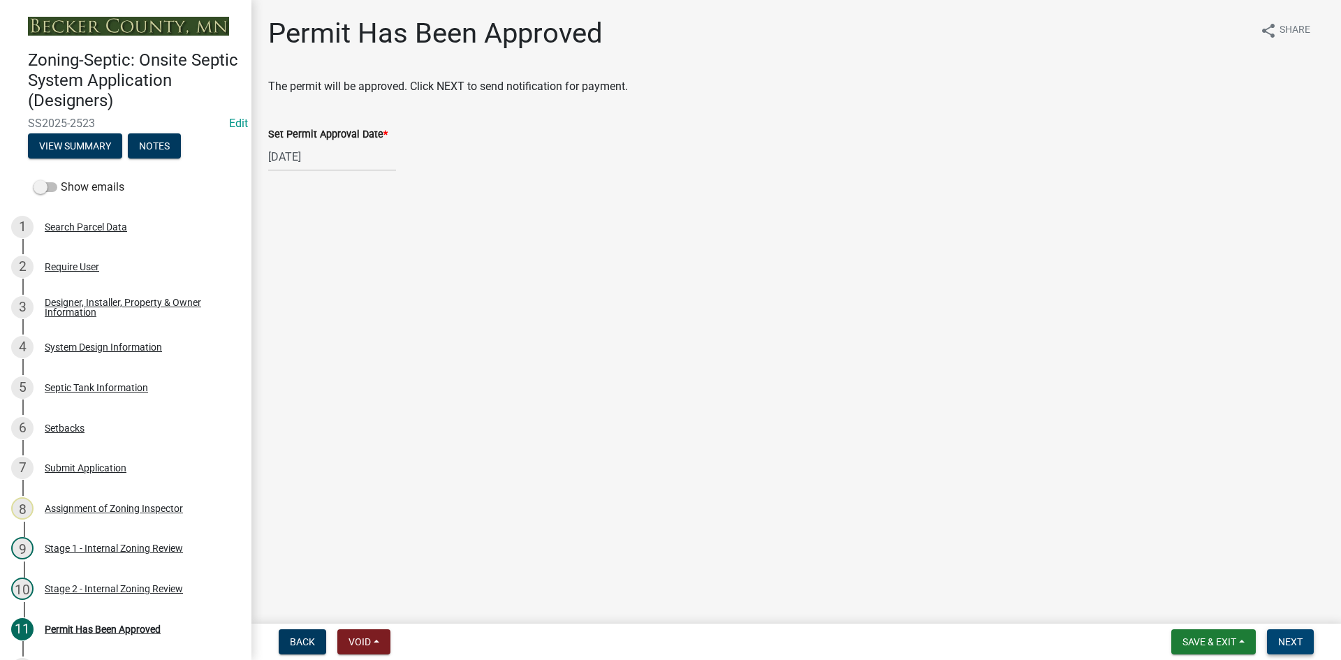
click at [1296, 638] on span "Next" at bounding box center [1290, 641] width 24 height 11
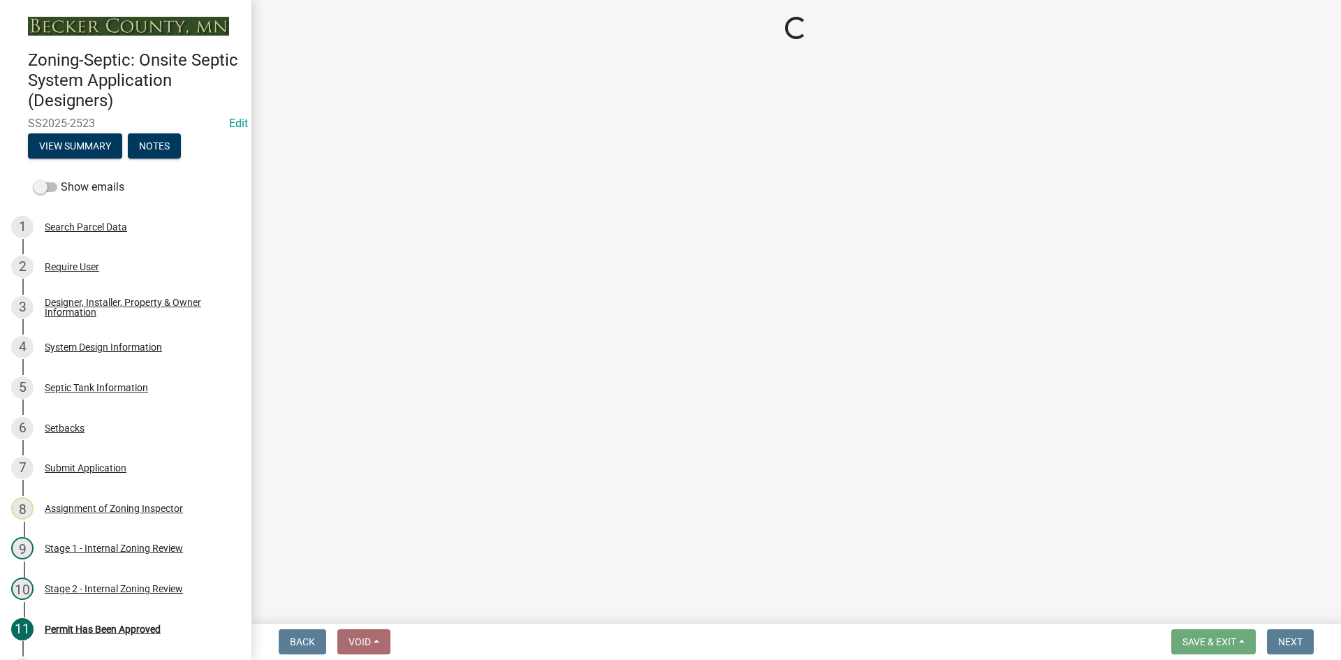
select select "3: 3"
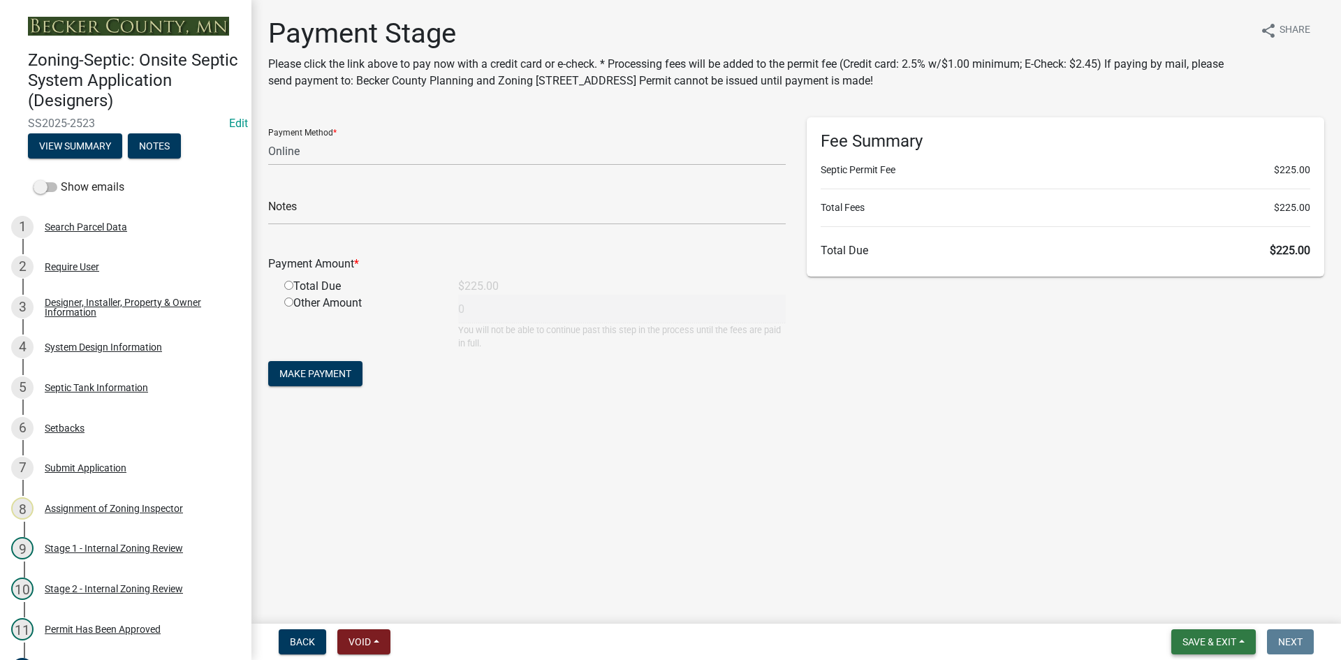
click at [1202, 636] on span "Save & Exit" at bounding box center [1209, 641] width 54 height 11
click at [1210, 650] on button "Save & Exit" at bounding box center [1213, 641] width 84 height 25
click at [1214, 644] on span "Save & Exit" at bounding box center [1209, 641] width 54 height 11
click at [1214, 599] on button "Save & Exit" at bounding box center [1200, 606] width 112 height 34
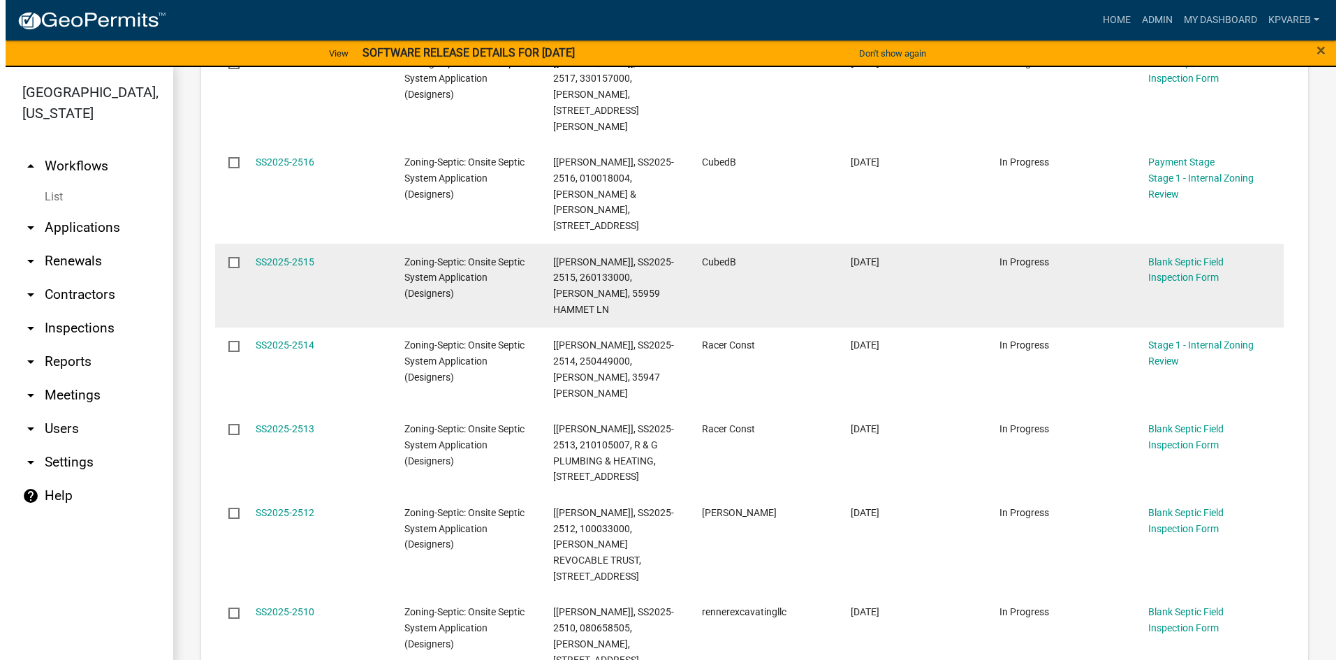
scroll to position [559, 0]
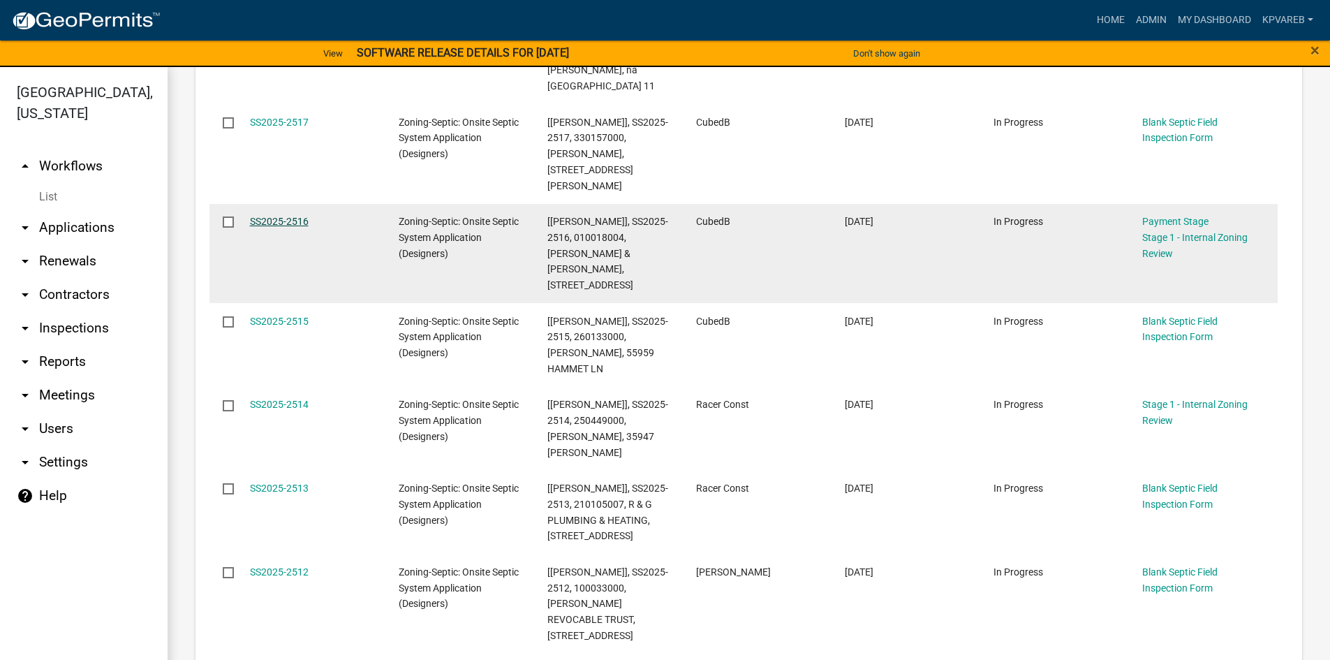
click at [294, 216] on link "SS2025-2516" at bounding box center [279, 221] width 59 height 11
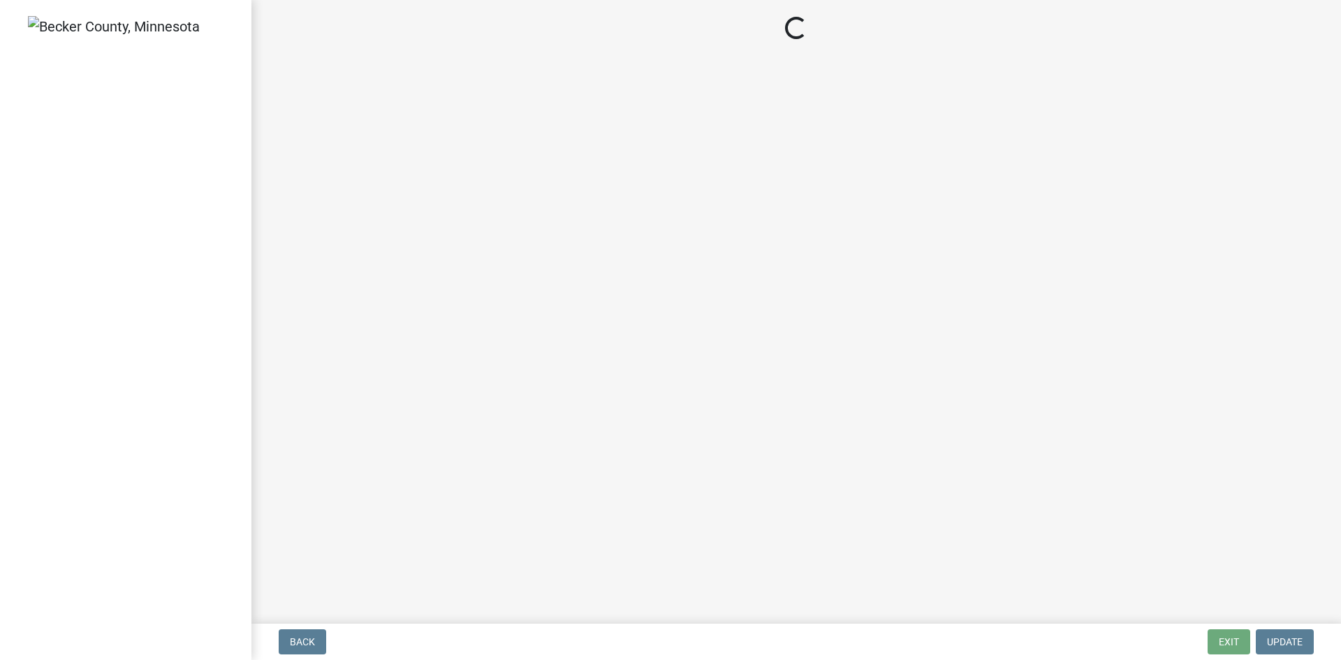
select select "49e49f1e-3b32-4342-8c2e-9cbd4919fe4d"
select select "ca07ae0a-7638-46ff-ada2-c67ca3524324"
select select "ec75a761-93b4-47c5-8535-fea253c32937"
select select "bcbb982e-a48c-4b4a-a83b-ed1363446a86"
select select "47a2a5dd-5977-4941-8e6f-09ff03cdfb75"
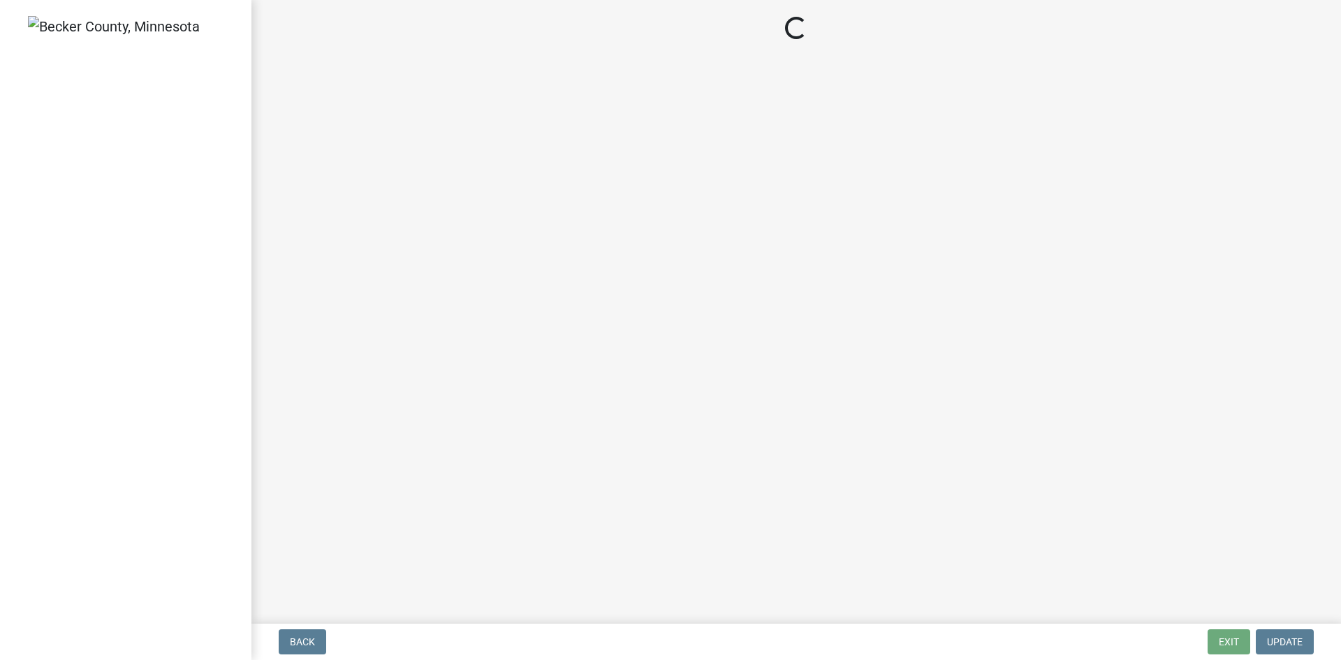
select select "bb79d4d7-231b-4b1d-b193-590fb78434b4"
select select "16f67b85-ee8d-44ae-bc4a-b6dc5f12ab64"
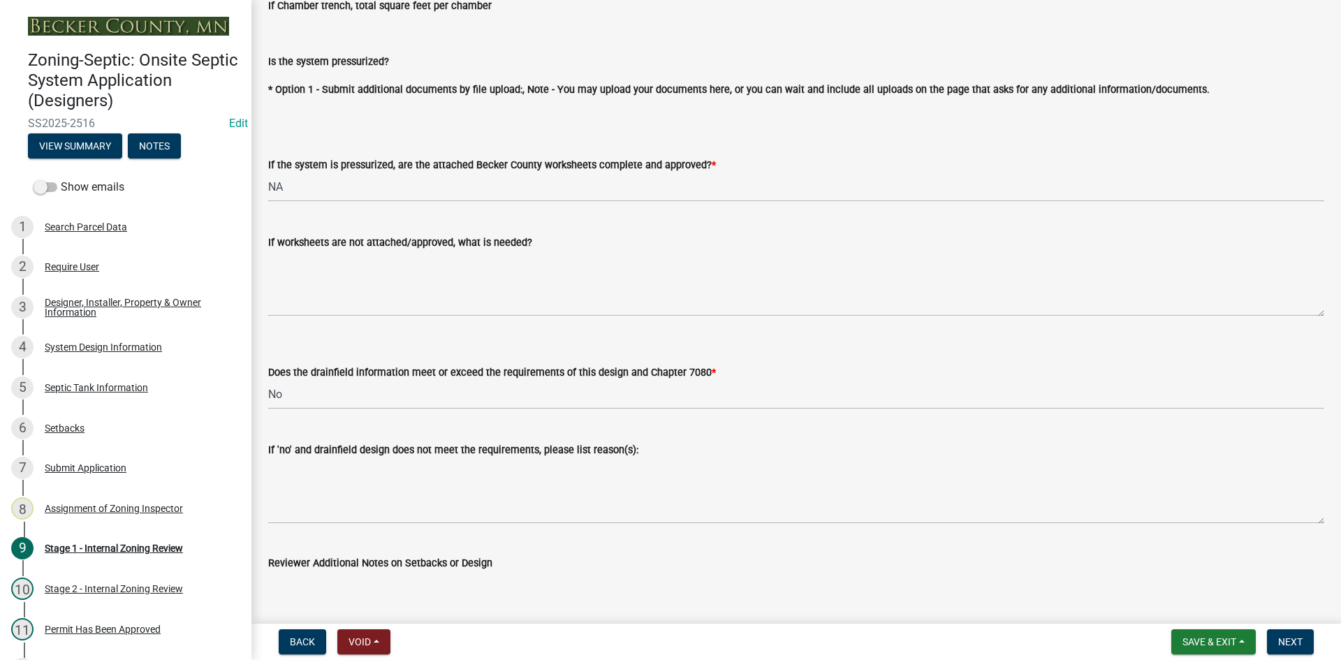
scroll to position [5047, 0]
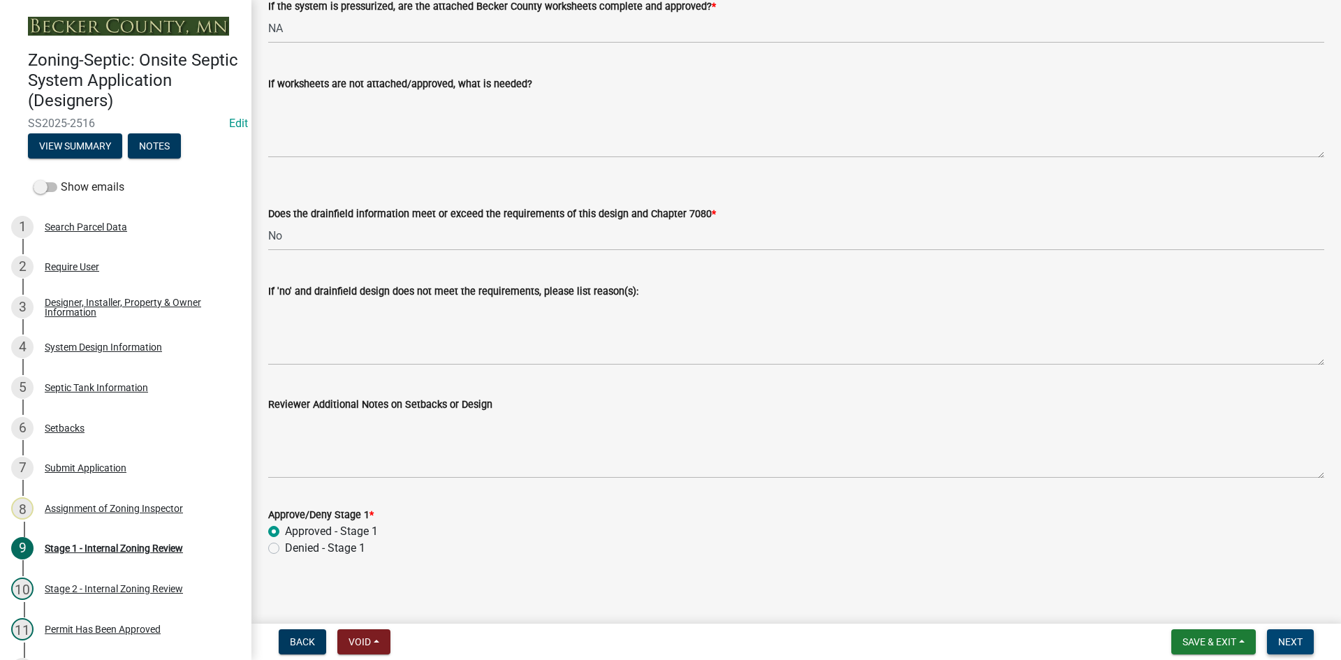
click at [1281, 643] on span "Next" at bounding box center [1290, 641] width 24 height 11
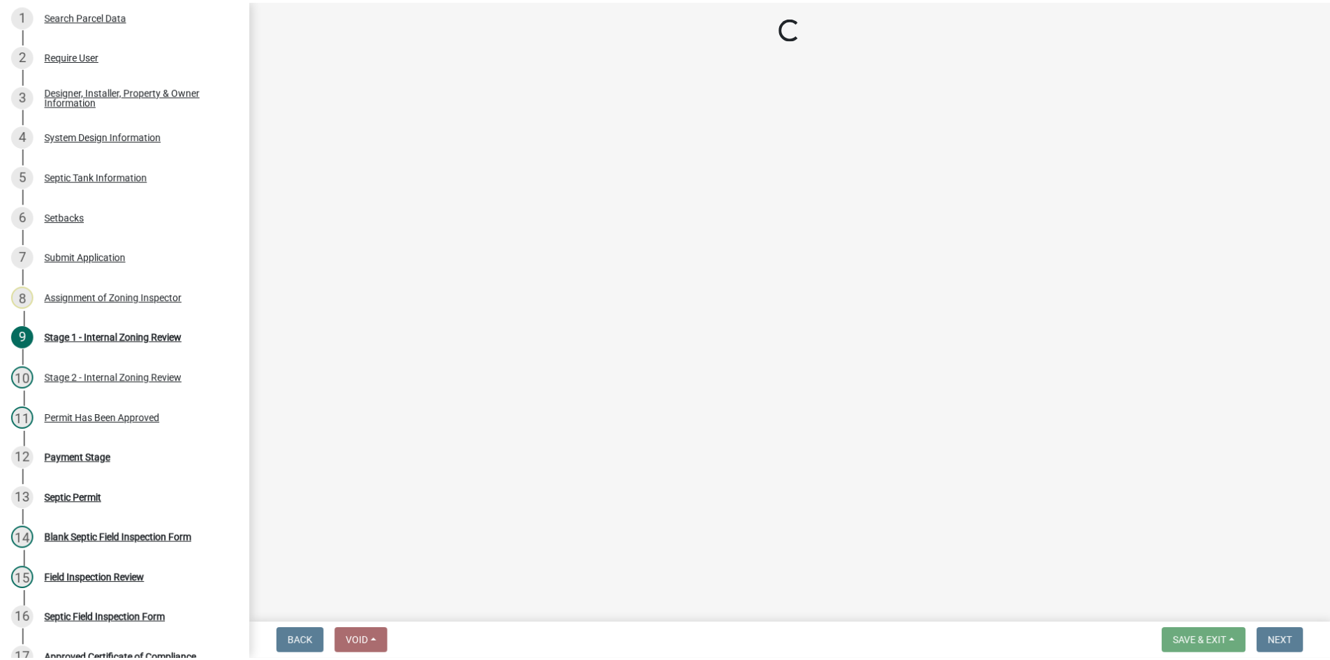
scroll to position [441, 0]
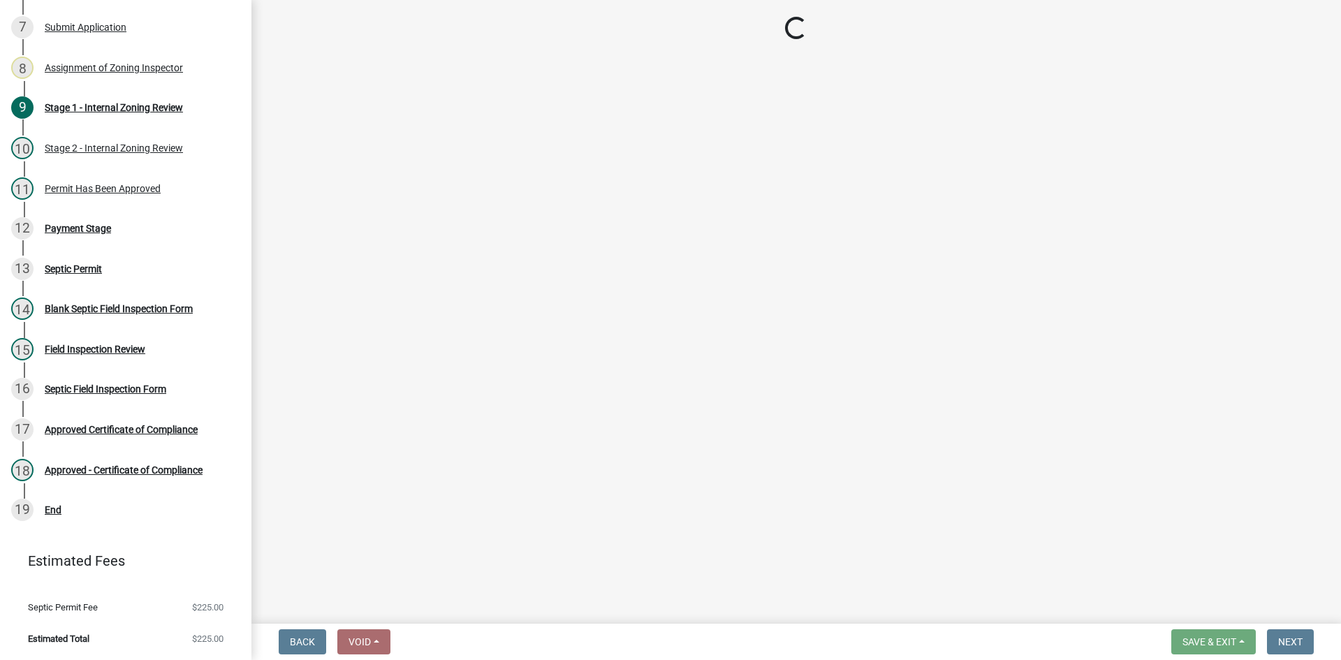
select select "3: 3"
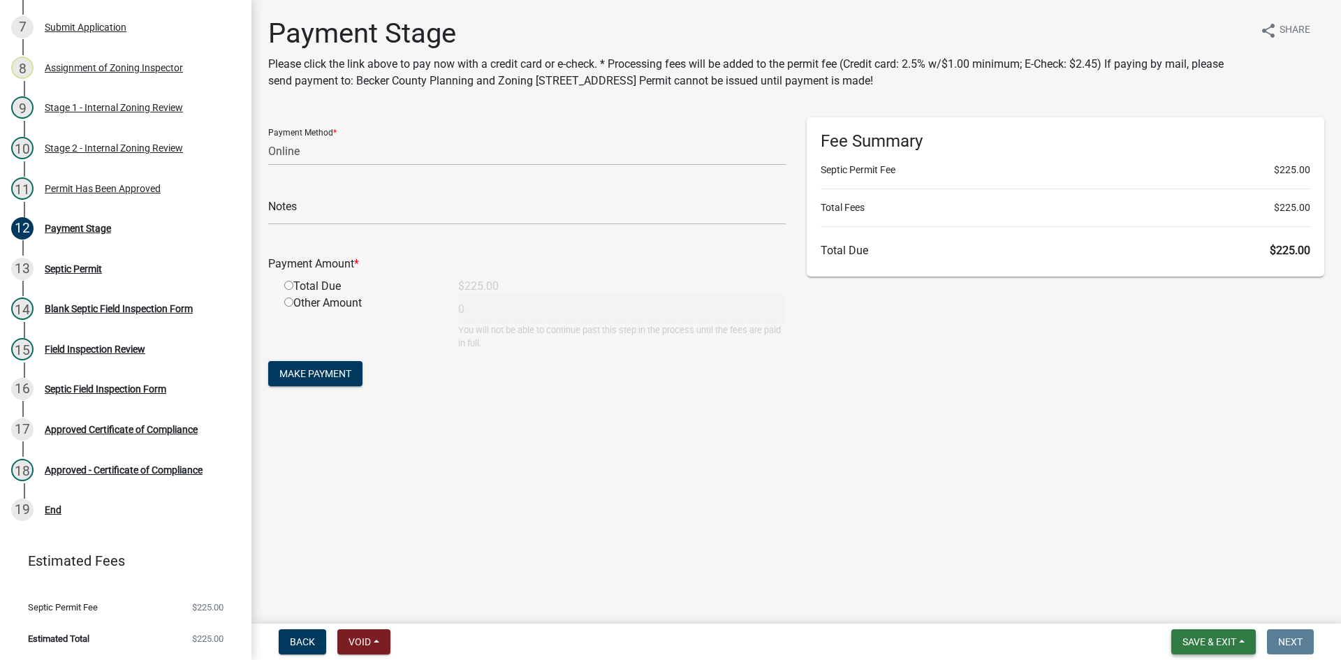
click at [1215, 634] on button "Save & Exit" at bounding box center [1213, 641] width 84 height 25
click at [1216, 617] on button "Save & Exit" at bounding box center [1200, 606] width 112 height 34
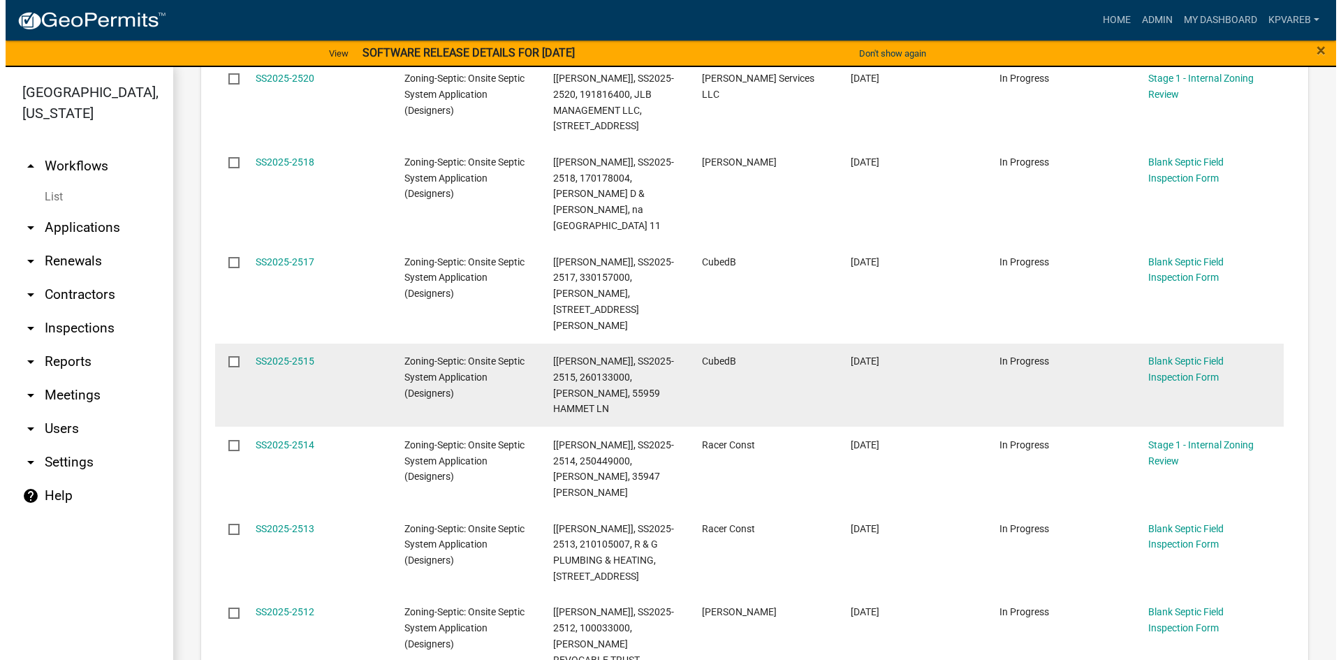
scroll to position [489, 0]
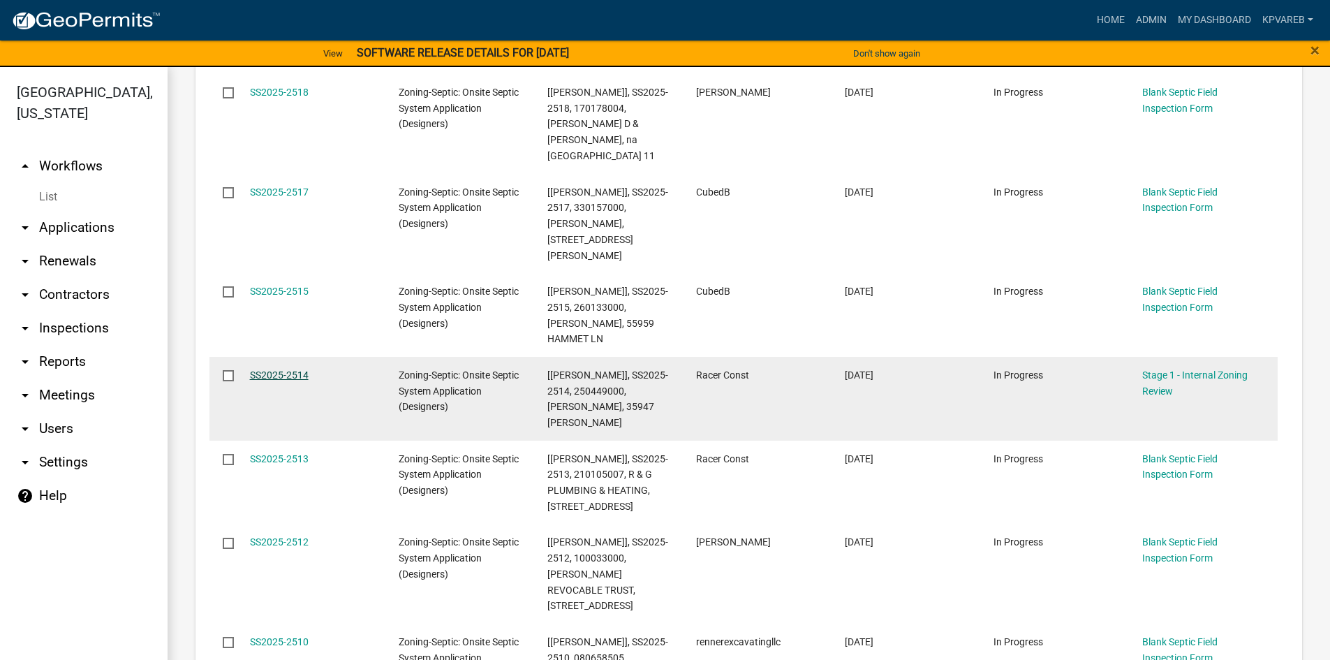
click at [297, 369] on link "SS2025-2514" at bounding box center [279, 374] width 59 height 11
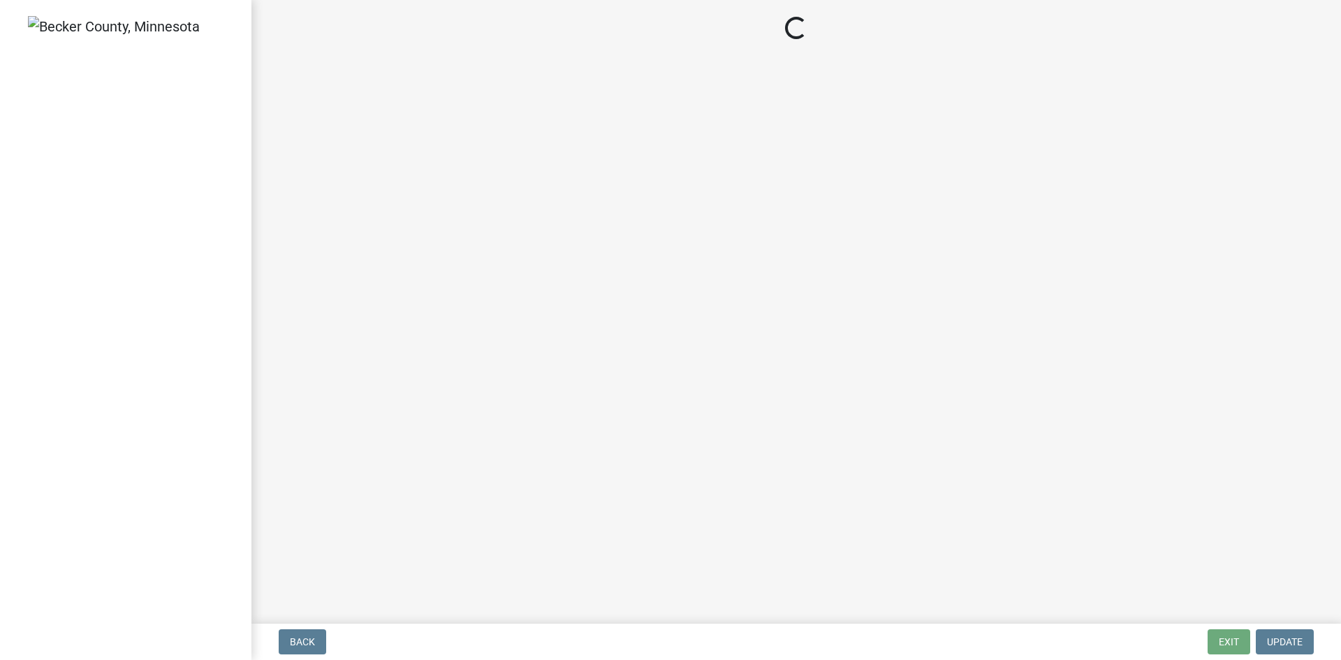
select select "49e49f1e-3b32-4342-8c2e-9cbd4919fe4d"
select select "ca07ae0a-7638-46ff-ada2-c67ca3524324"
select select "ec75a761-93b4-47c5-8535-fea253c32937"
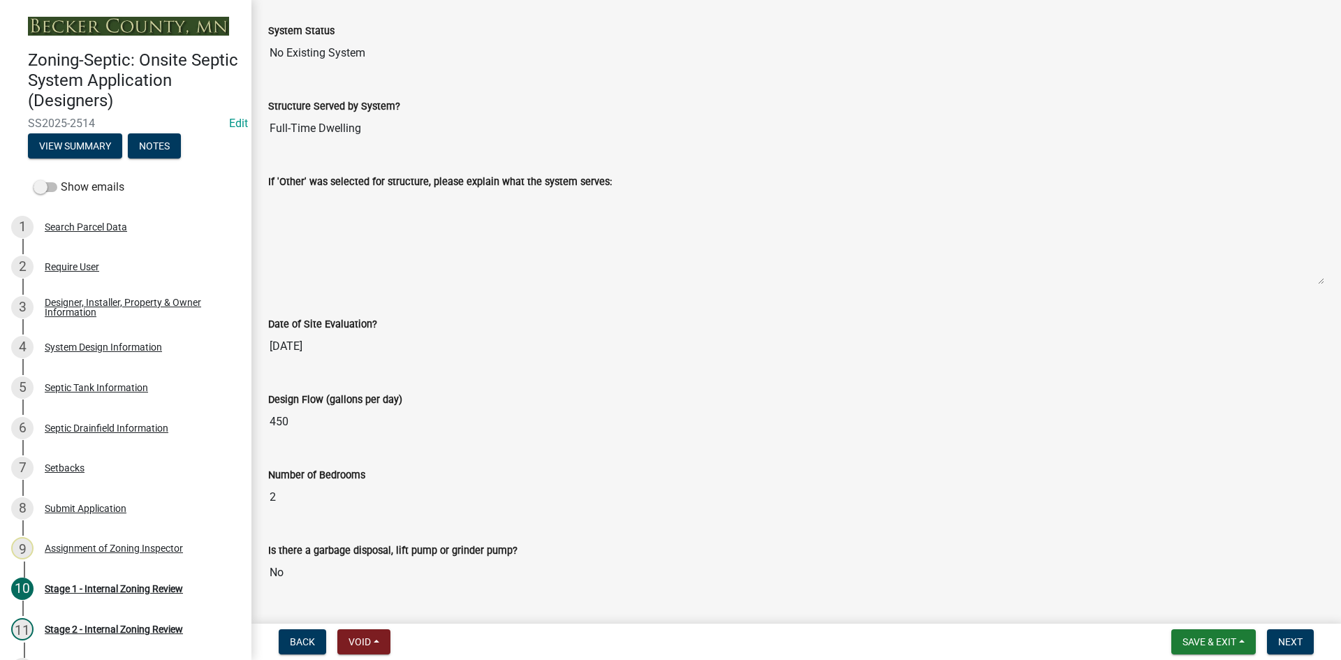
scroll to position [1886, 0]
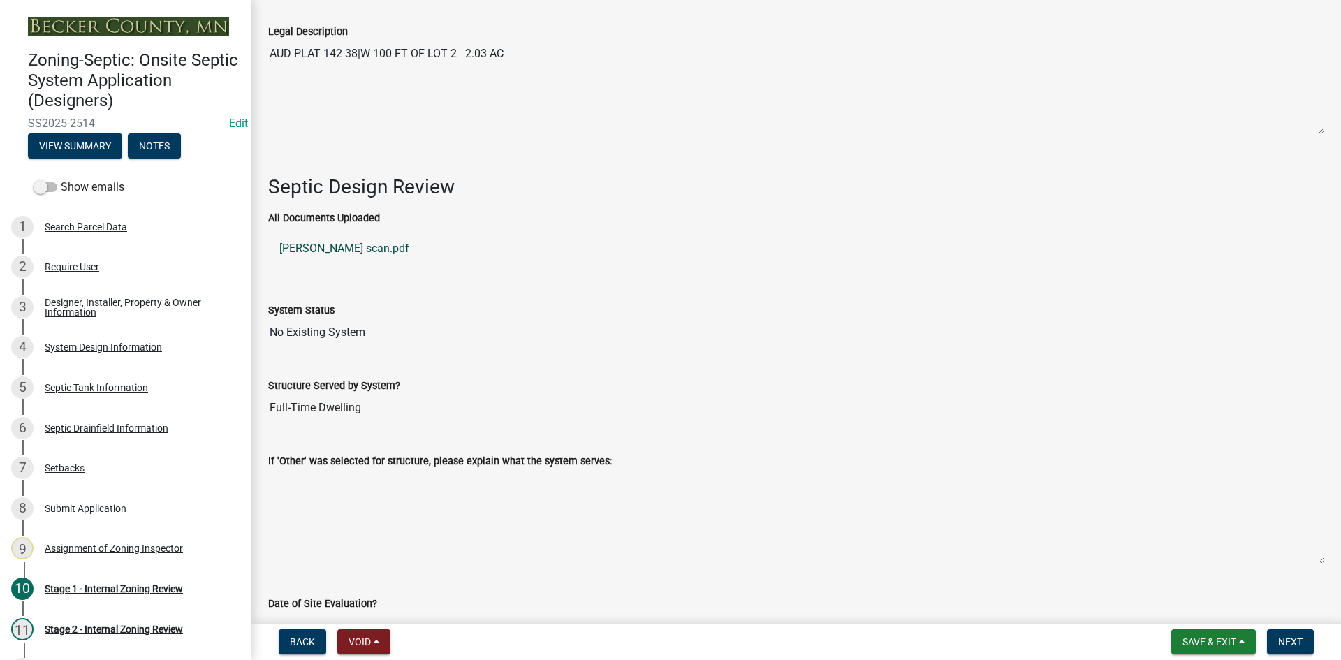
click at [422, 238] on link "Summers Mike Mound scan.pdf" at bounding box center [796, 249] width 1056 height 34
click at [143, 343] on div "System Design Information" at bounding box center [103, 347] width 117 height 10
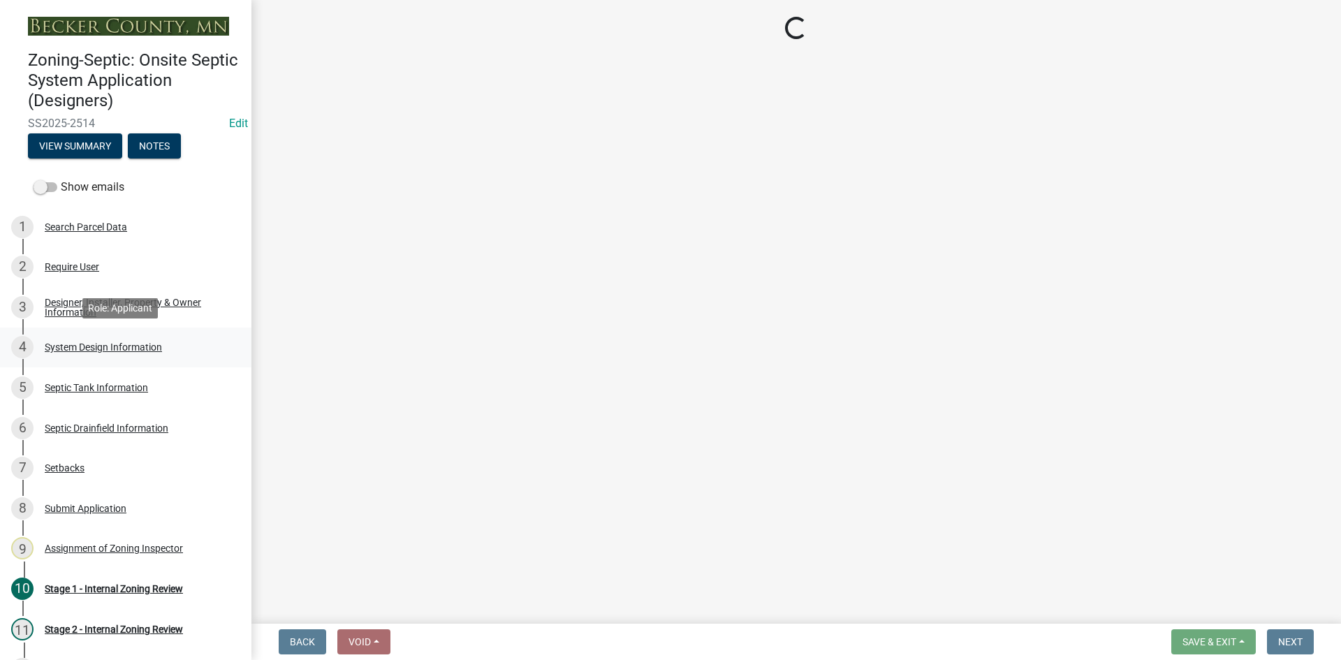
scroll to position [0, 0]
select select "55497d75-c43f-4635-a730-e0737ce05d56"
select select "841e6e1b-3a1e-4ec6-be41-af079aae60a3"
select select "011fbff4-a41d-4a75-9bd8-71c7e6c69e0d"
select select "85fdfef2-2683-4311-b5d5-5505f6411127"
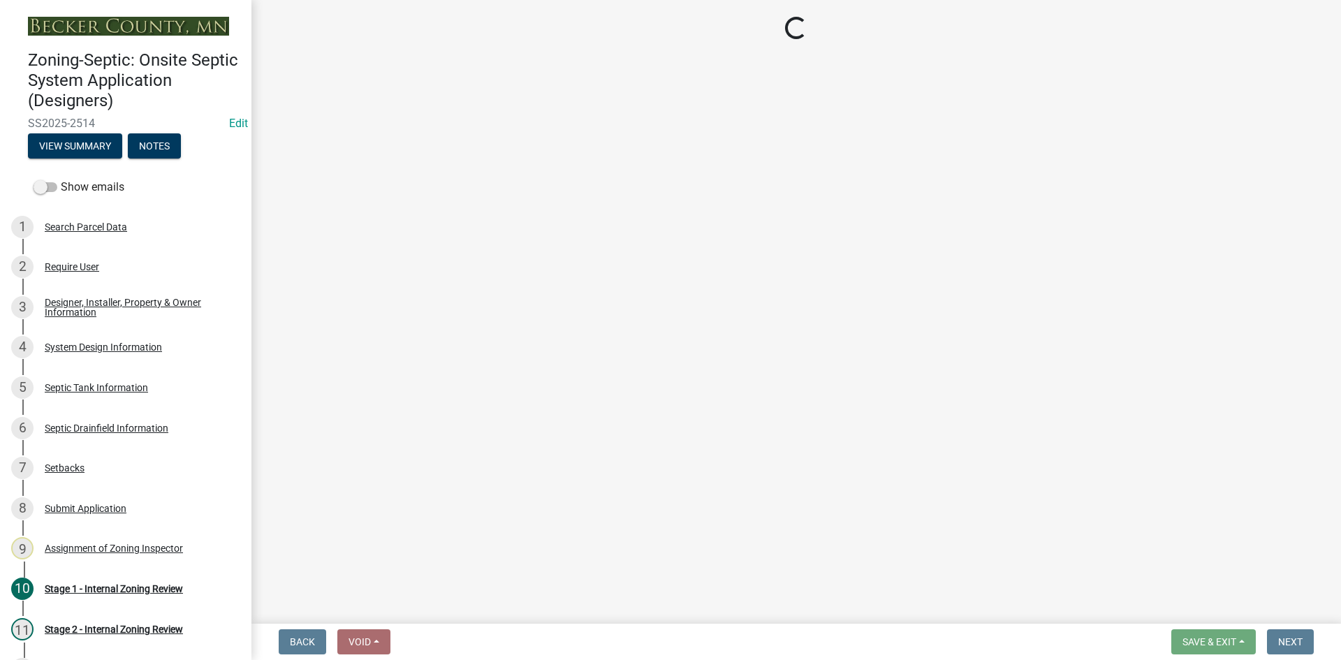
select select "d95a9312-c8a1-4ec7-8581-25dbcf440a1f"
select select "ba735beb-519e-40f0-ae20-62d65fc4c46b"
select select "ef698bf5-6172-44c1-9ffb-522c07469aed"
select select "384fc250-a67e-4e5e-a6e0-19116deb63e7"
select select "a0c59fcd-b61c-4c3a-90a8-e70849750c47"
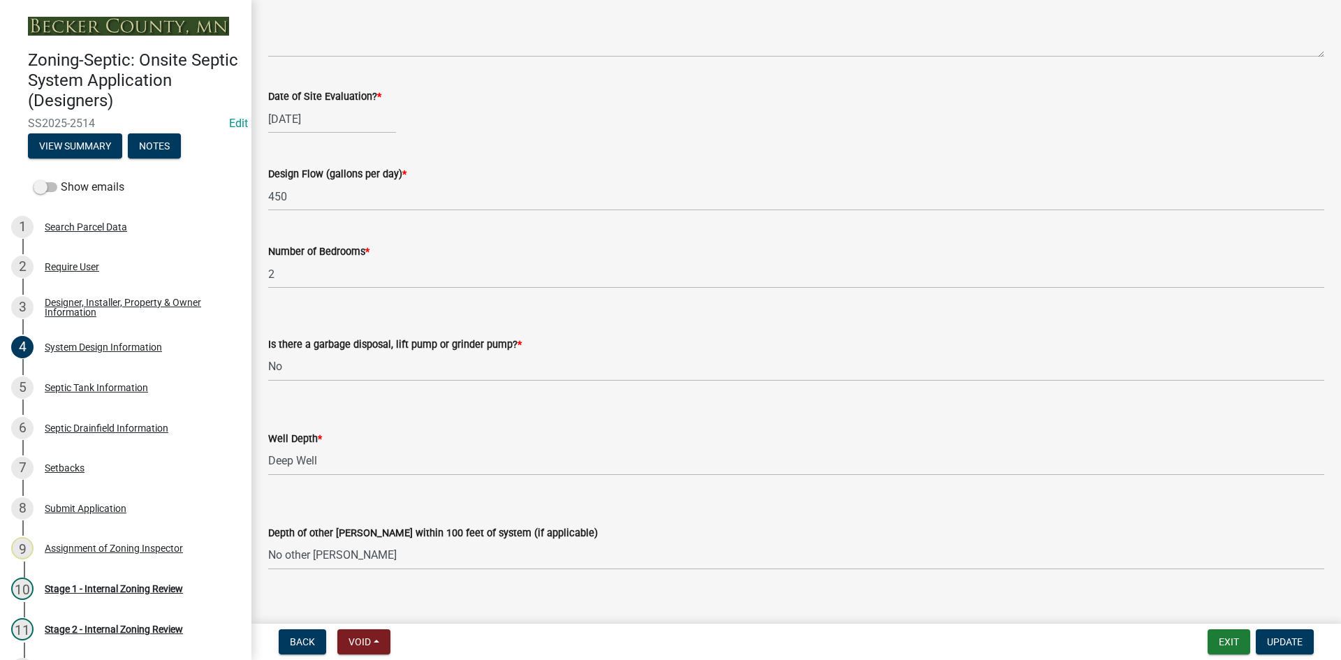
scroll to position [2374, 0]
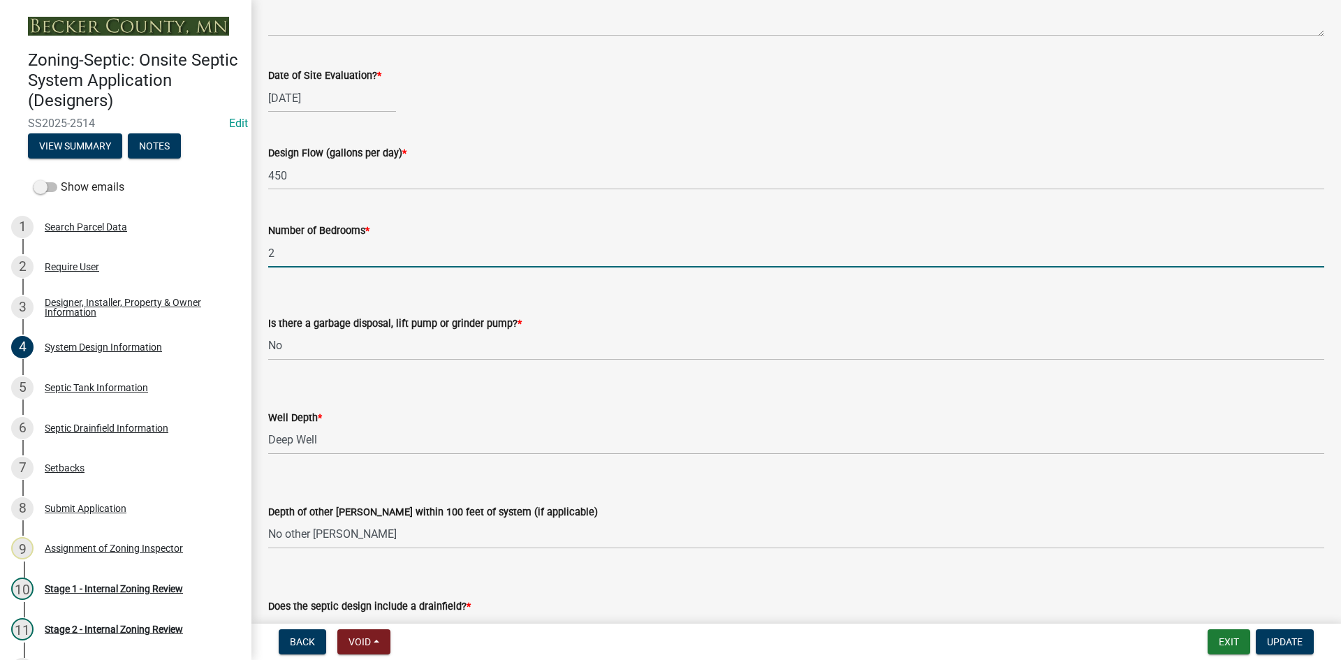
drag, startPoint x: 292, startPoint y: 251, endPoint x: 251, endPoint y: 267, distance: 44.5
click at [251, 267] on div "Zoning-Septic: Onsite Septic System Application (Designers) SS2025-2514 Edit Vi…" at bounding box center [670, 330] width 1341 height 660
type input "3"
click at [550, 332] on select "Select Item... Yes No" at bounding box center [796, 346] width 1056 height 29
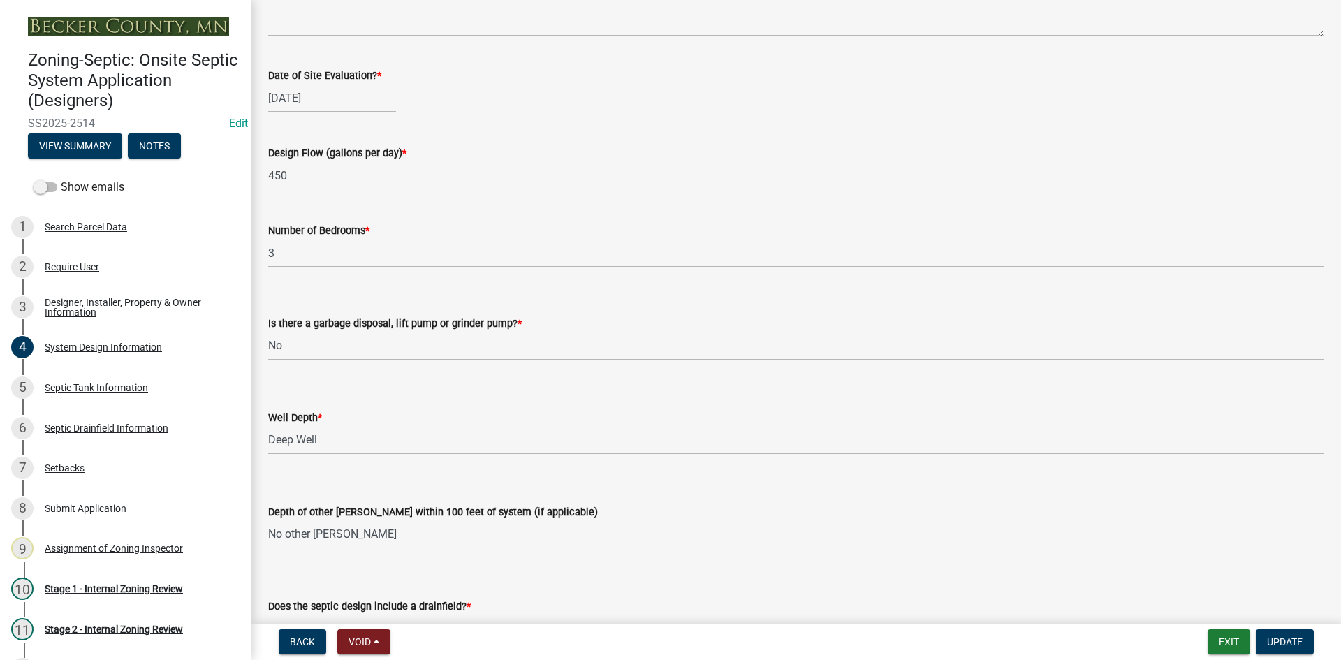
click at [615, 336] on select "Select Item... Yes No" at bounding box center [796, 346] width 1056 height 29
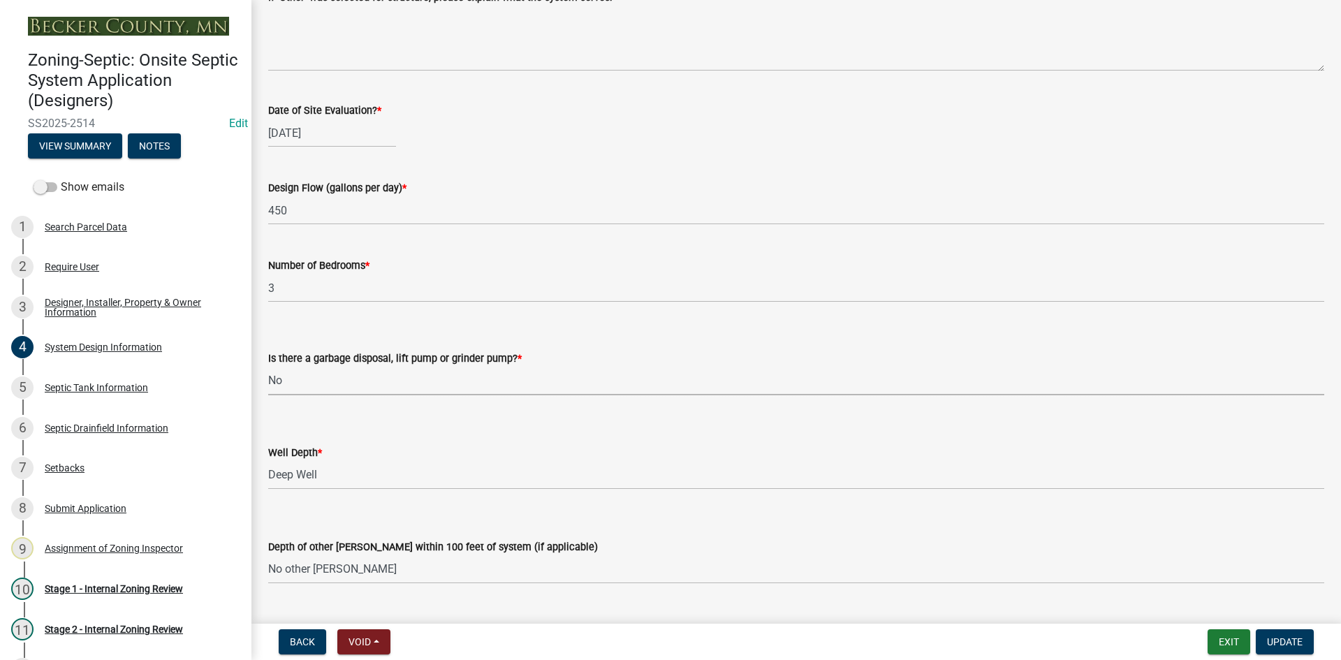
scroll to position [2619, 0]
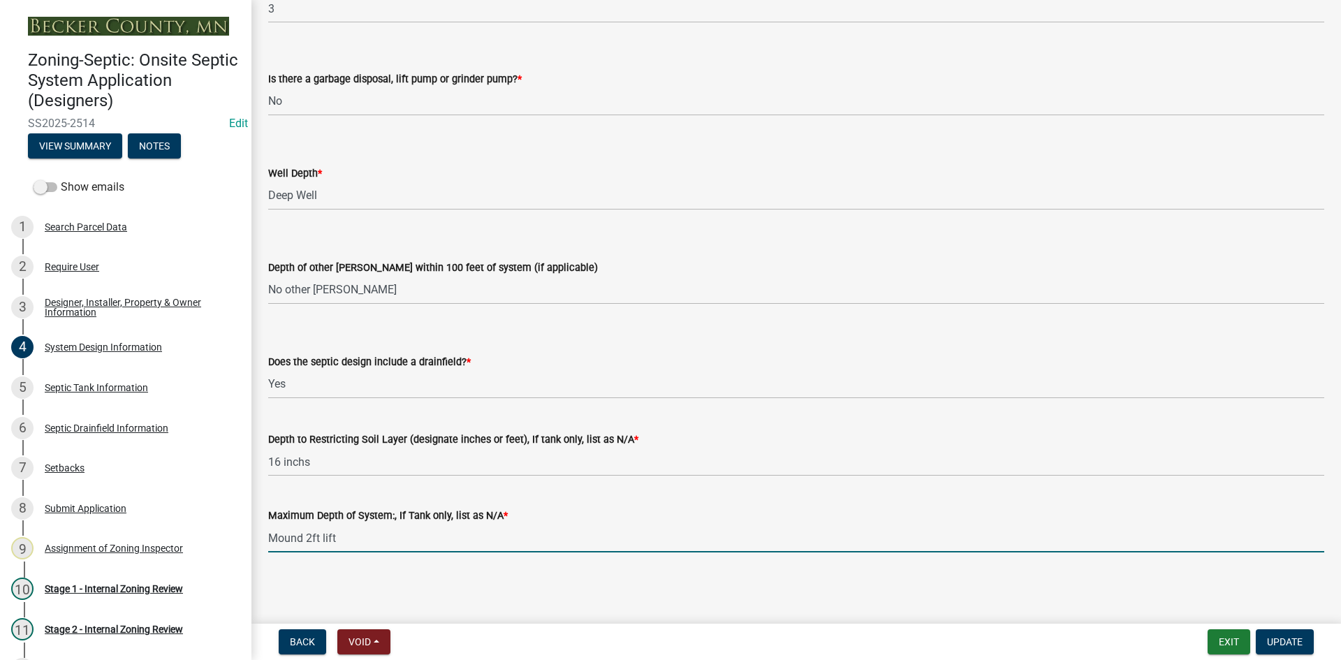
click at [355, 530] on input "Mound 2ft lift" at bounding box center [796, 538] width 1056 height 29
click at [339, 536] on input "Mound 2ft lift type 3" at bounding box center [796, 538] width 1056 height 29
type input "Mound 2ft lift /type 3"
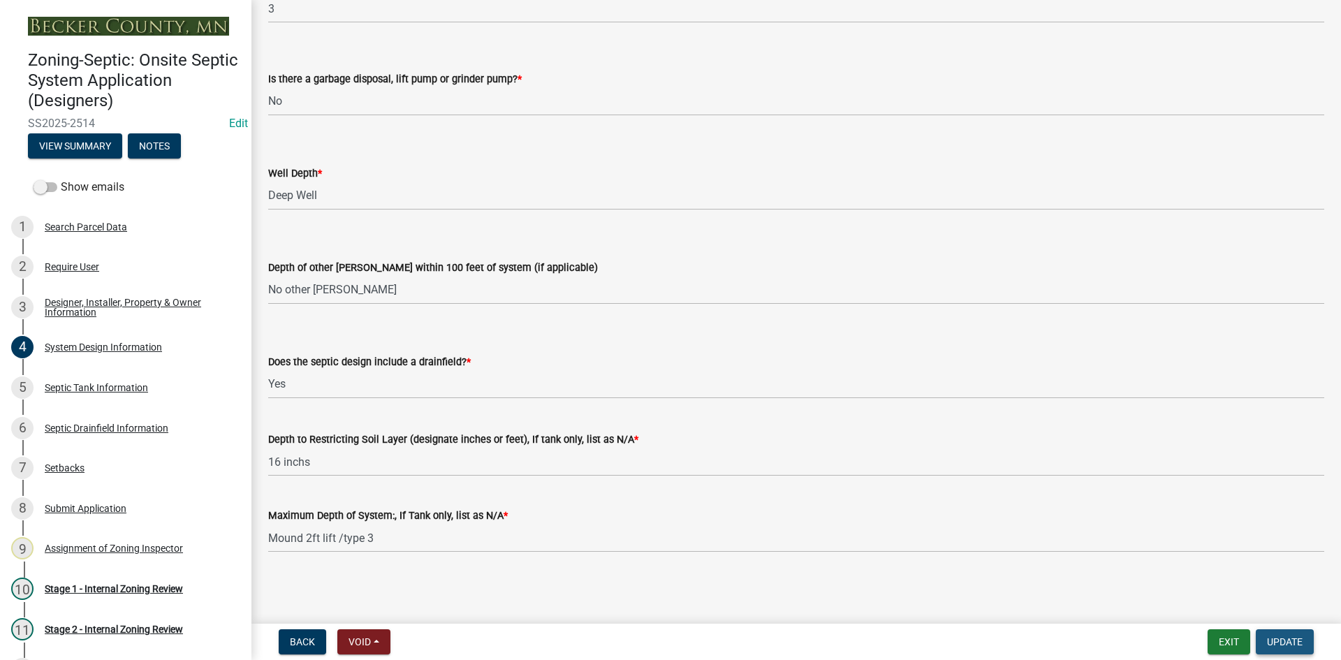
click at [1286, 638] on span "Update" at bounding box center [1285, 641] width 36 height 11
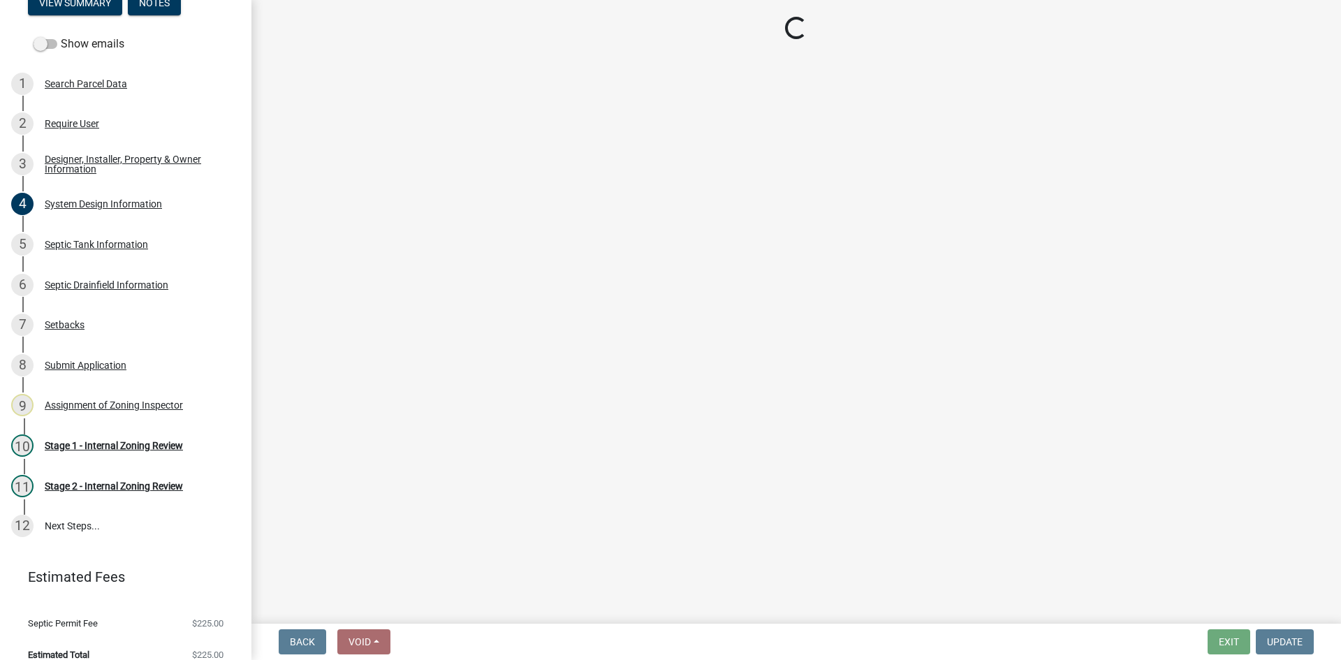
scroll to position [159, 0]
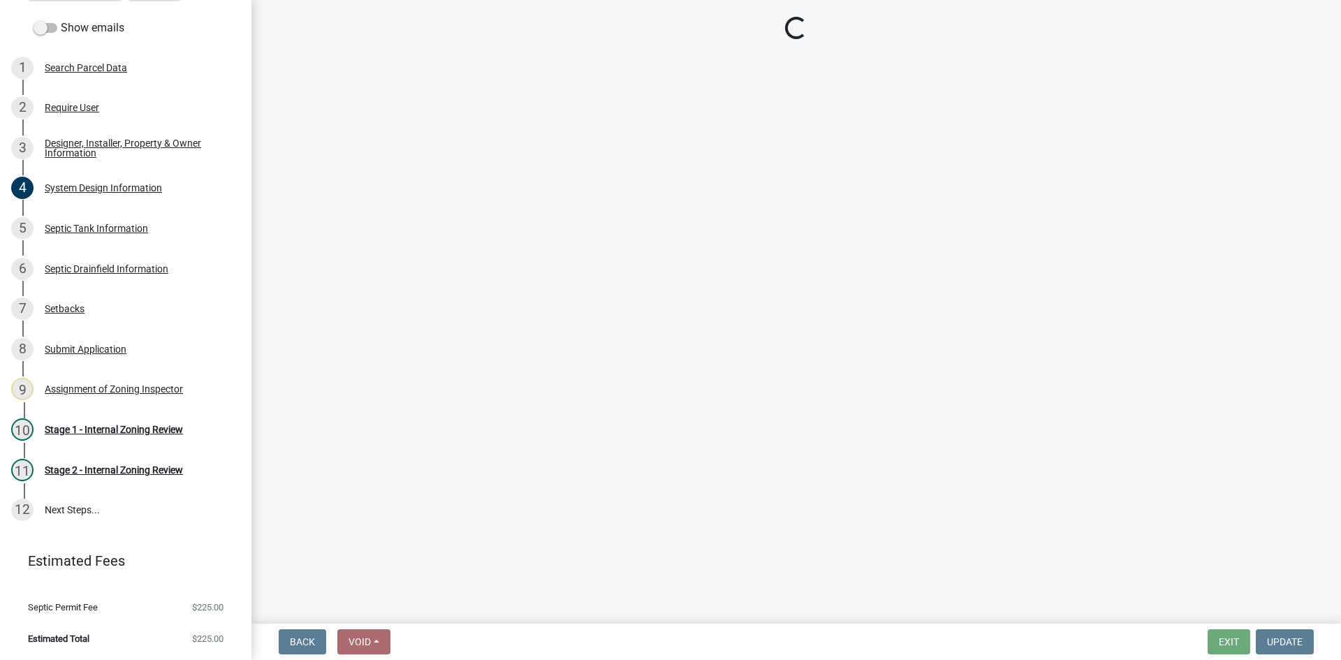
select select "49e49f1e-3b32-4342-8c2e-9cbd4919fe4d"
select select "ca07ae0a-7638-46ff-ada2-c67ca3524324"
select select "ec75a761-93b4-47c5-8535-fea253c32937"
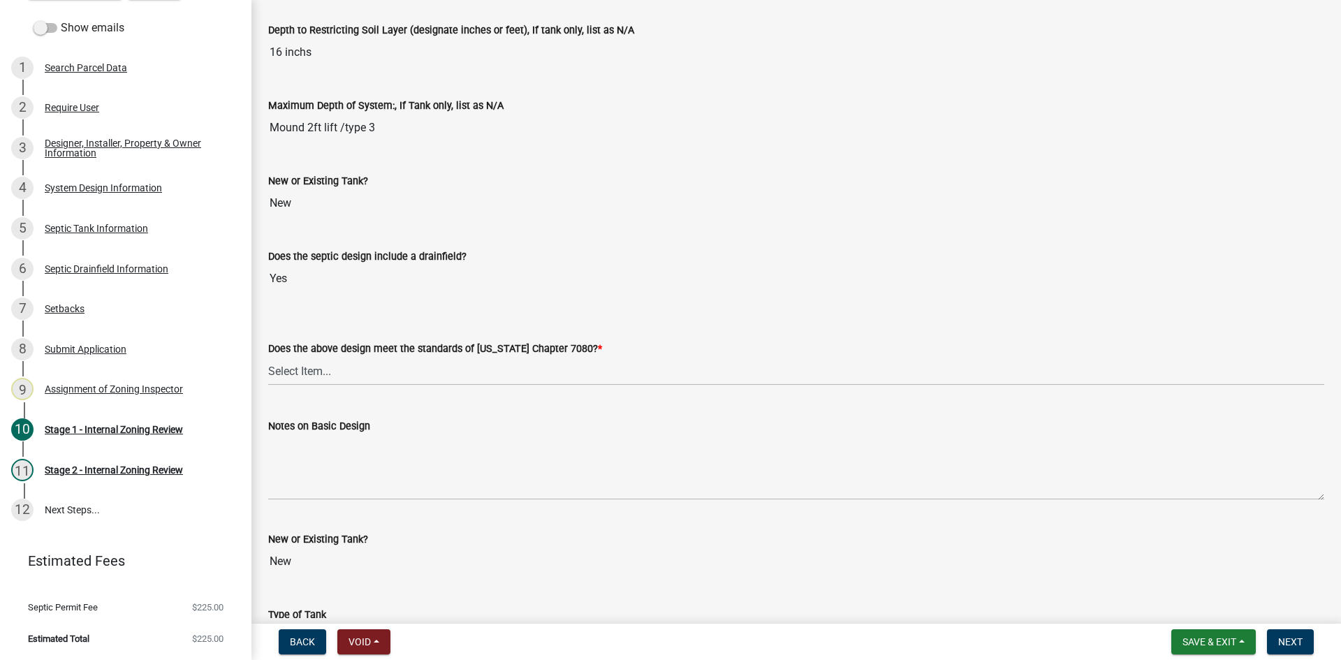
scroll to position [2724, 0]
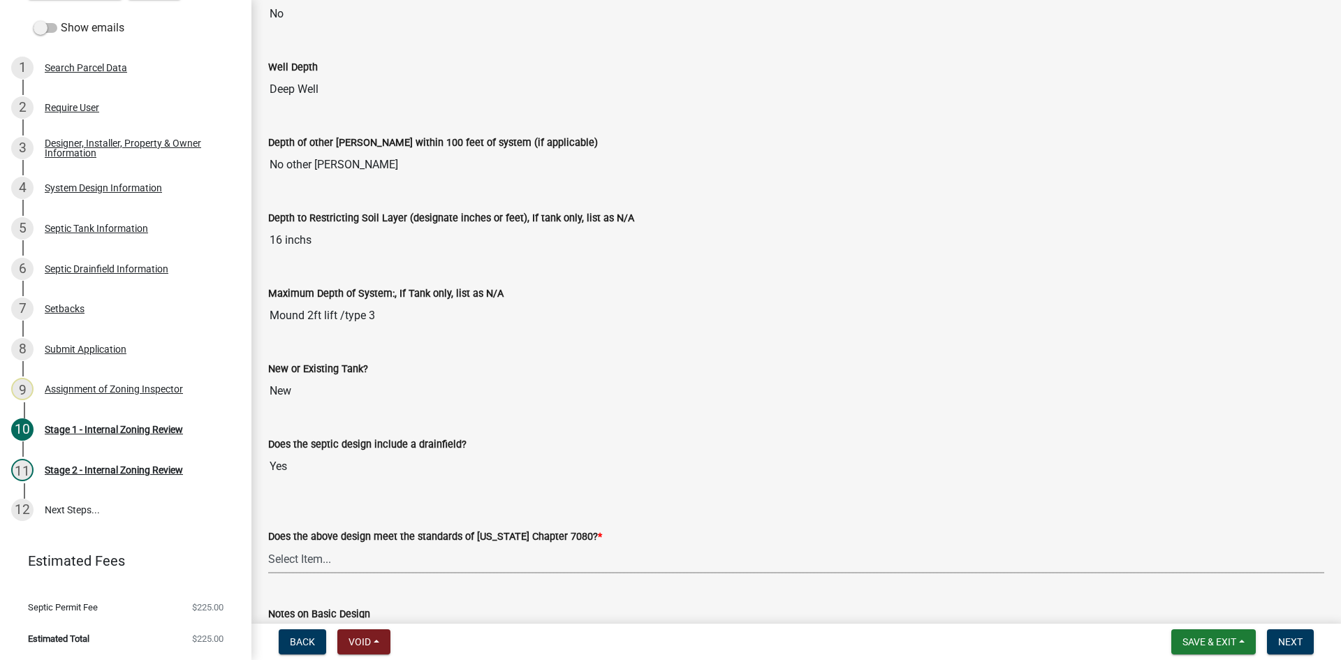
click at [326, 550] on select "Select Item... Yes No" at bounding box center [796, 559] width 1056 height 29
click at [268, 545] on select "Select Item... Yes No" at bounding box center [796, 559] width 1056 height 29
select select "bcbb982e-a48c-4b4a-a83b-ed1363446a86"
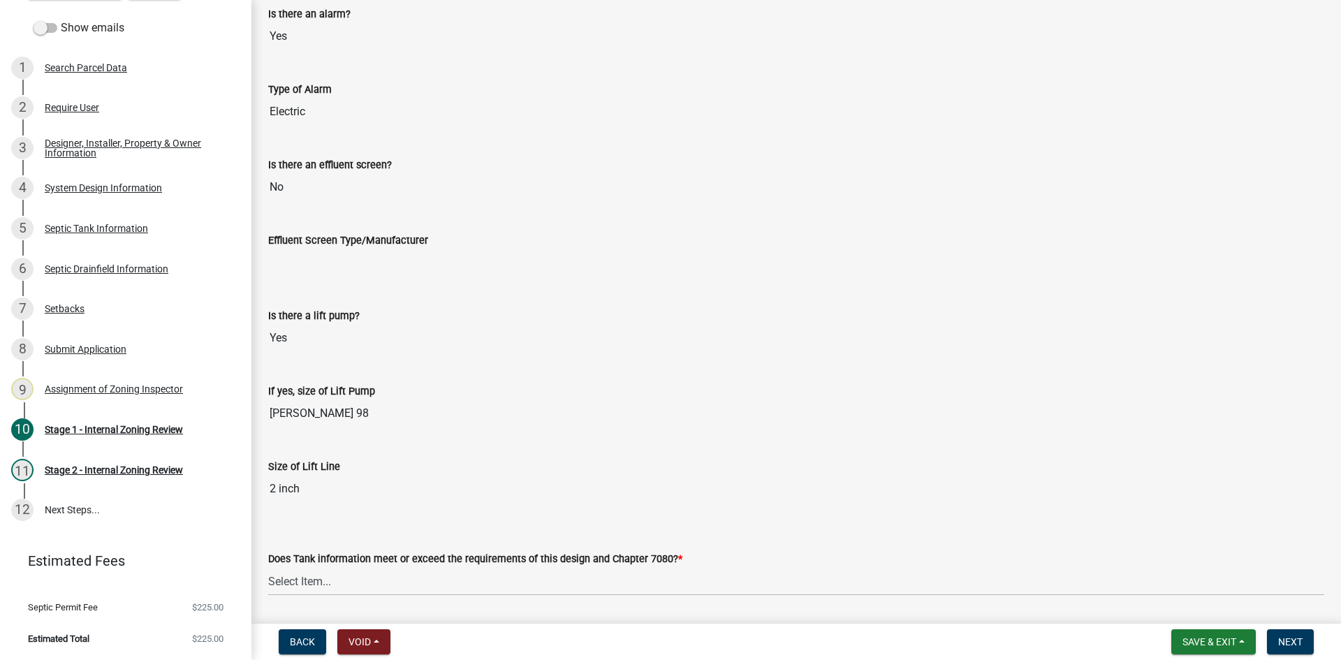
scroll to position [3981, 0]
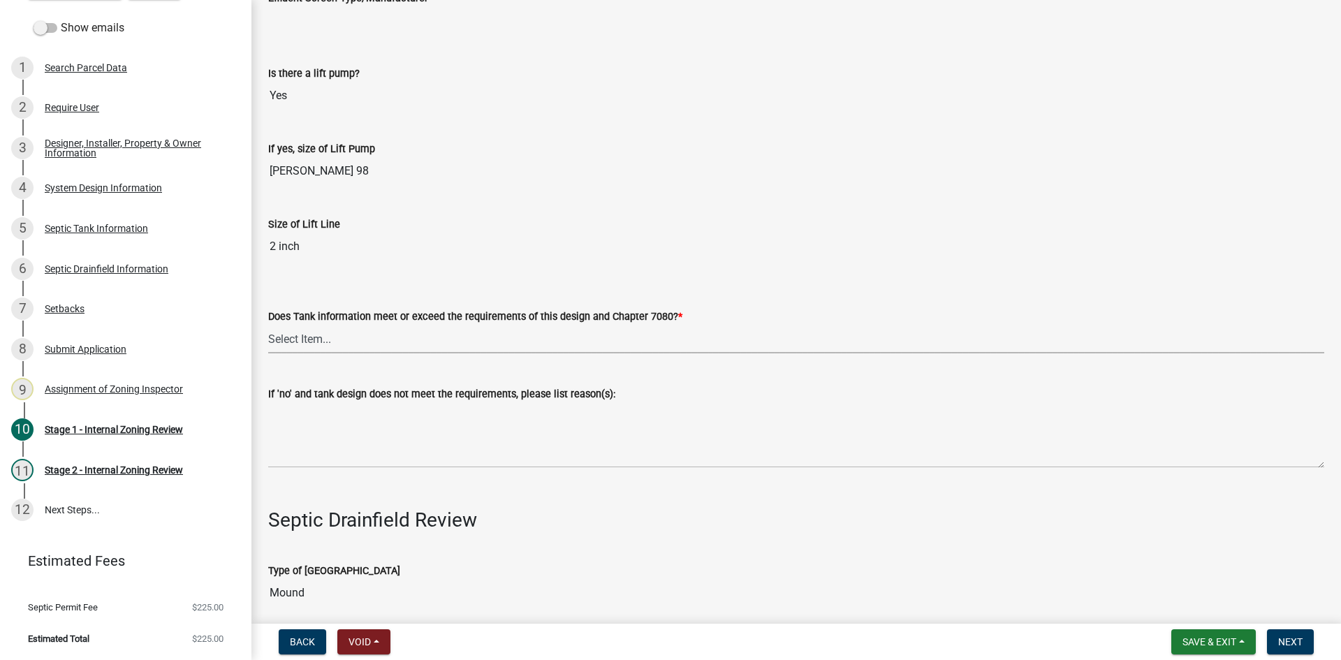
click at [303, 342] on select "Select Item... Yes No" at bounding box center [796, 339] width 1056 height 29
click at [268, 325] on select "Select Item... Yes No" at bounding box center [796, 339] width 1056 height 29
select select "47a2a5dd-5977-4941-8e6f-09ff03cdfb75"
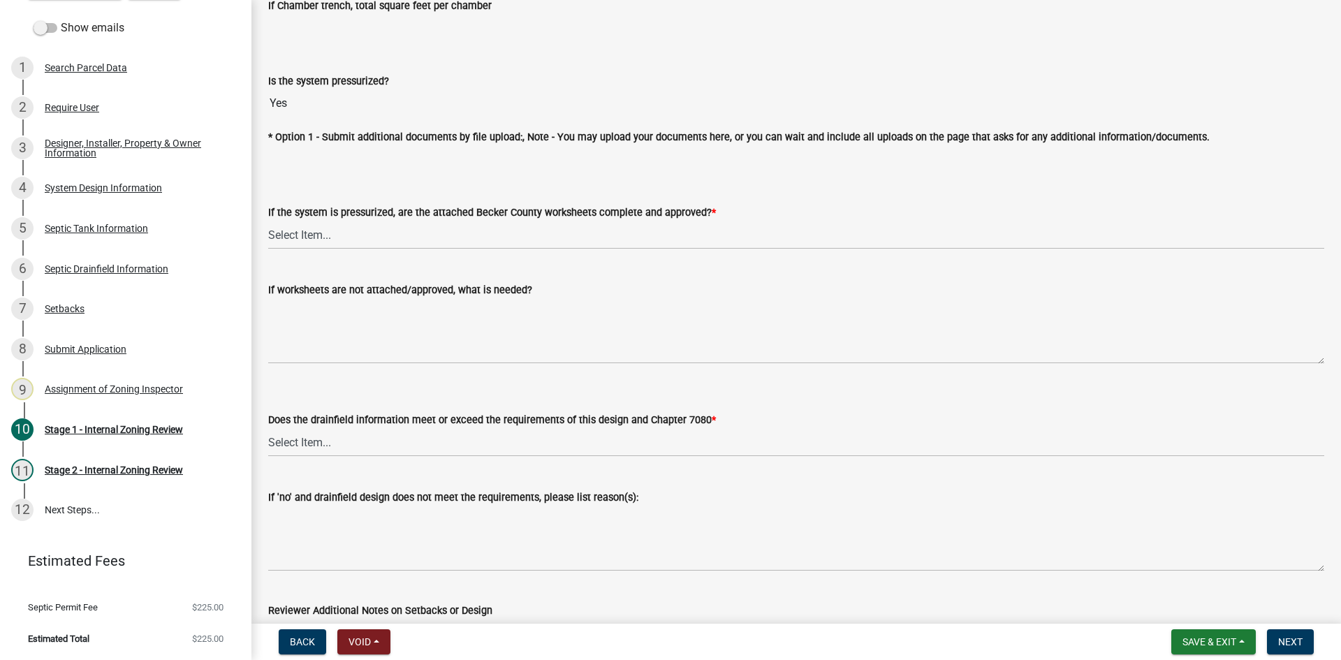
scroll to position [5098, 0]
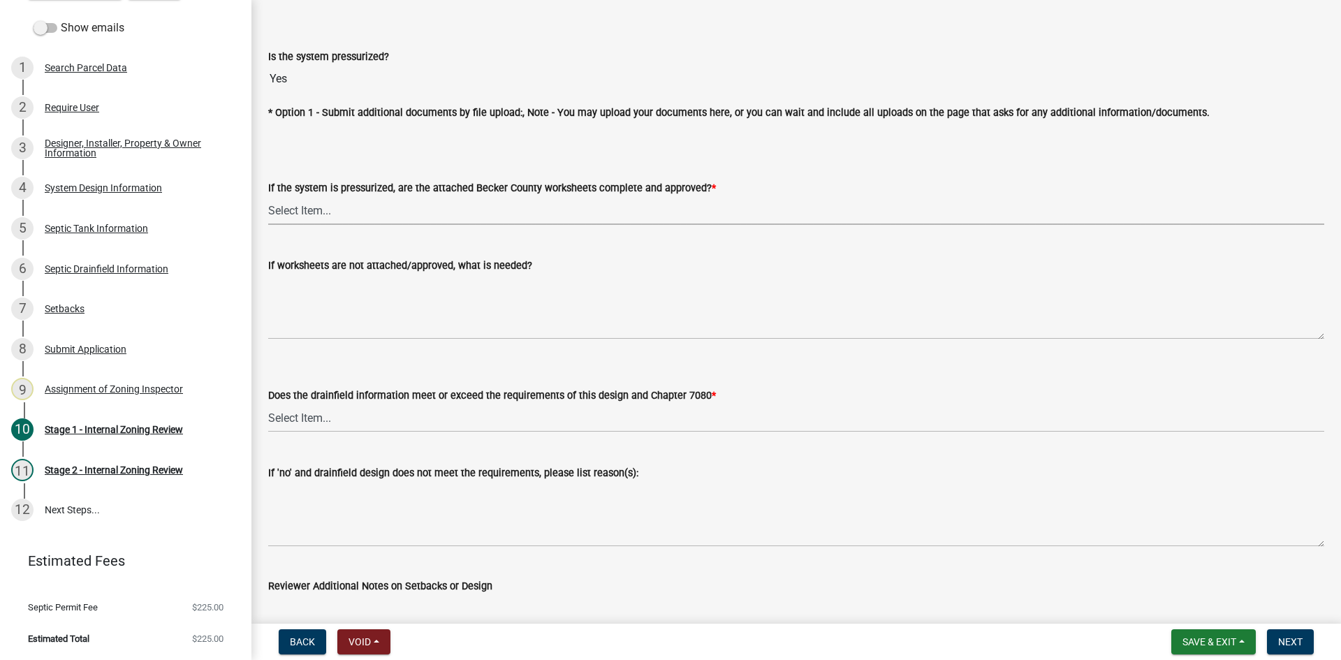
drag, startPoint x: 322, startPoint y: 205, endPoint x: 325, endPoint y: 212, distance: 7.8
click at [322, 205] on select "Select Item... Yes No NA" at bounding box center [796, 210] width 1056 height 29
click at [268, 196] on select "Select Item... Yes No NA" at bounding box center [796, 210] width 1056 height 29
select select "3f5b086d-5a4c-4236-93bc-fa7bf4d11838"
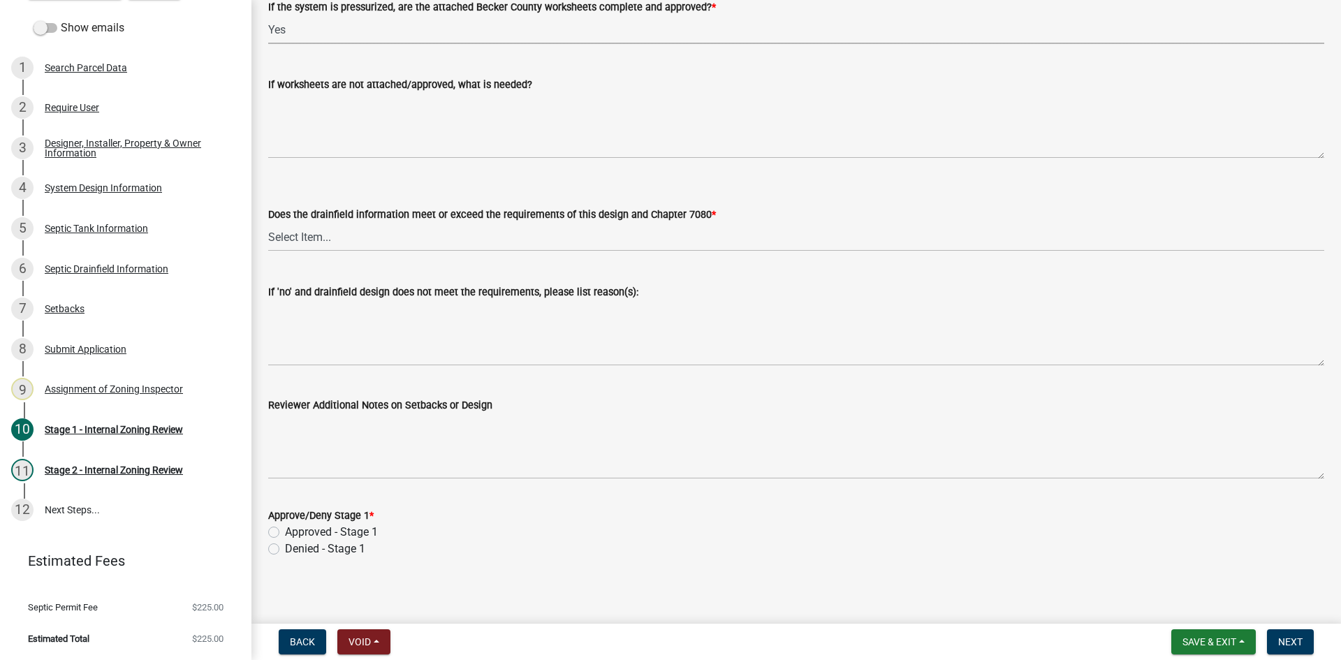
scroll to position [5280, 0]
drag, startPoint x: 303, startPoint y: 234, endPoint x: 313, endPoint y: 242, distance: 12.9
click at [304, 233] on select "Select Item... Yes No" at bounding box center [796, 235] width 1056 height 29
click at [268, 221] on select "Select Item... Yes No" at bounding box center [796, 235] width 1056 height 29
select select "888a8260-2be6-47f2-a4de-b9f453a4d3bc"
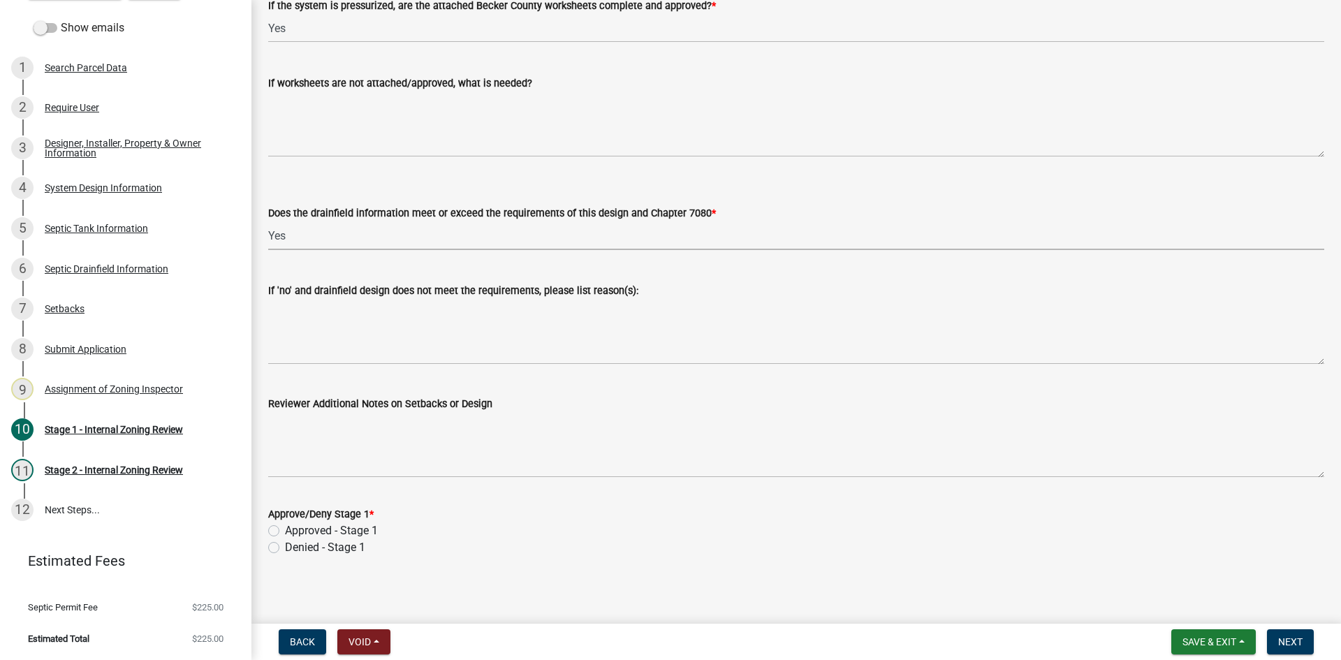
click at [285, 524] on label "Approved - Stage 1" at bounding box center [331, 530] width 93 height 17
click at [285, 524] on input "Approved - Stage 1" at bounding box center [289, 526] width 9 height 9
radio input "true"
click at [1281, 639] on span "Next" at bounding box center [1290, 641] width 24 height 11
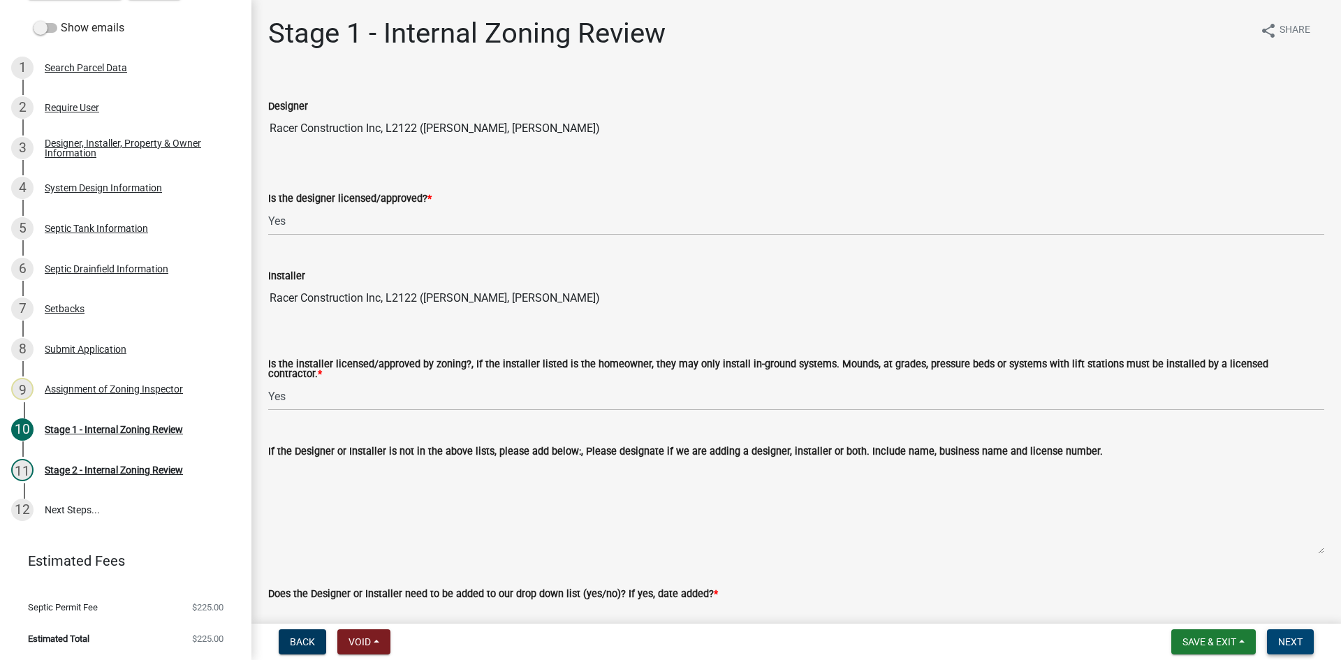
scroll to position [349, 0]
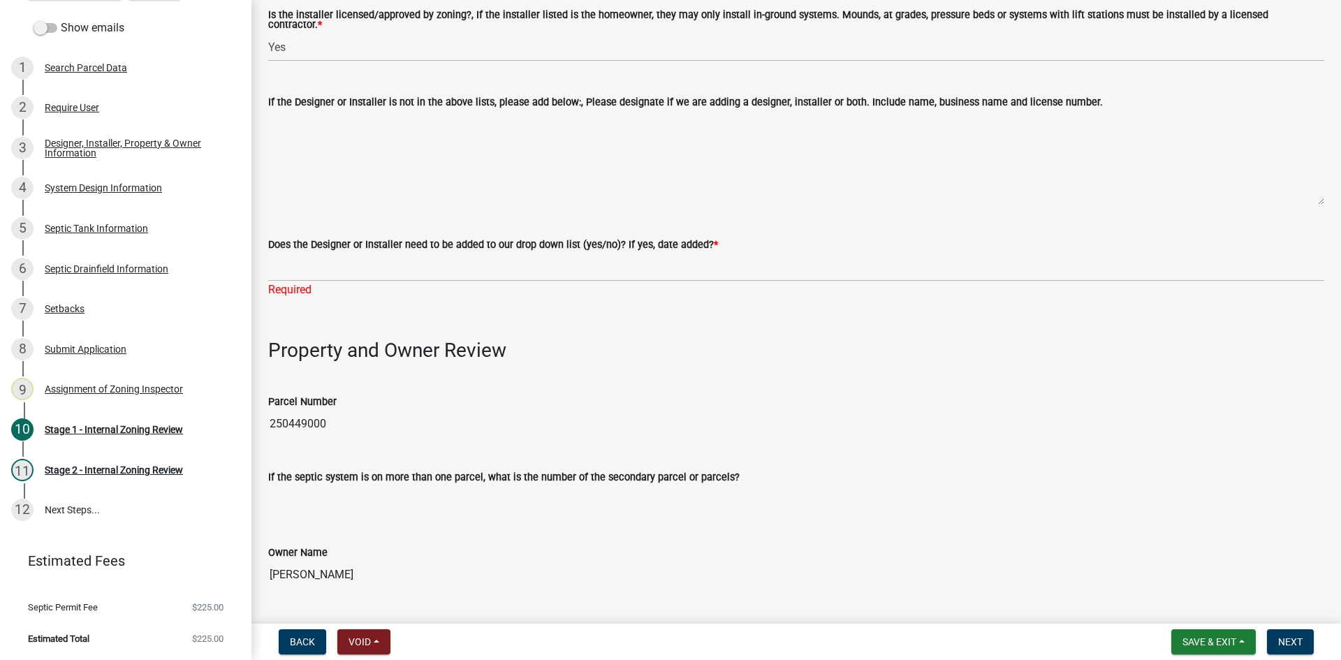
click at [267, 265] on div "Does the Designer or Installer need to be added to our drop down list (yes/no)?…" at bounding box center [796, 257] width 1077 height 82
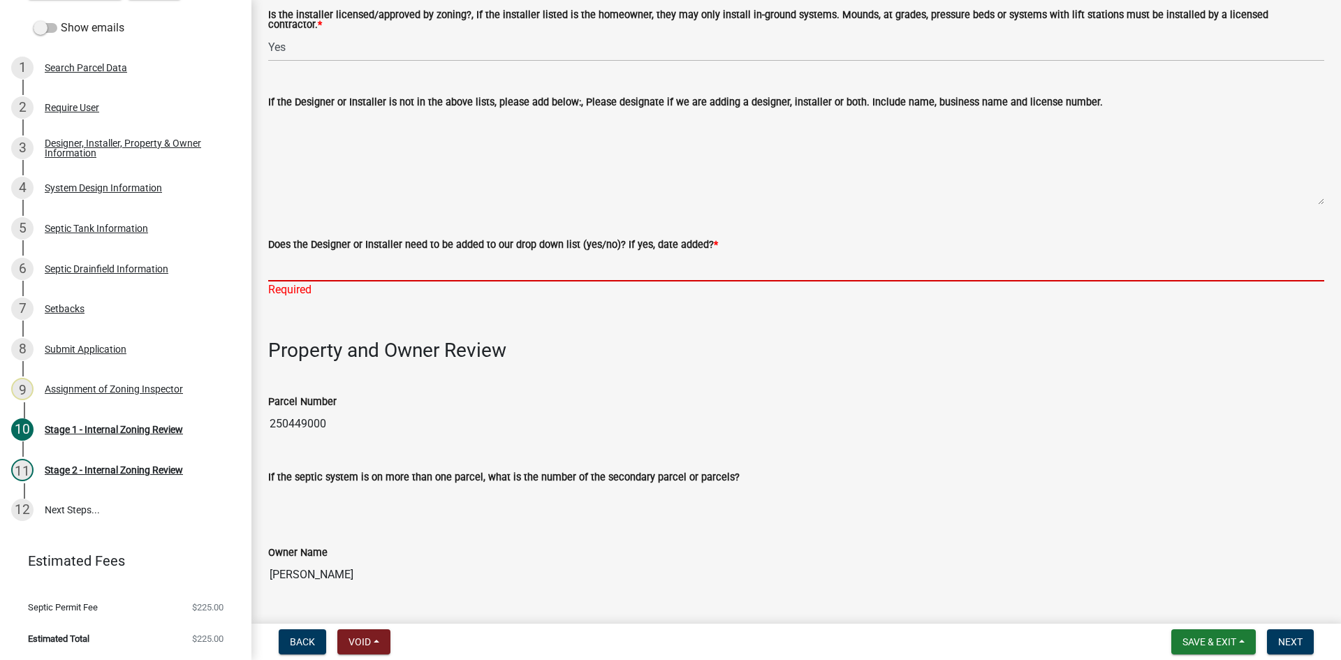
click at [288, 257] on input "Does the Designer or Installer need to be added to our drop down list (yes/no)?…" at bounding box center [796, 267] width 1056 height 29
type input "NO"
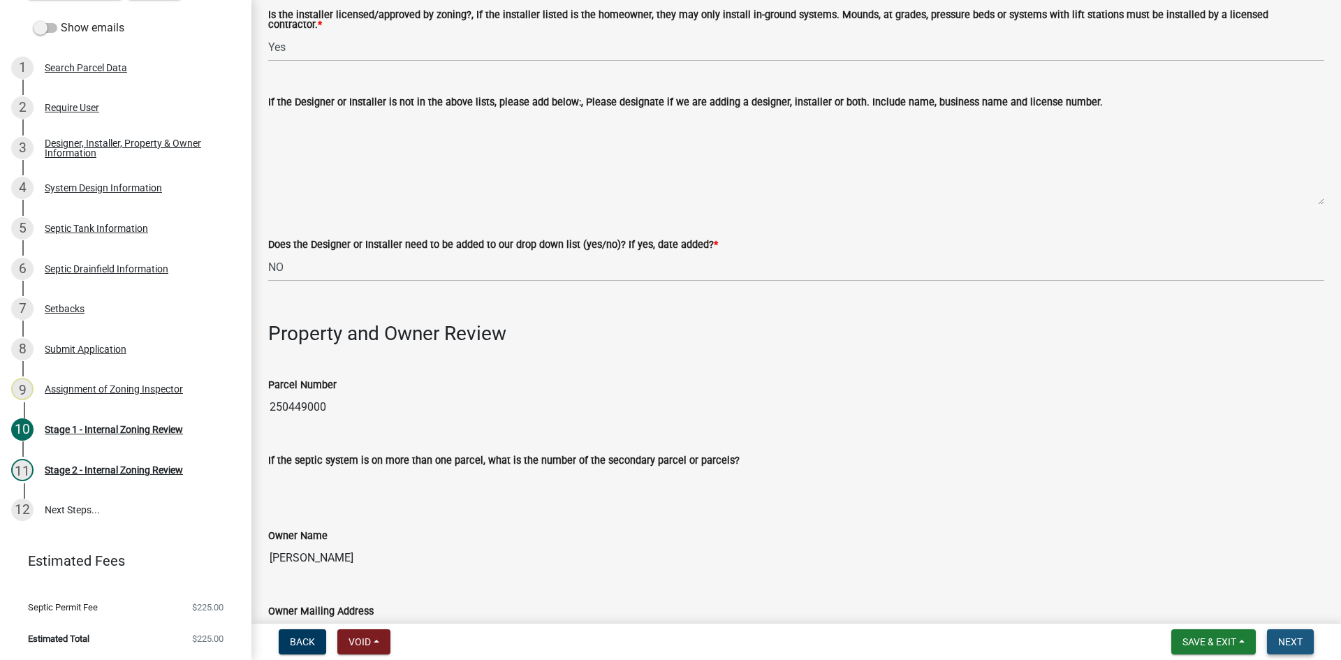
click at [1283, 640] on span "Next" at bounding box center [1290, 641] width 24 height 11
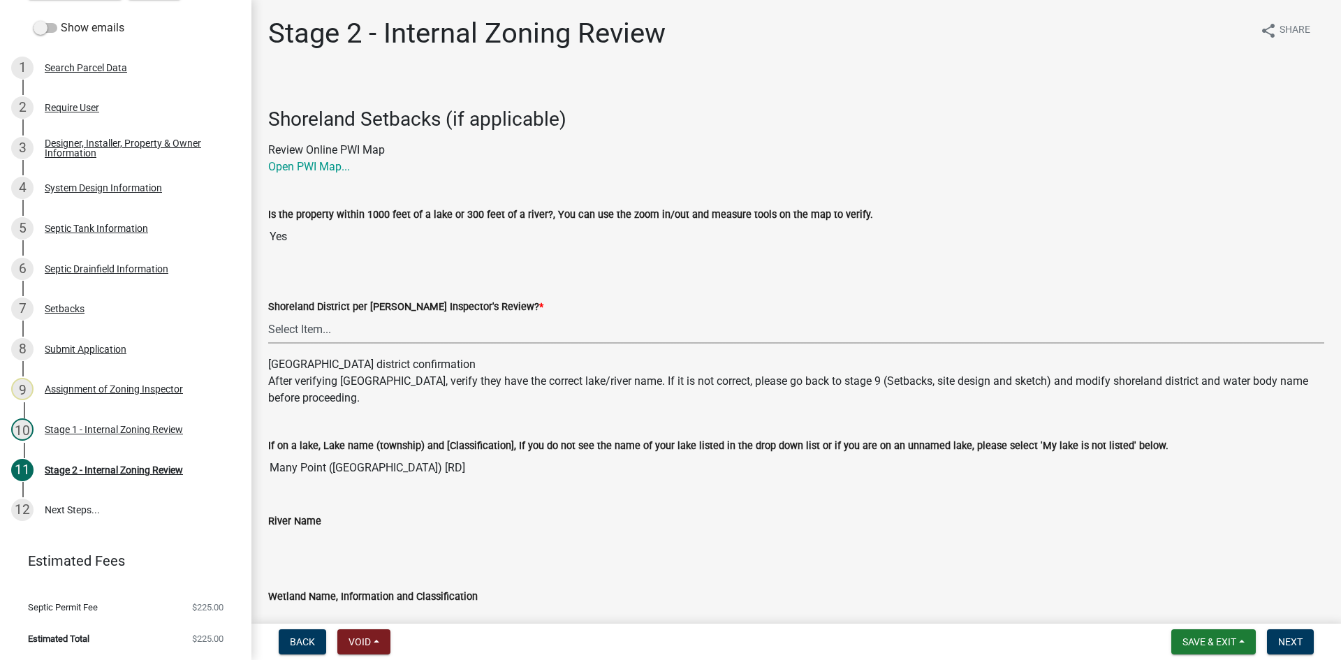
click at [297, 328] on select "Select Item... Yes No" at bounding box center [796, 329] width 1056 height 29
click at [268, 315] on select "Select Item... Yes No" at bounding box center [796, 329] width 1056 height 29
select select "69d592bb-9906-4277-a6fb-df8686255161"
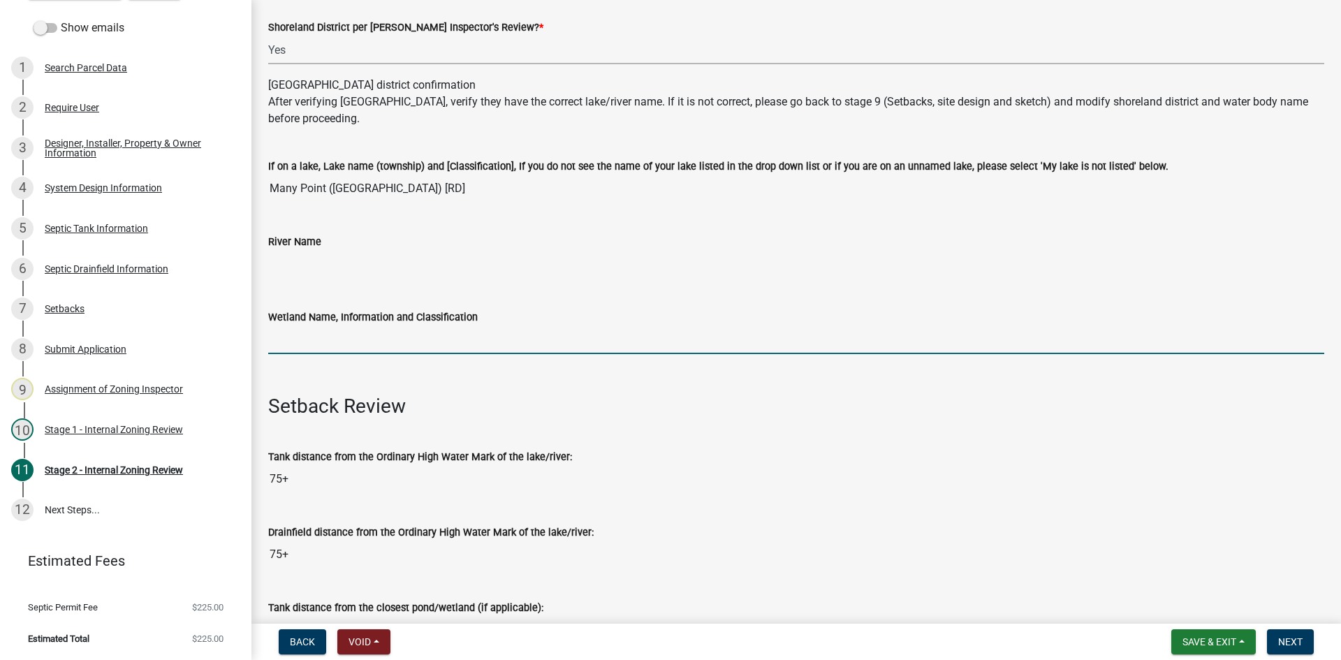
click at [318, 332] on input "Wetland Name, Information and Classification" at bounding box center [796, 339] width 1056 height 29
type input "rd100"
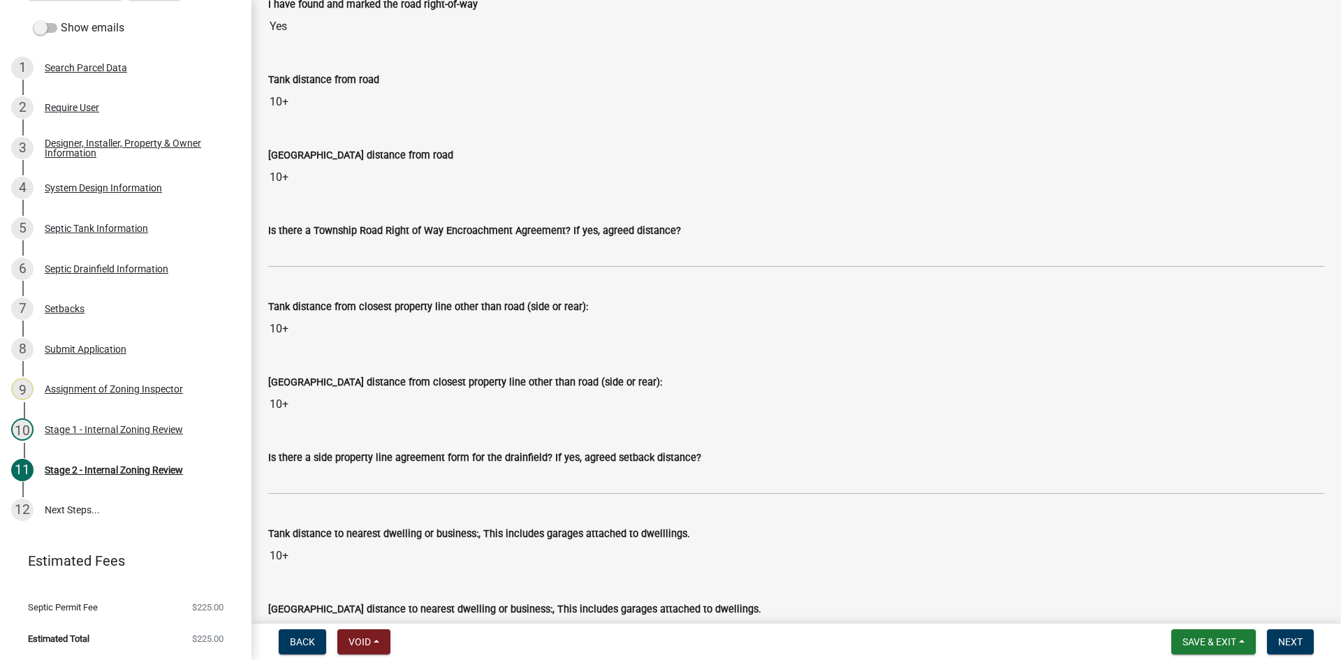
scroll to position [1117, 0]
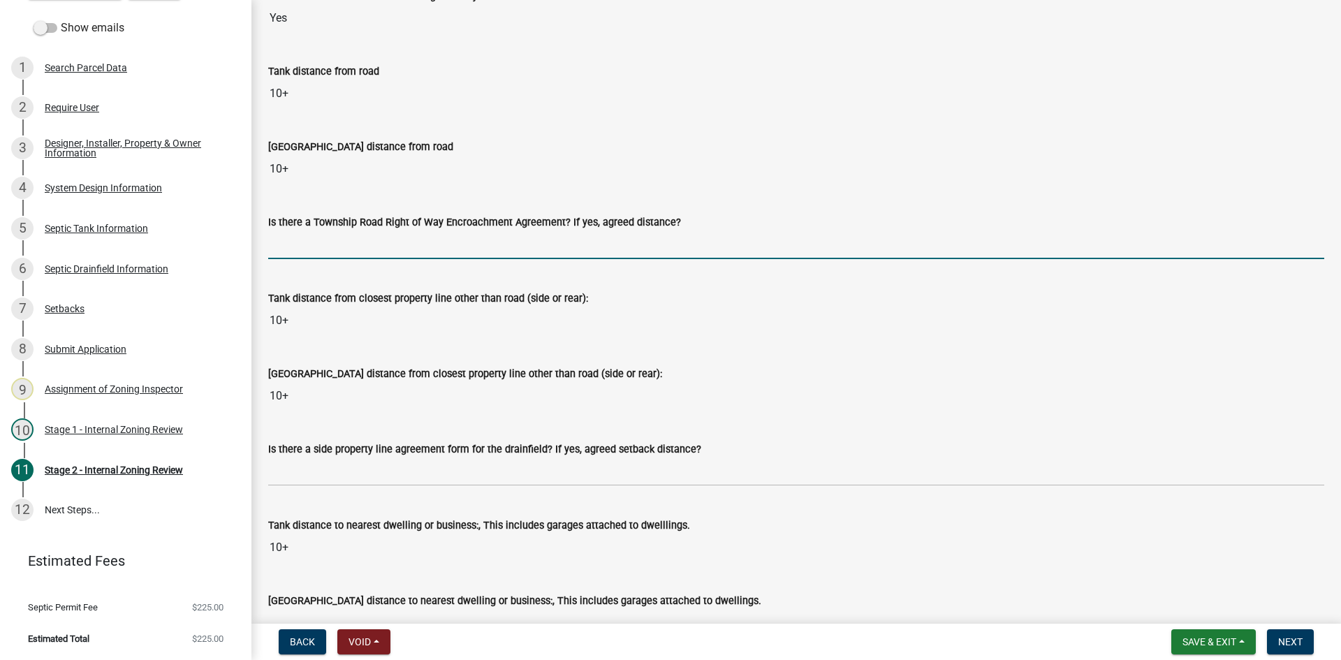
click at [305, 251] on input "Is there a Township Road Right of Way Encroachment Agreement? If yes, agreed di…" at bounding box center [796, 244] width 1056 height 29
type input "na"
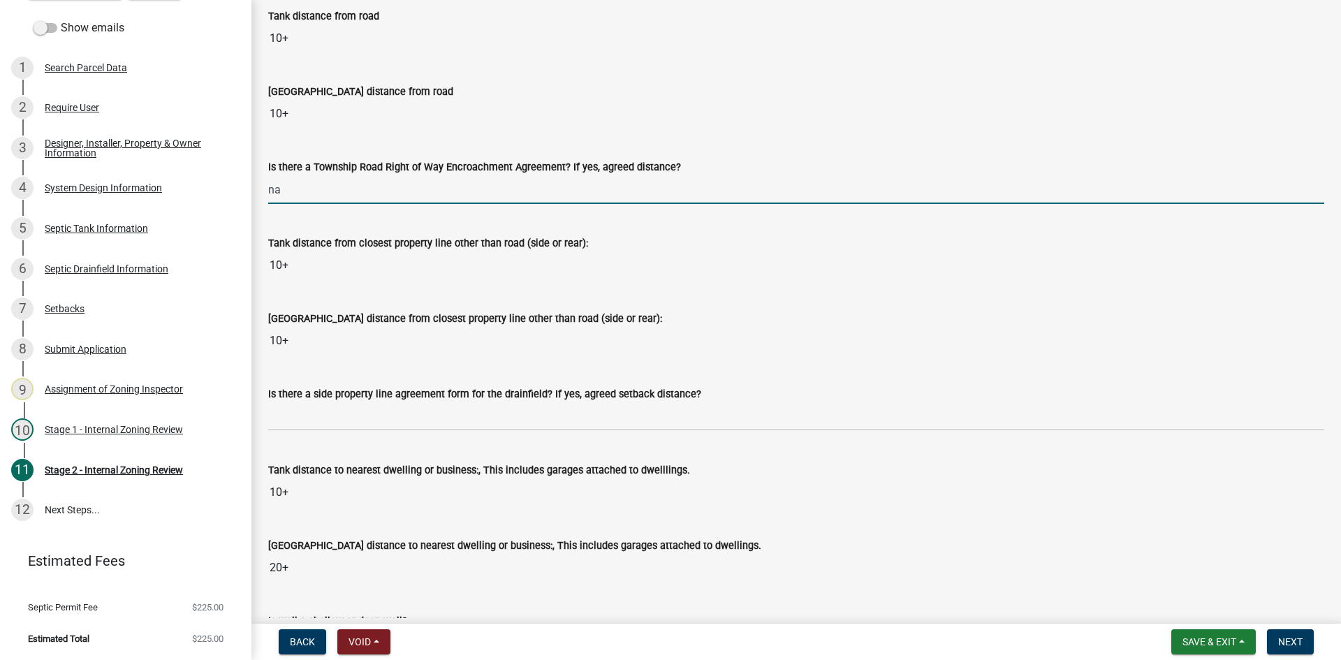
scroll to position [1257, 0]
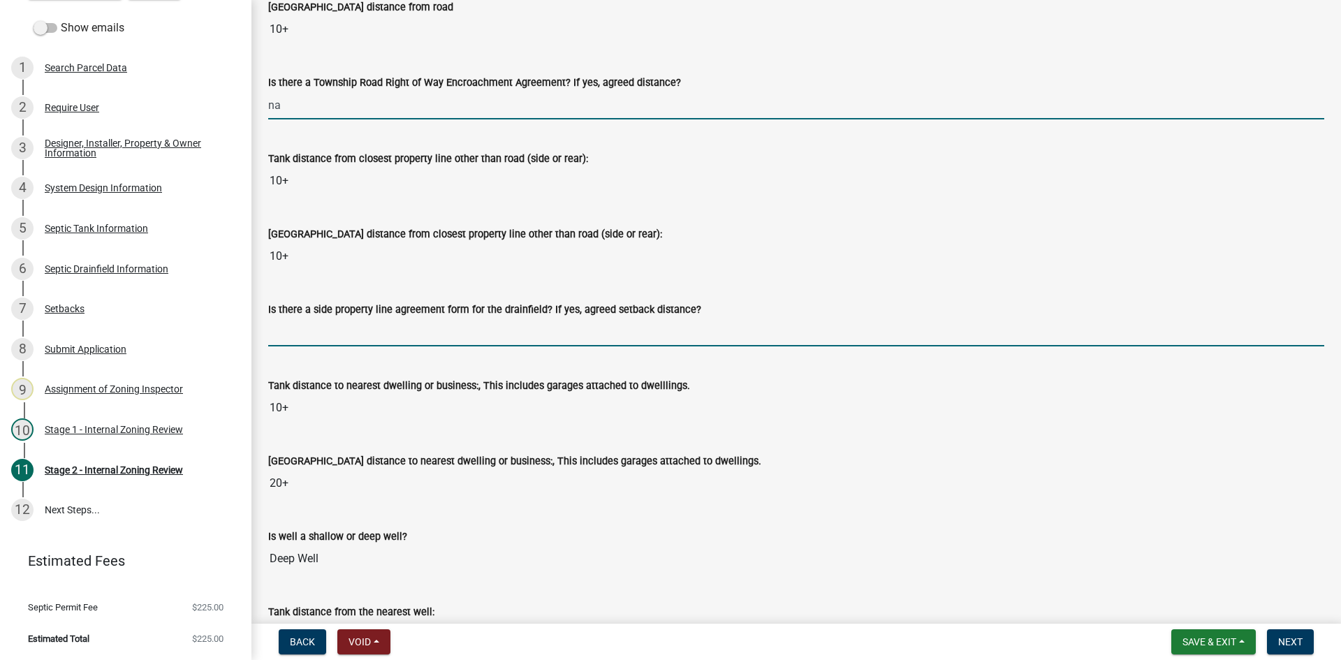
drag, startPoint x: 304, startPoint y: 322, endPoint x: 317, endPoint y: 335, distance: 18.3
click at [304, 322] on input "Is there a side property line agreement form for the drainfield? If yes, agreed…" at bounding box center [796, 332] width 1056 height 29
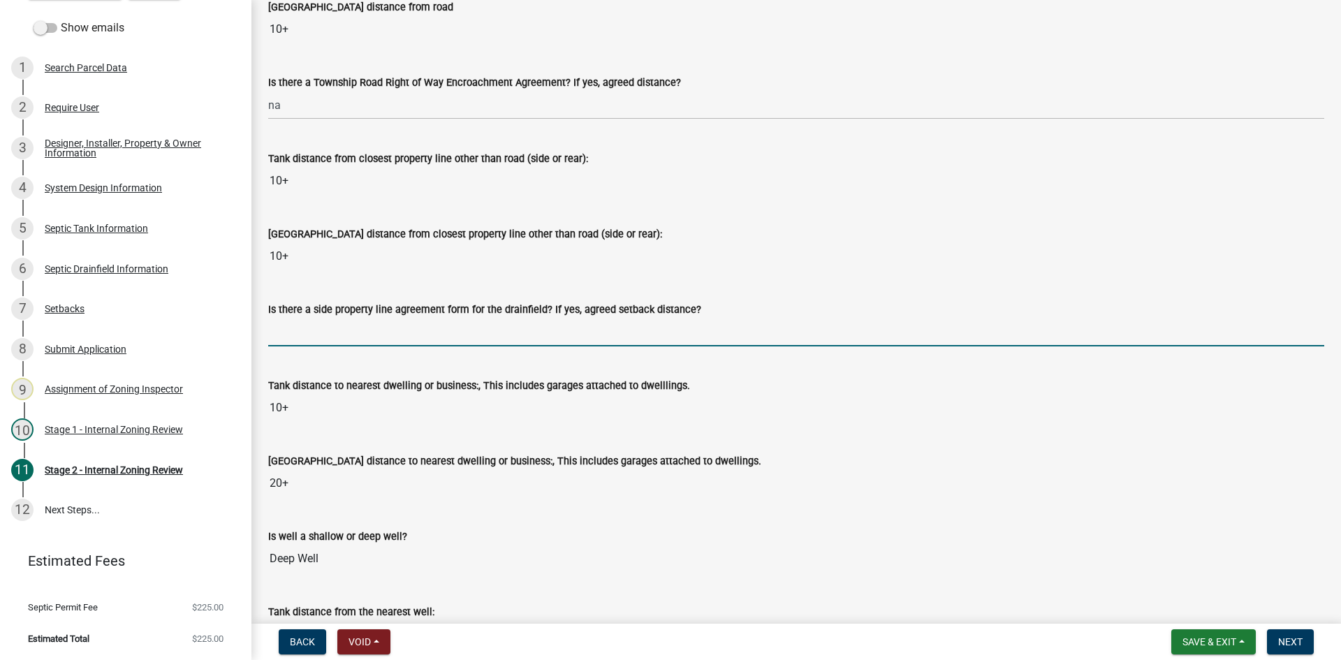
type input "na"
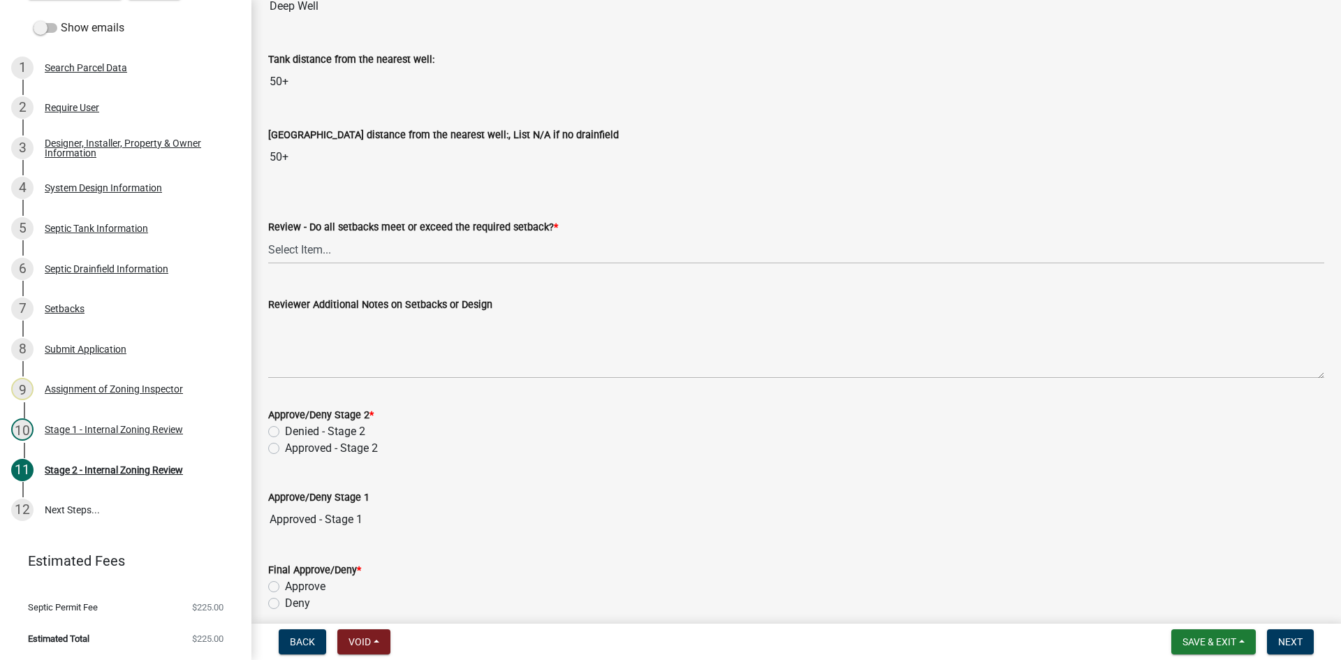
scroll to position [1816, 0]
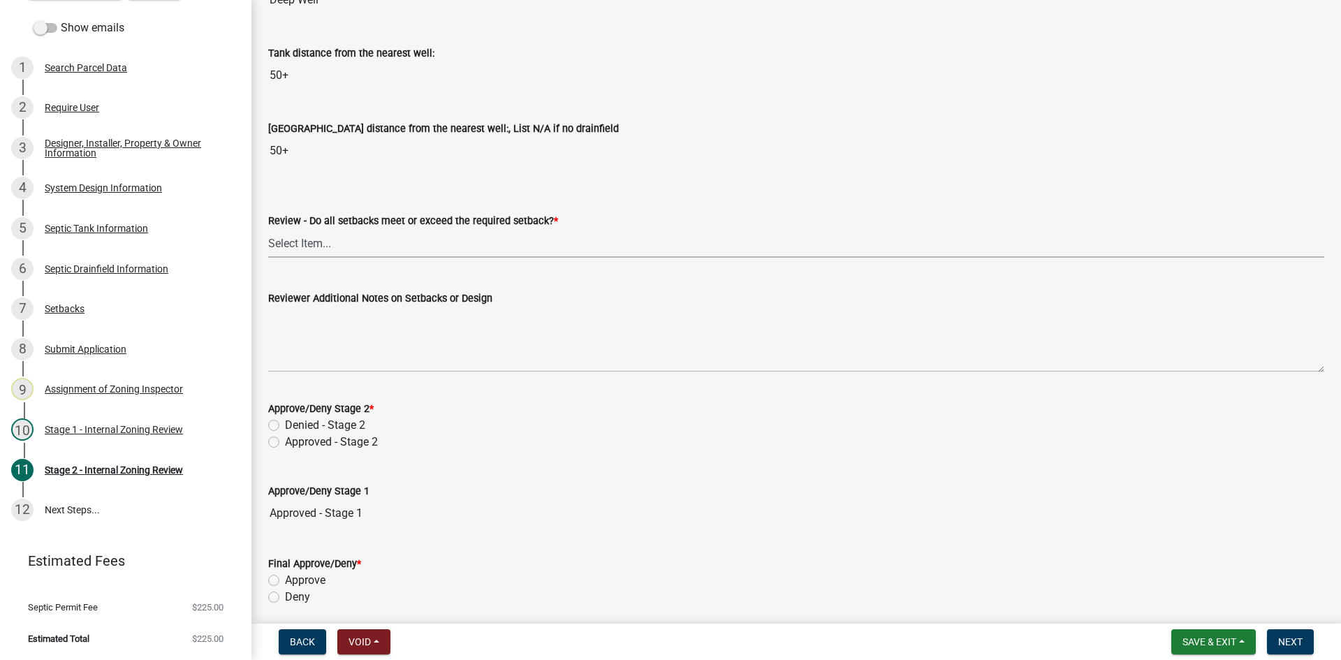
click at [310, 251] on select "Select Item... Yes No N/A" at bounding box center [796, 243] width 1056 height 29
click at [268, 229] on select "Select Item... Yes No N/A" at bounding box center [796, 243] width 1056 height 29
select select "1ad81be4-5d59-46bf-8b7b-d7c0f20ad891"
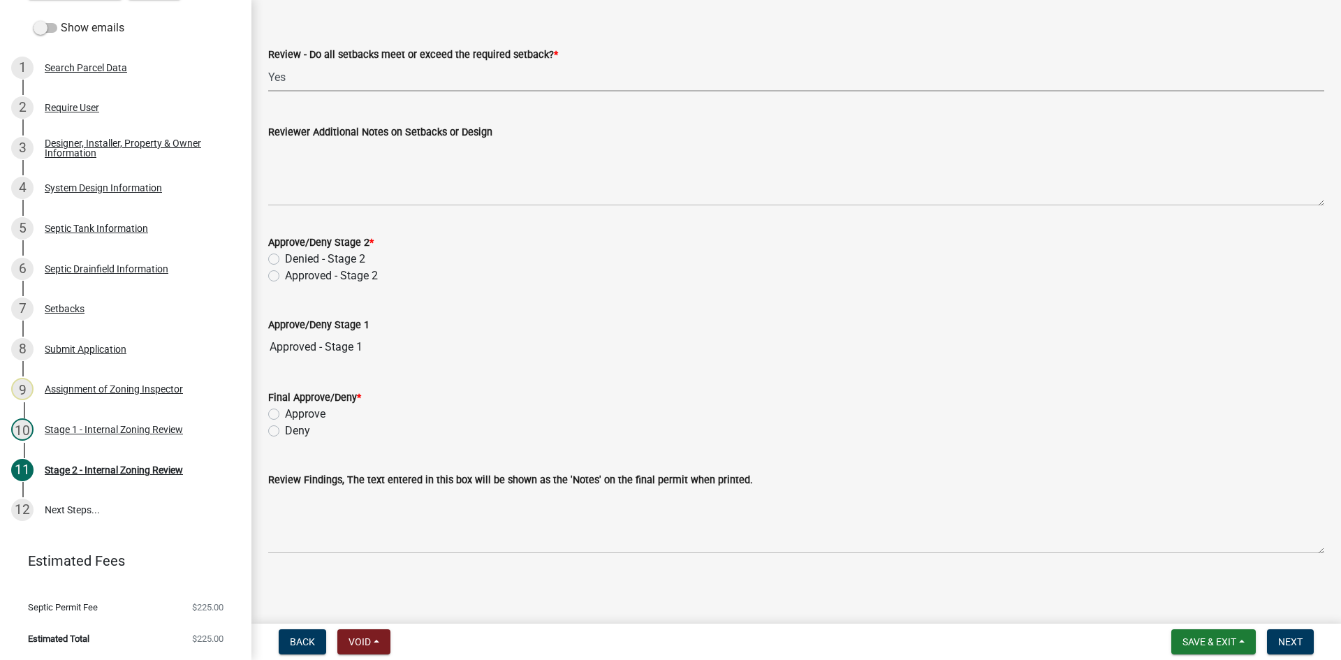
scroll to position [1983, 0]
drag, startPoint x: 273, startPoint y: 276, endPoint x: 279, endPoint y: 298, distance: 23.2
click at [285, 276] on label "Approved - Stage 2" at bounding box center [331, 274] width 93 height 17
click at [285, 275] on input "Approved - Stage 2" at bounding box center [289, 270] width 9 height 9
radio input "true"
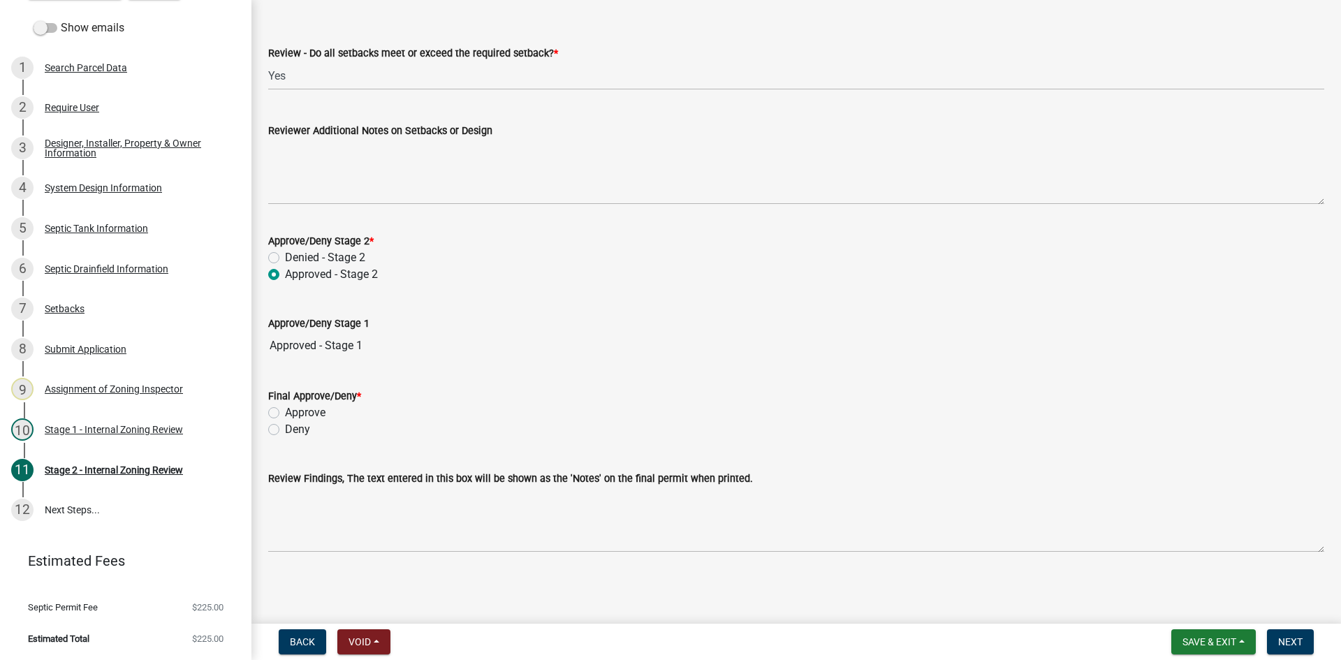
click at [285, 411] on label "Approve" at bounding box center [305, 412] width 41 height 17
click at [285, 411] on input "Approve" at bounding box center [289, 408] width 9 height 9
radio input "true"
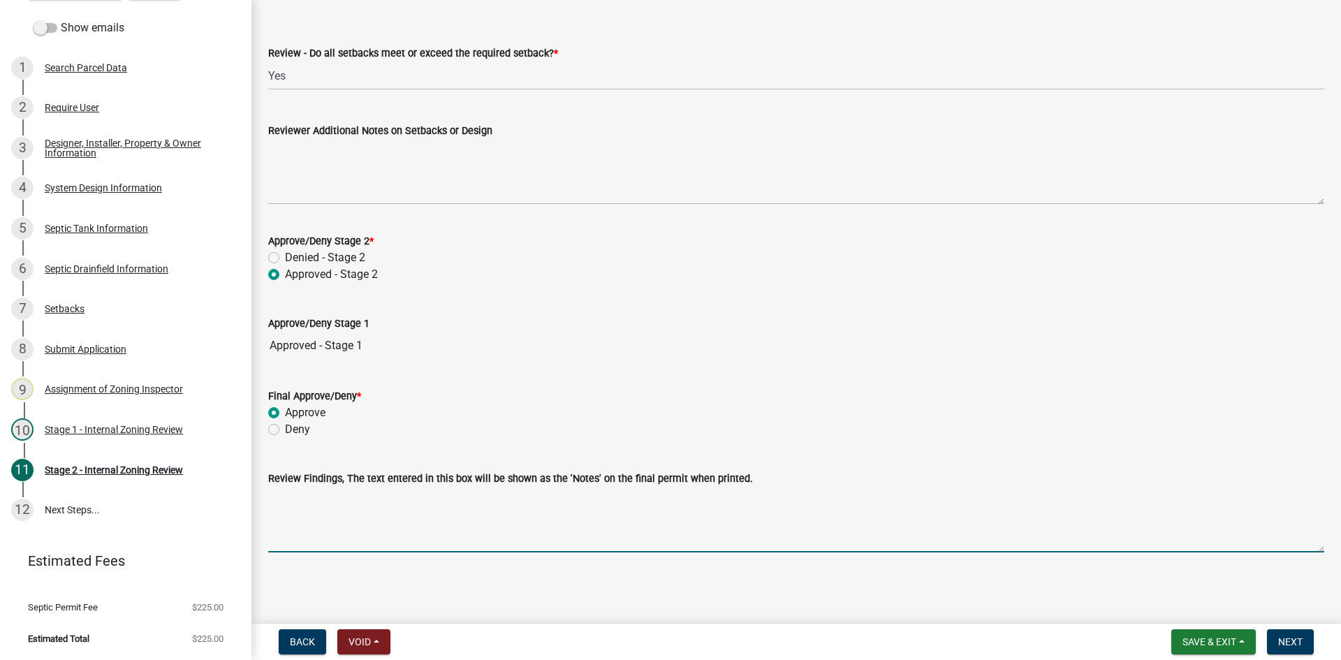
click at [360, 531] on textarea "Review Findings, The text entered in this box will be shown as the 'Notes' on t…" at bounding box center [796, 520] width 1056 height 66
drag, startPoint x: 430, startPoint y: 499, endPoint x: 473, endPoint y: 502, distance: 43.4
click at [452, 502] on textarea "type 3 system /digging out 16 in of fill soil and building 2ft" at bounding box center [796, 520] width 1056 height 66
click at [476, 501] on textarea "type 3 system /digging out 16 in of fill soil and building 2ft" at bounding box center [796, 520] width 1056 height 66
click at [474, 499] on textarea "type 3 system /digging out 16 in of fill soil and replacing with washed sand an…" at bounding box center [796, 520] width 1056 height 66
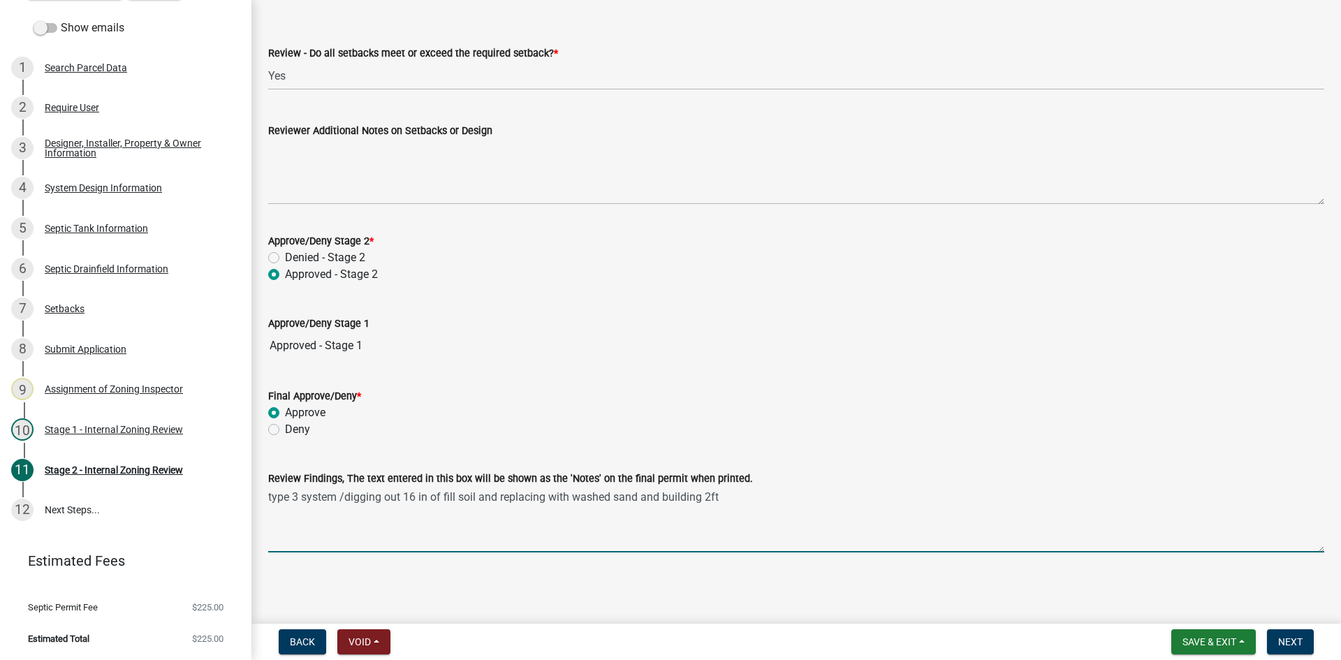
click at [497, 498] on textarea "type 3 system /digging out 16 in of fill soil and replacing with washed sand an…" at bounding box center [796, 520] width 1056 height 66
click at [473, 499] on textarea "type 3 system /digging out 16 in of fill soil and replacing with washed sand an…" at bounding box center [796, 520] width 1056 height 66
click at [477, 498] on textarea "type 3 system /digging out 16 in of fill soil and replacing with washed sand an…" at bounding box center [796, 520] width 1056 height 66
click at [472, 499] on textarea "type 3 system /digging out 16 in of fill soil and replacing with washed sand an…" at bounding box center [796, 520] width 1056 height 66
click at [476, 499] on textarea "type 3 system /digging out 16 in of fill soil and replacing with washed sand an…" at bounding box center [796, 520] width 1056 height 66
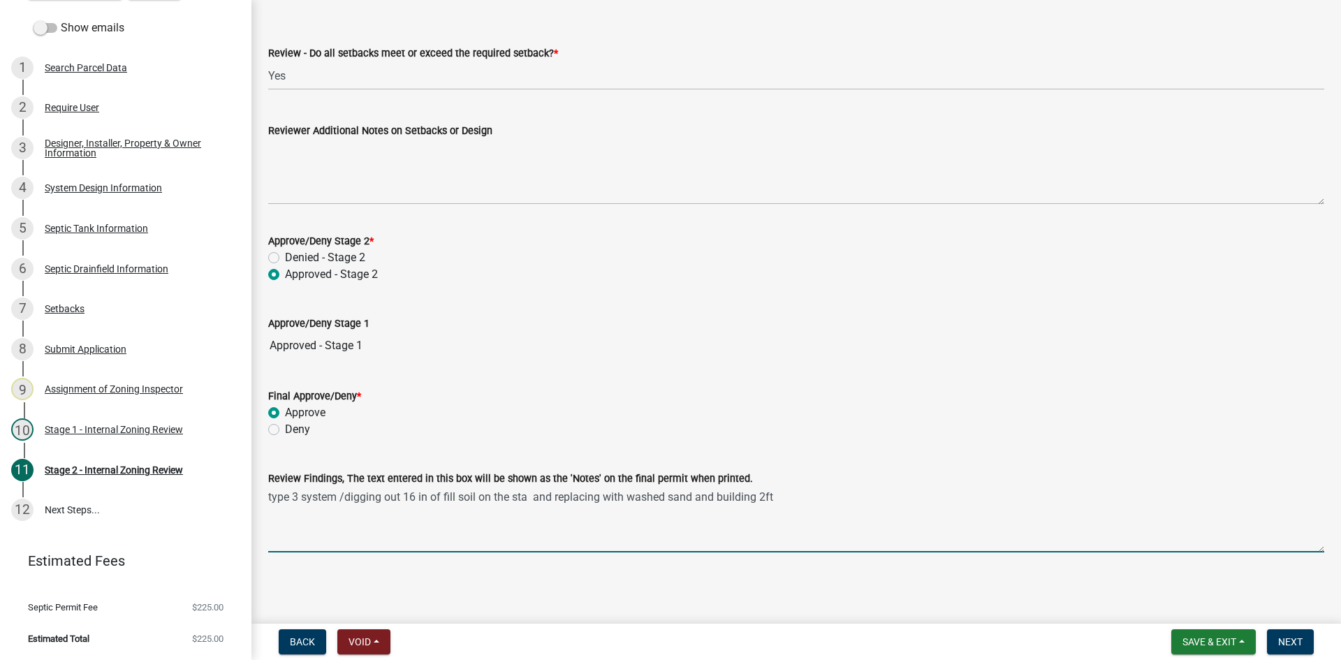
click at [785, 493] on textarea "type 3 system /digging out 16 in of fill soil on the sta and replacing with was…" at bounding box center [796, 520] width 1056 height 66
click at [427, 504] on textarea "type 3 system /digging out 16 in of fill soil on the sta and replacing with was…" at bounding box center [796, 520] width 1056 height 66
drag, startPoint x: 481, startPoint y: 501, endPoint x: 491, endPoint y: 499, distance: 10.0
click at [491, 499] on textarea "type 3 system /digging out 16 in. of fill soil on the sta and replacing with wa…" at bounding box center [796, 520] width 1056 height 66
click at [879, 500] on textarea "type 3 system /digging out 16 in. of fill soil from the sta and replacing with …" at bounding box center [796, 520] width 1056 height 66
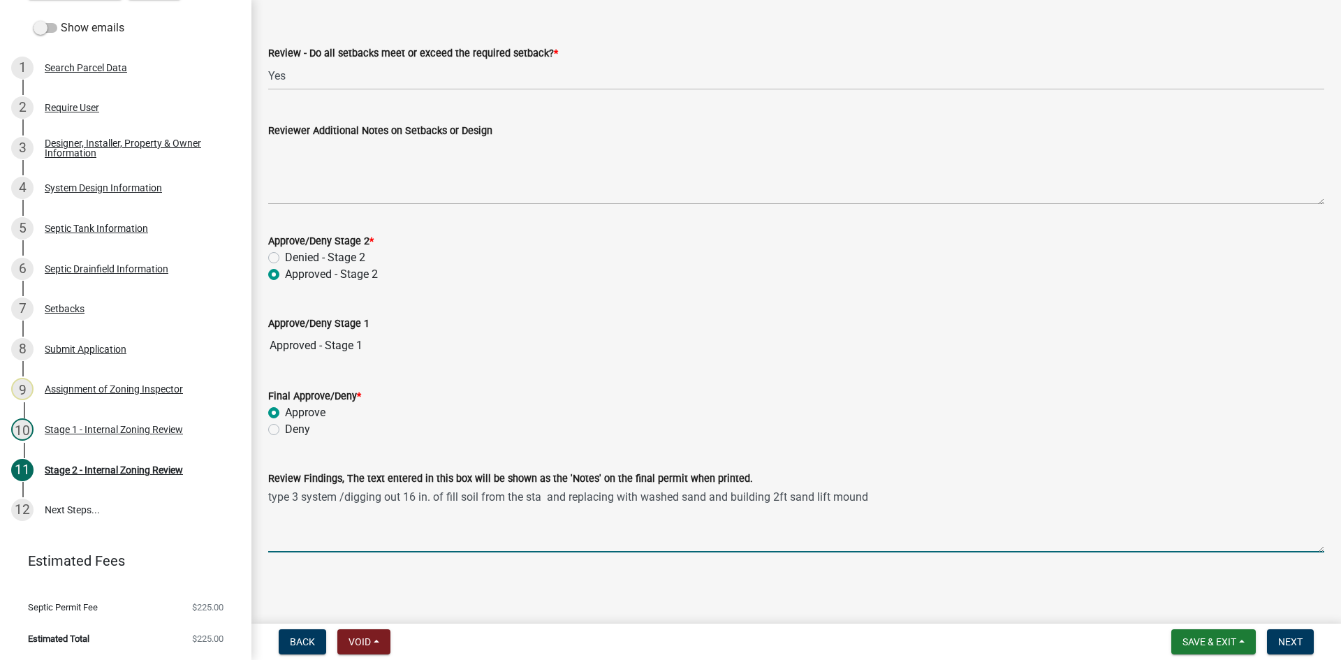
click at [870, 500] on textarea "type 3 system /digging out 16 in. of fill soil from the sta and replacing with …" at bounding box center [796, 520] width 1056 height 66
type textarea "type 3 system /digging out 16 in. of fill soil from the sta and replacing with …"
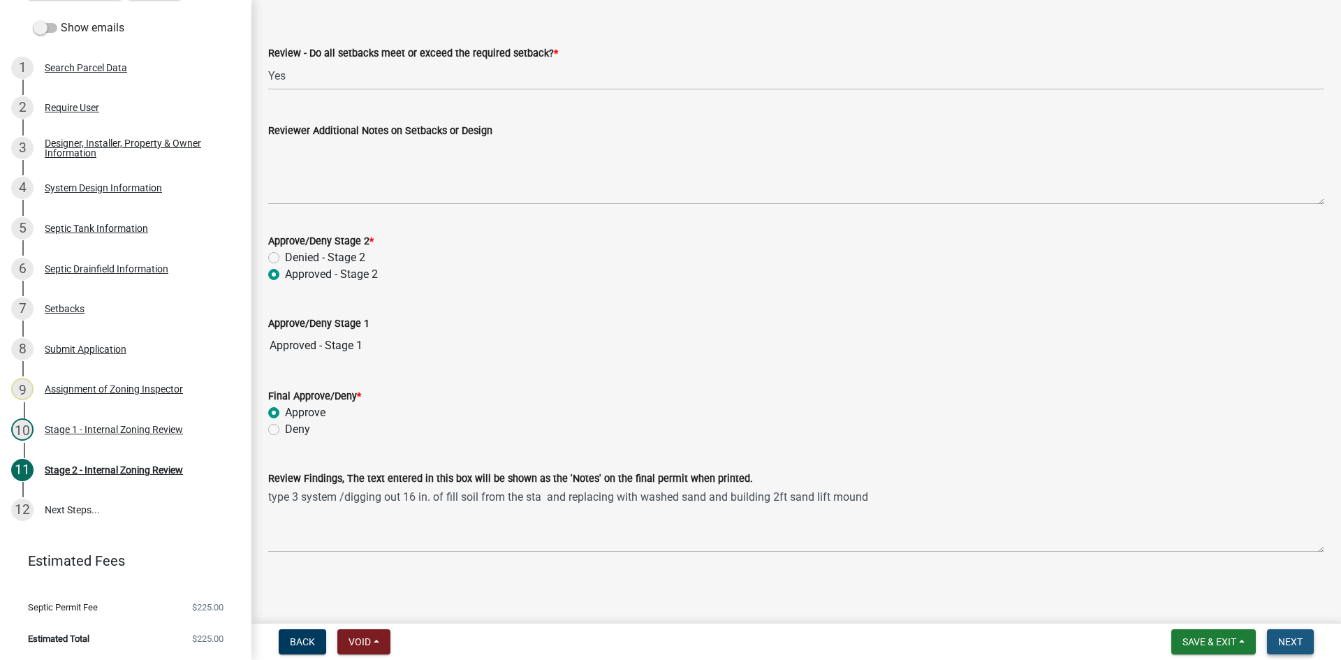
click at [1292, 644] on span "Next" at bounding box center [1290, 641] width 24 height 11
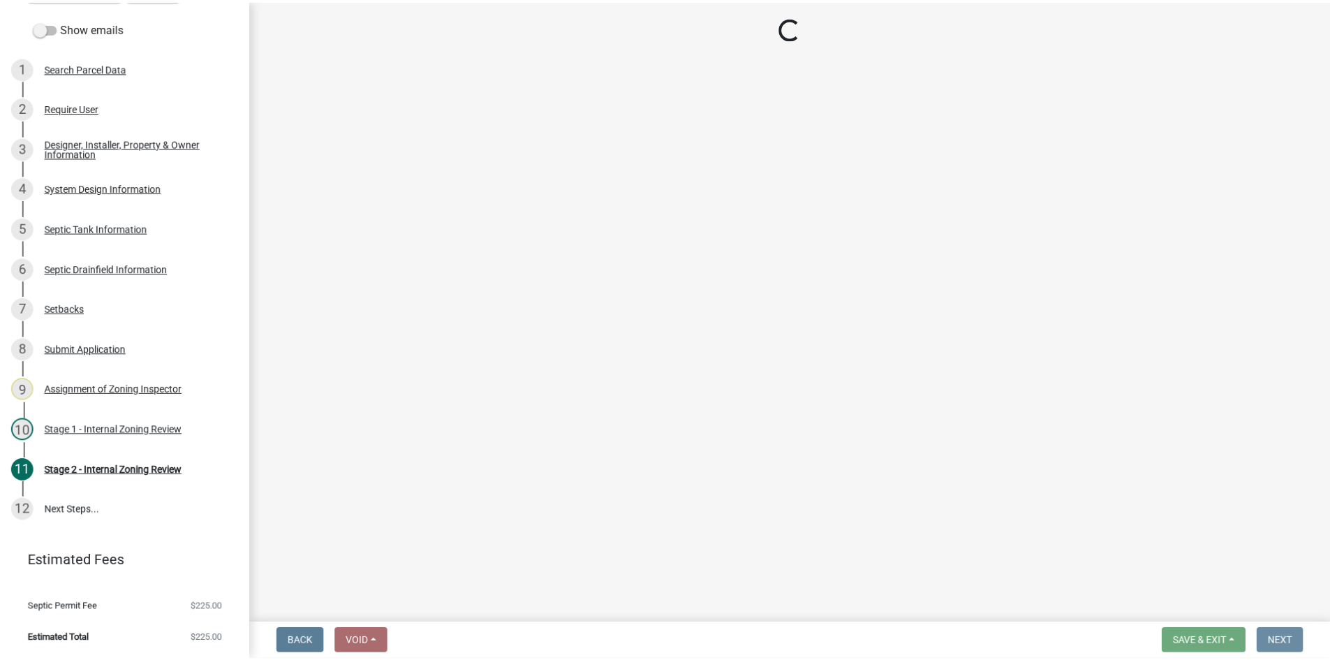
scroll to position [0, 0]
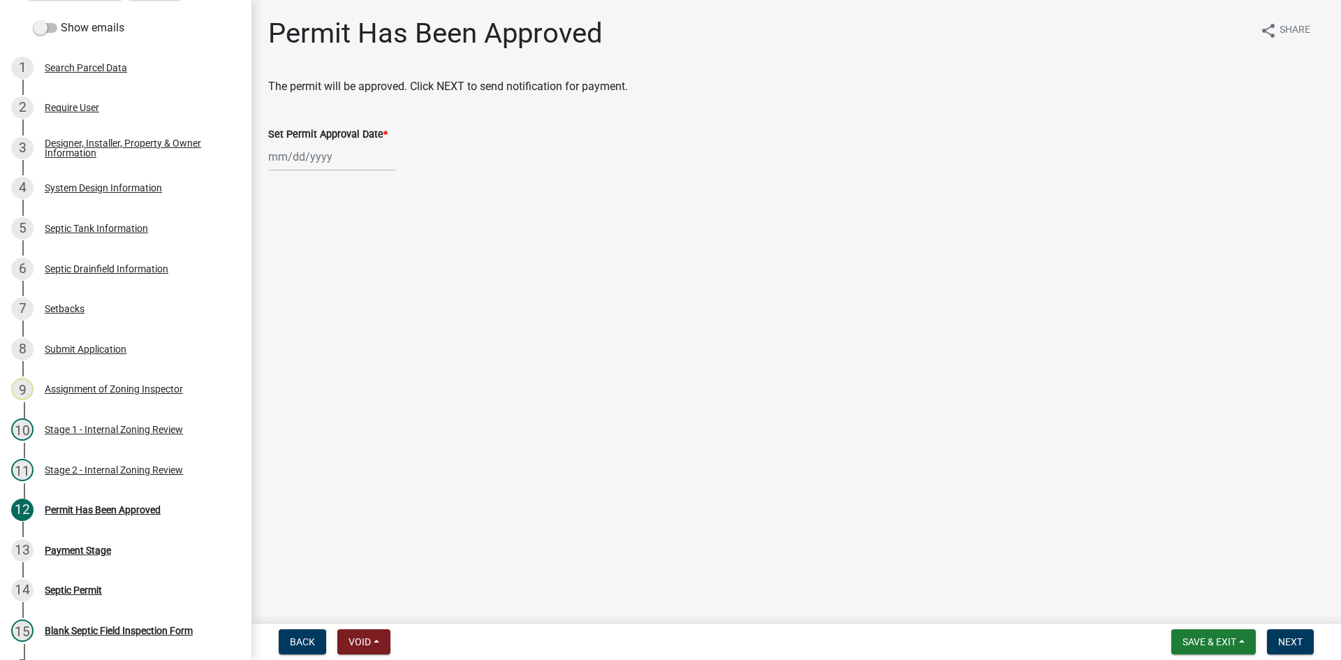
click at [340, 163] on div at bounding box center [332, 156] width 128 height 29
select select "9"
select select "2025"
click at [281, 279] on div "15" at bounding box center [282, 276] width 22 height 22
type input "[DATE]"
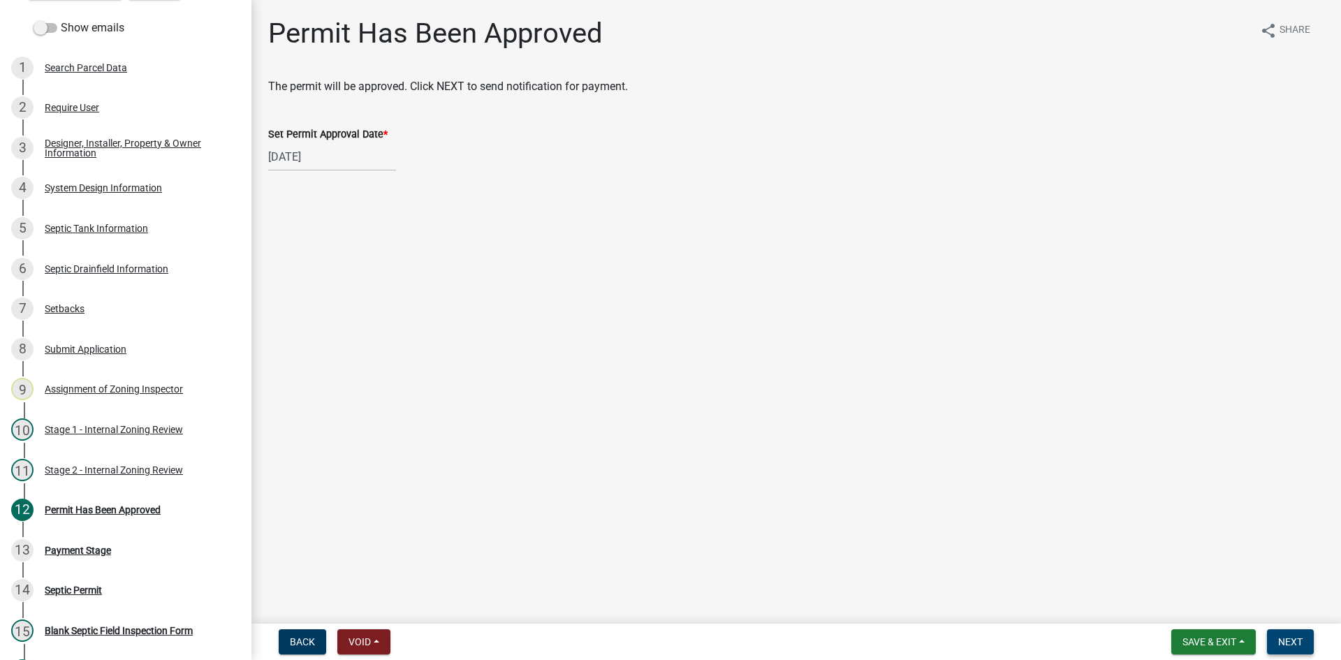
click at [1287, 647] on span "Next" at bounding box center [1290, 641] width 24 height 11
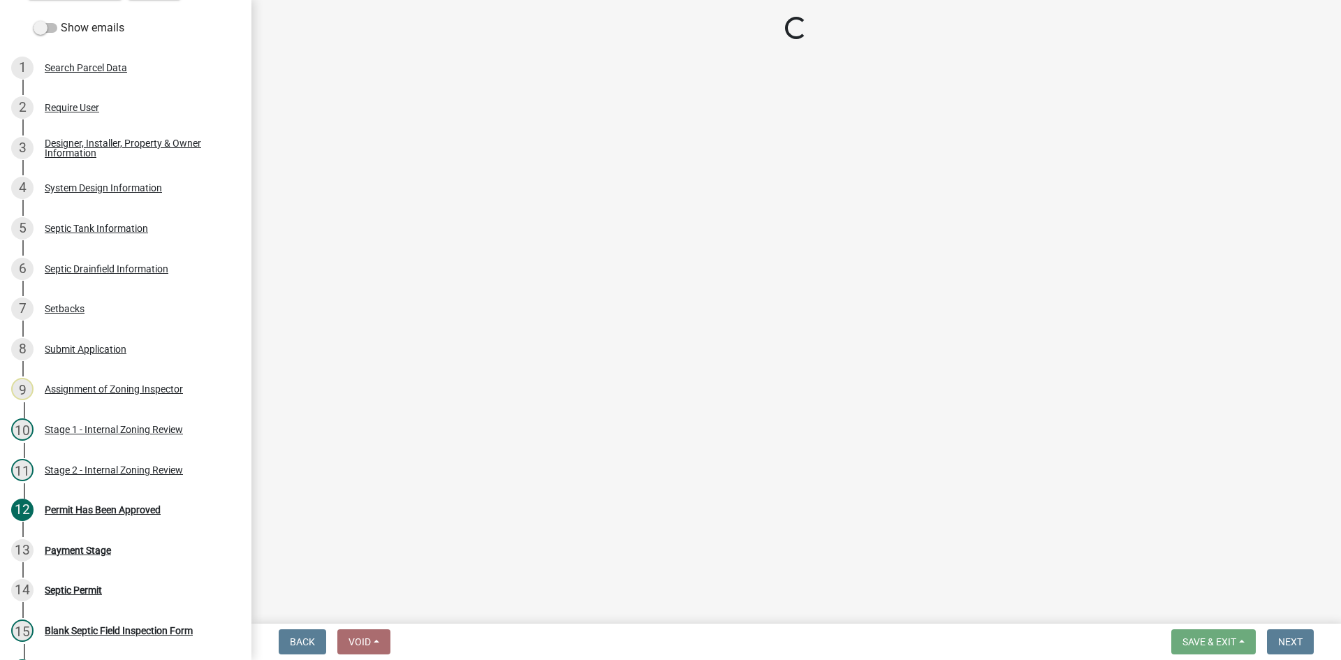
select select "3: 3"
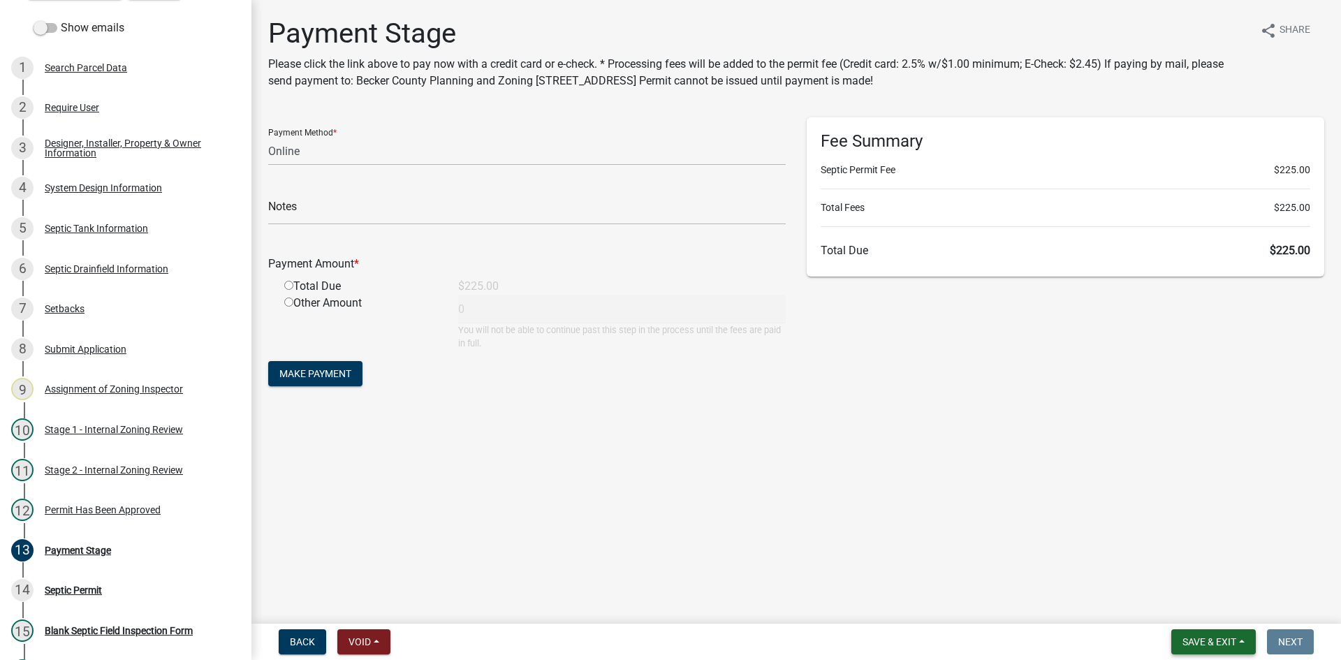
click at [1201, 645] on span "Save & Exit" at bounding box center [1209, 641] width 54 height 11
click at [1188, 603] on button "Save & Exit" at bounding box center [1200, 606] width 112 height 34
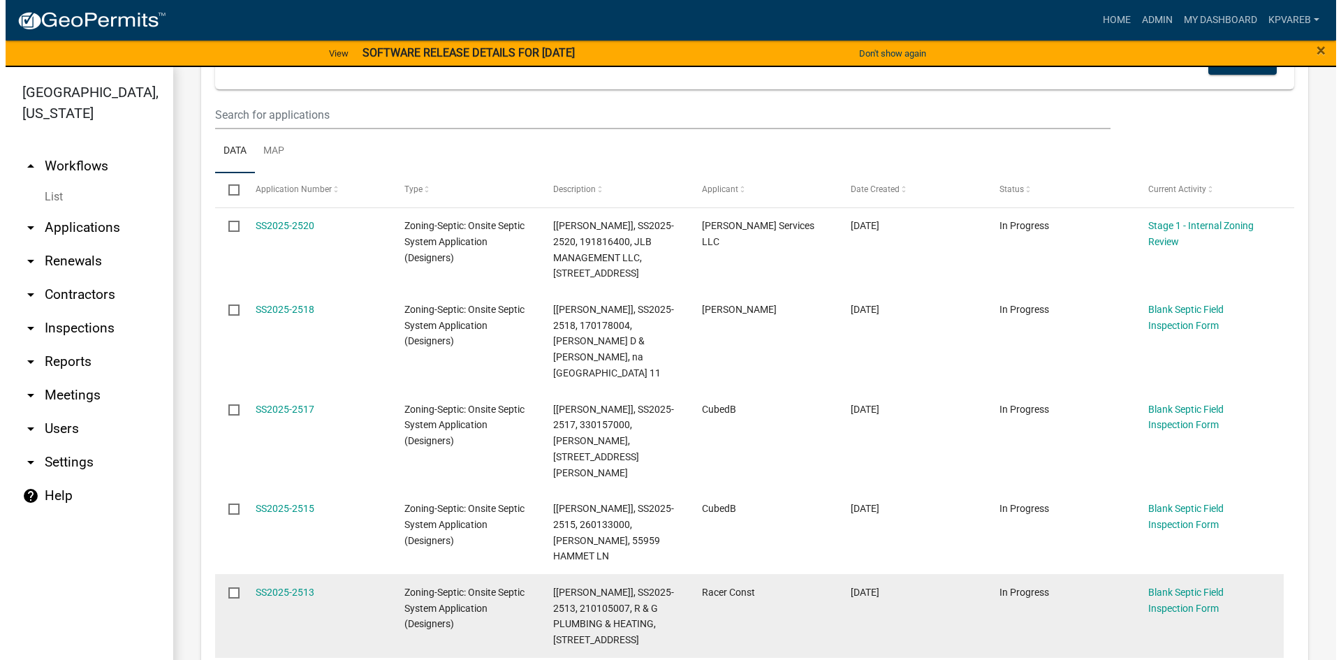
scroll to position [140, 0]
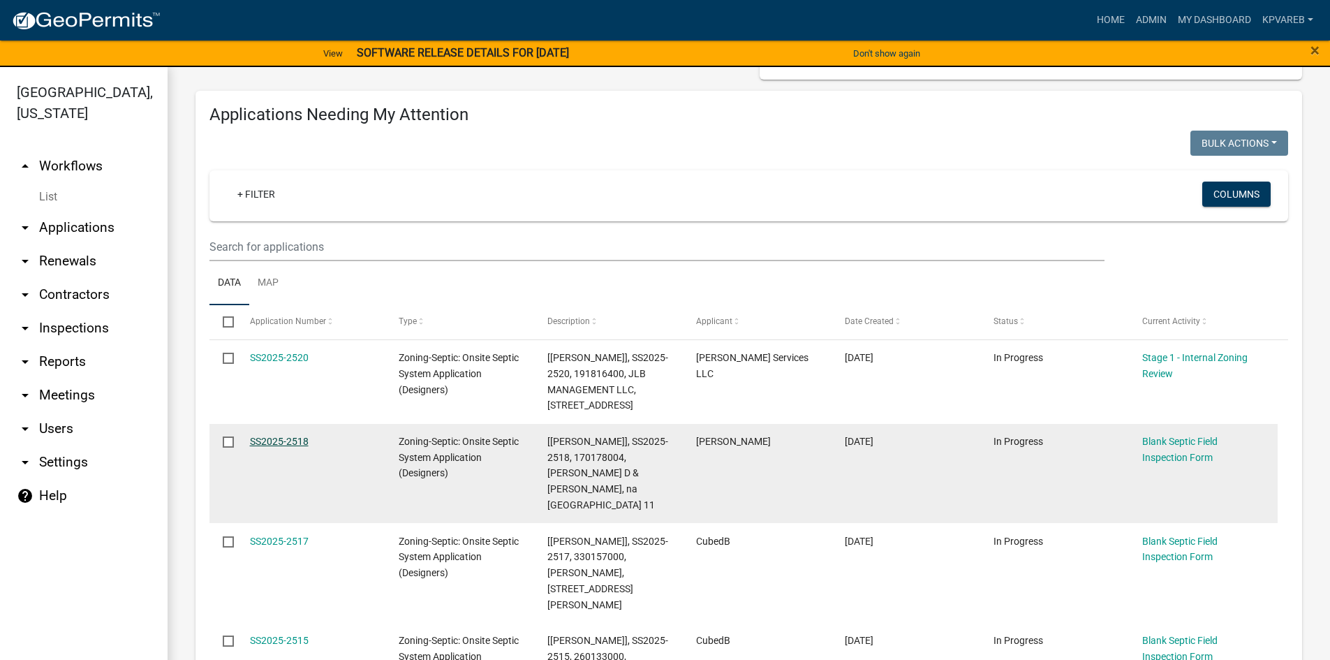
click at [291, 440] on link "SS2025-2518" at bounding box center [279, 441] width 59 height 11
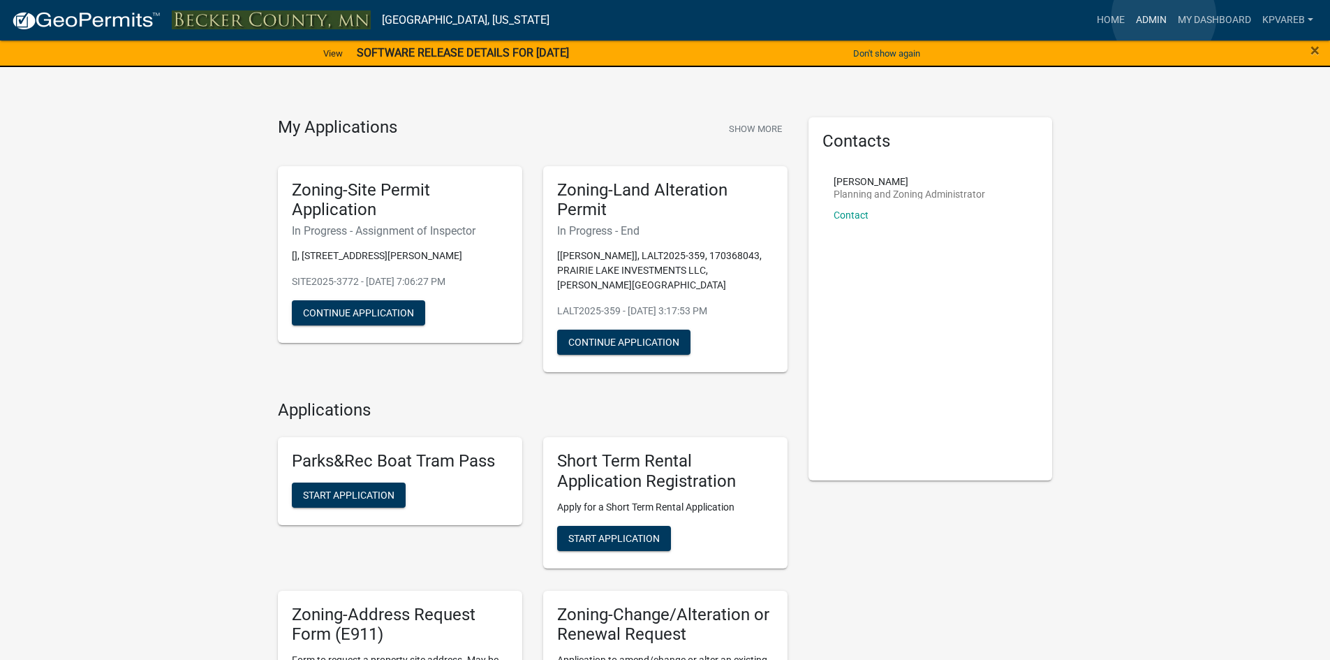
click at [1164, 17] on link "Admin" at bounding box center [1152, 20] width 42 height 27
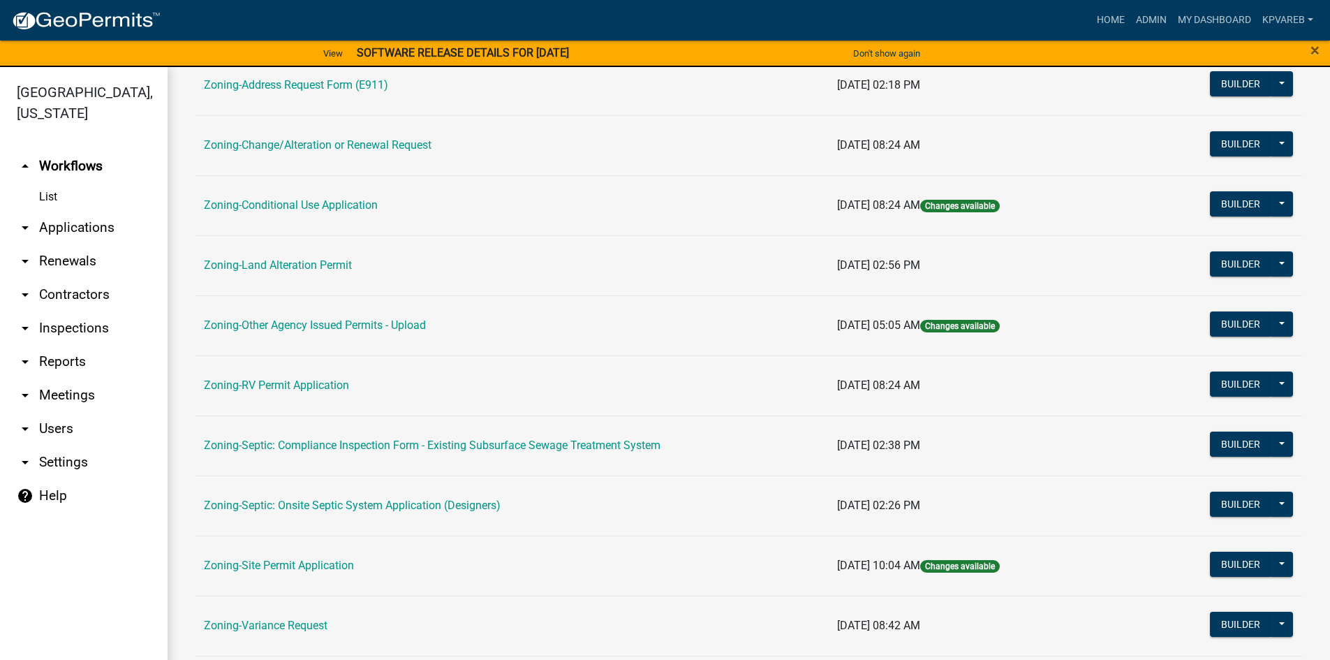
scroll to position [411, 0]
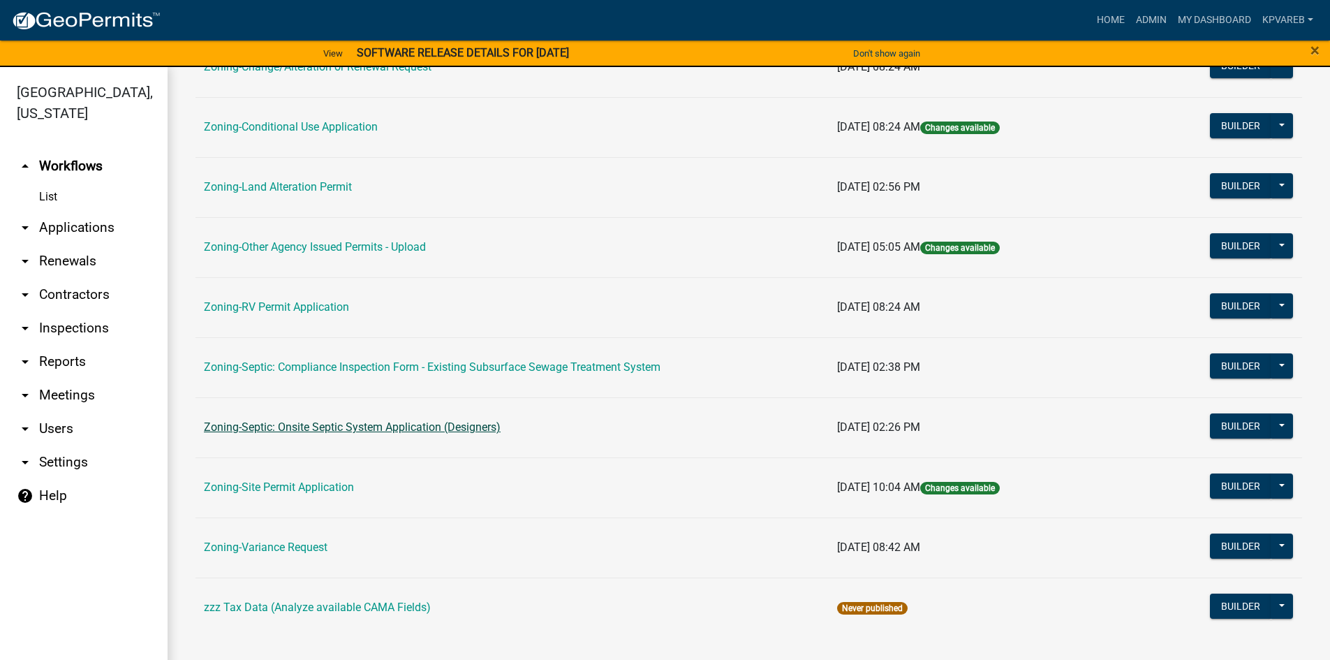
click at [388, 425] on link "Zoning-Septic: Onsite Septic System Application (Designers)" at bounding box center [352, 426] width 297 height 13
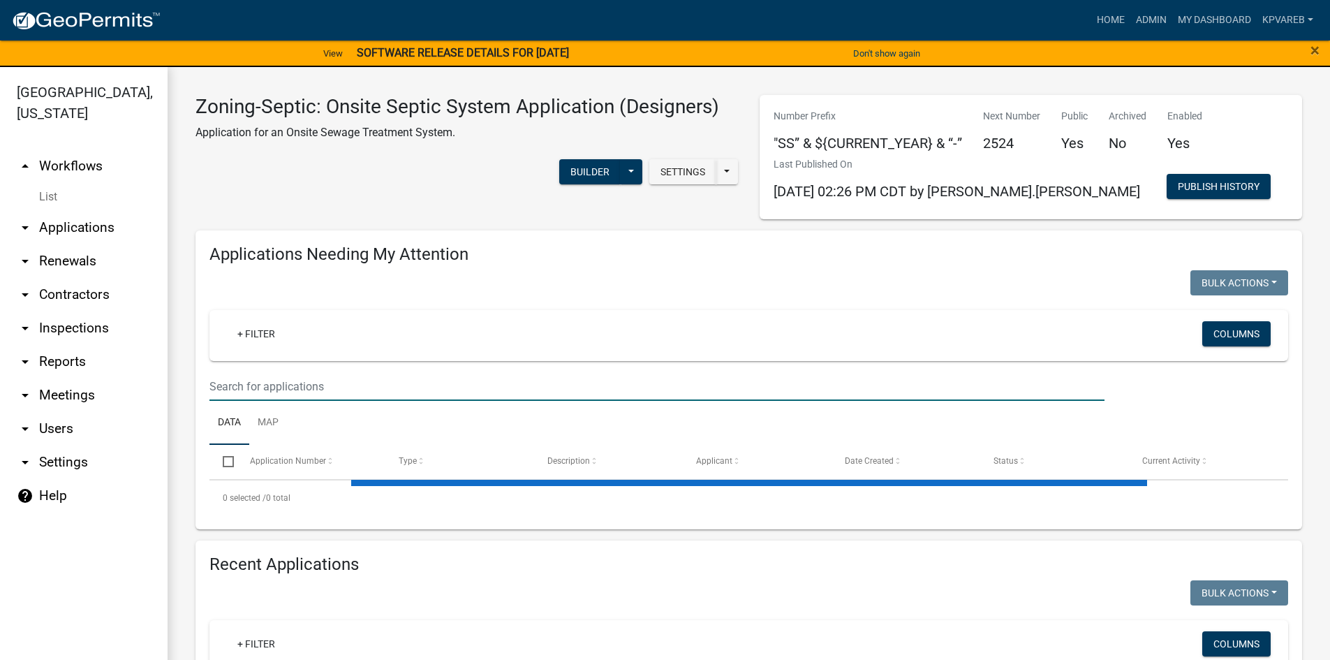
click at [258, 385] on input "text" at bounding box center [657, 386] width 895 height 29
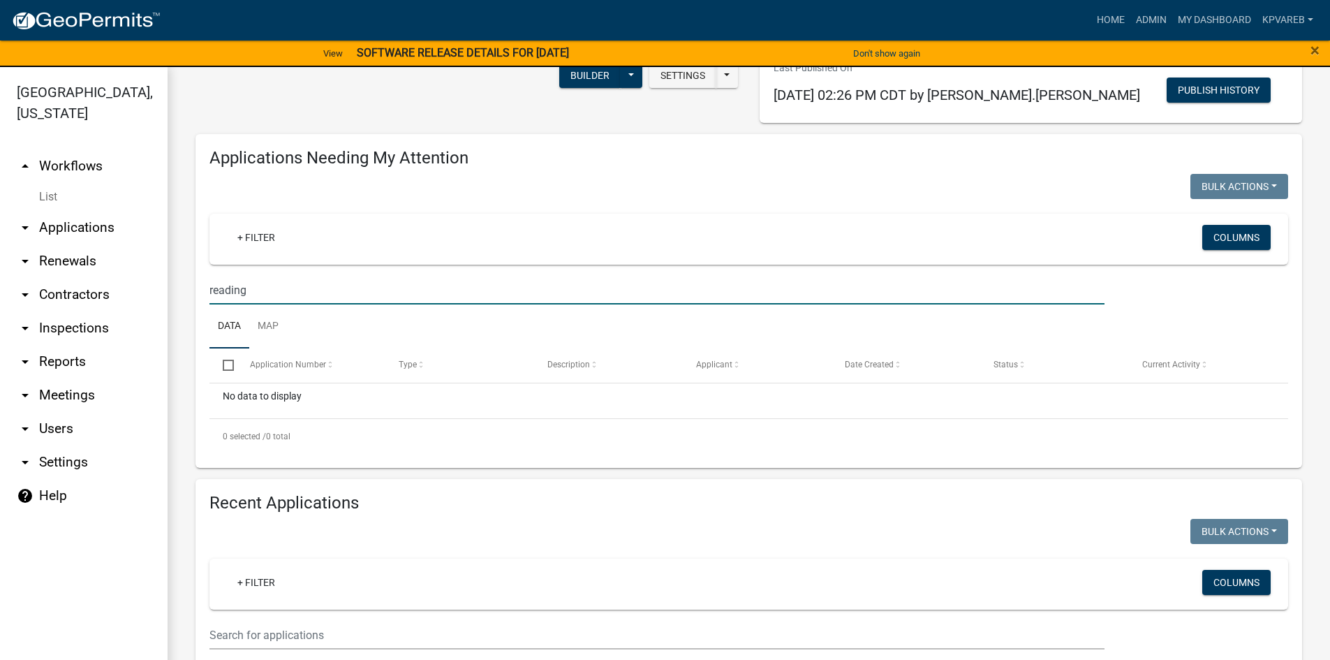
scroll to position [279, 0]
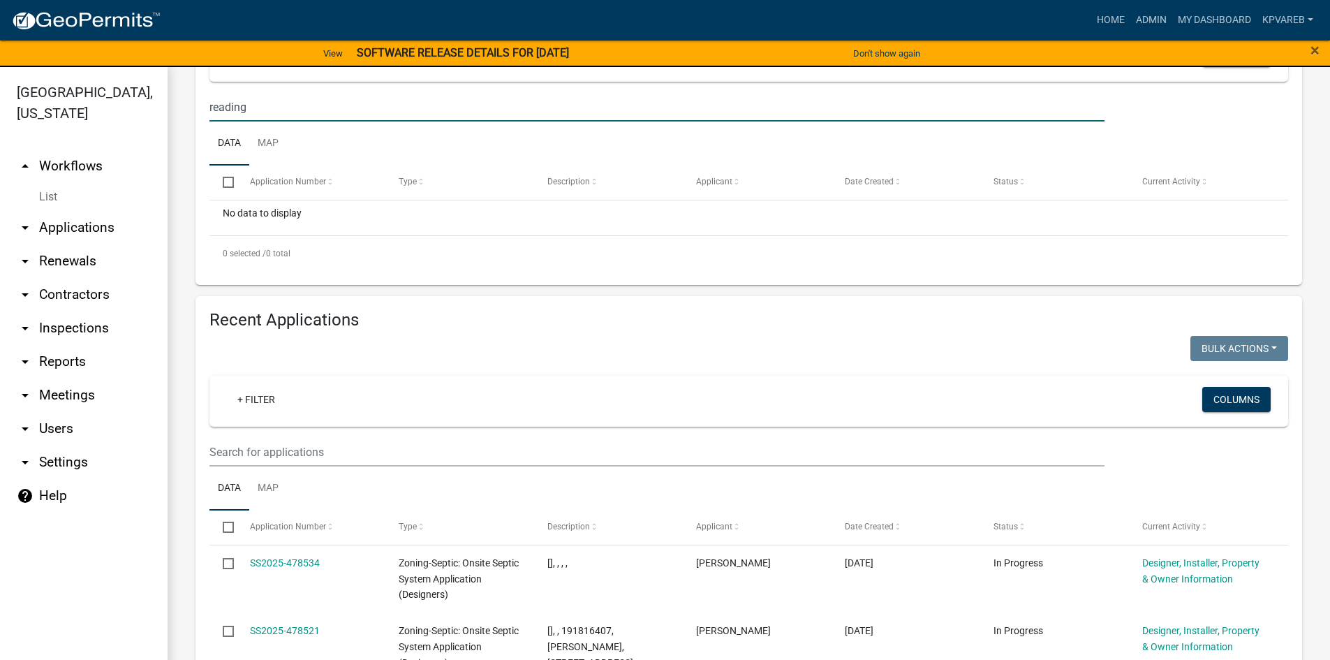
type input "reading"
click at [267, 453] on input "text" at bounding box center [657, 452] width 895 height 29
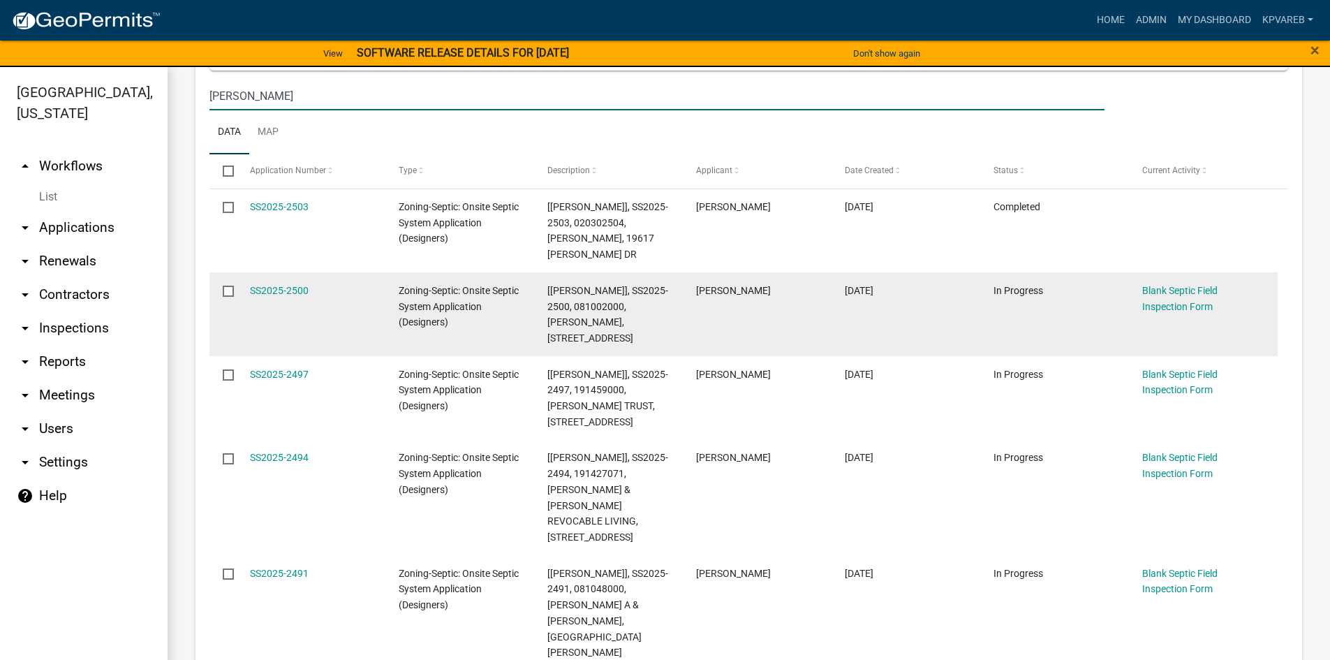
scroll to position [698, 0]
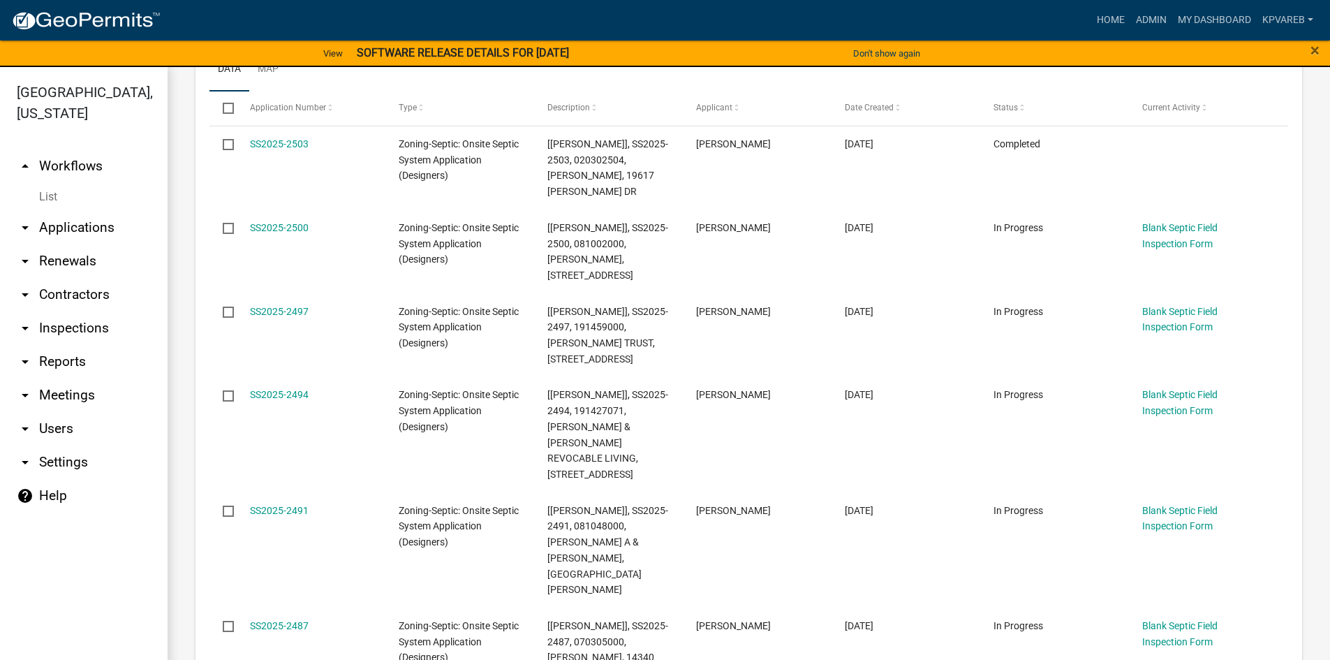
type input "[PERSON_NAME]"
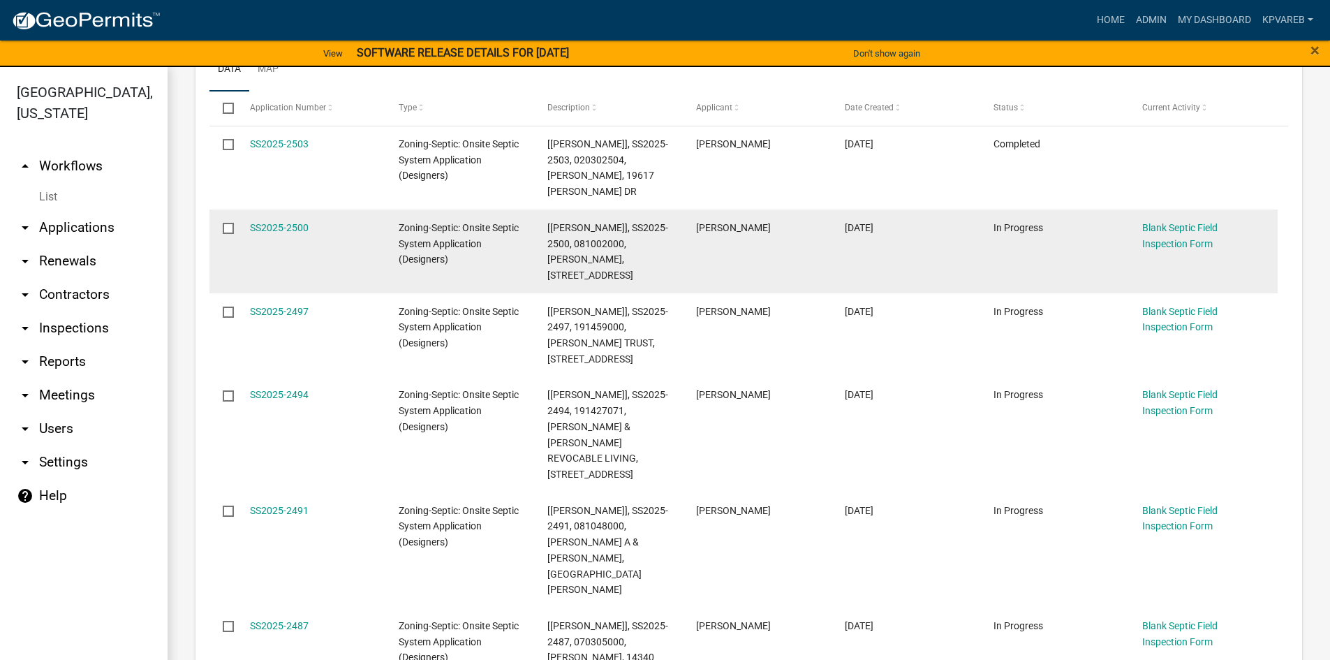
click at [642, 282] on div "[[PERSON_NAME]], SS2025-2500, 081002000, [PERSON_NAME], [STREET_ADDRESS]" at bounding box center [608, 252] width 122 height 64
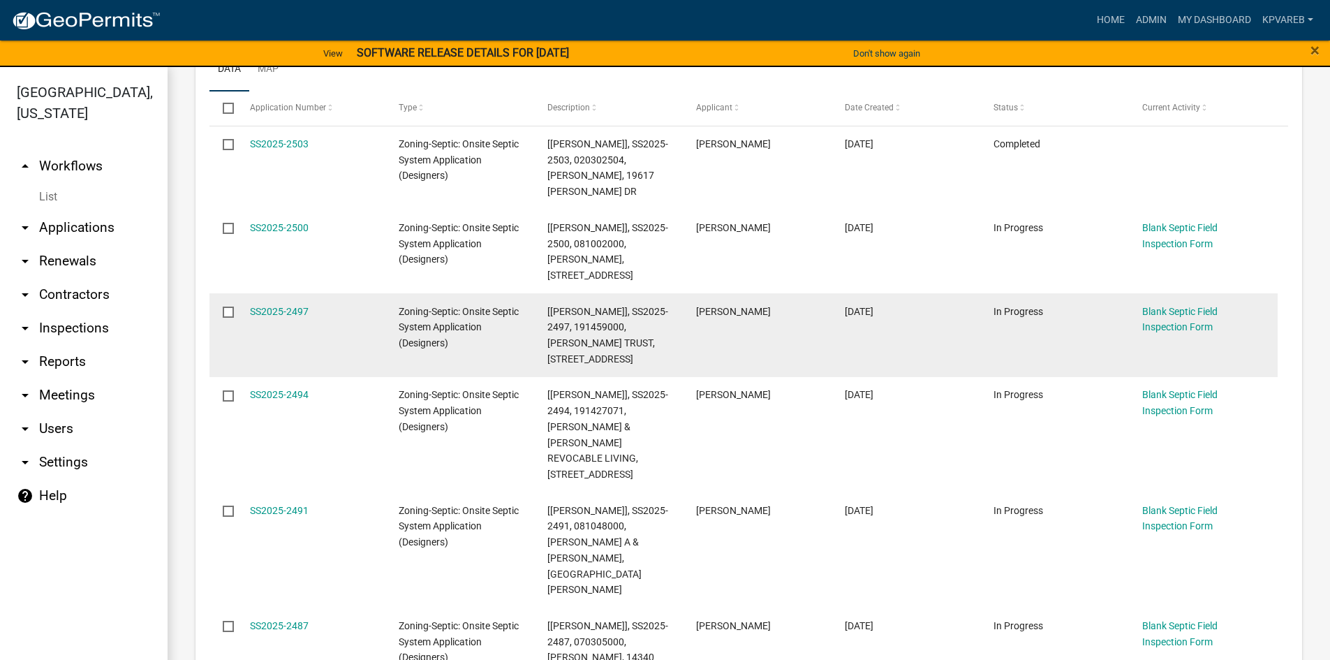
click at [665, 355] on div "[[PERSON_NAME]], SS2025-2497, 191459000, [PERSON_NAME] TRUST, [STREET_ADDRESS]" at bounding box center [608, 336] width 122 height 64
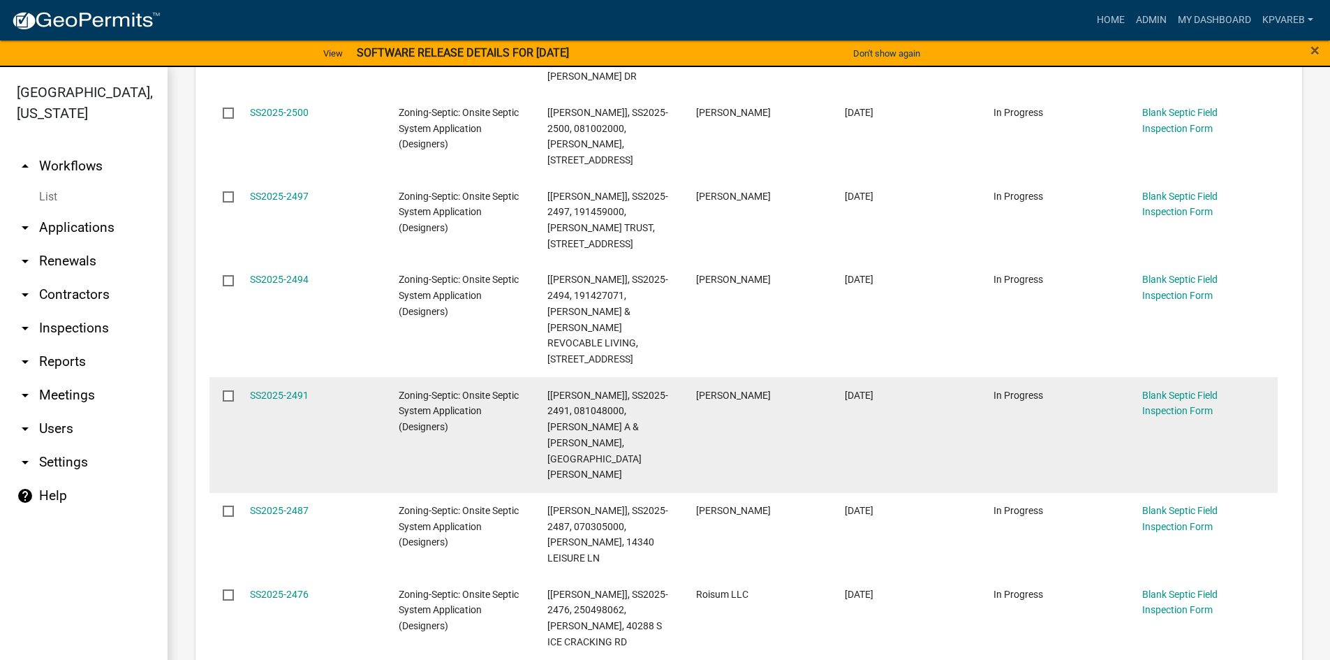
scroll to position [838, 0]
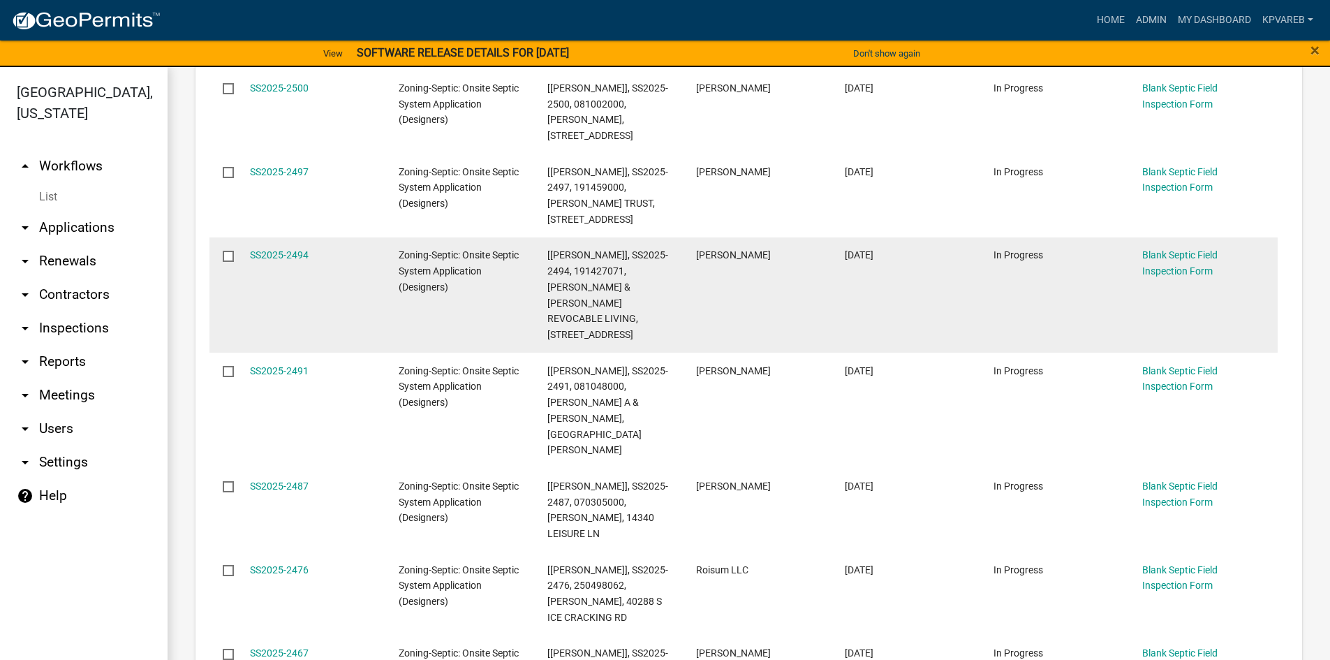
click at [649, 334] on div "[[PERSON_NAME]], SS2025-2494, 191427071, [PERSON_NAME] & [PERSON_NAME] REVOCABL…" at bounding box center [608, 295] width 122 height 96
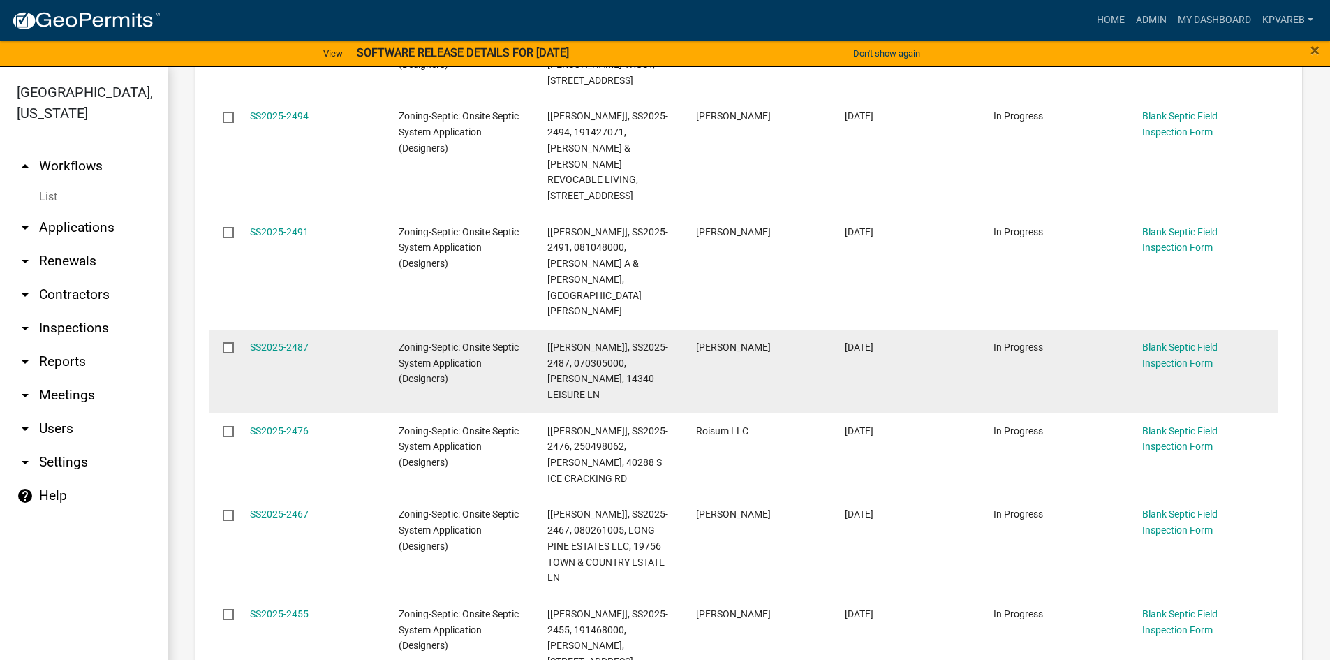
scroll to position [978, 0]
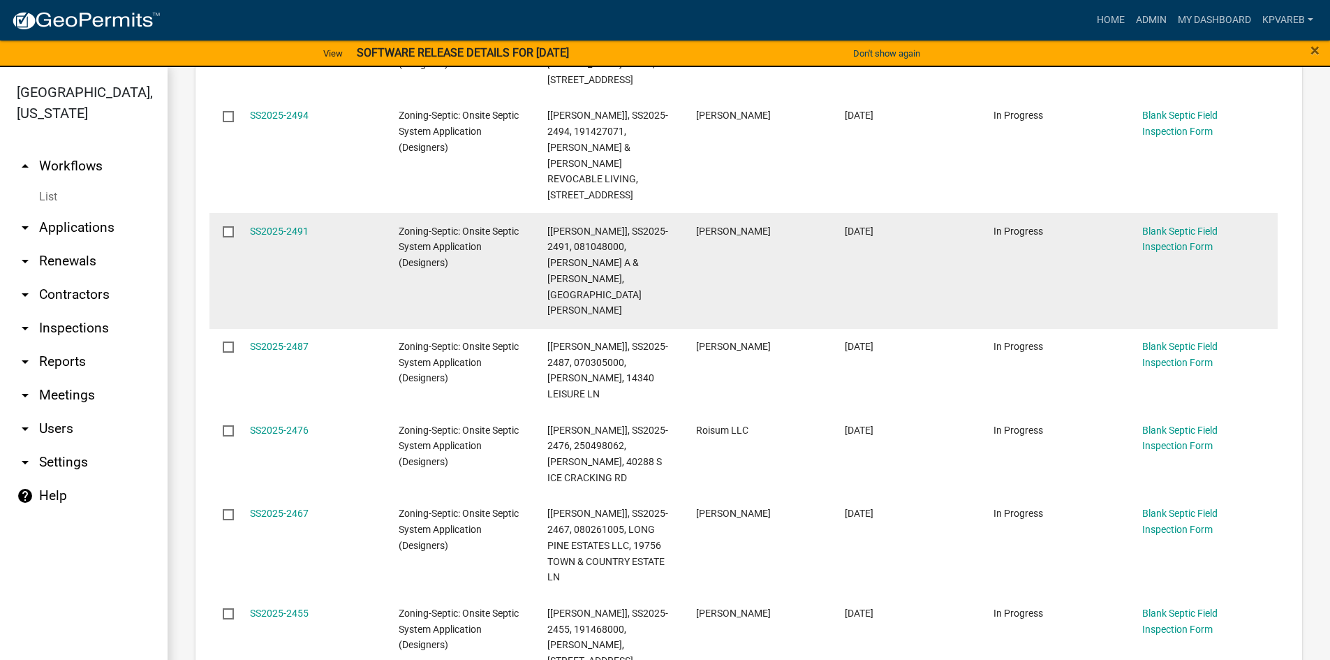
click at [650, 265] on span "[[PERSON_NAME]], SS2025-2491, 081048000, [PERSON_NAME] A & [PERSON_NAME], [GEOG…" at bounding box center [607, 271] width 121 height 91
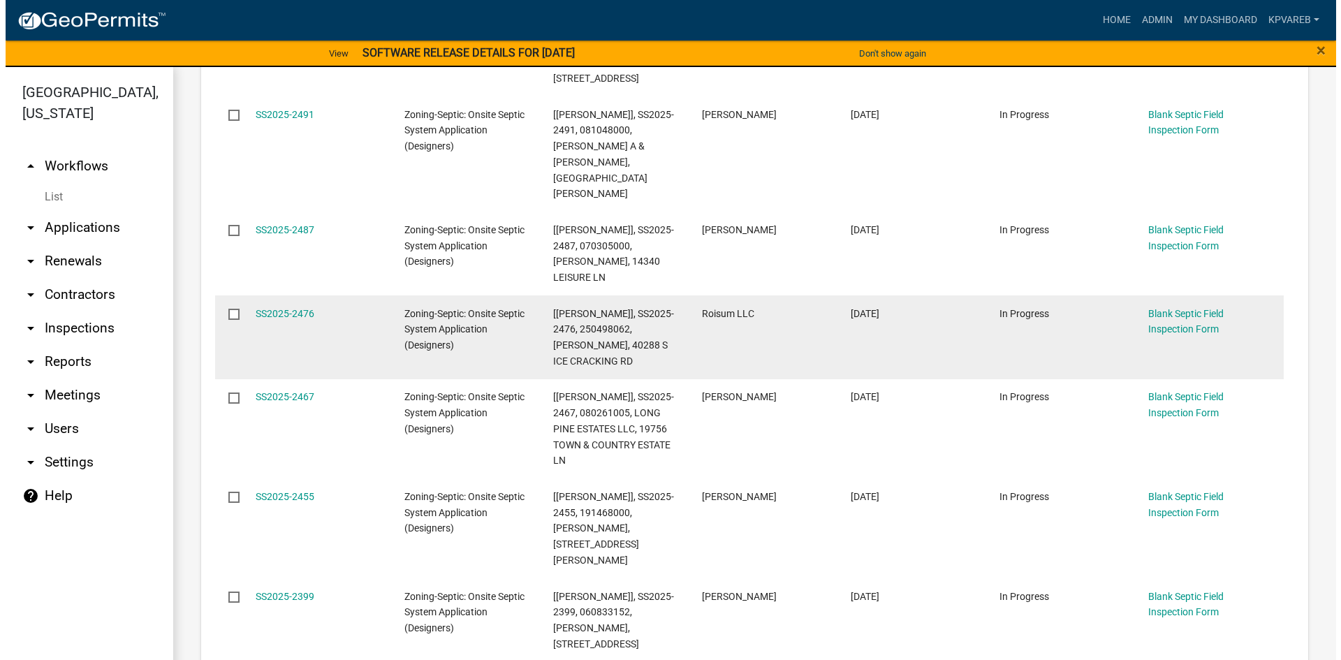
scroll to position [1117, 0]
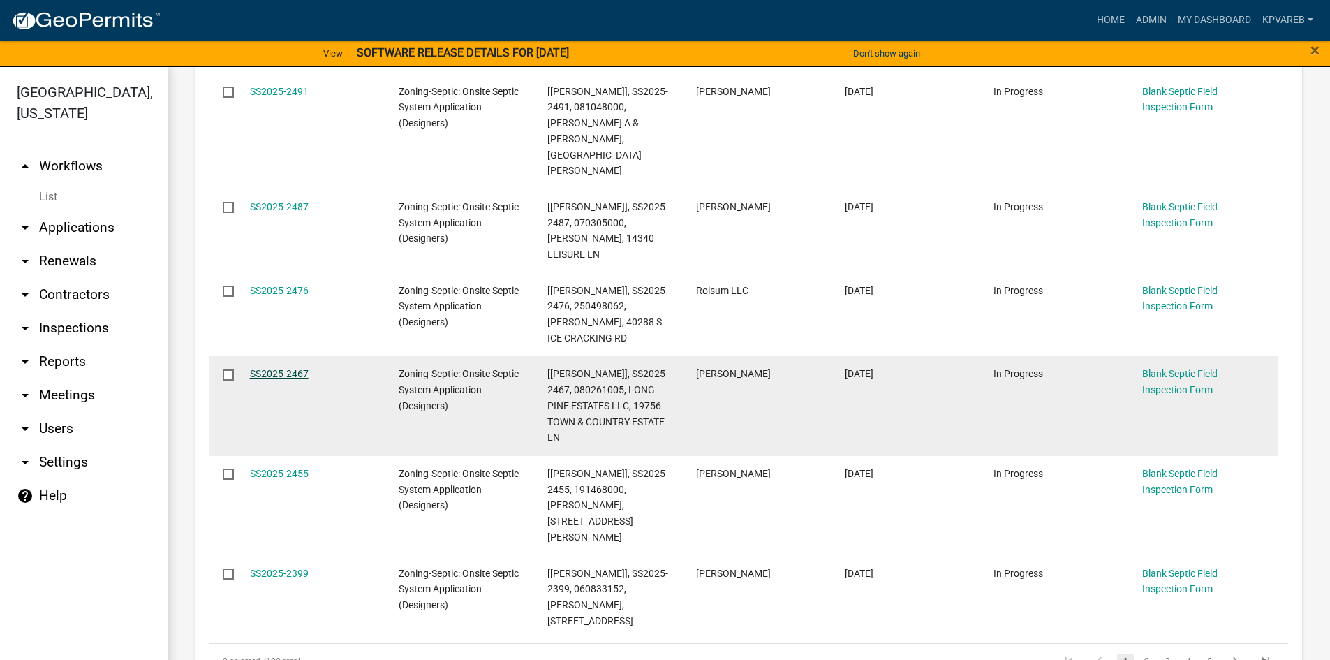
click at [277, 368] on link "SS2025-2467" at bounding box center [279, 373] width 59 height 11
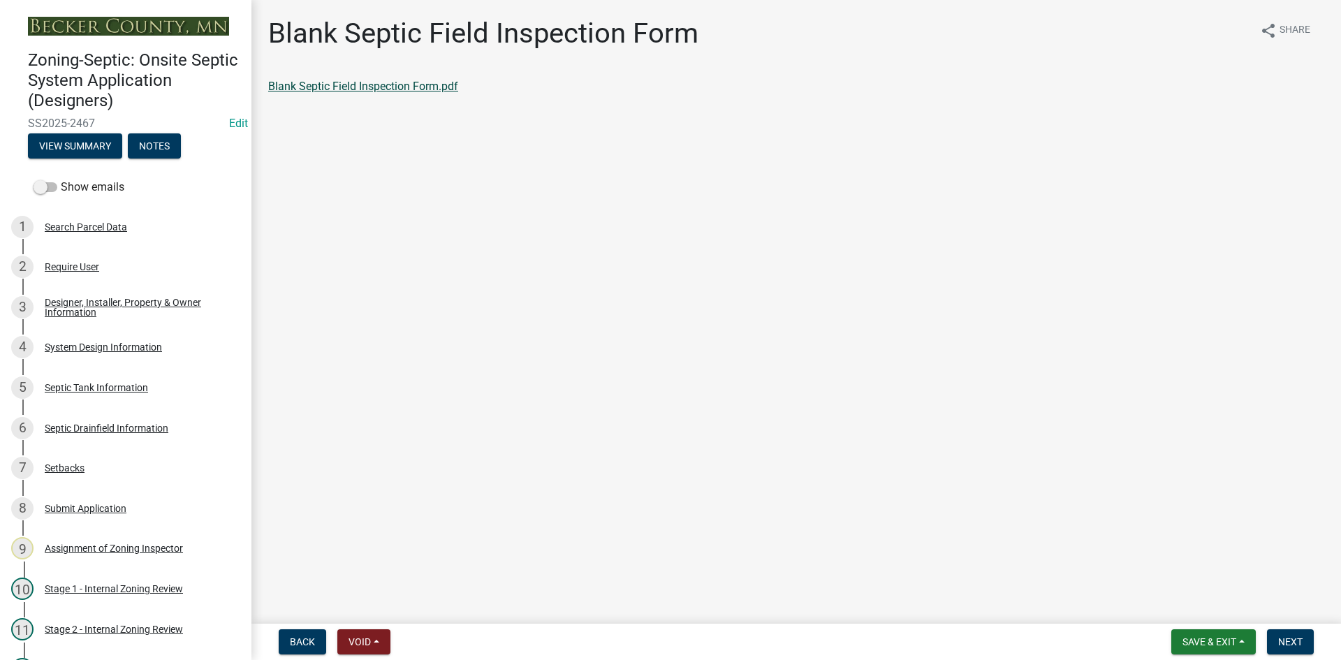
click at [348, 86] on link "Blank Septic Field Inspection Form.pdf" at bounding box center [363, 86] width 190 height 13
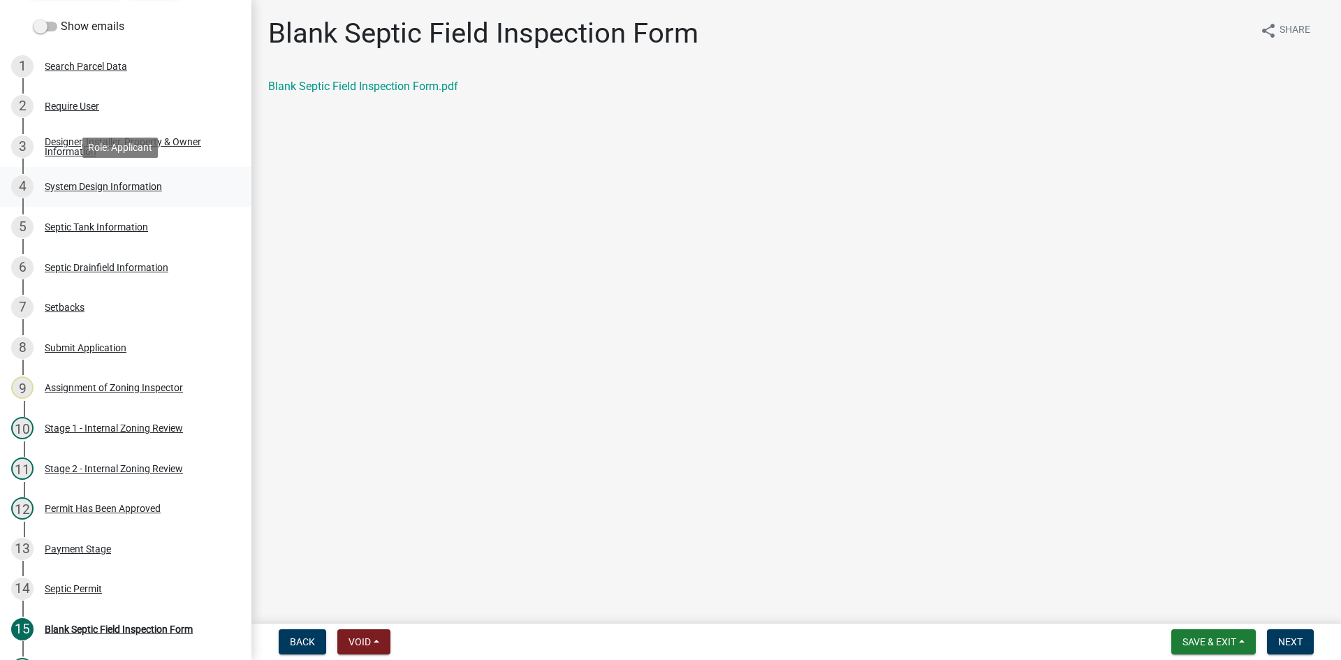
click at [149, 186] on div "System Design Information" at bounding box center [103, 187] width 117 height 10
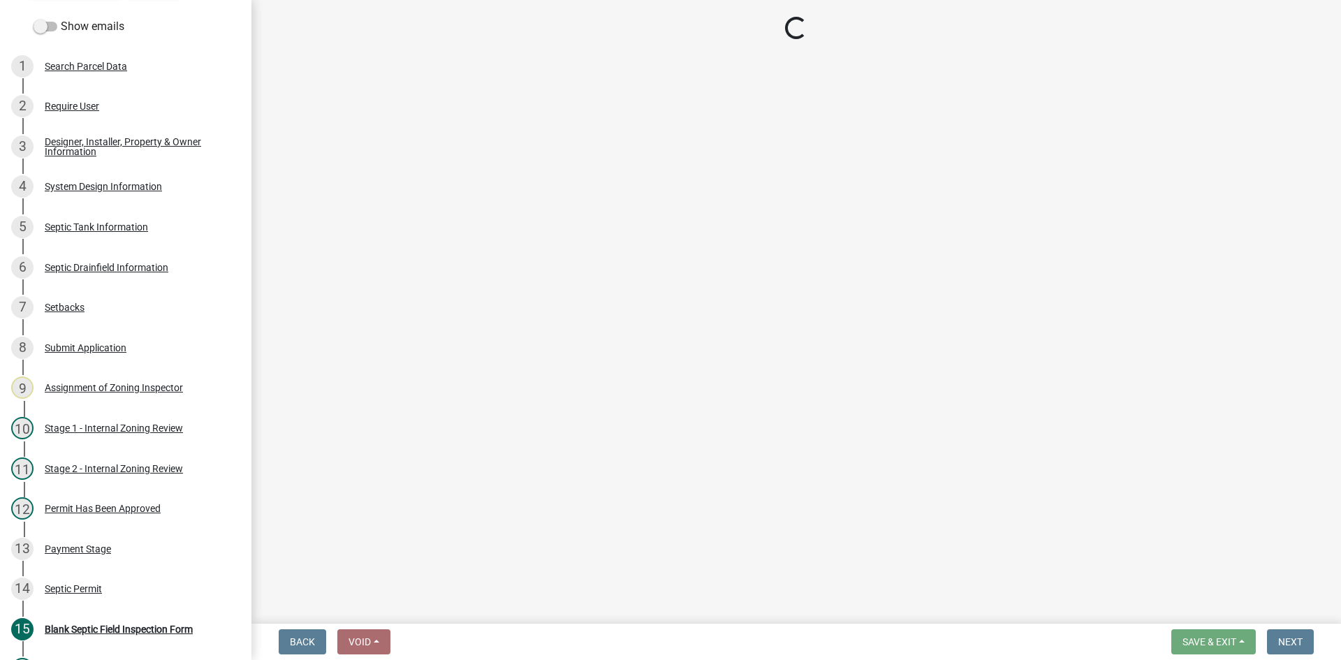
select select "55497d75-c43f-4635-a730-e0737ce05d56"
select select "25258e87-3ef9-4f1c-a5f1-75a1d463abfb"
select select "011fbff4-a41d-4a75-9bd8-71c7e6c69e0d"
select select "85fdfef2-2683-4311-b5d5-5505f6411127"
select select "ba735beb-519e-40f0-ae20-62d65fc4c46b"
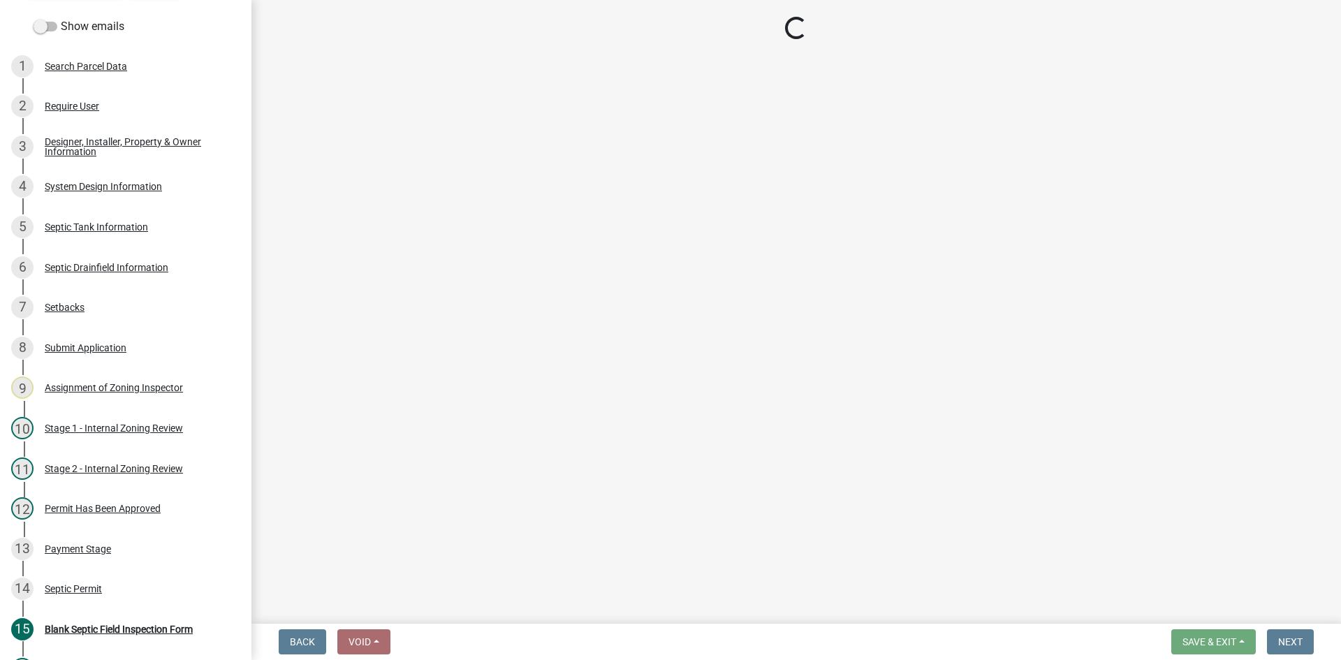
select select "ef698bf5-6172-44c1-9ffb-522c07469aed"
select select "384fc250-a67e-4e5e-a6e0-19116deb63e7"
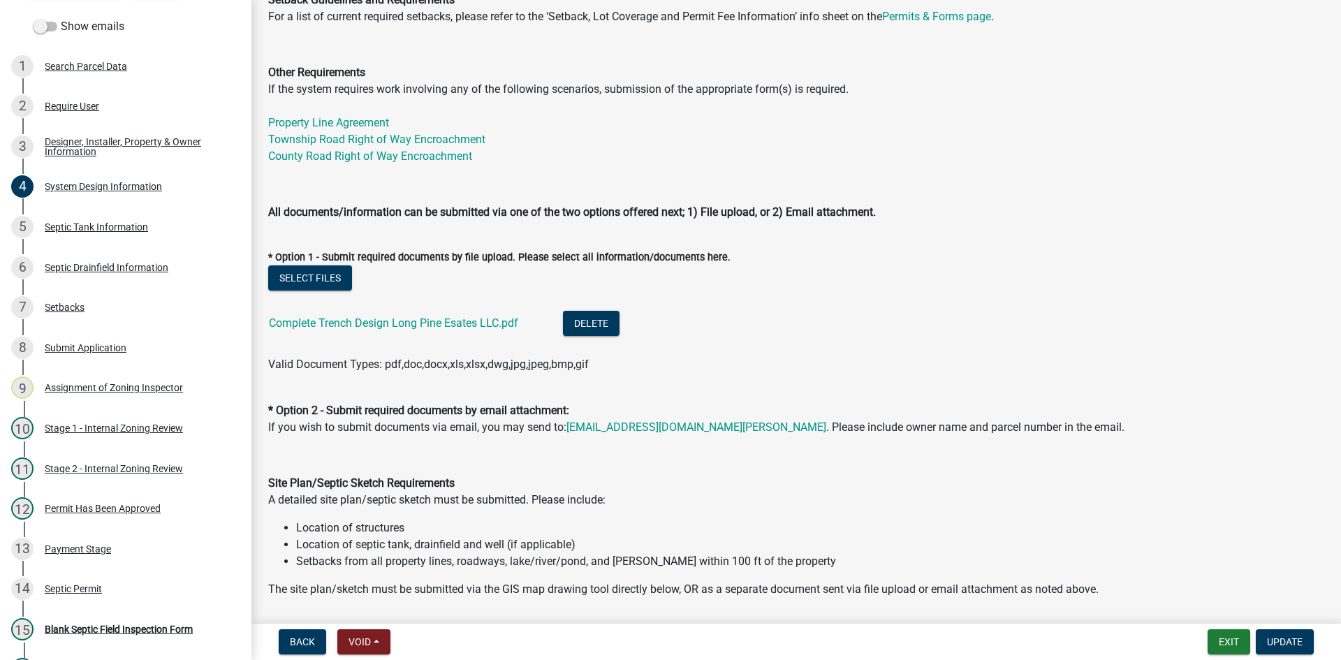
scroll to position [559, 0]
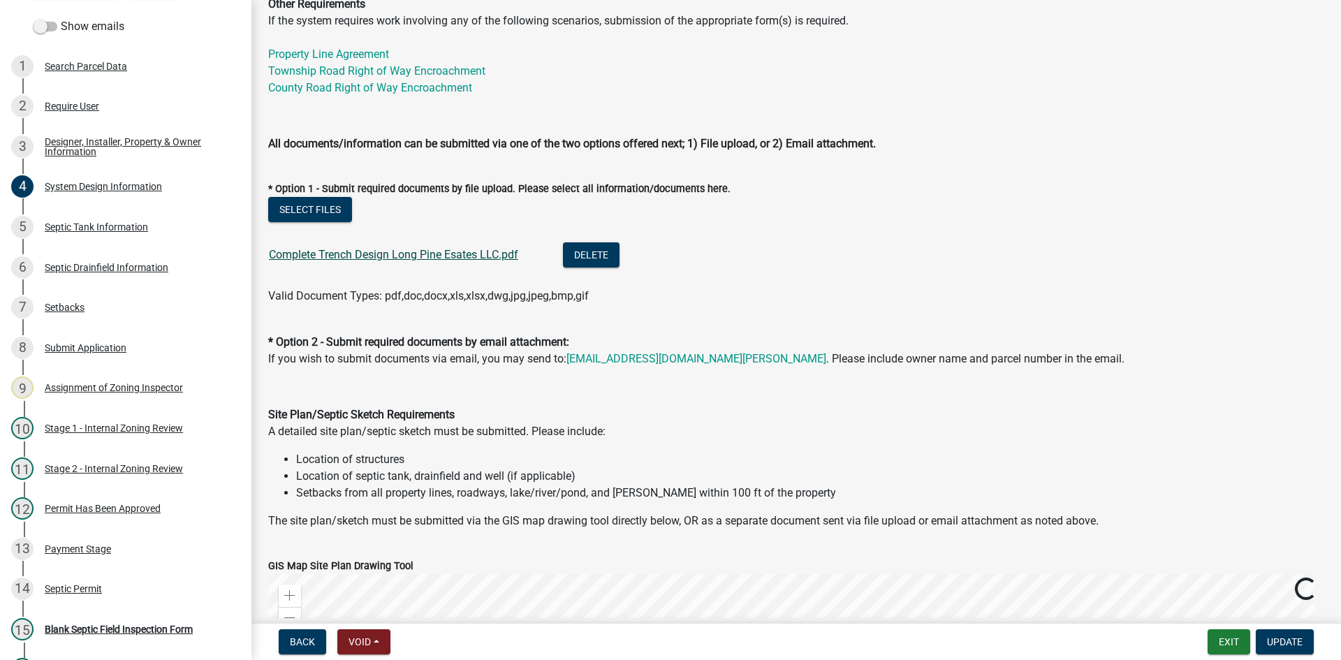
click at [471, 251] on link "Complete Trench Design Long Pine Esates LLC.pdf" at bounding box center [393, 254] width 249 height 13
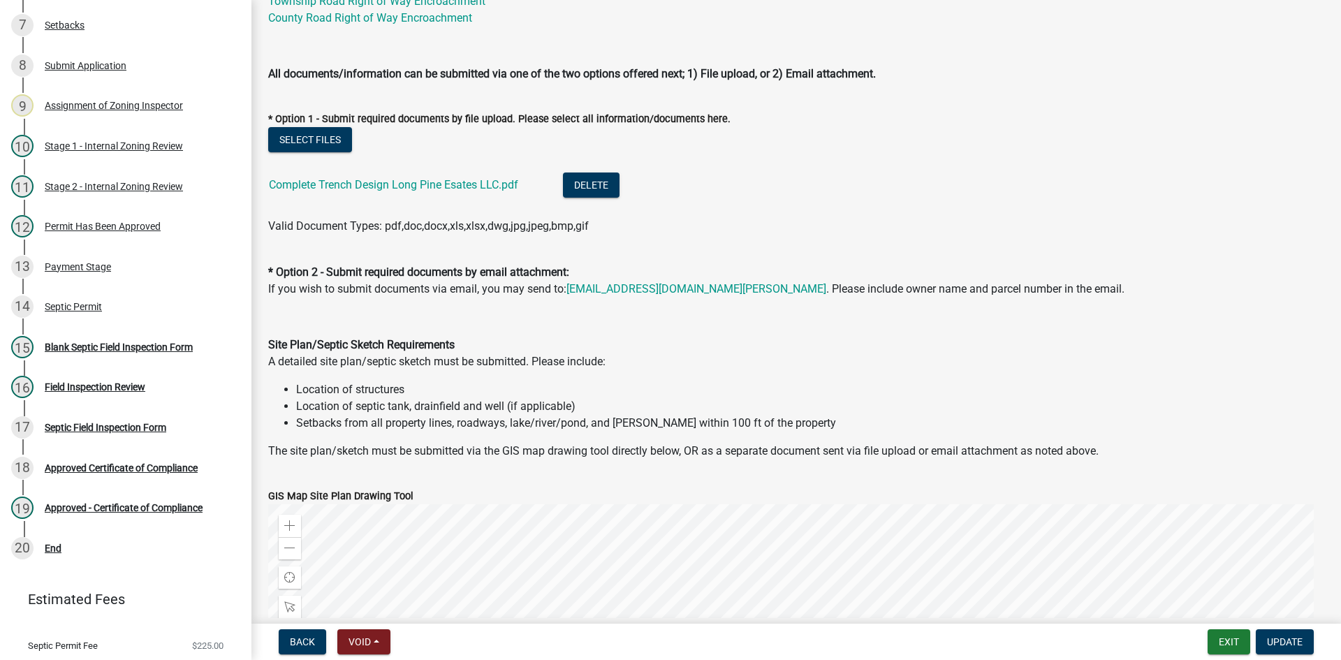
scroll to position [480, 0]
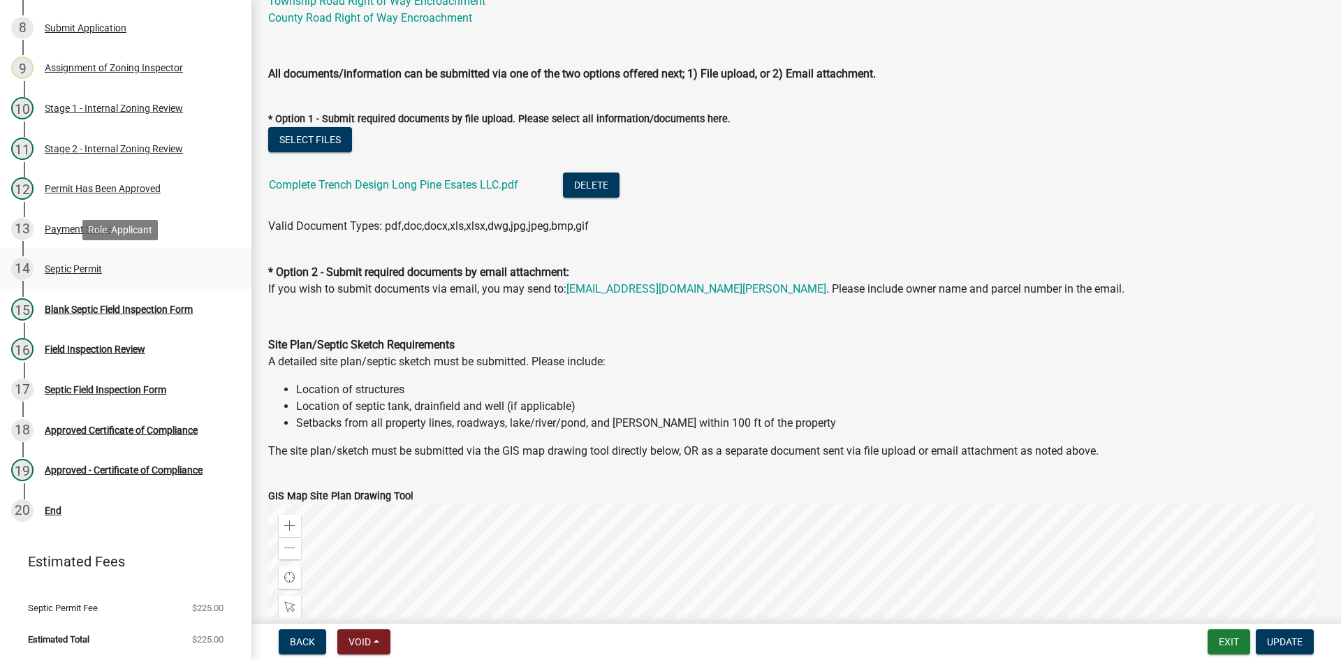
click at [87, 265] on div "Septic Permit" at bounding box center [73, 269] width 57 height 10
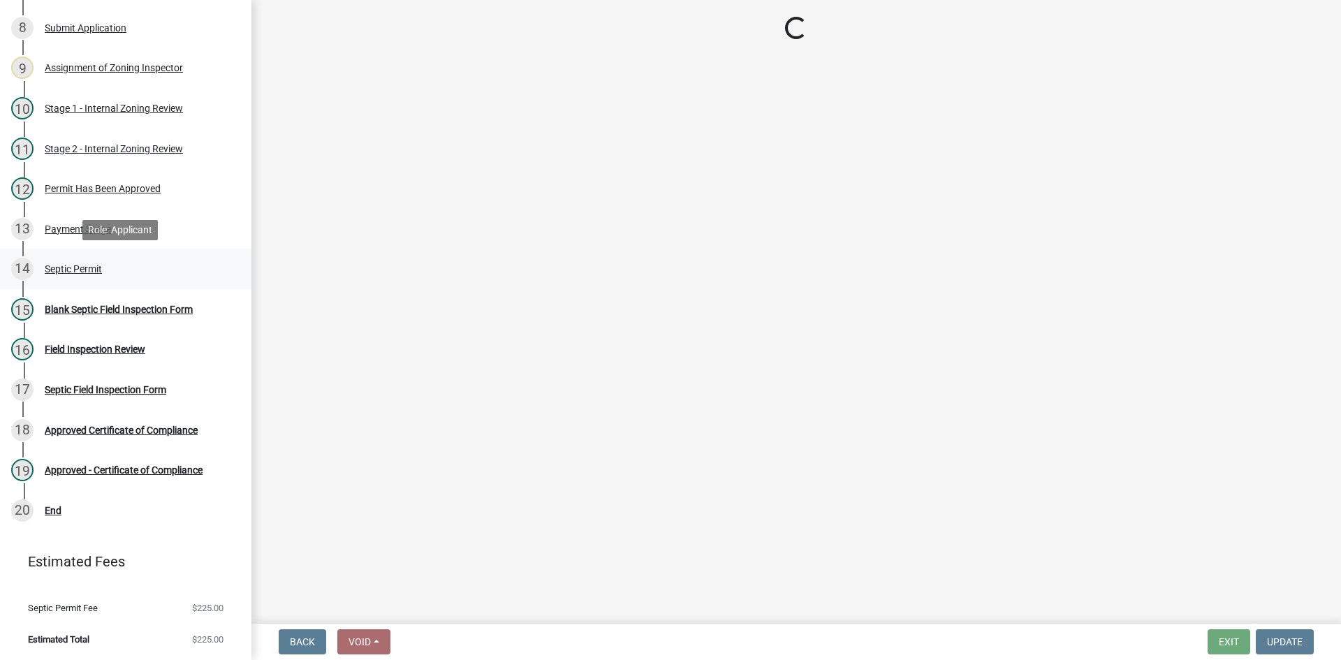
scroll to position [0, 0]
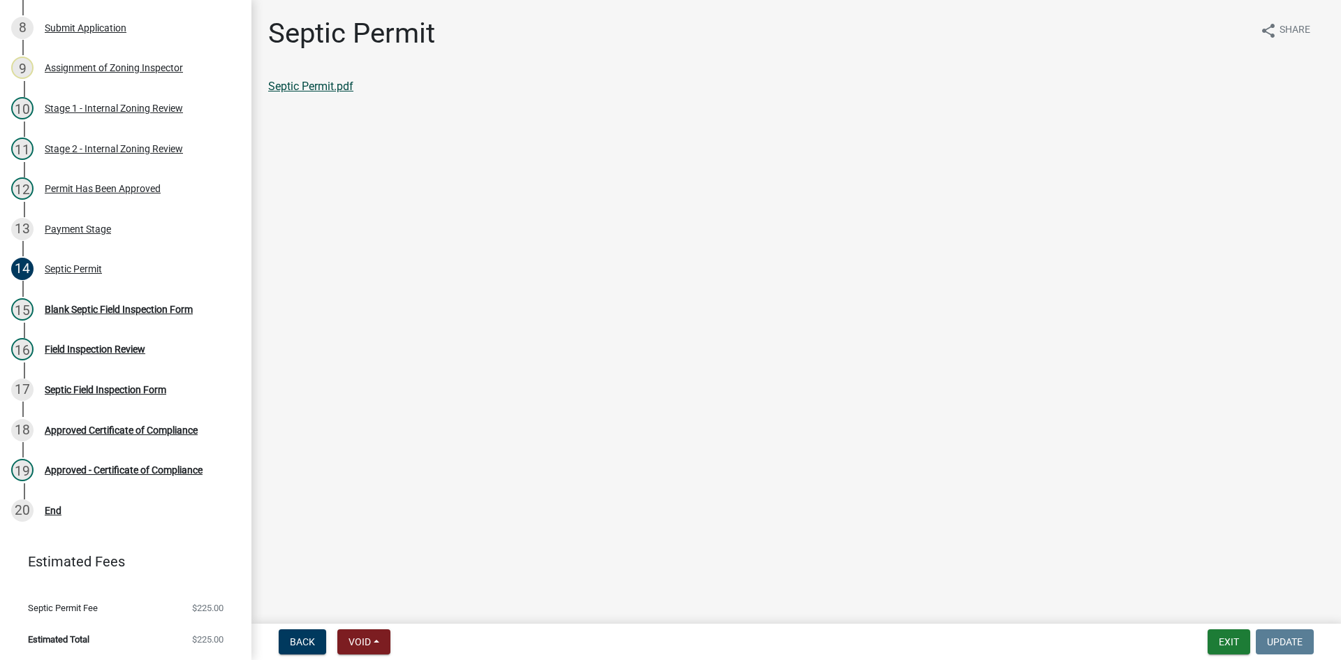
click at [307, 82] on link "Septic Permit.pdf" at bounding box center [310, 86] width 85 height 13
